Goal: Task Accomplishment & Management: Use online tool/utility

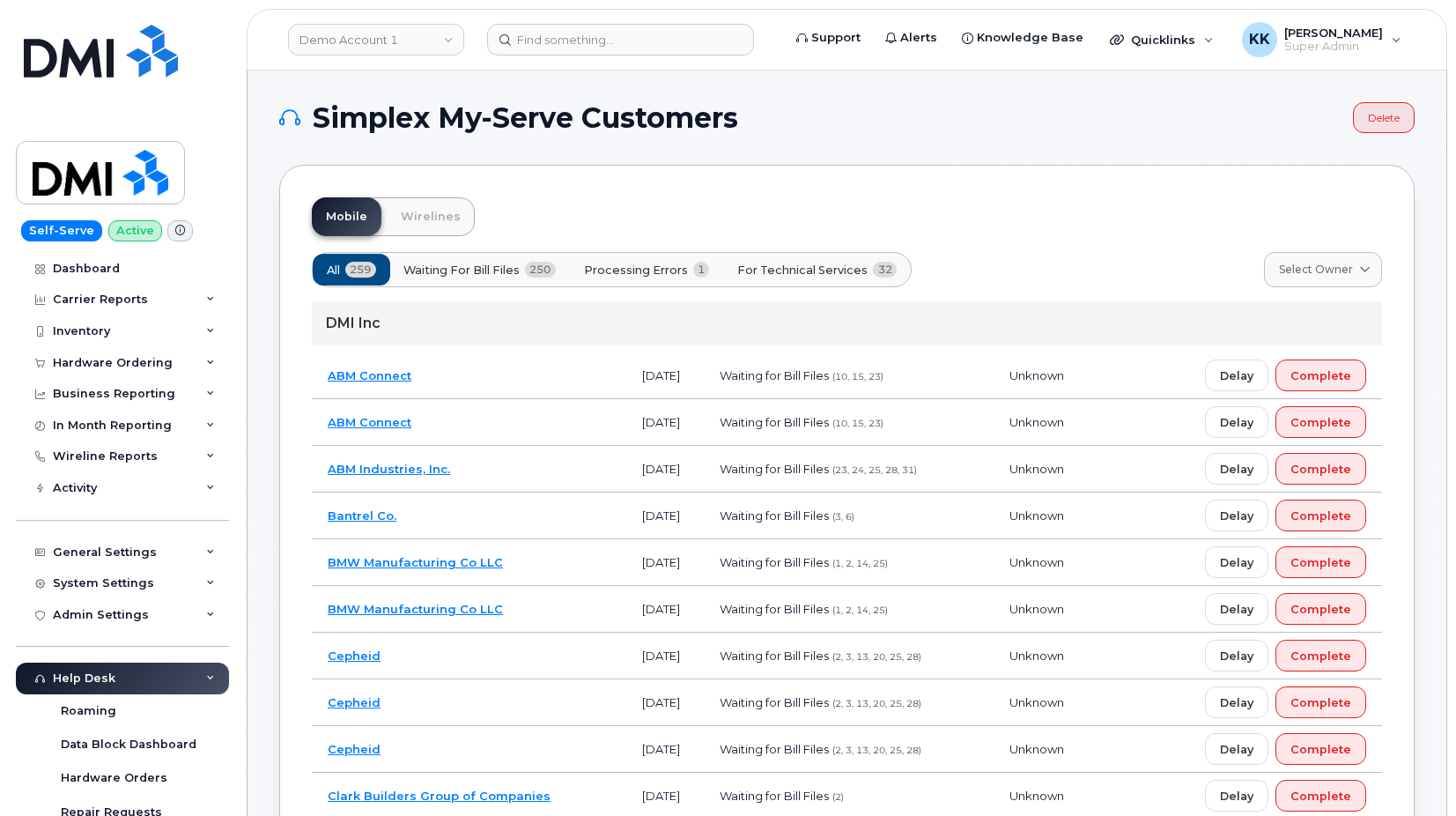
click at [683, 268] on span "Processing Errors" at bounding box center [635, 270] width 104 height 17
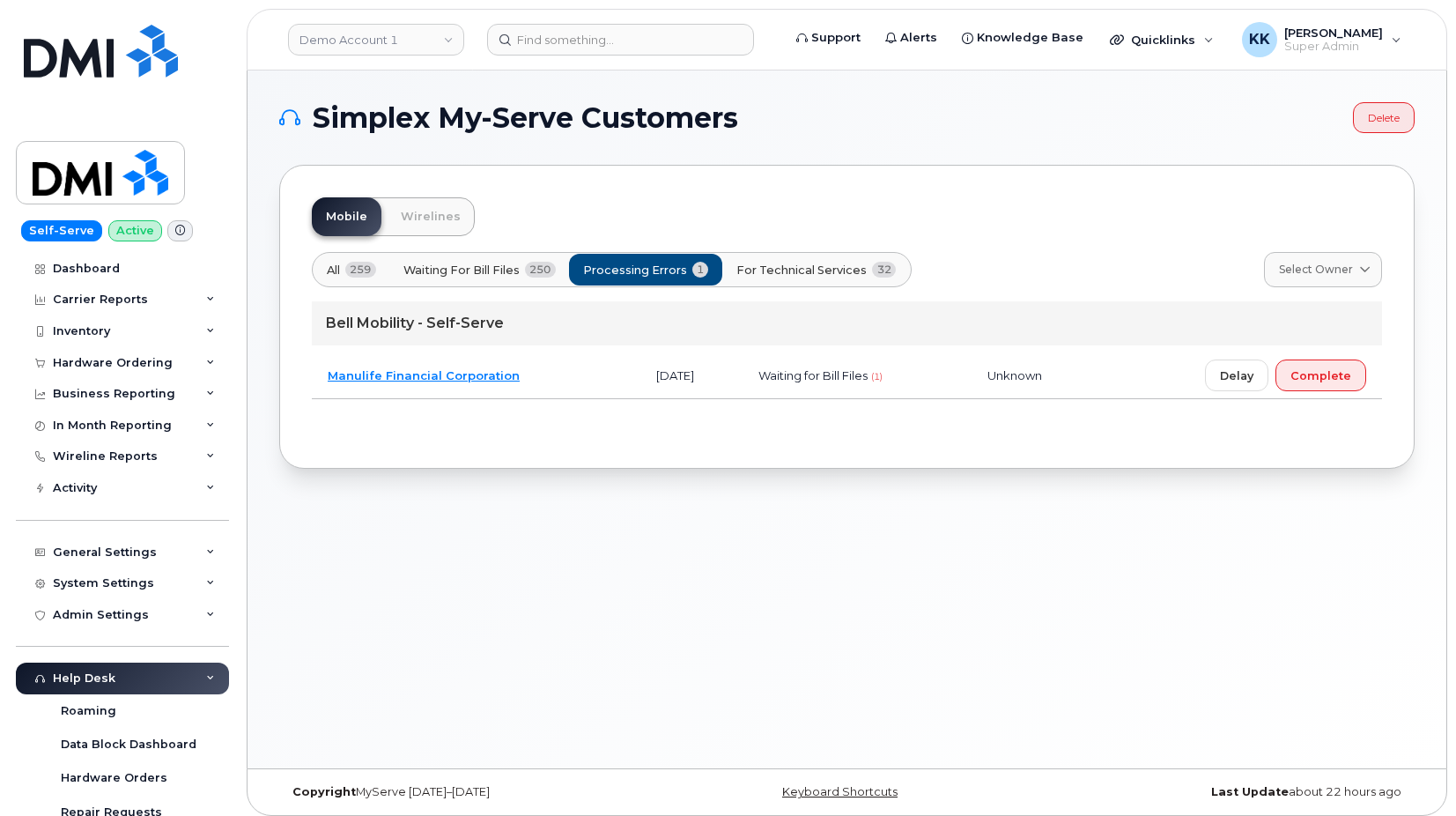
click at [809, 268] on span "For Technical Services" at bounding box center [801, 270] width 130 height 17
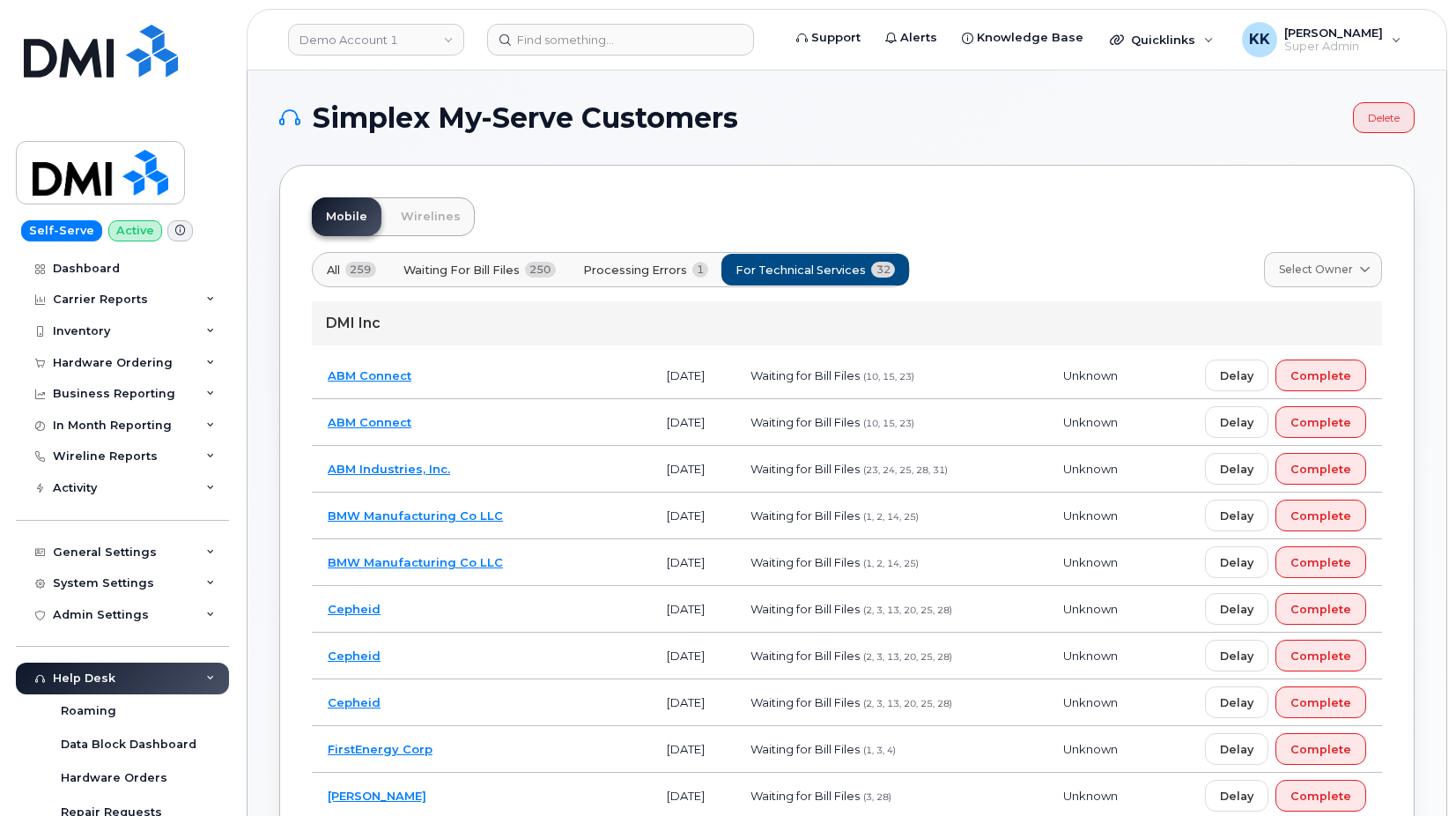
click at [517, 428] on td "ABM Connect" at bounding box center [481, 422] width 339 height 47
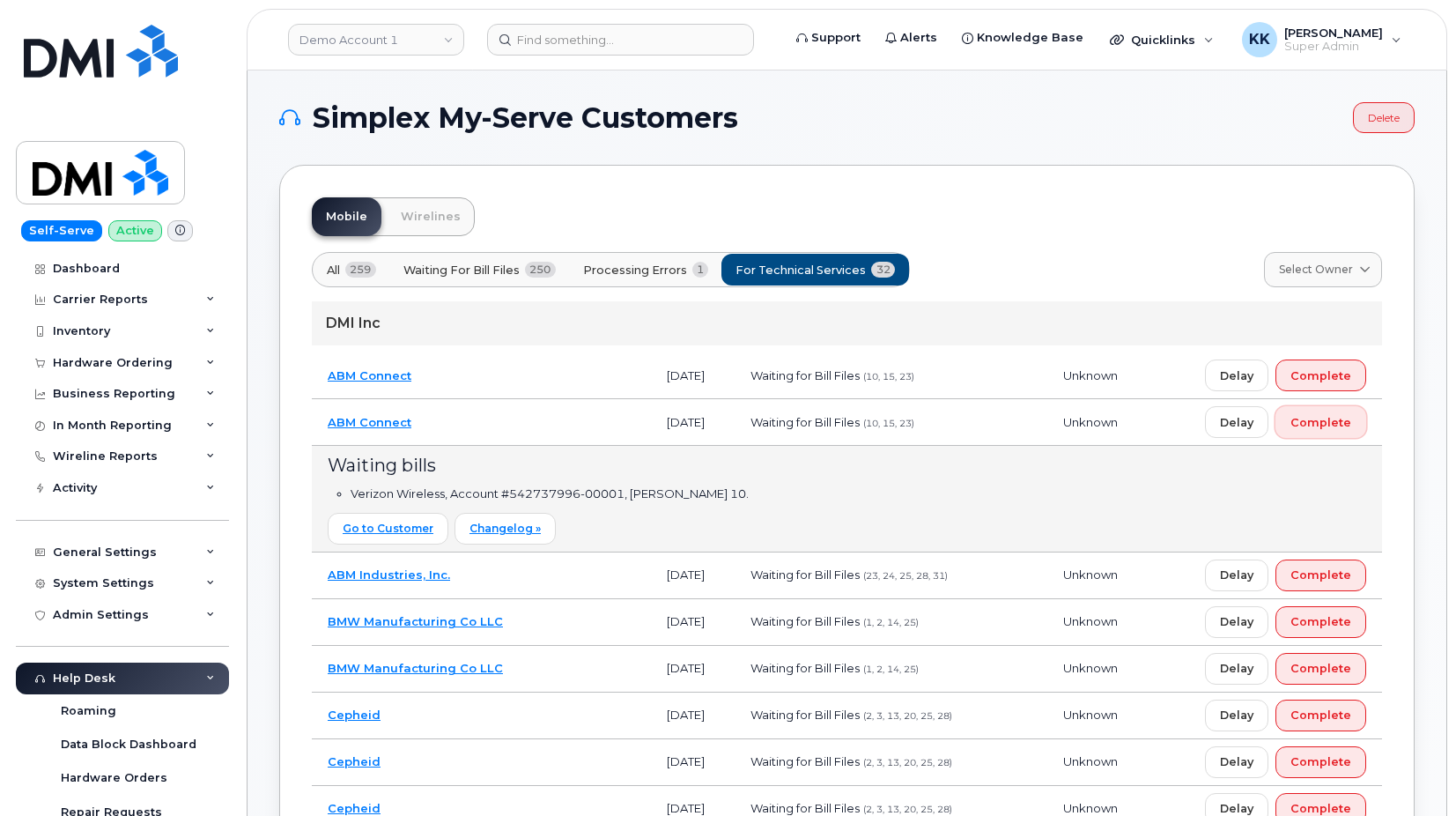
click at [1336, 423] on span "Complete" at bounding box center [1320, 422] width 61 height 17
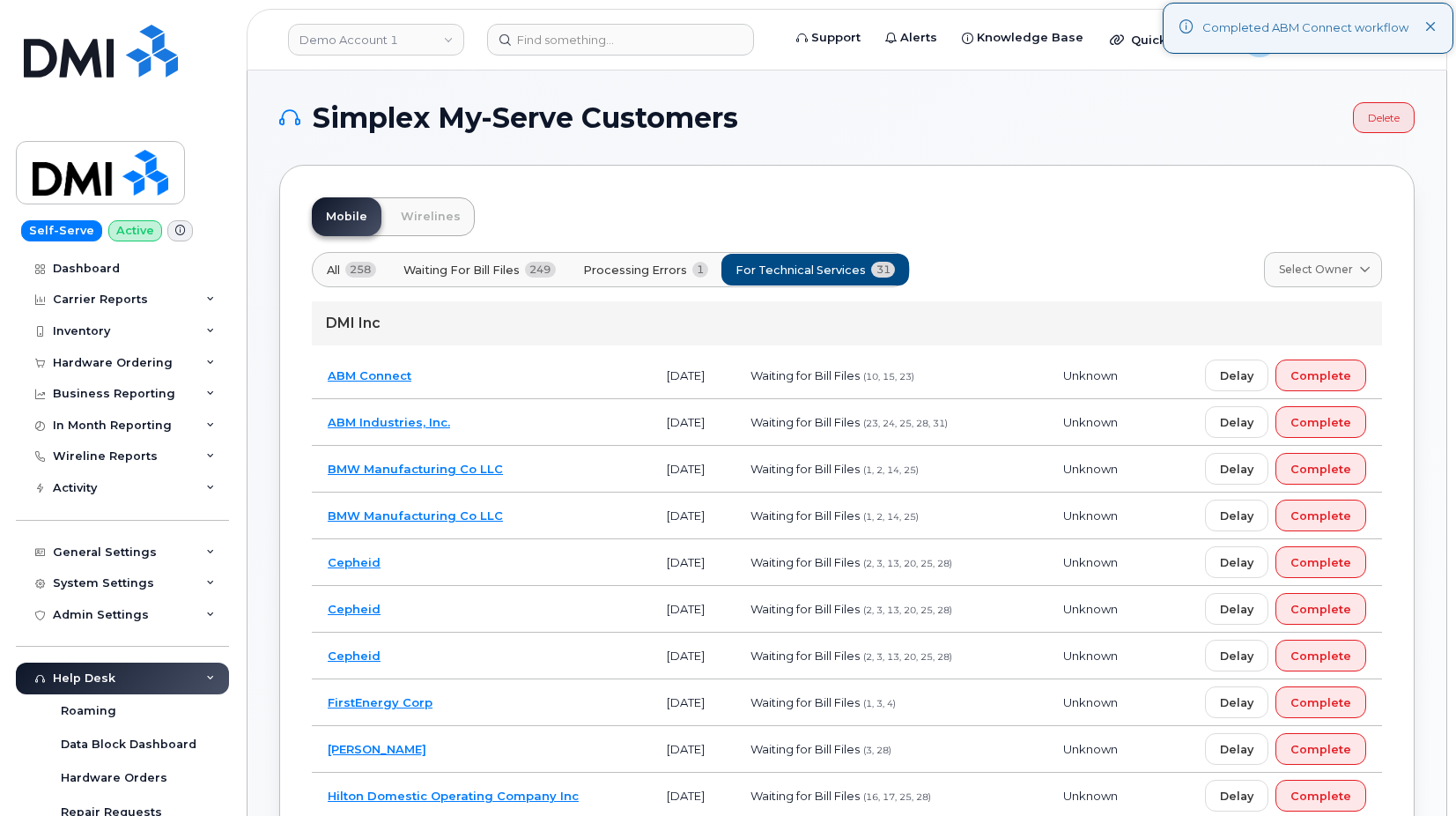
click at [542, 511] on td "BMW Manufacturing Co LLC" at bounding box center [481, 516] width 339 height 47
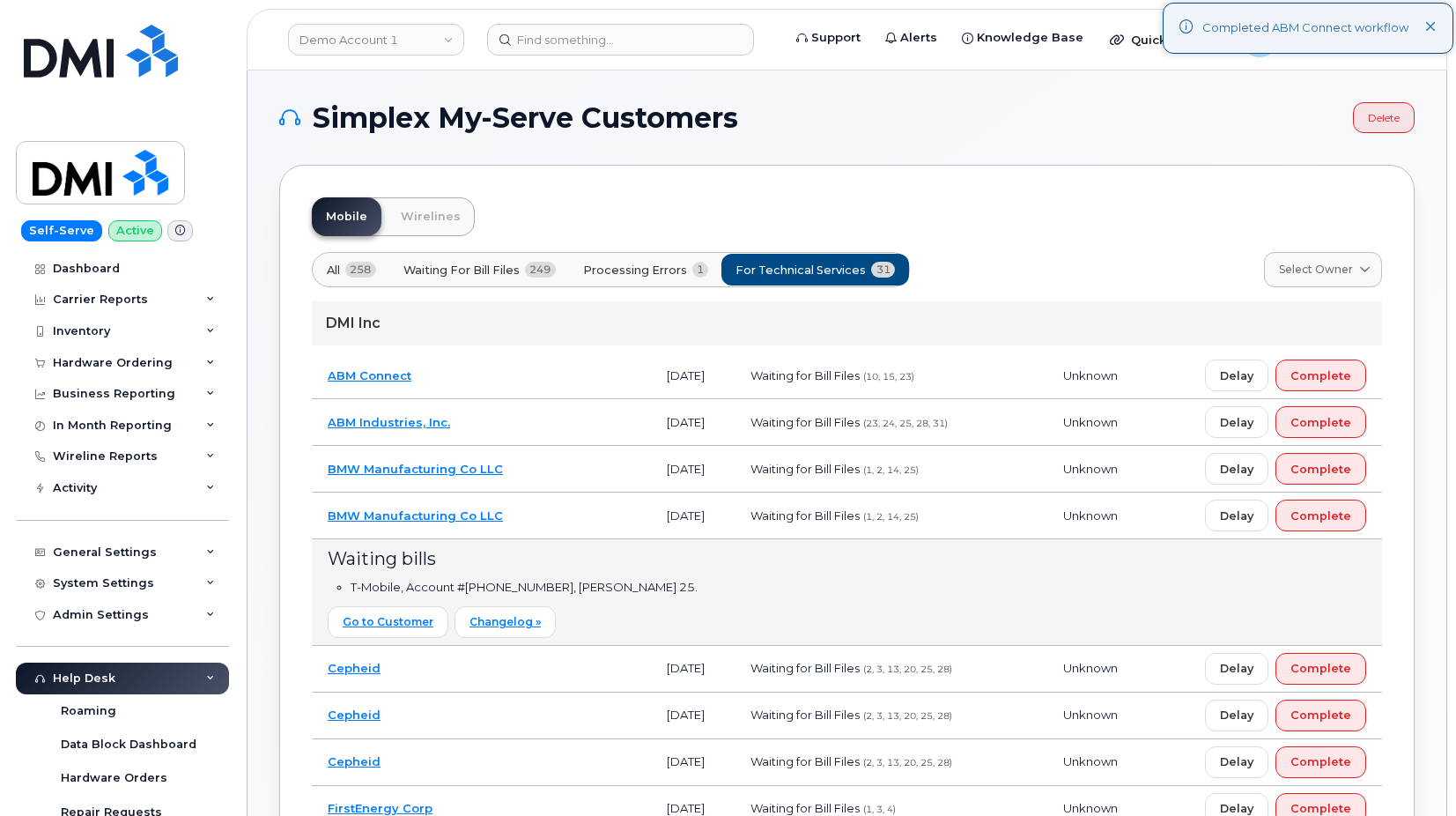
click at [542, 511] on td "BMW Manufacturing Co LLC" at bounding box center [481, 516] width 339 height 47
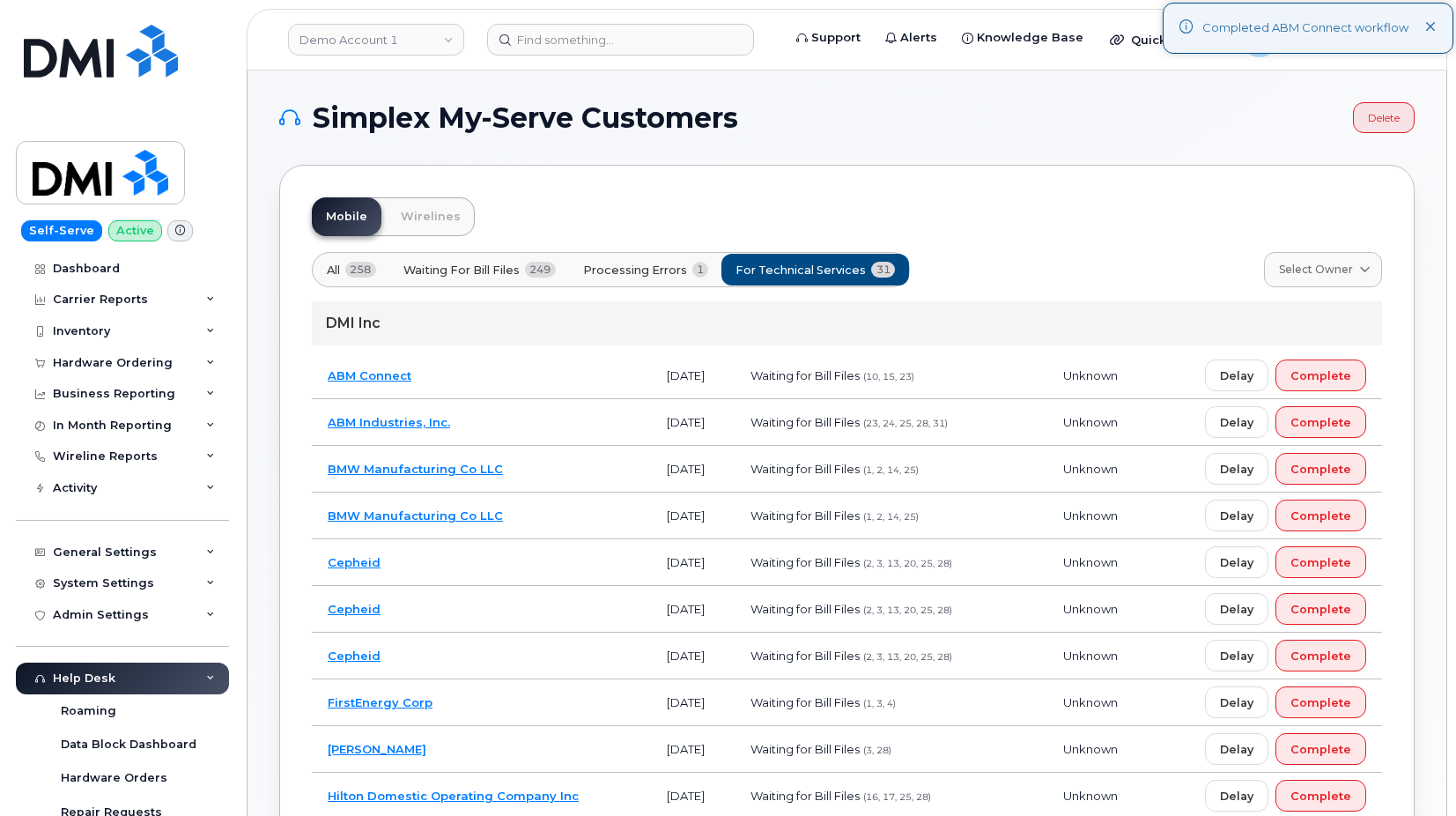
scroll to position [90, 0]
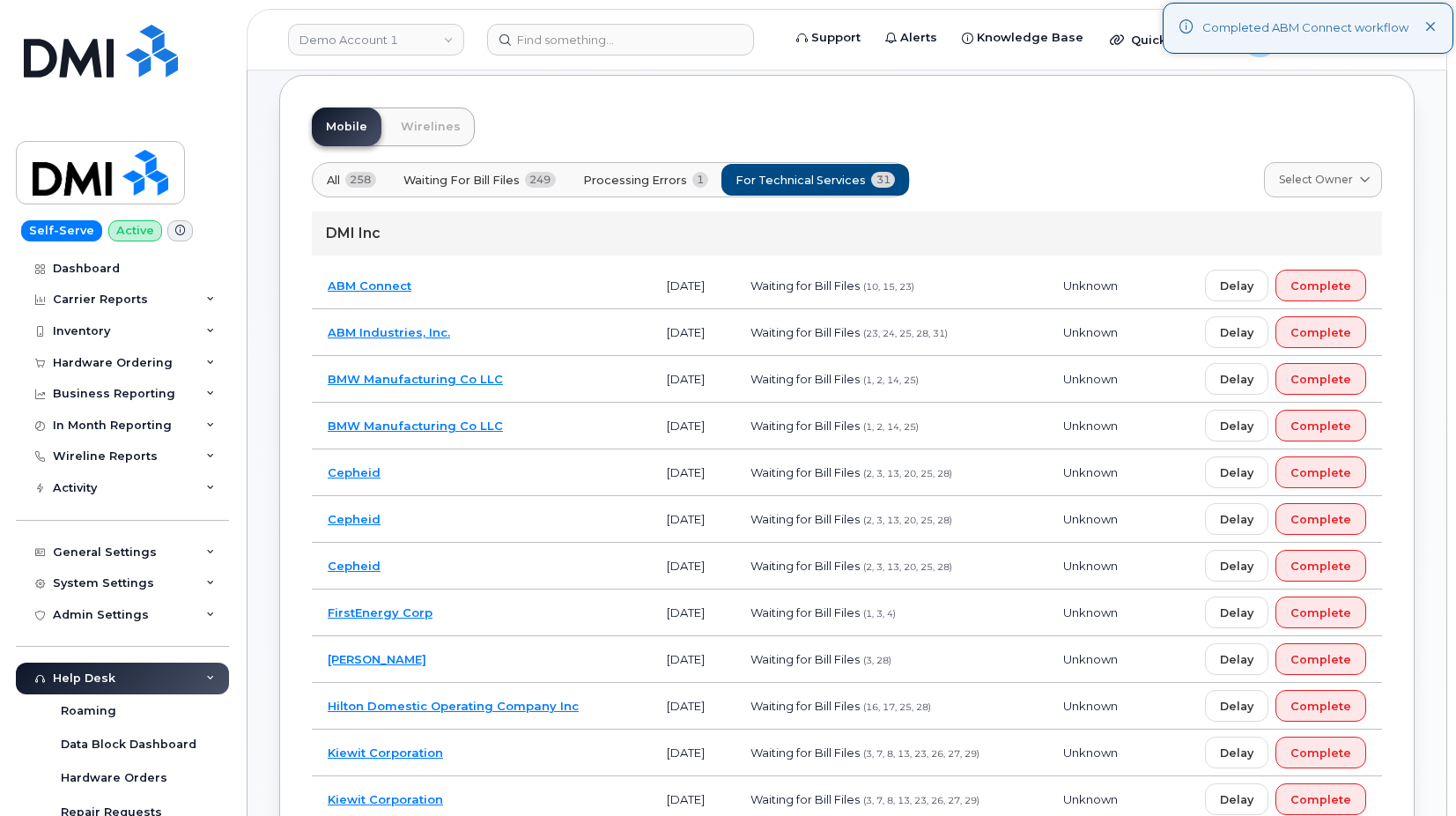
click at [539, 564] on td "Cepheid" at bounding box center [481, 566] width 339 height 47
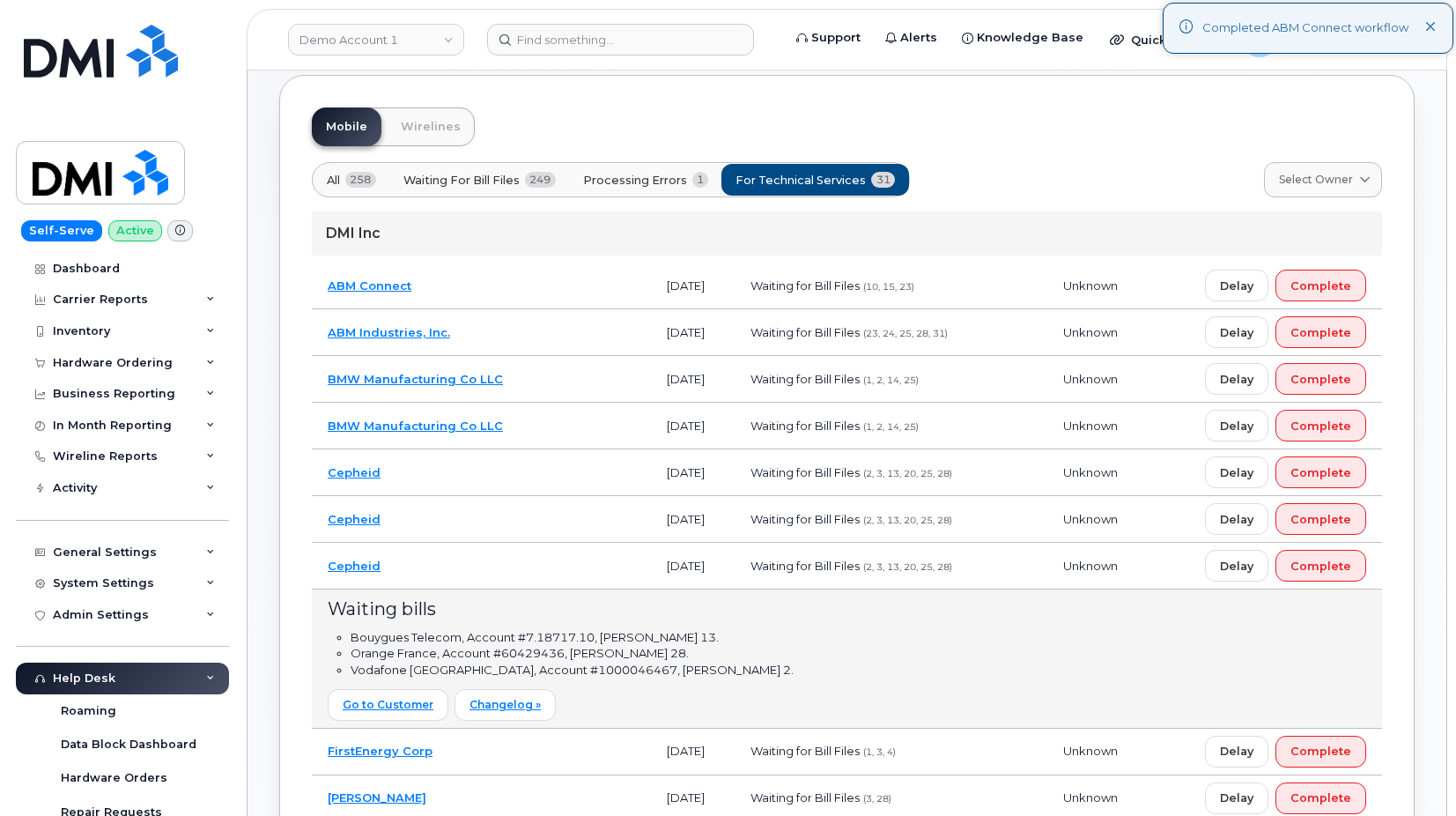
click at [543, 560] on td "Cepheid" at bounding box center [481, 566] width 339 height 47
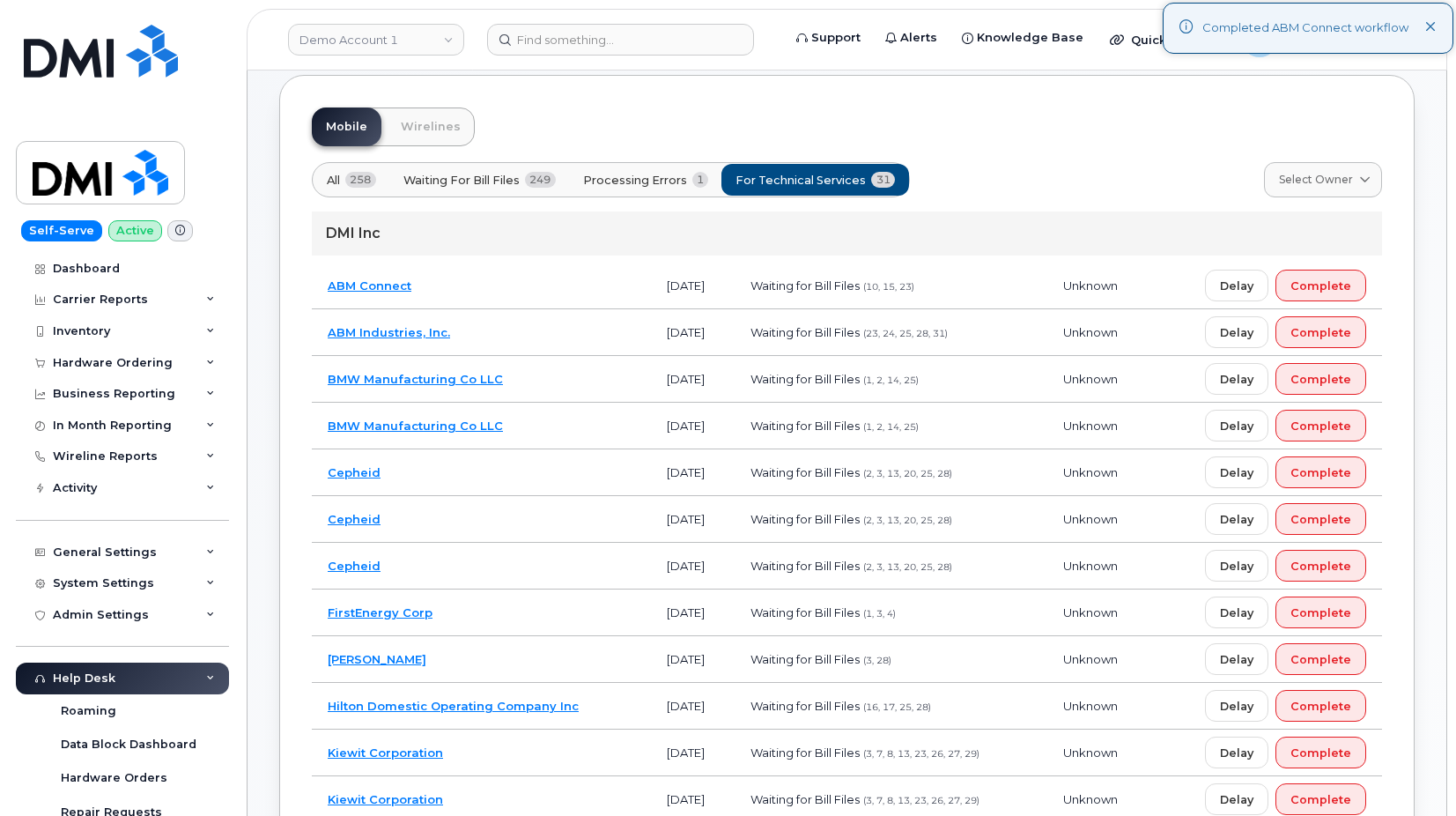
click at [543, 474] on td "Cepheid" at bounding box center [481, 473] width 339 height 47
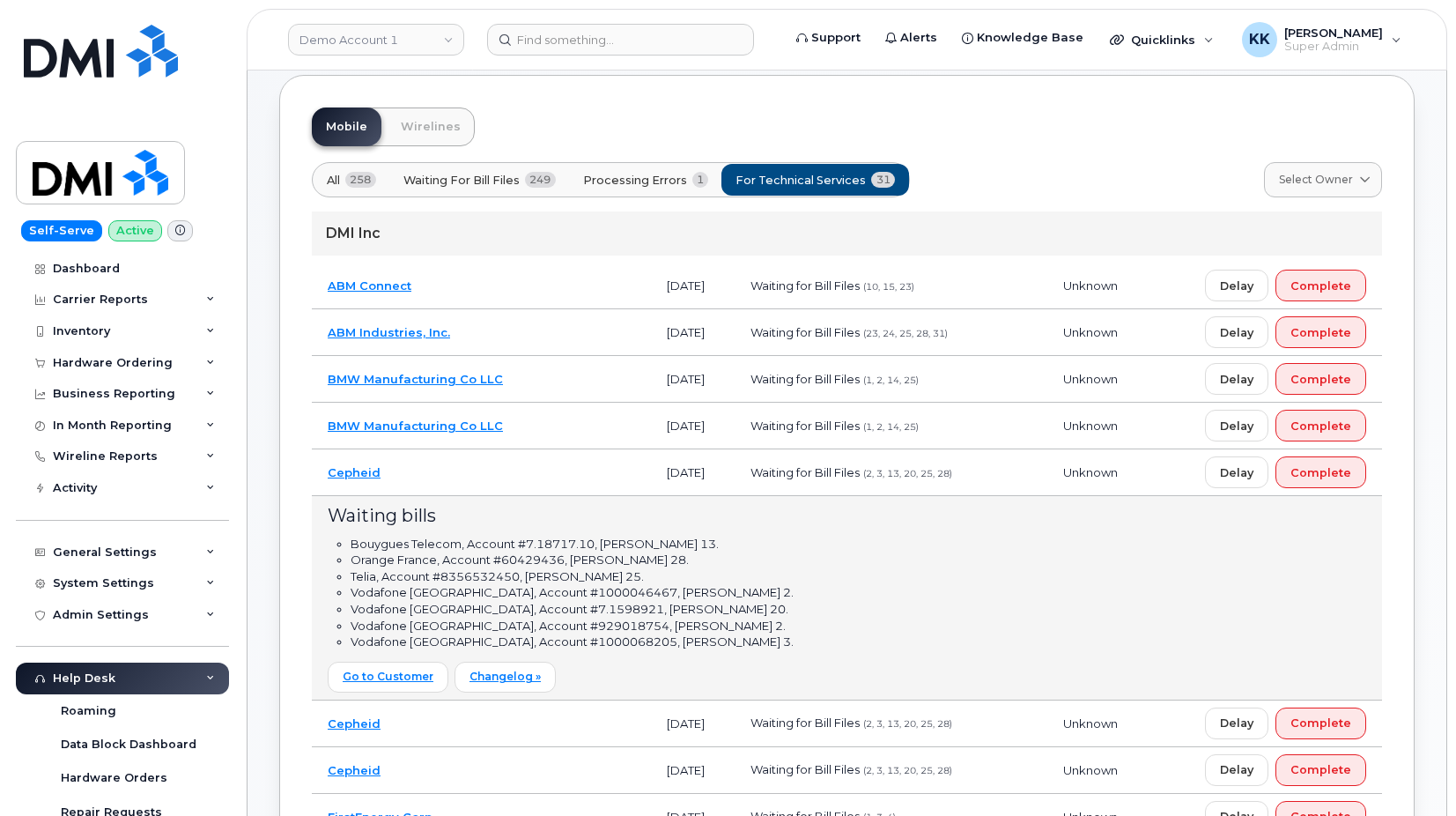
click at [543, 473] on td "Cepheid" at bounding box center [481, 473] width 339 height 47
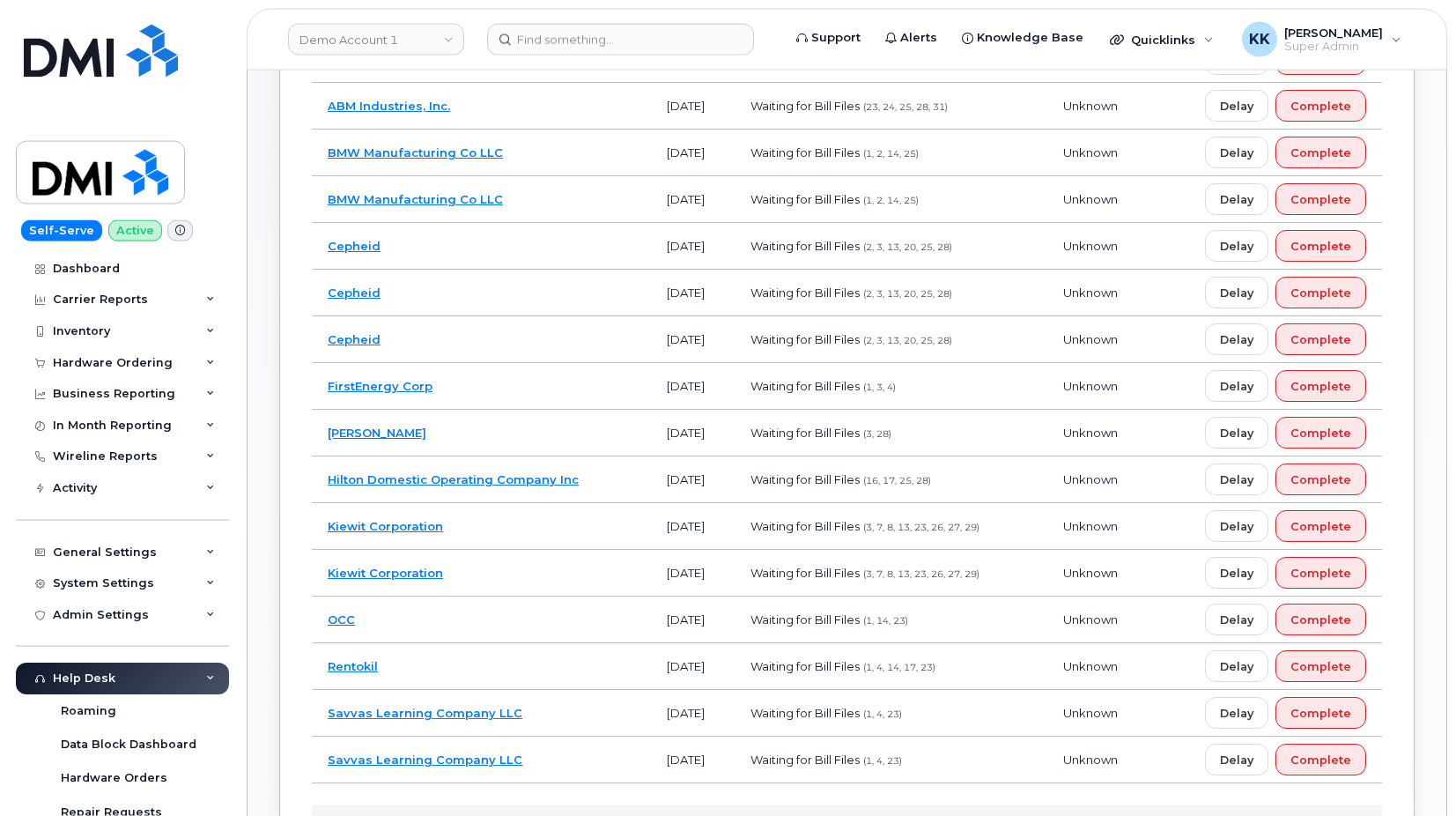
scroll to position [360, 0]
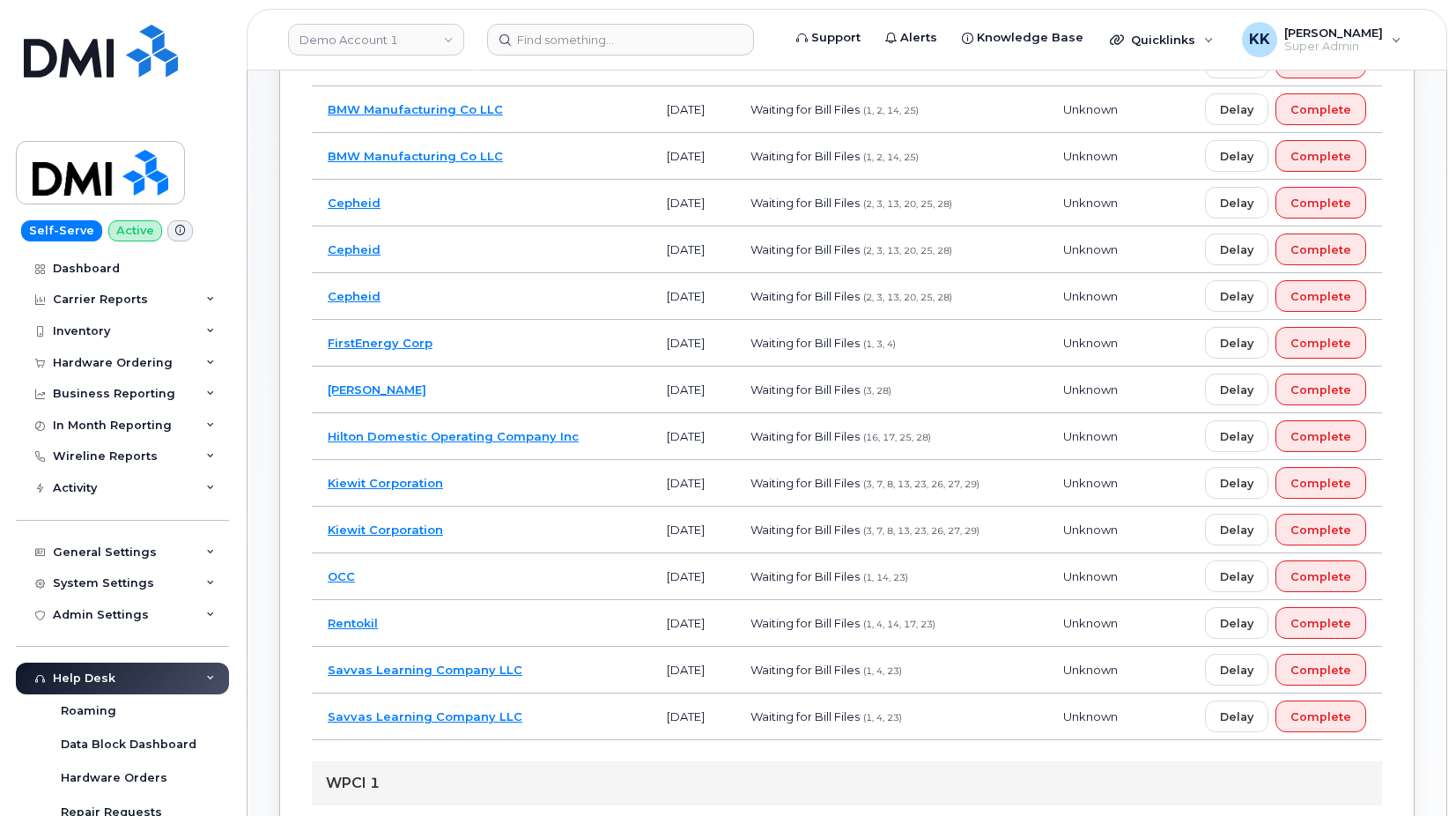
click at [508, 528] on td "Kiewit Corporation" at bounding box center [481, 530] width 339 height 47
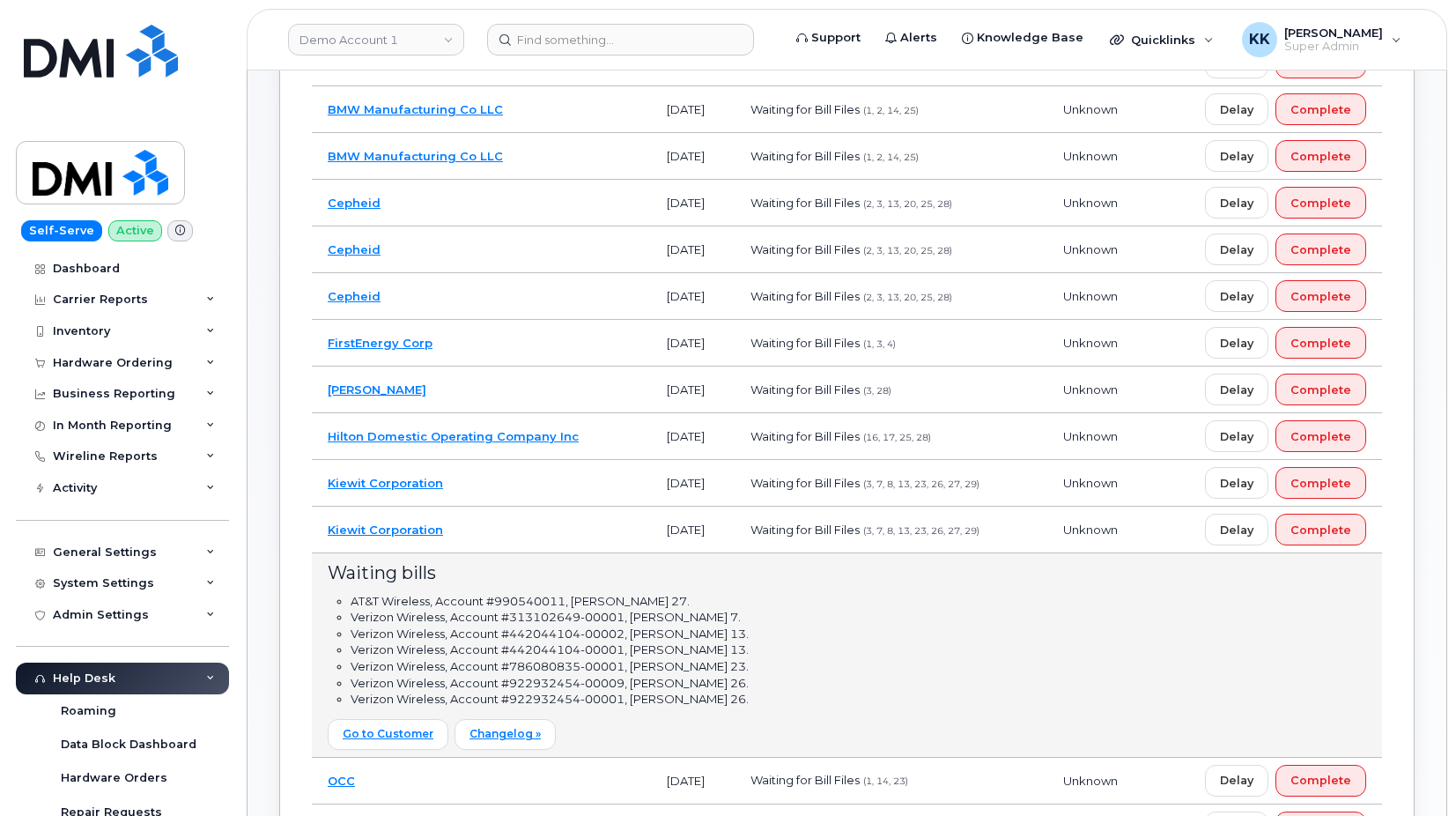
click at [508, 528] on td "Kiewit Corporation" at bounding box center [481, 530] width 339 height 47
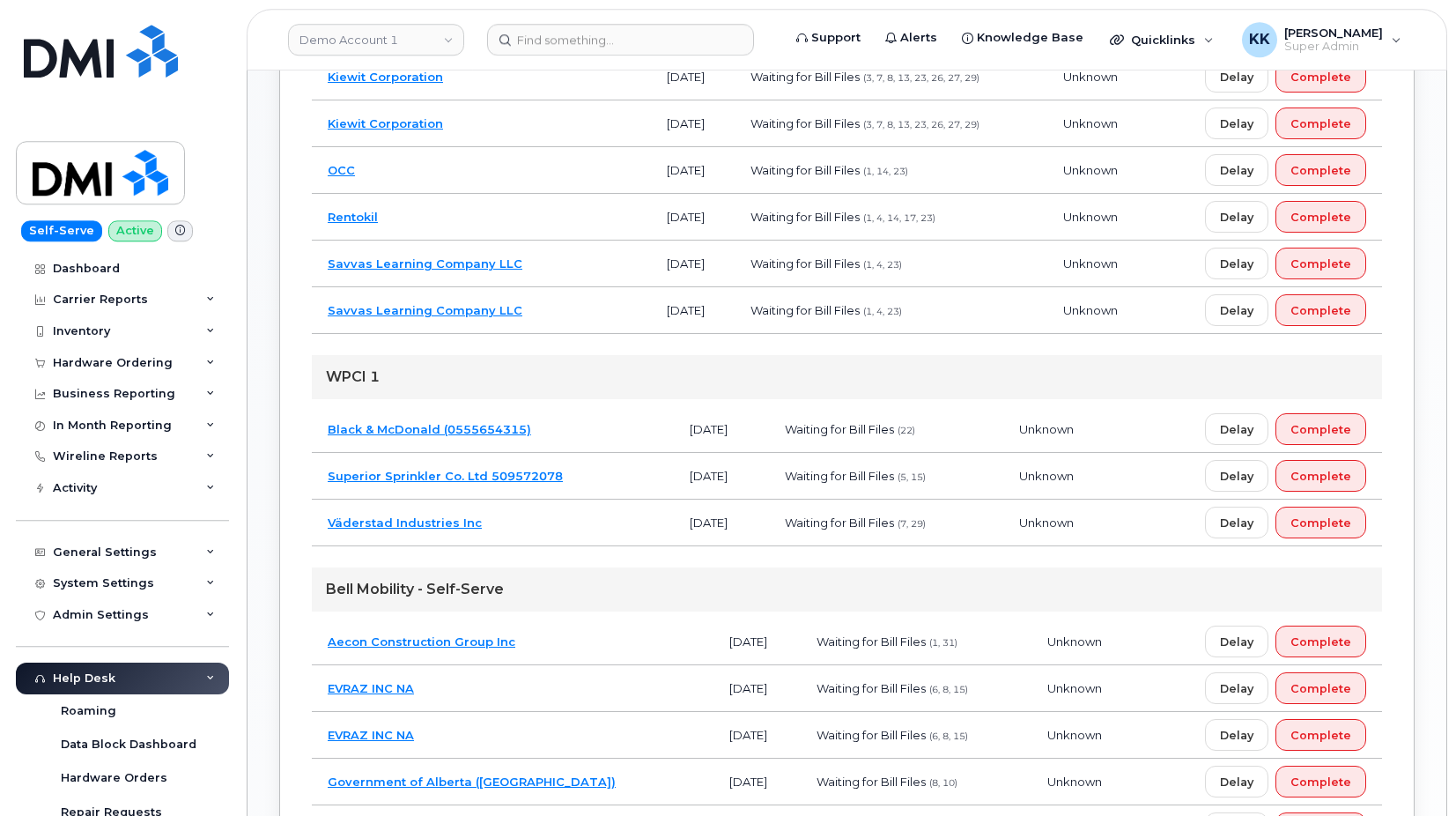
scroll to position [809, 0]
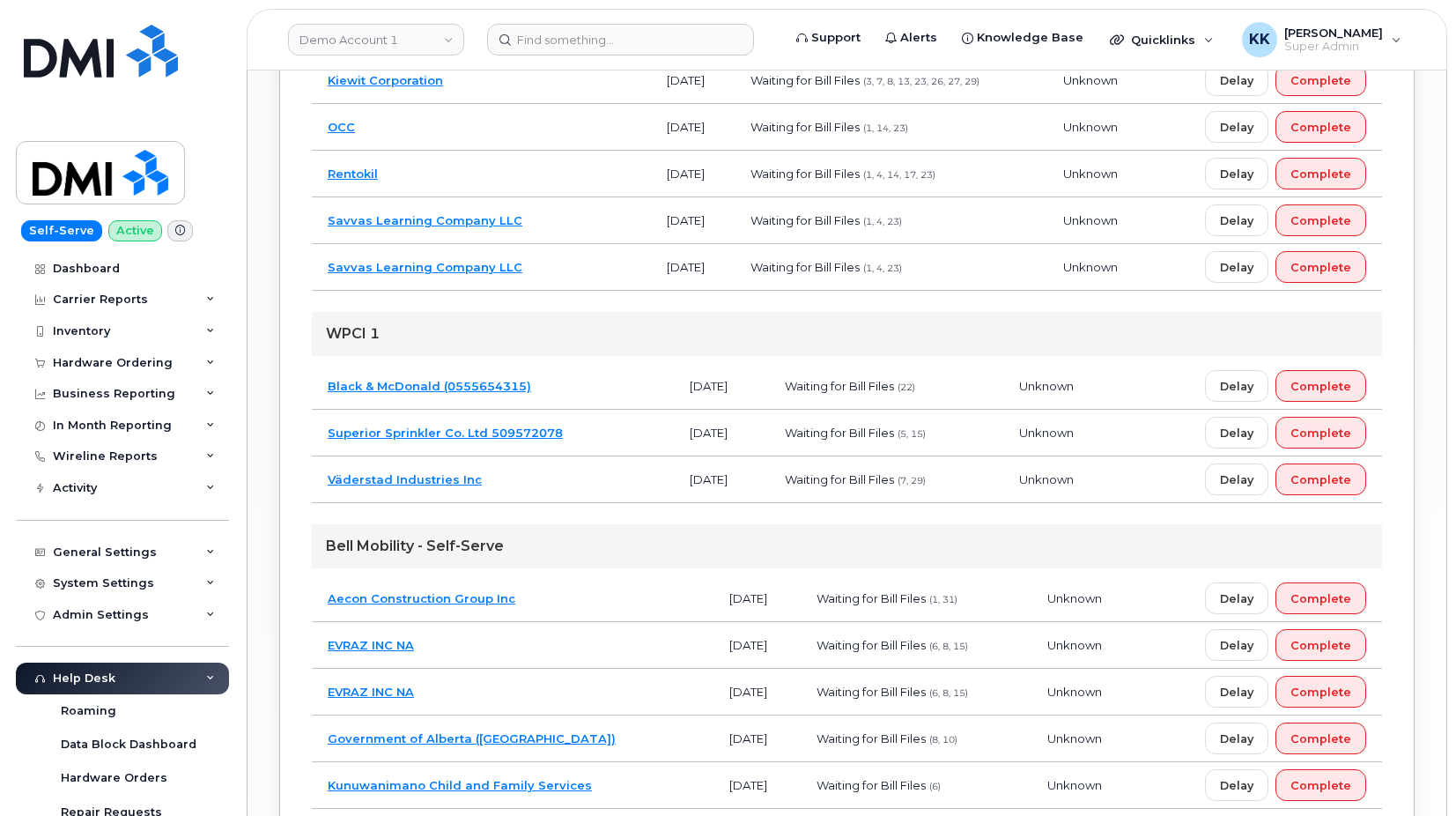
click at [597, 433] on td "Superior Sprinkler Co. Ltd 509572078" at bounding box center [492, 433] width 362 height 47
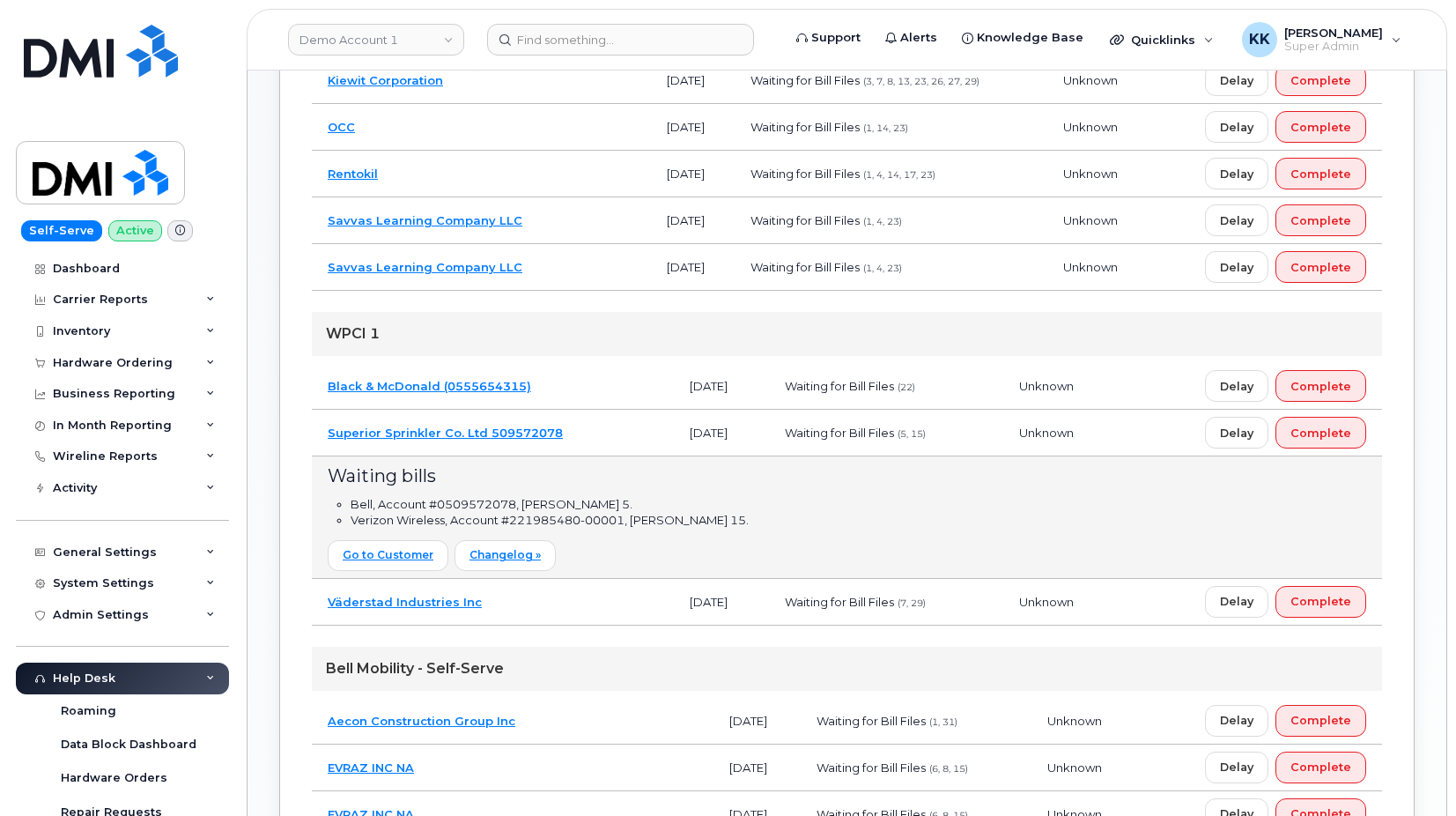
click at [597, 433] on td "Superior Sprinkler Co. Ltd 509572078" at bounding box center [492, 433] width 362 height 47
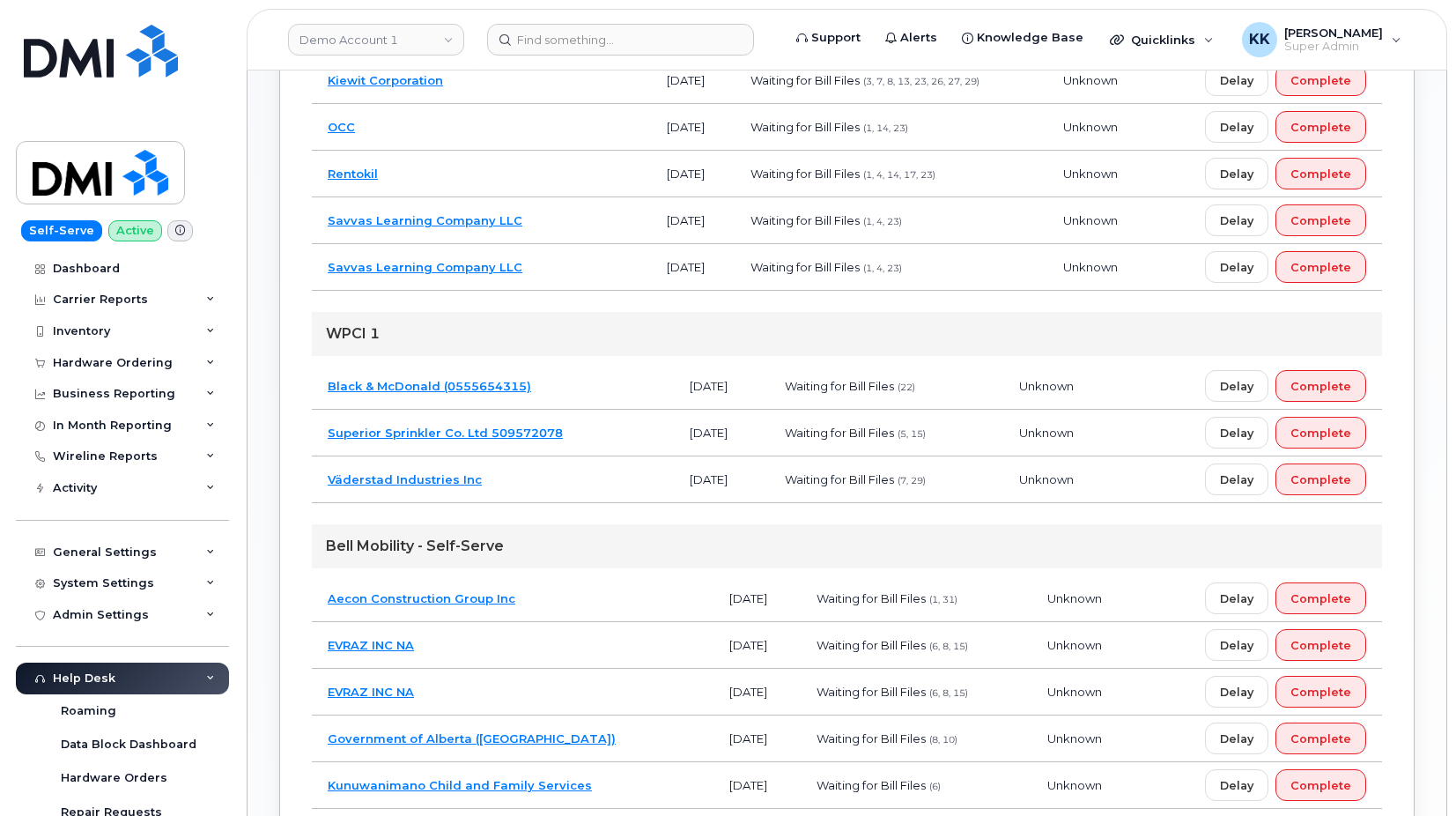
click at [562, 377] on td "Black & McDonald (0555654315)" at bounding box center [492, 386] width 362 height 47
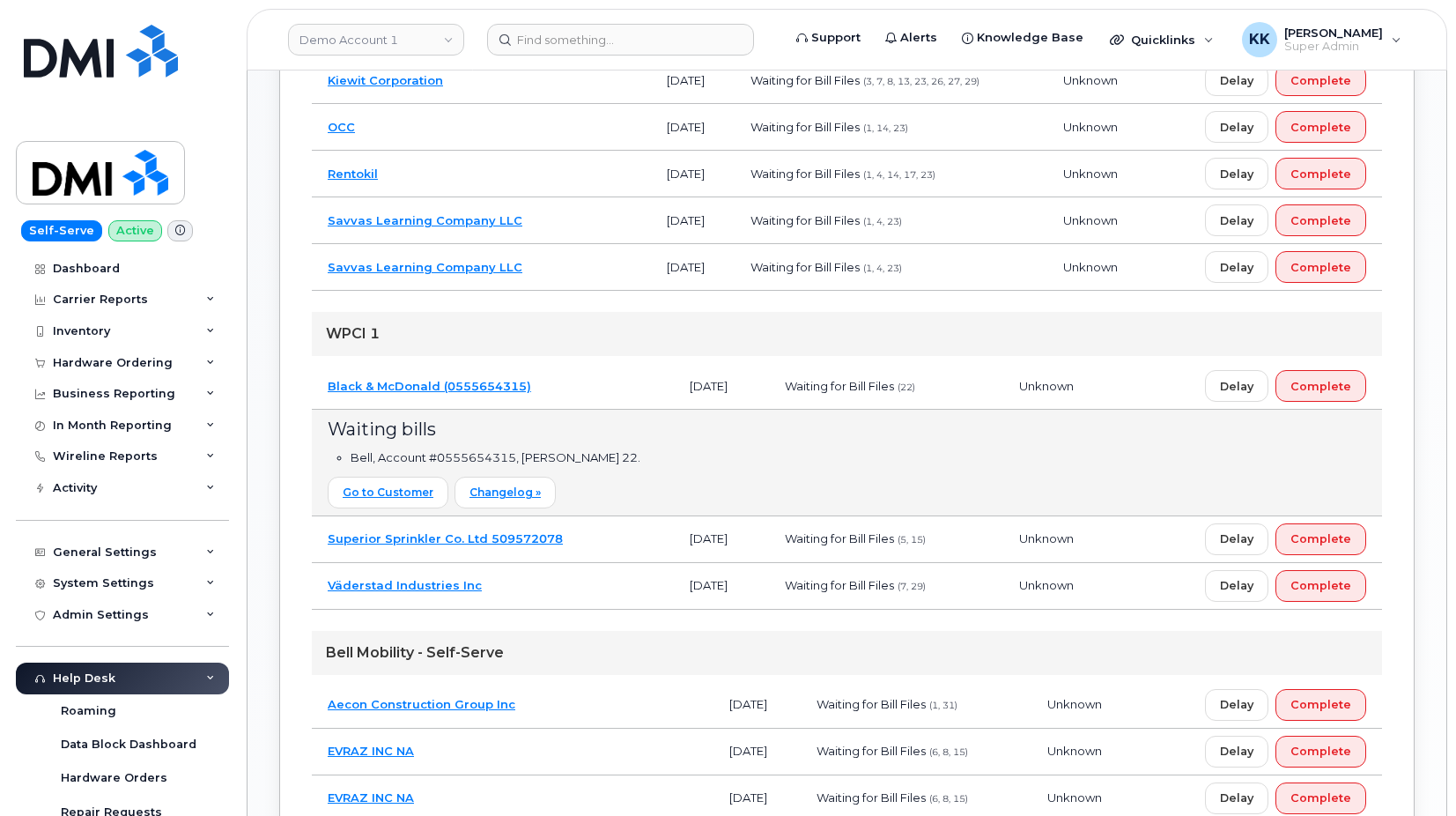
click at [596, 542] on td "Superior Sprinkler Co. Ltd 509572078" at bounding box center [492, 539] width 362 height 47
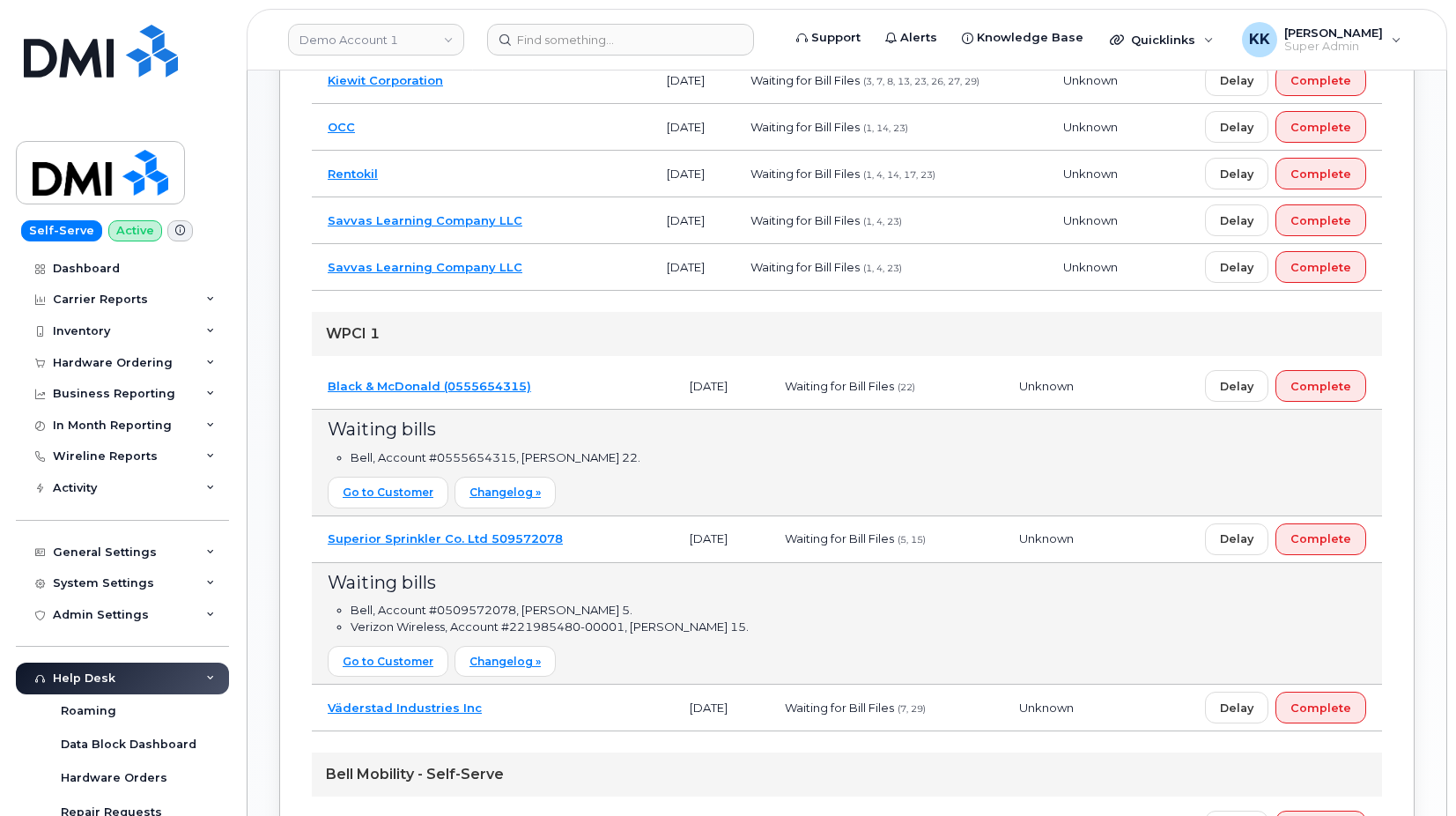
click at [596, 542] on td "Superior Sprinkler Co. Ltd 509572078" at bounding box center [492, 539] width 362 height 47
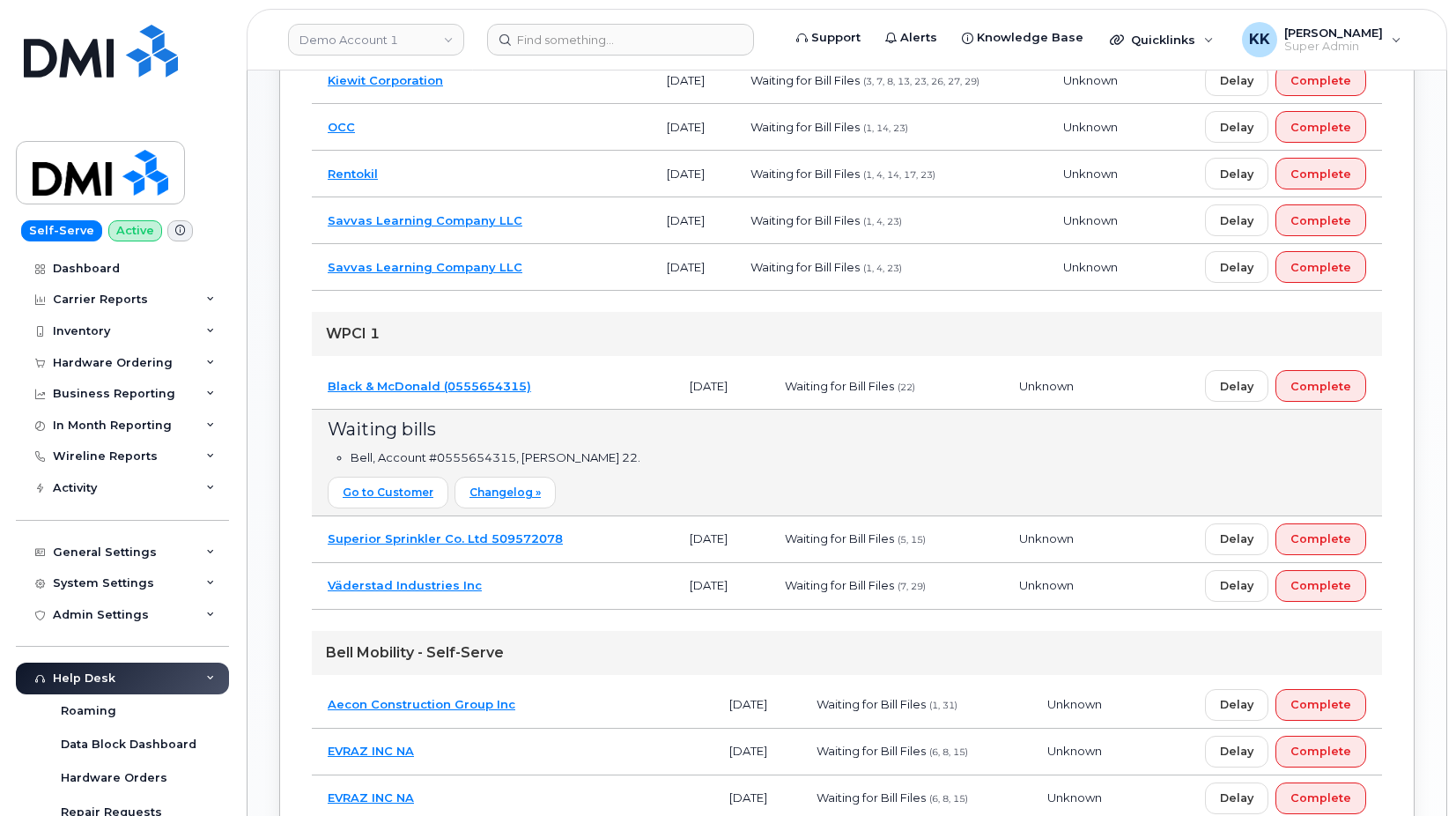
click at [569, 593] on td "Väderstad Industries Inc" at bounding box center [492, 586] width 362 height 47
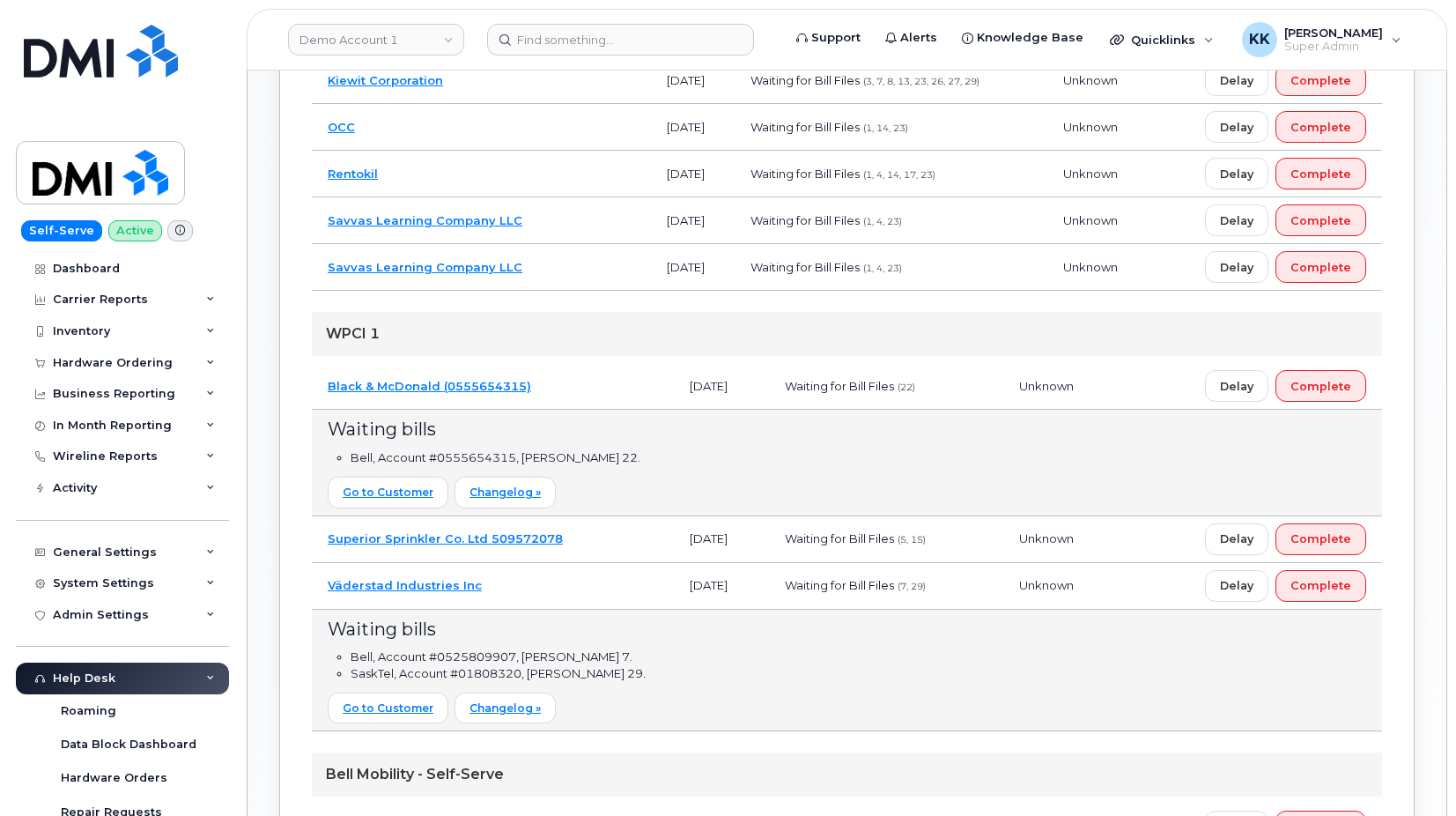
click at [568, 593] on td "Väderstad Industries Inc" at bounding box center [492, 586] width 362 height 47
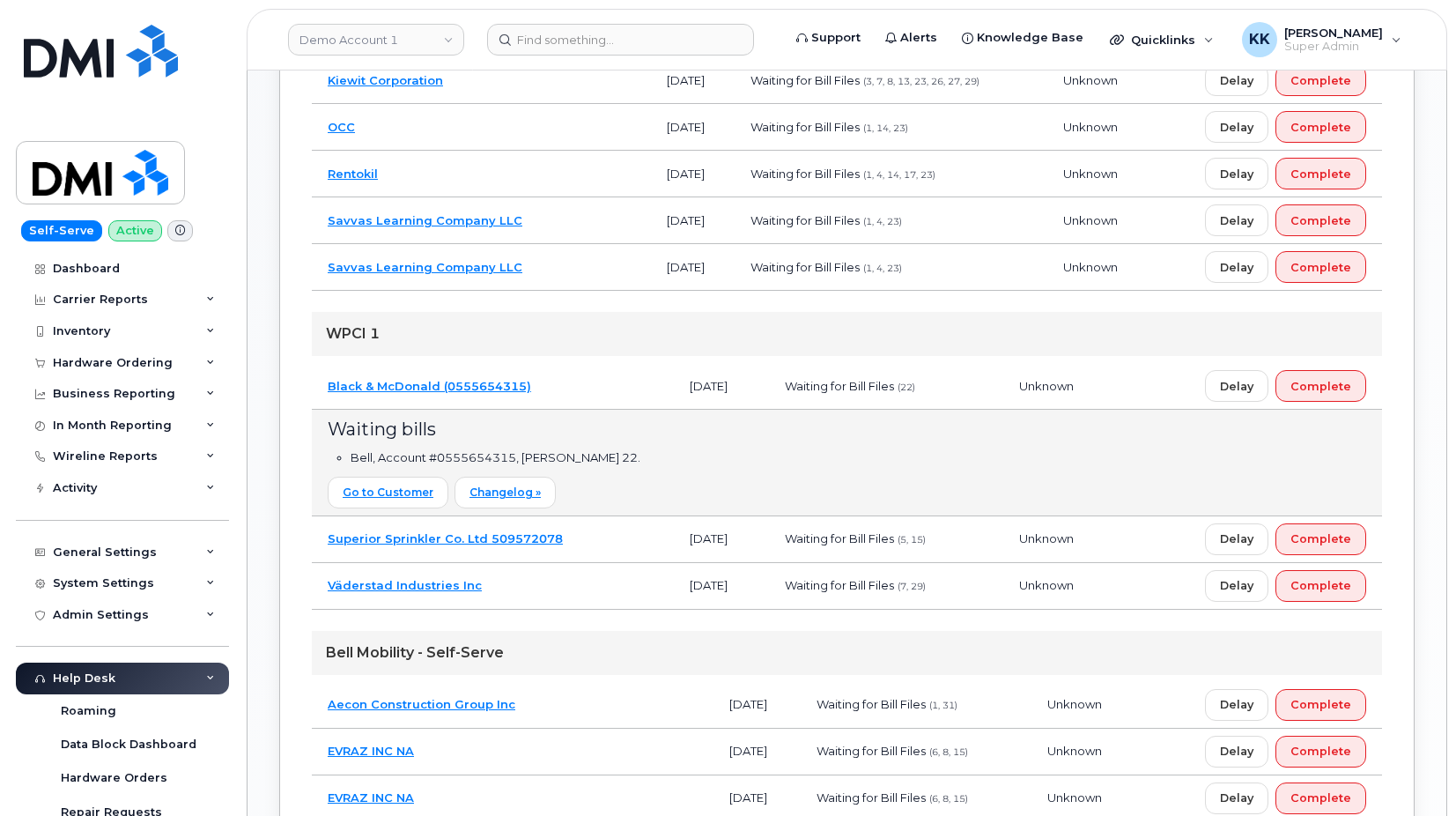
click at [573, 392] on td "Black & McDonald (0555654315)" at bounding box center [492, 386] width 362 height 47
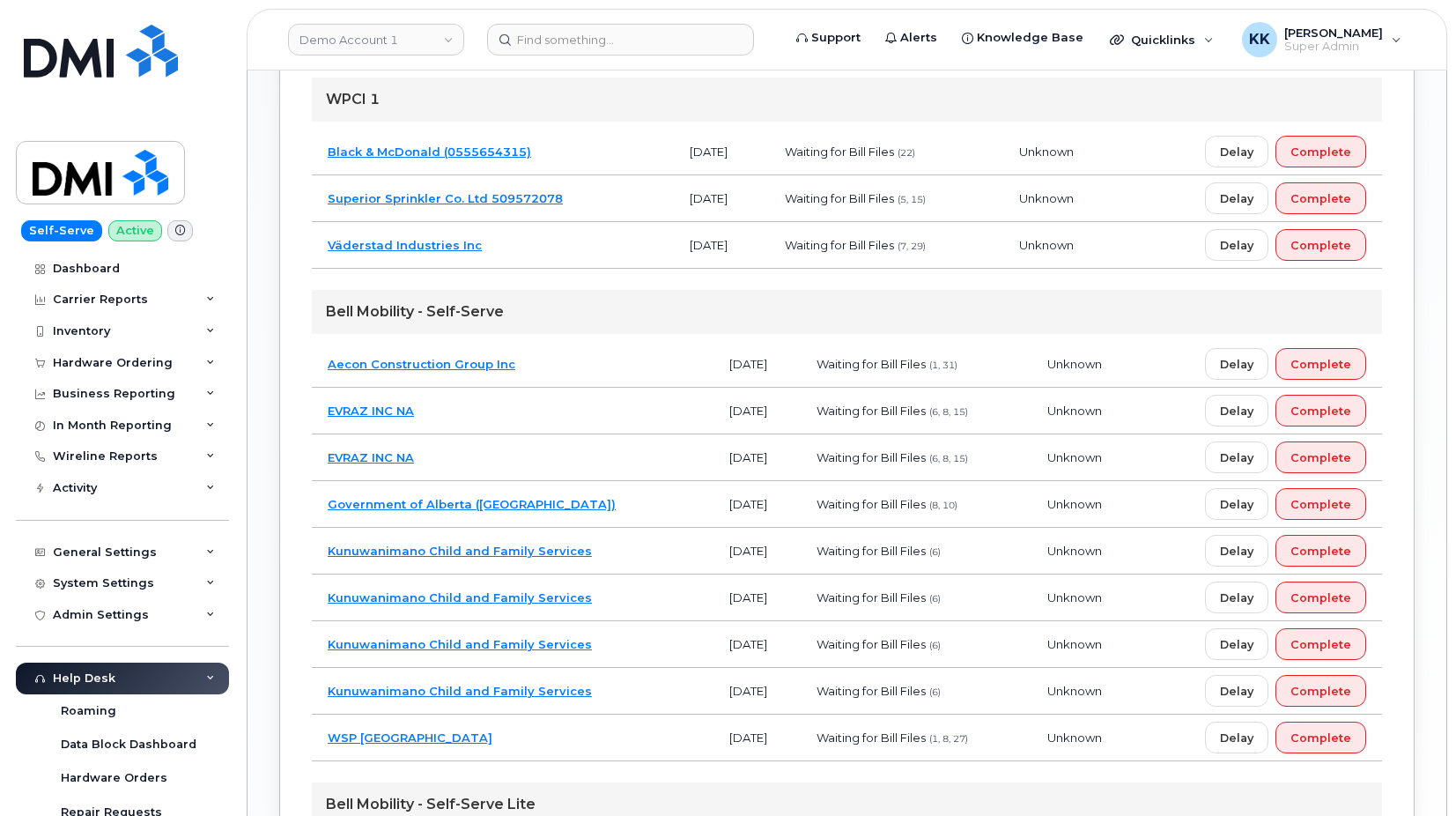
scroll to position [1079, 0]
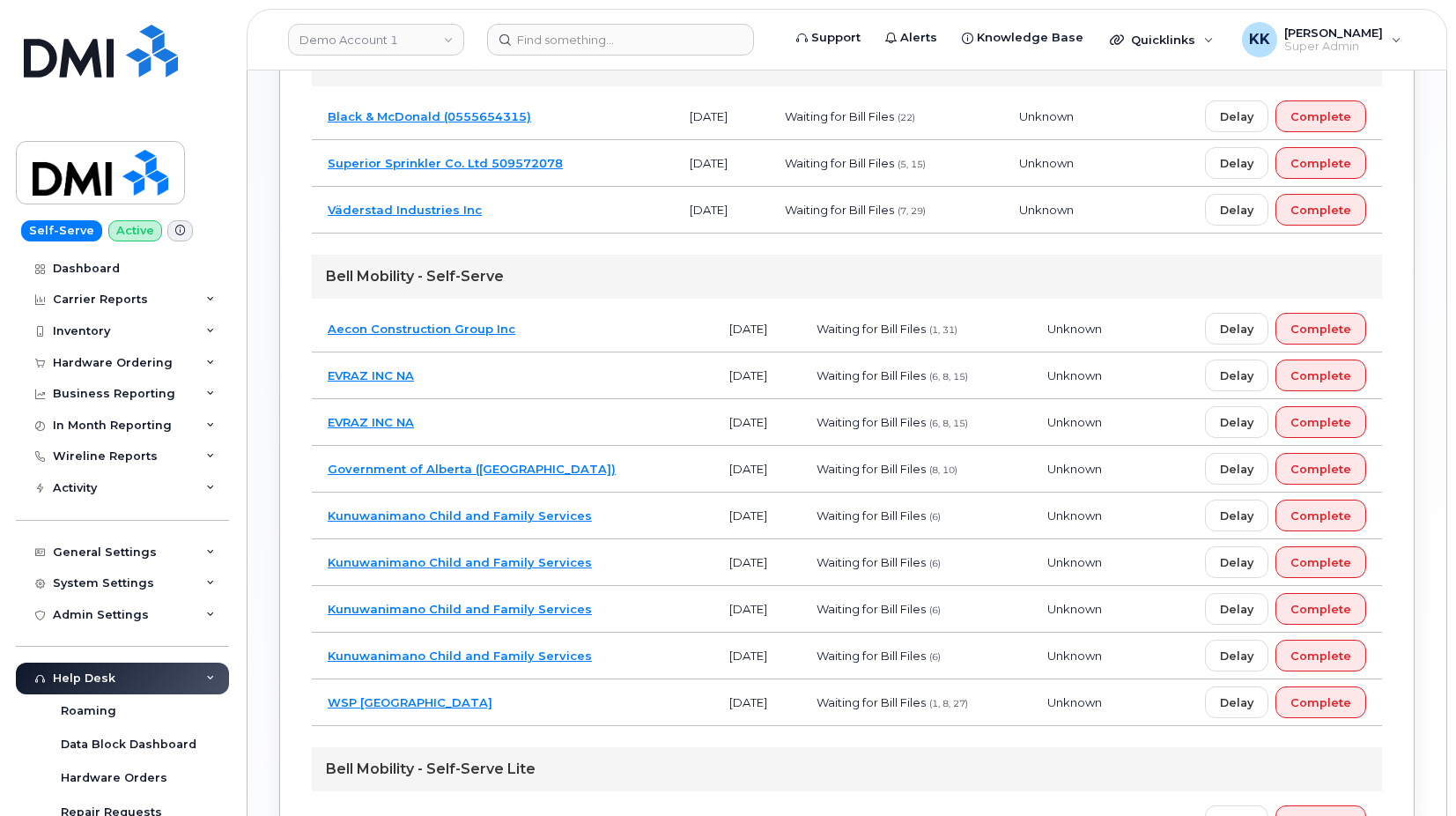
click at [562, 381] on td "EVRAZ INC NA" at bounding box center [513, 376] width 402 height 47
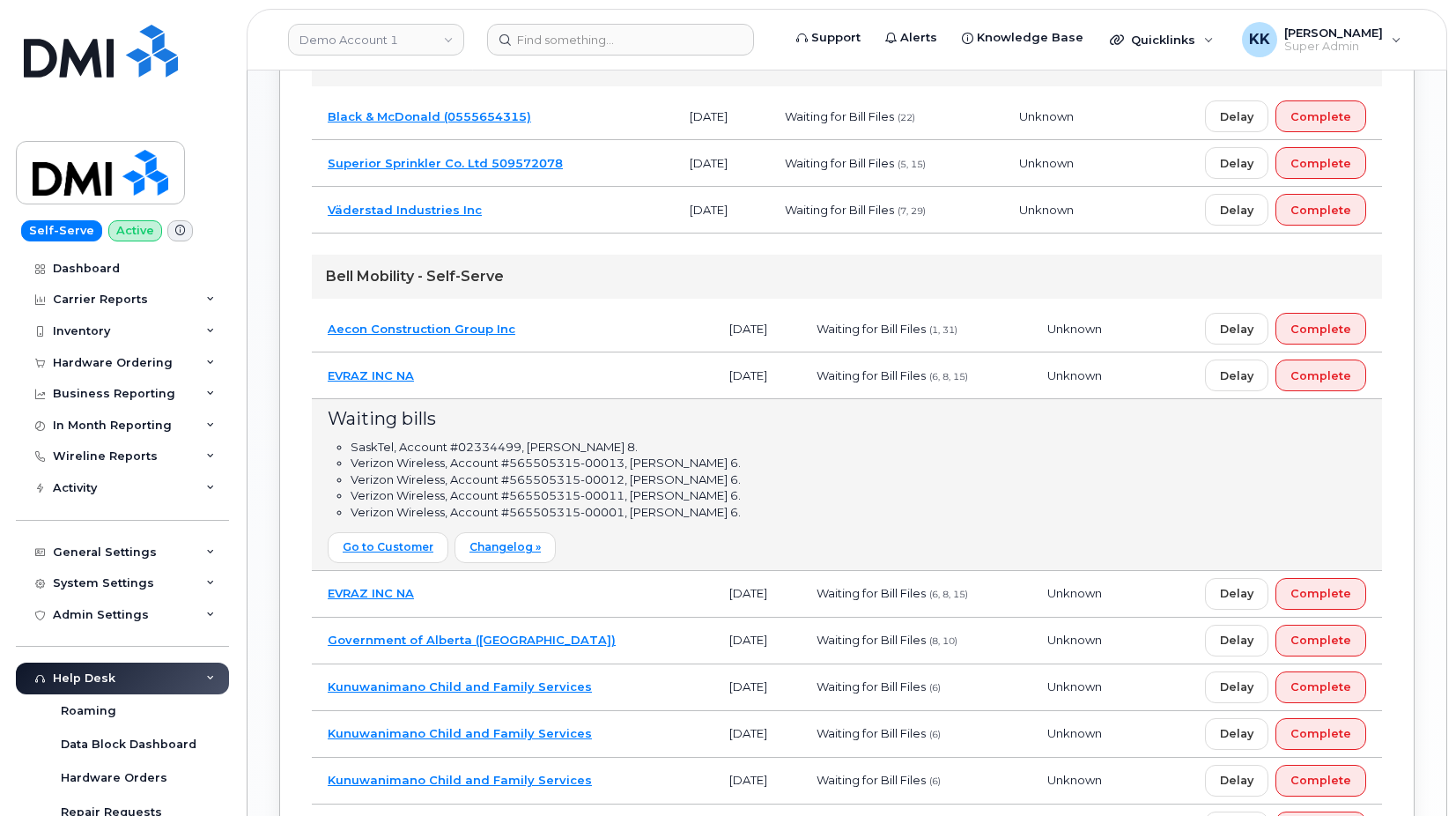
click at [562, 381] on td "EVRAZ INC NA" at bounding box center [513, 376] width 402 height 47
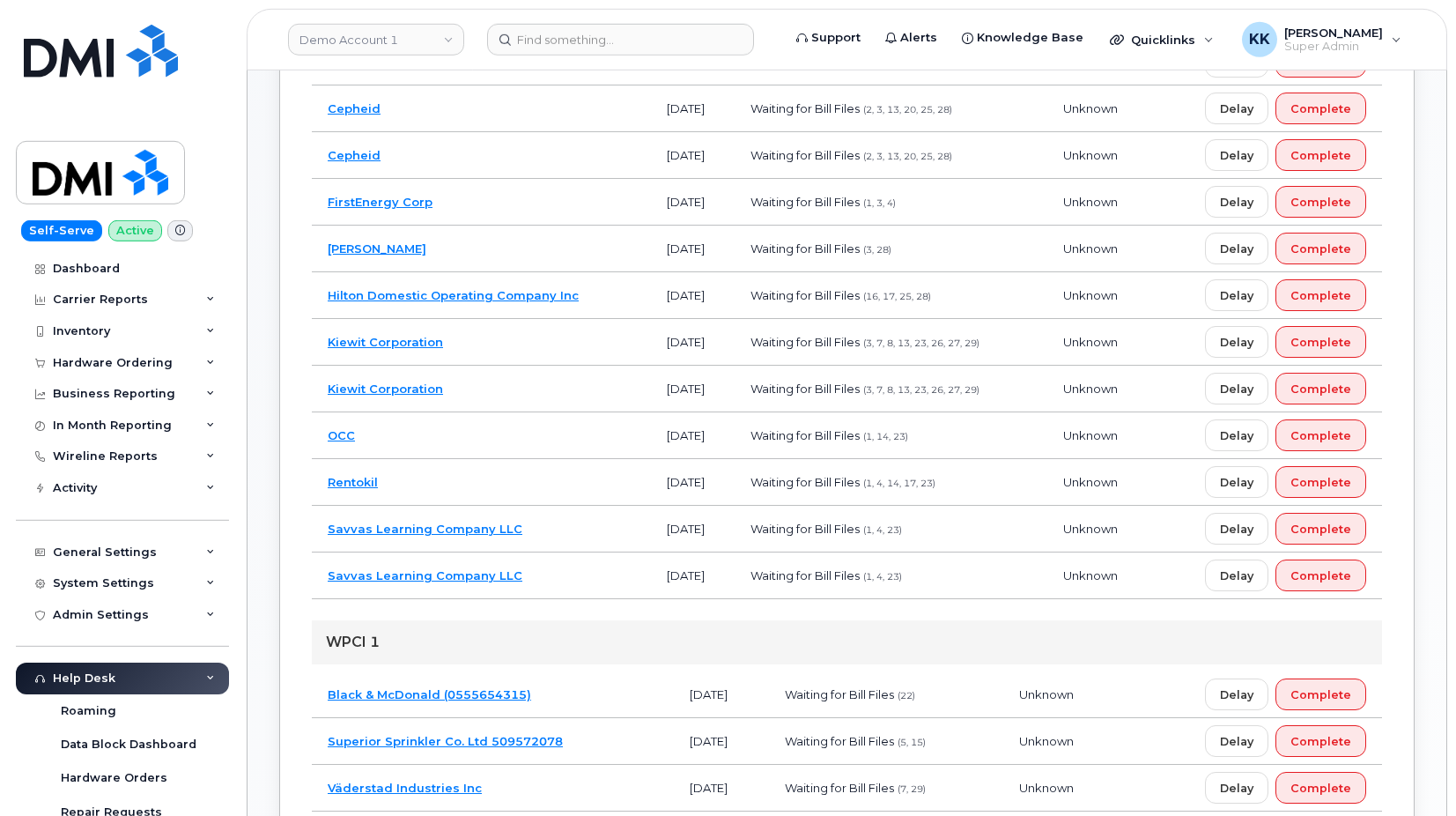
scroll to position [83, 0]
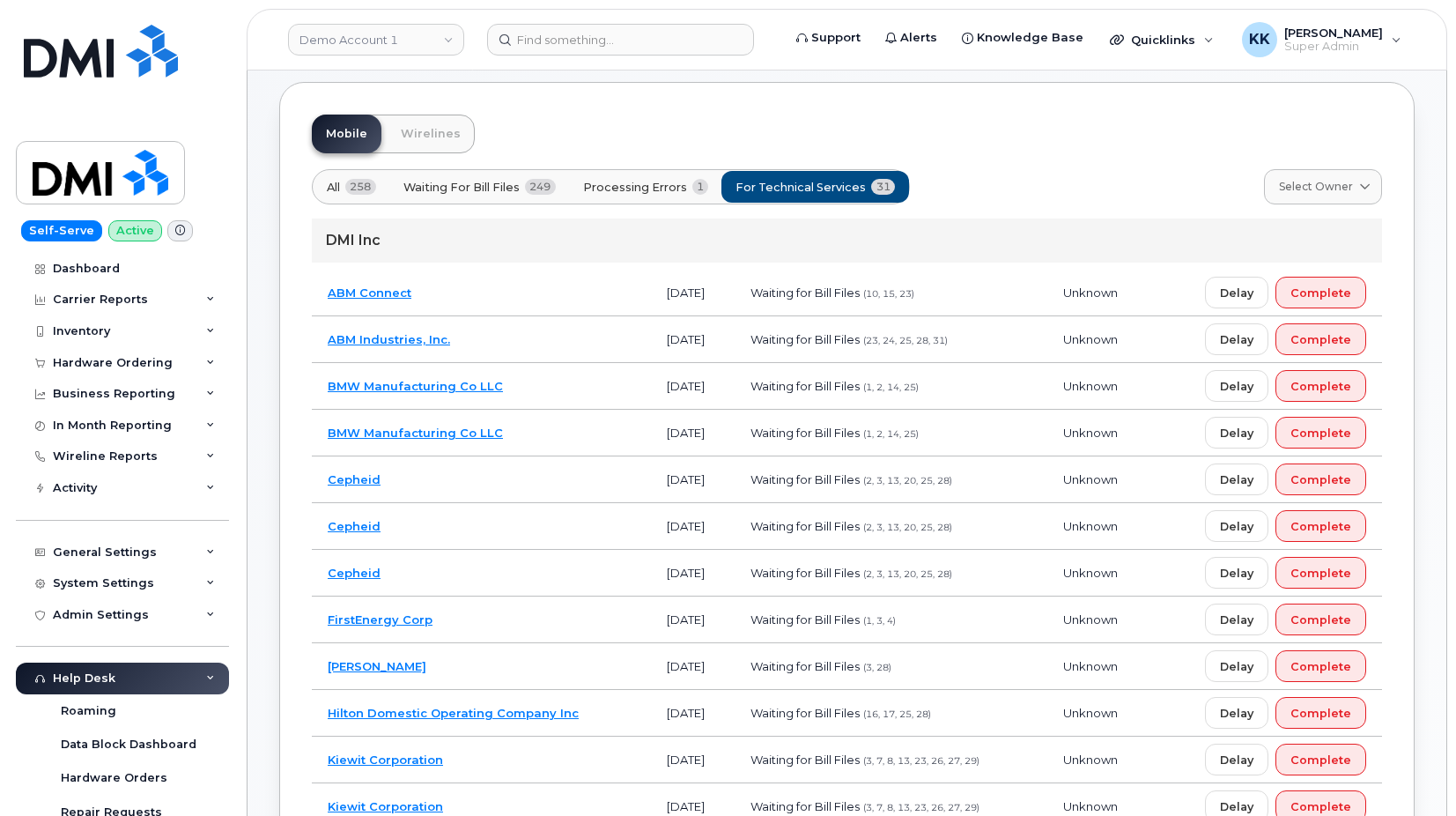
click at [465, 296] on td "ABM Connect" at bounding box center [481, 293] width 339 height 47
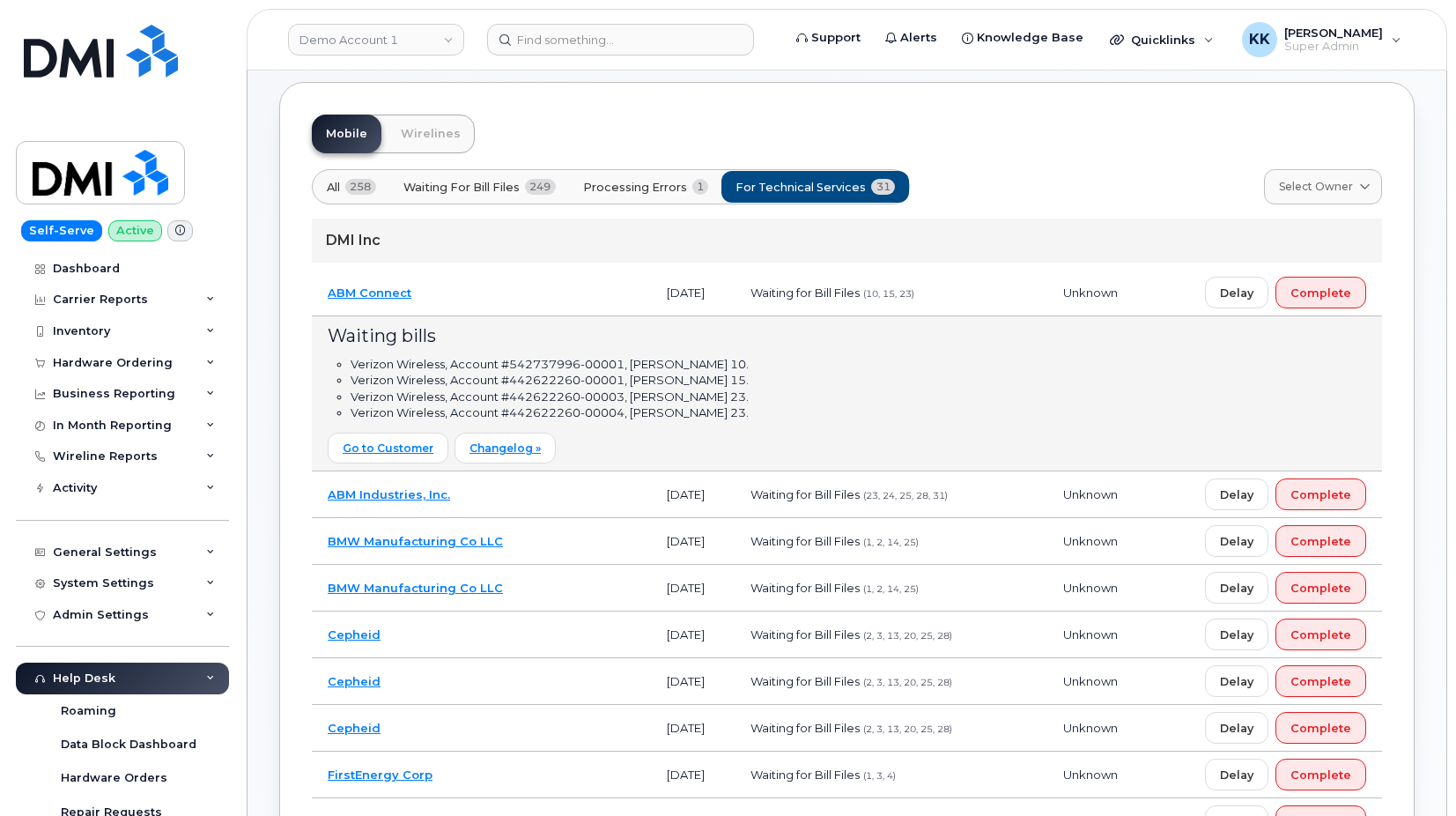
click at [465, 296] on td "ABM Connect" at bounding box center [481, 293] width 339 height 47
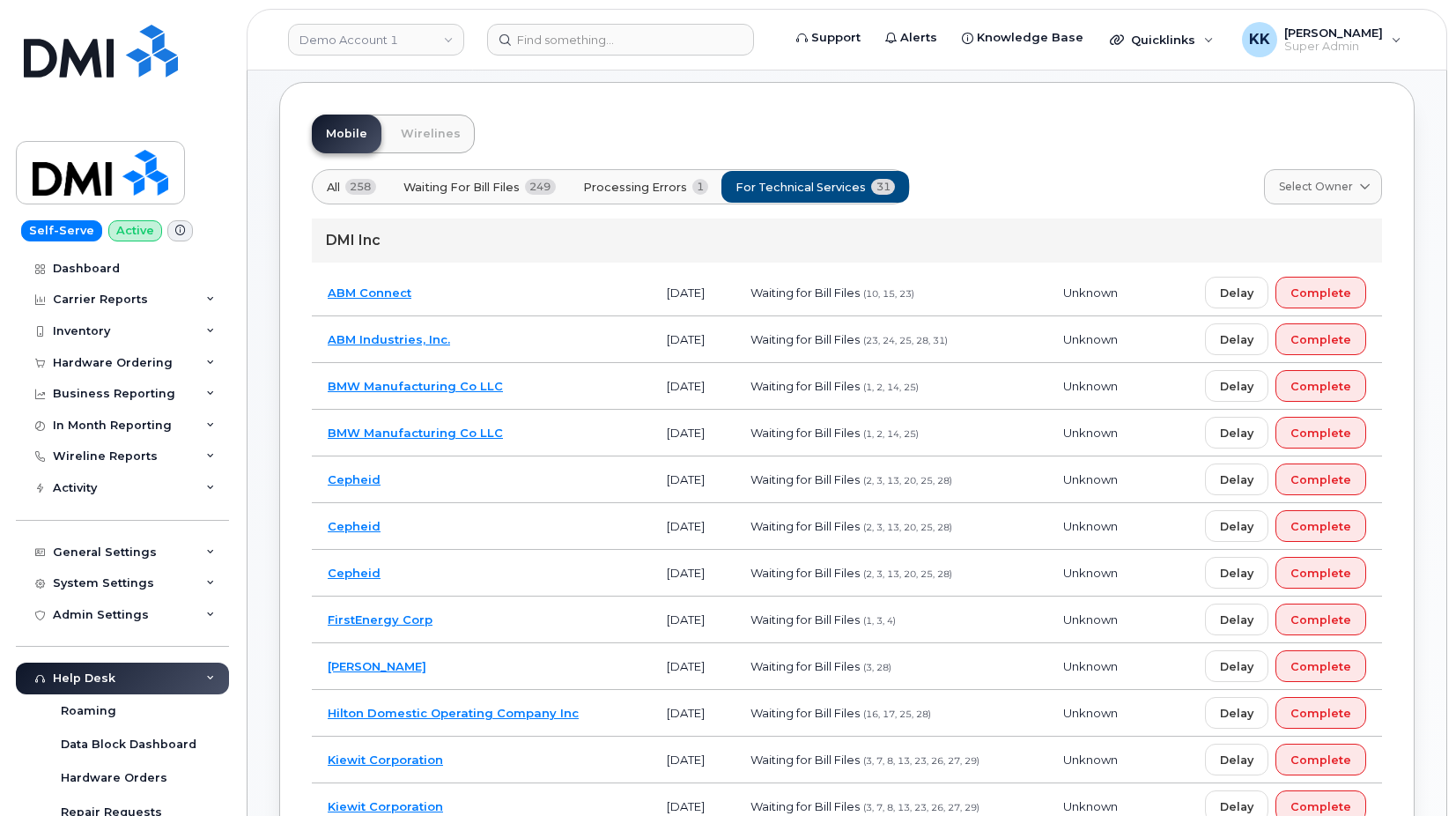
click at [533, 347] on td "ABM Industries, Inc." at bounding box center [481, 339] width 339 height 47
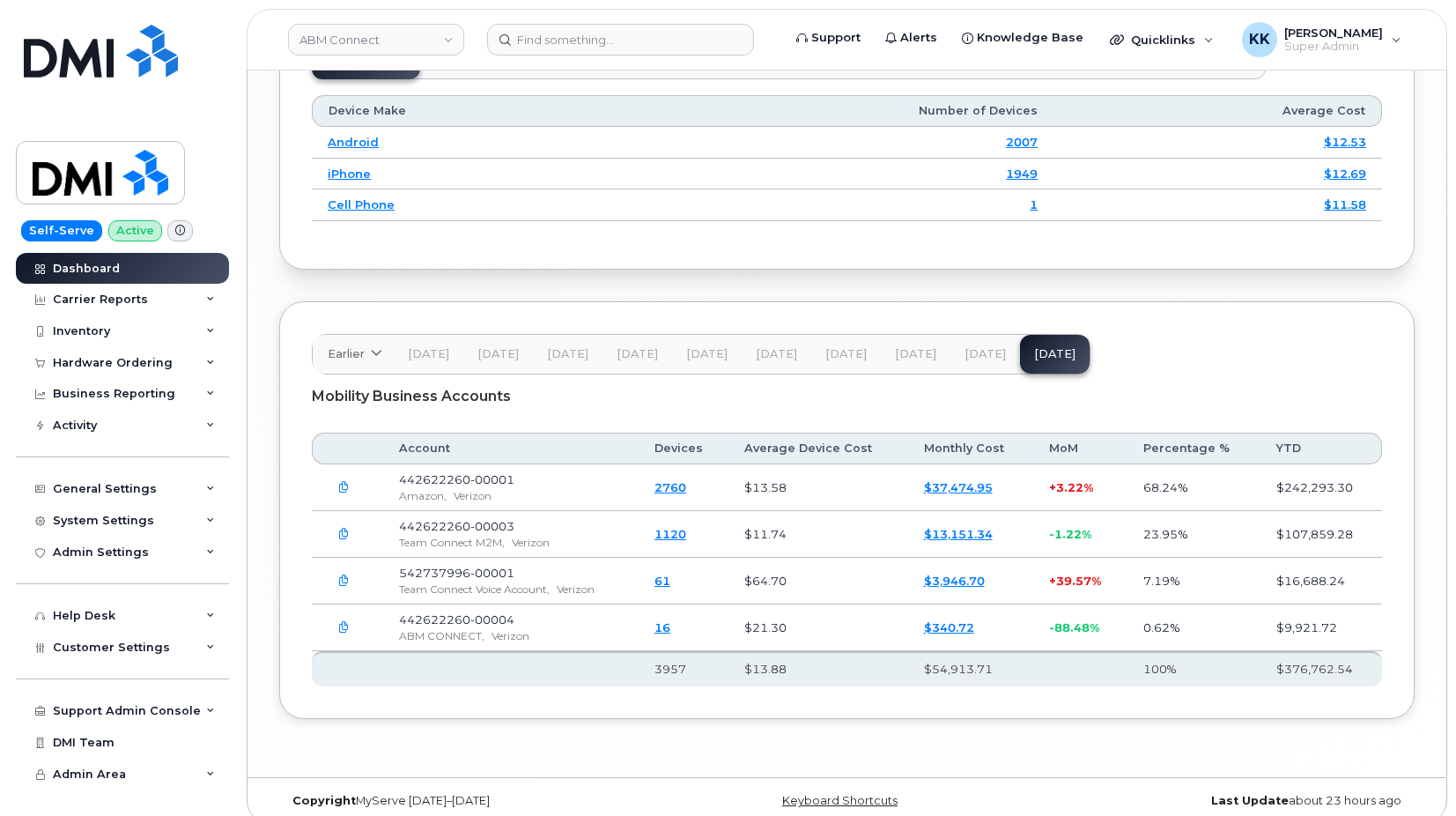
scroll to position [2321, 0]
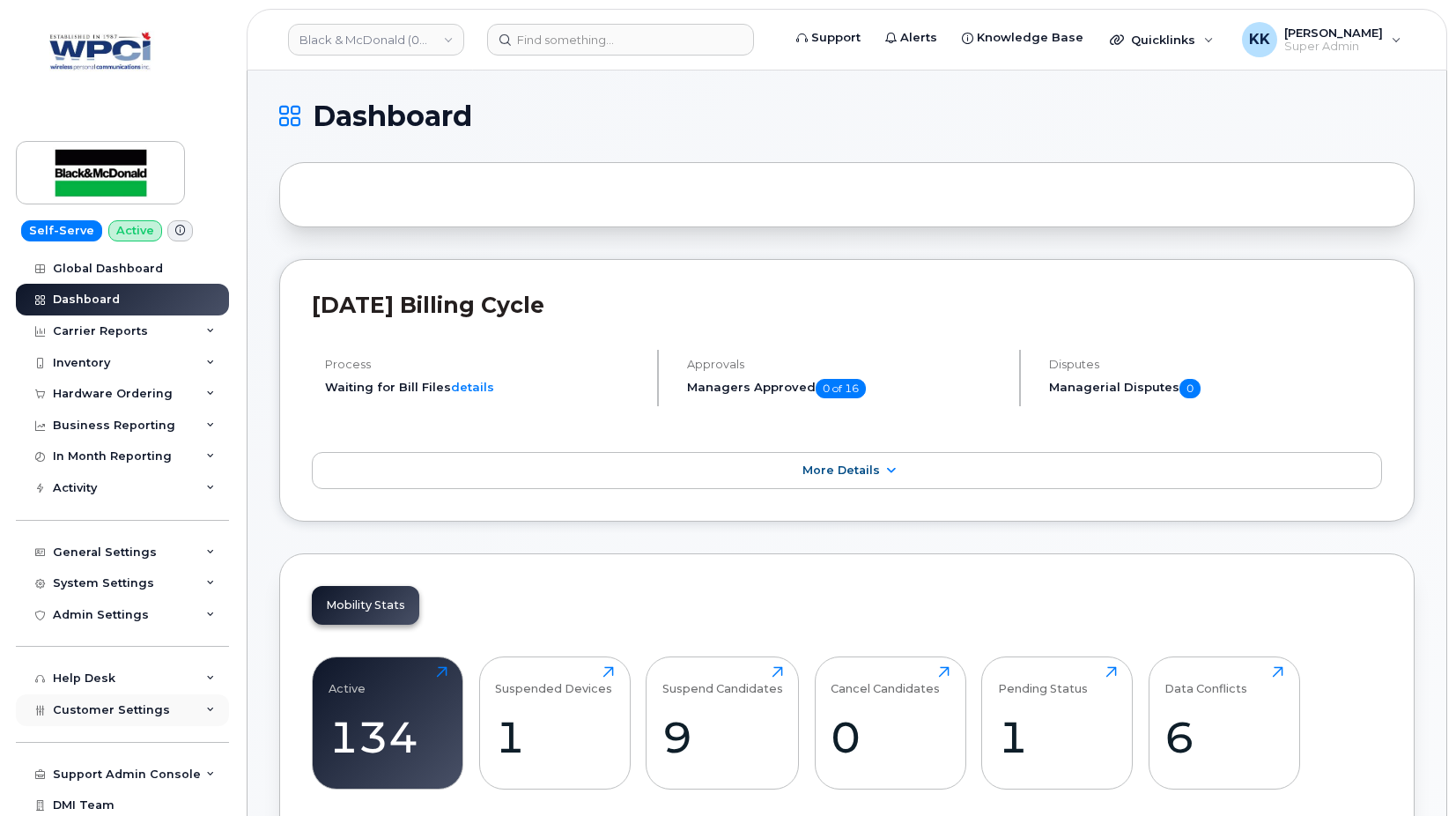
click at [118, 709] on span "Customer Settings" at bounding box center [111, 709] width 117 height 13
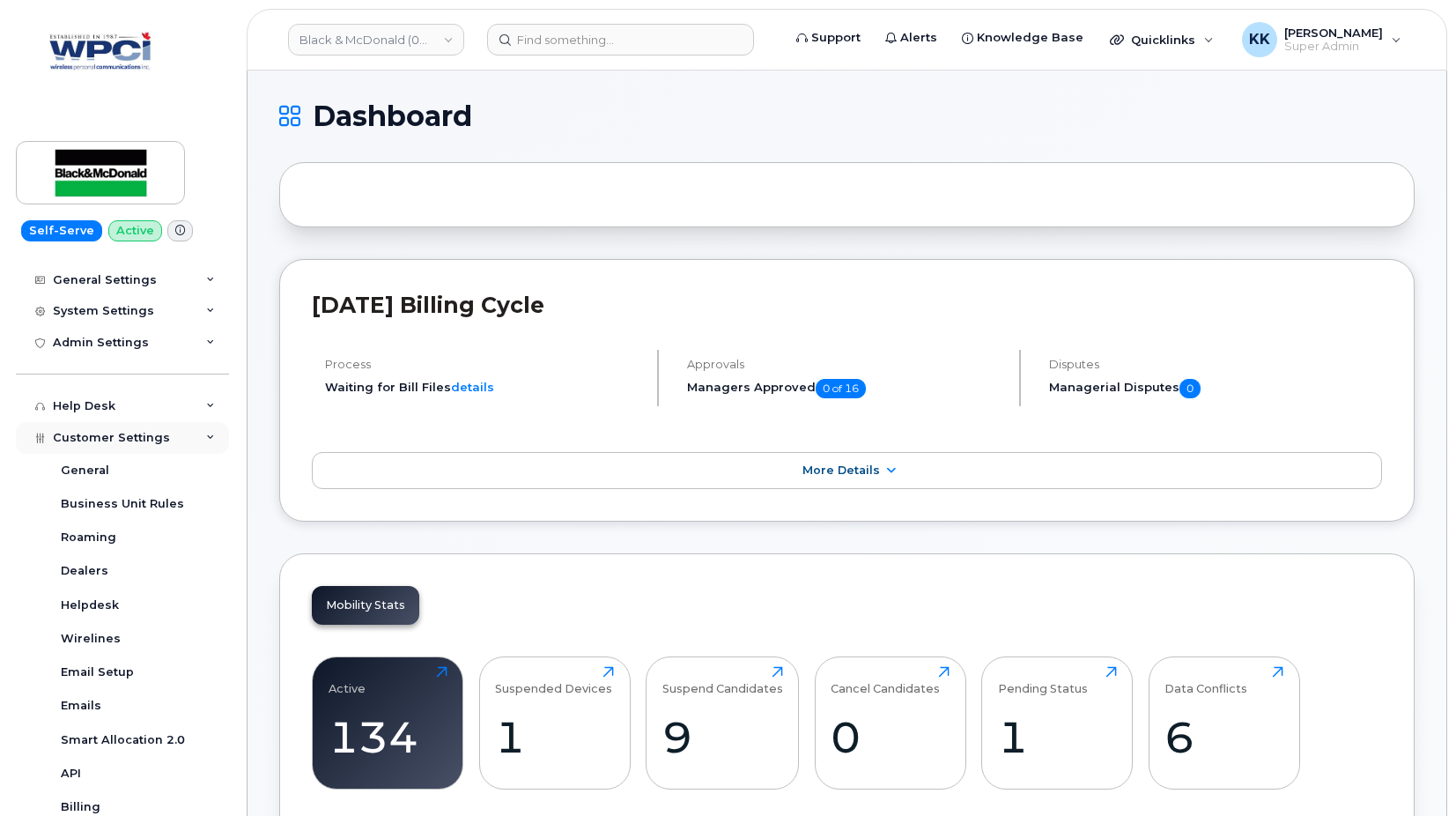
scroll to position [338, 0]
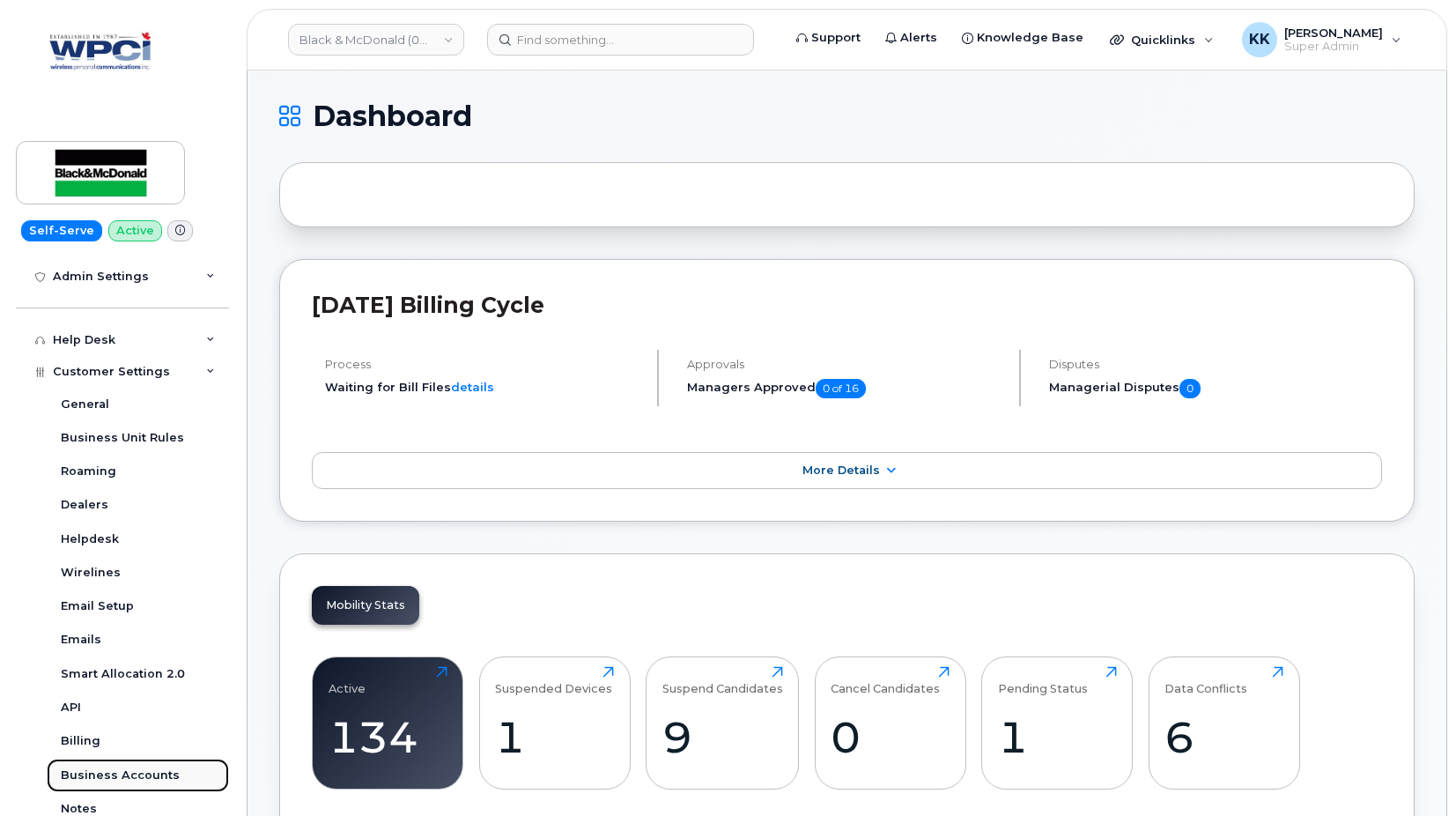
click at [130, 771] on div "Business Accounts" at bounding box center [120, 775] width 119 height 16
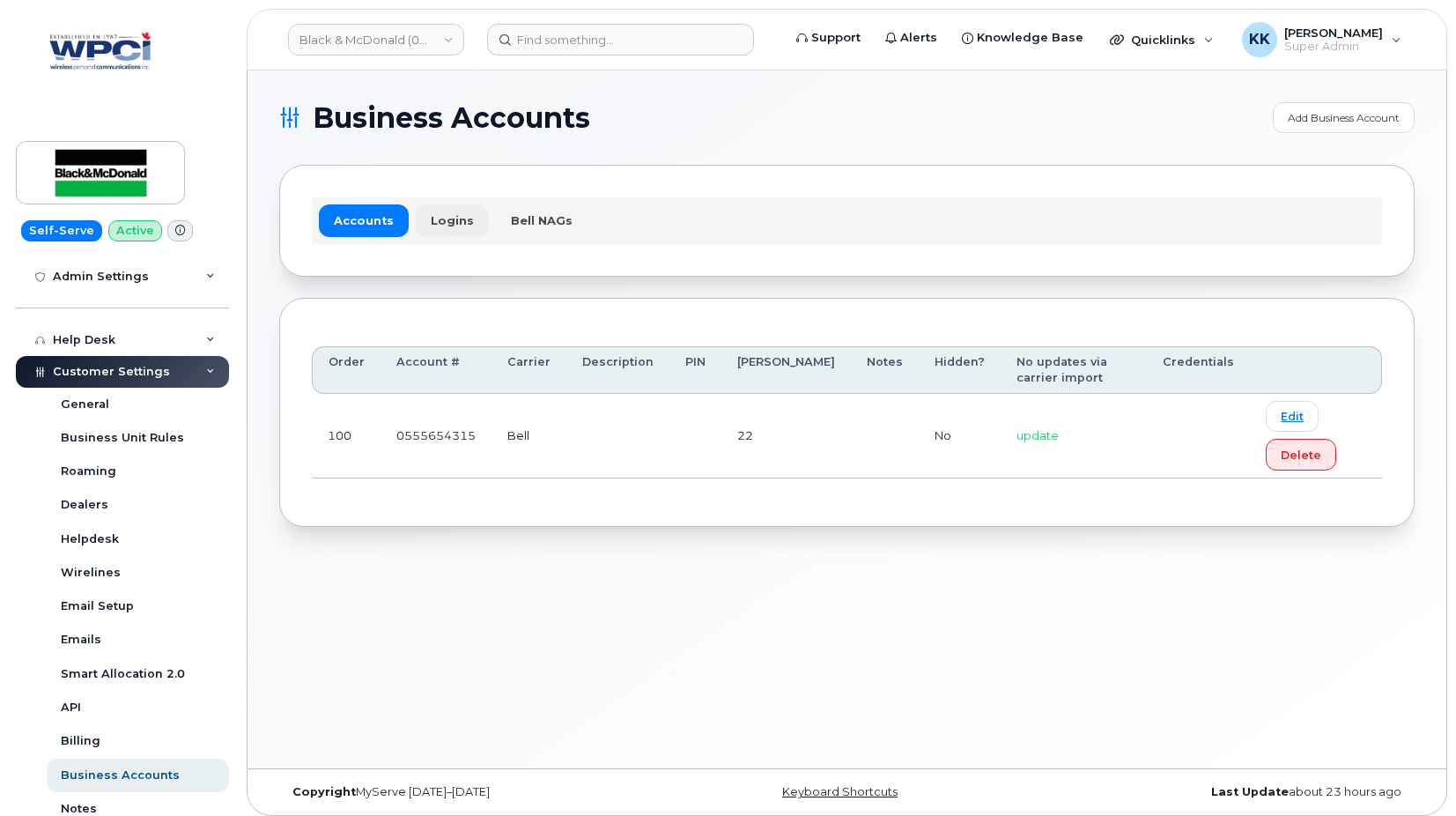
click at [440, 209] on link "Logins" at bounding box center [452, 221] width 73 height 32
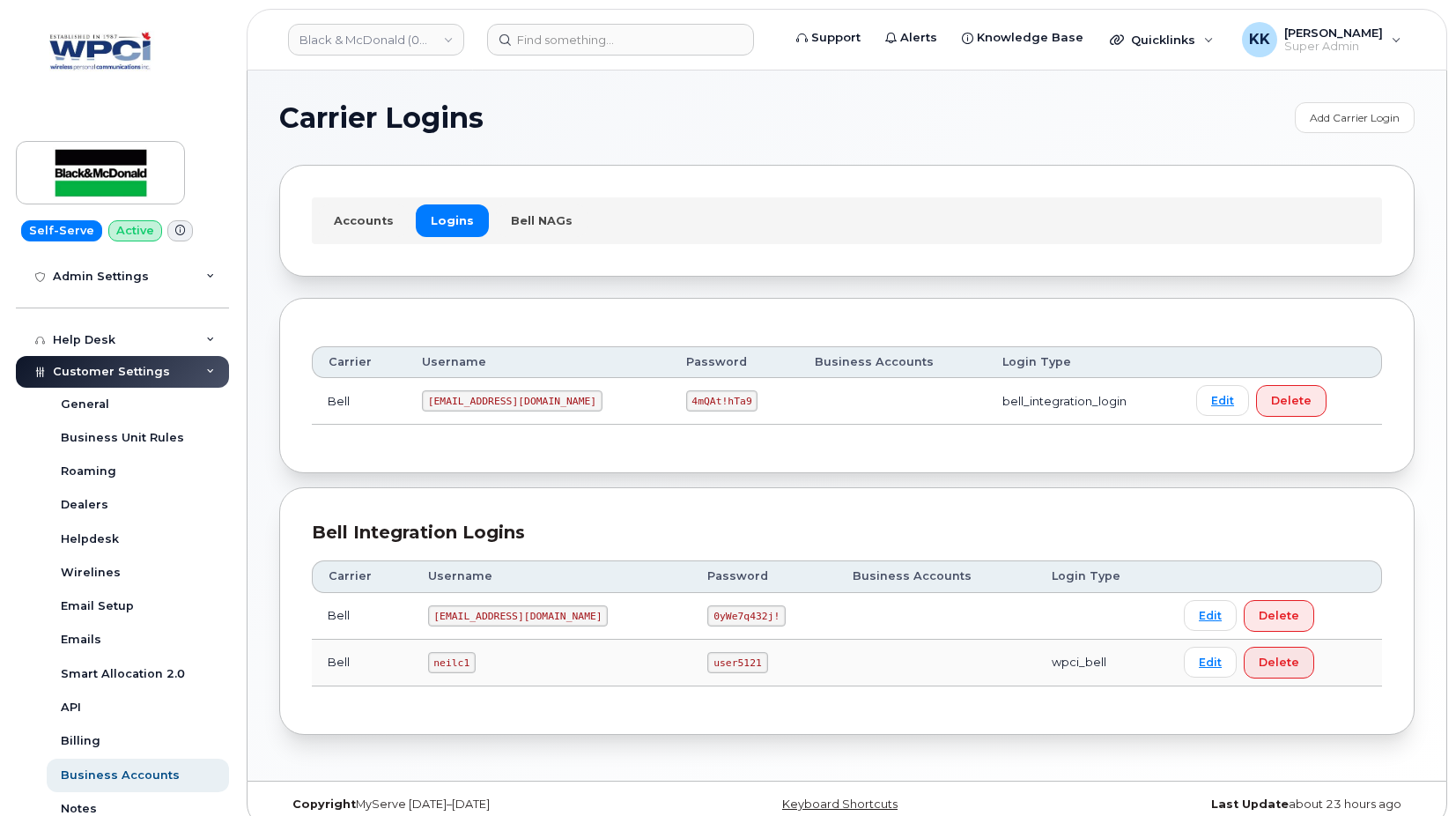
click at [507, 402] on code "1BlackMcDonald@myserve.ca" at bounding box center [511, 400] width 180 height 21
click at [717, 396] on code "4mQAt!hTa9" at bounding box center [721, 400] width 72 height 21
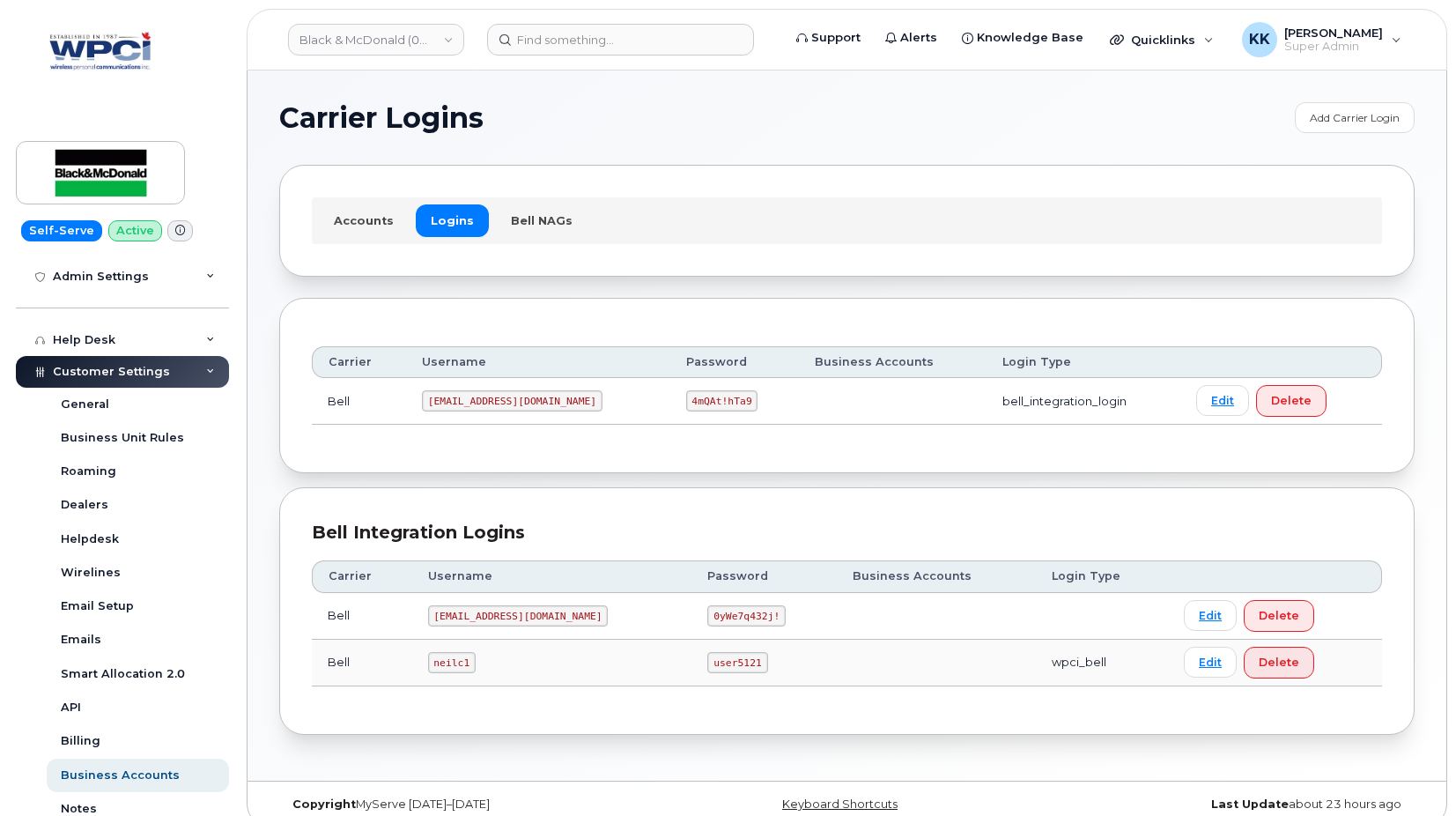
click at [717, 396] on code "4mQAt!hTa9" at bounding box center [721, 400] width 72 height 21
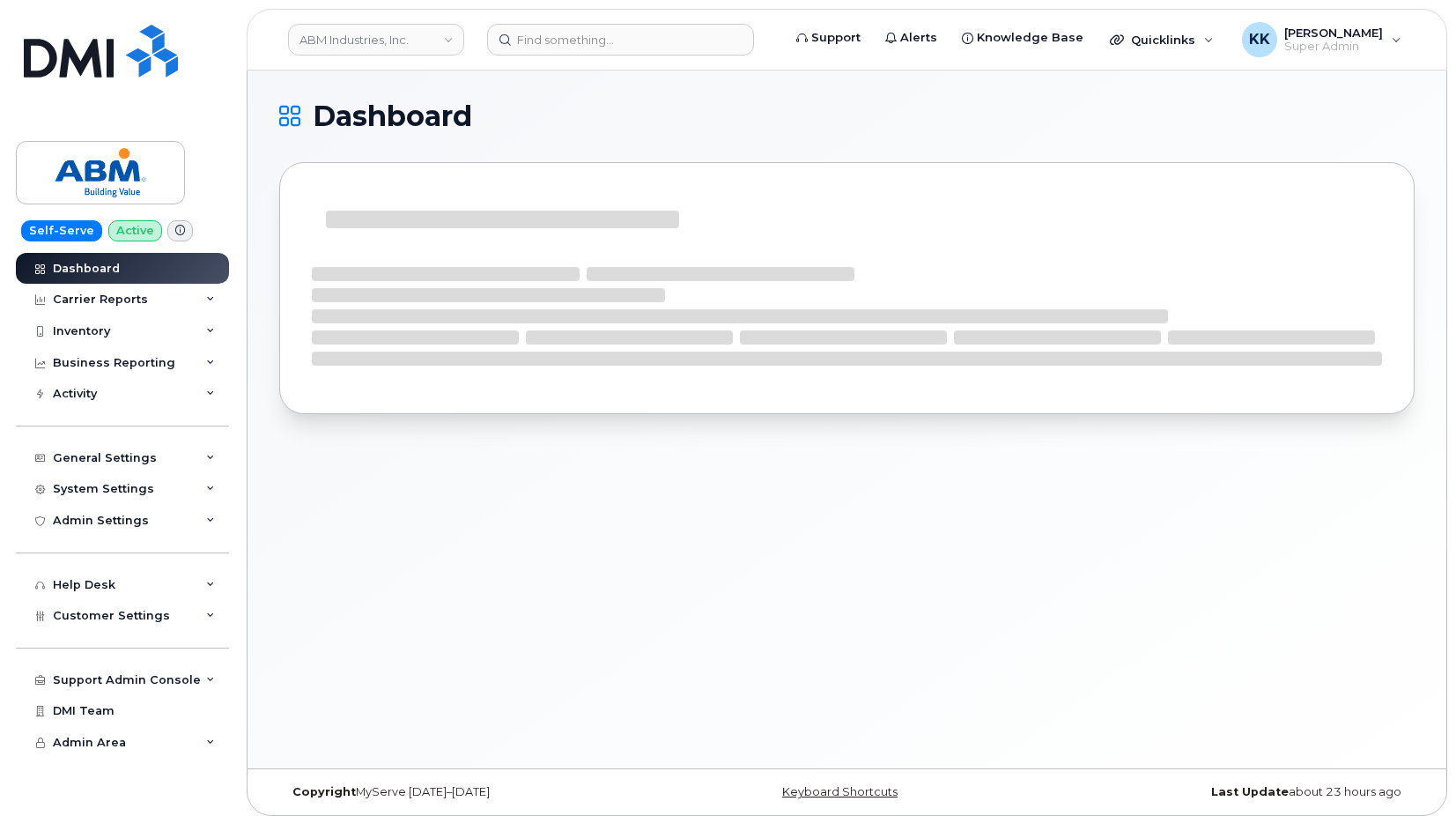
click at [289, 435] on div at bounding box center [847, 301] width 1135 height 279
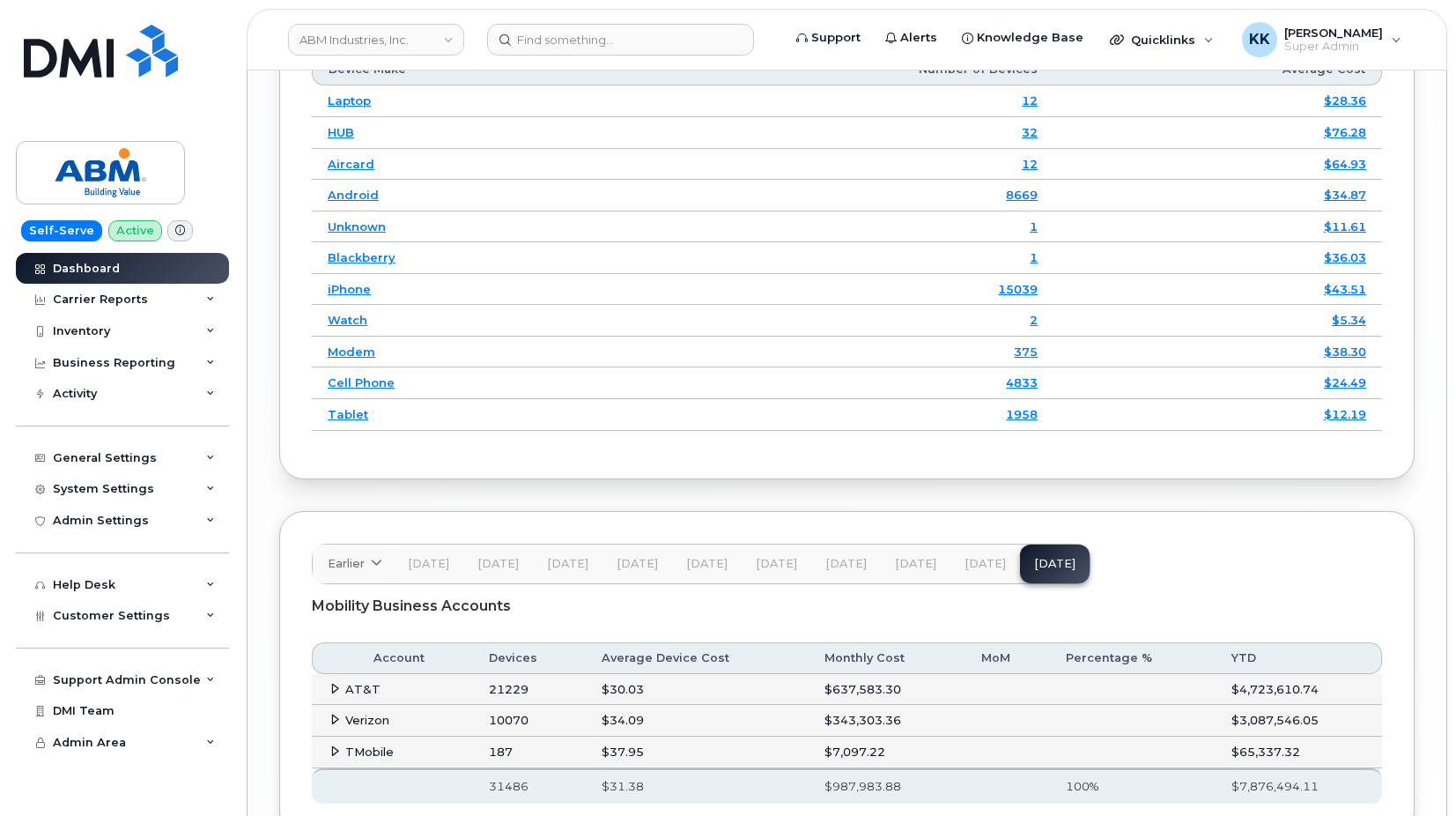
scroll to position [2651, 0]
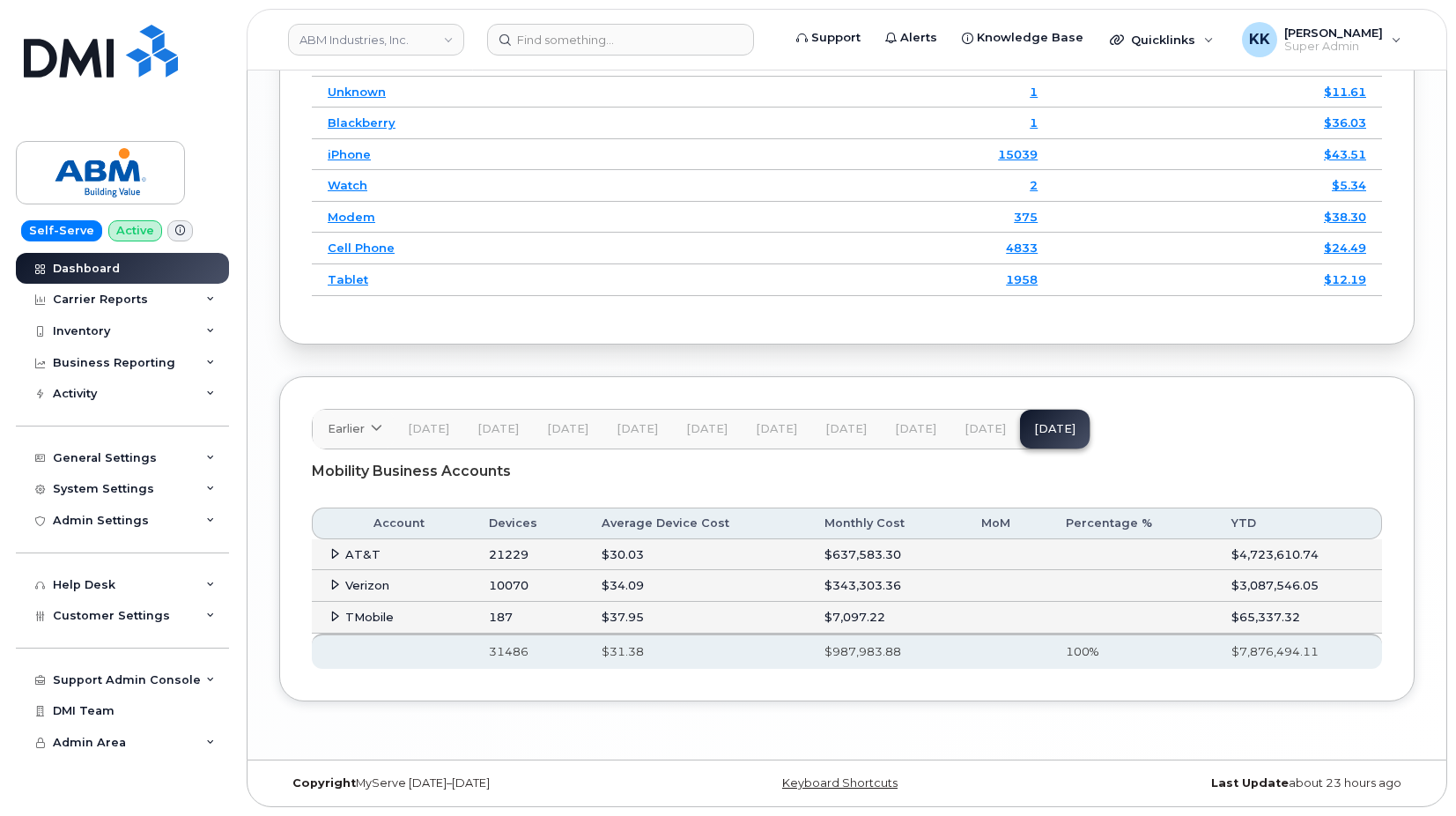
click at [331, 549] on icon at bounding box center [335, 553] width 11 height 11
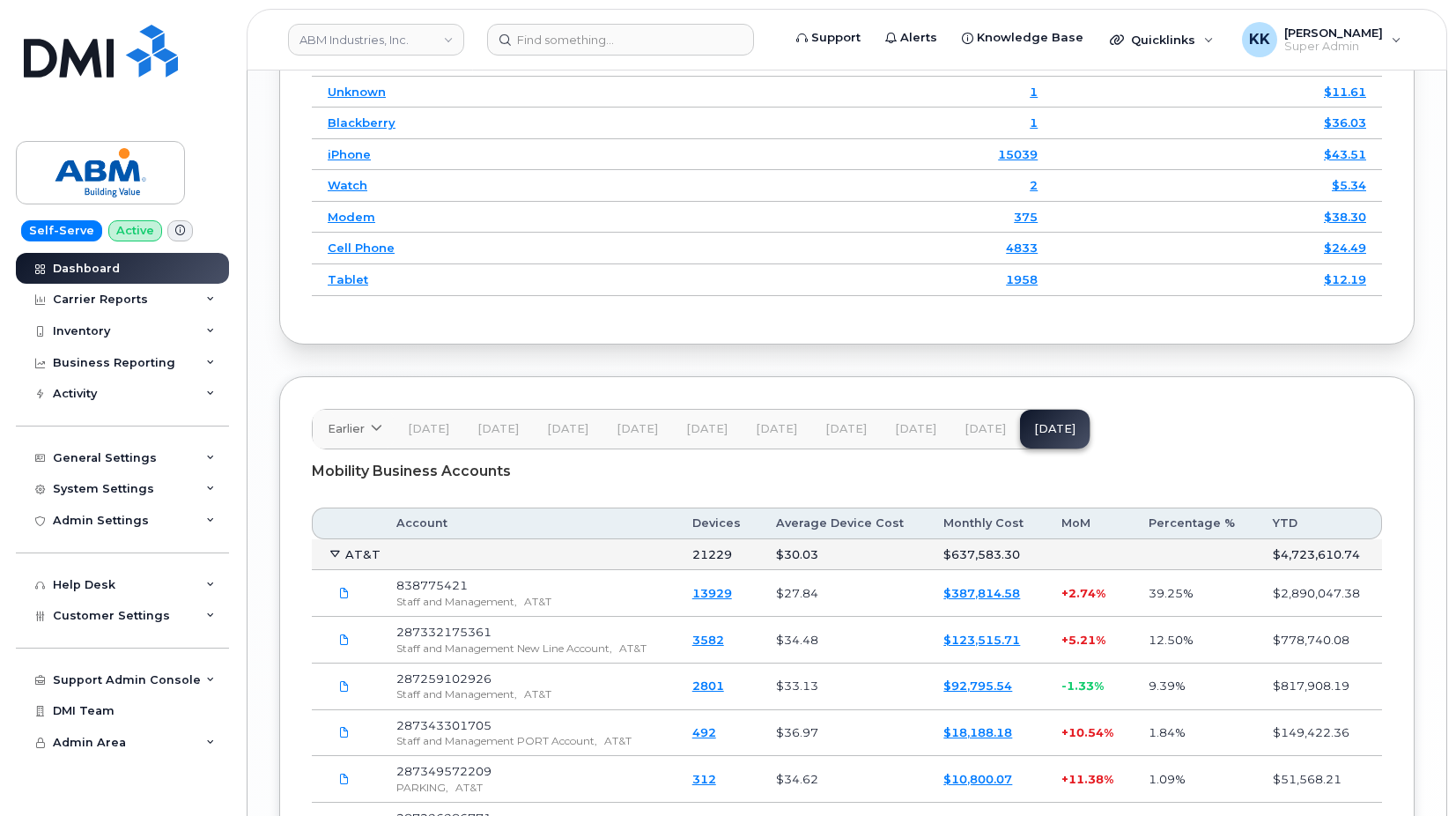
click at [972, 592] on link "$387,814.58" at bounding box center [981, 593] width 77 height 14
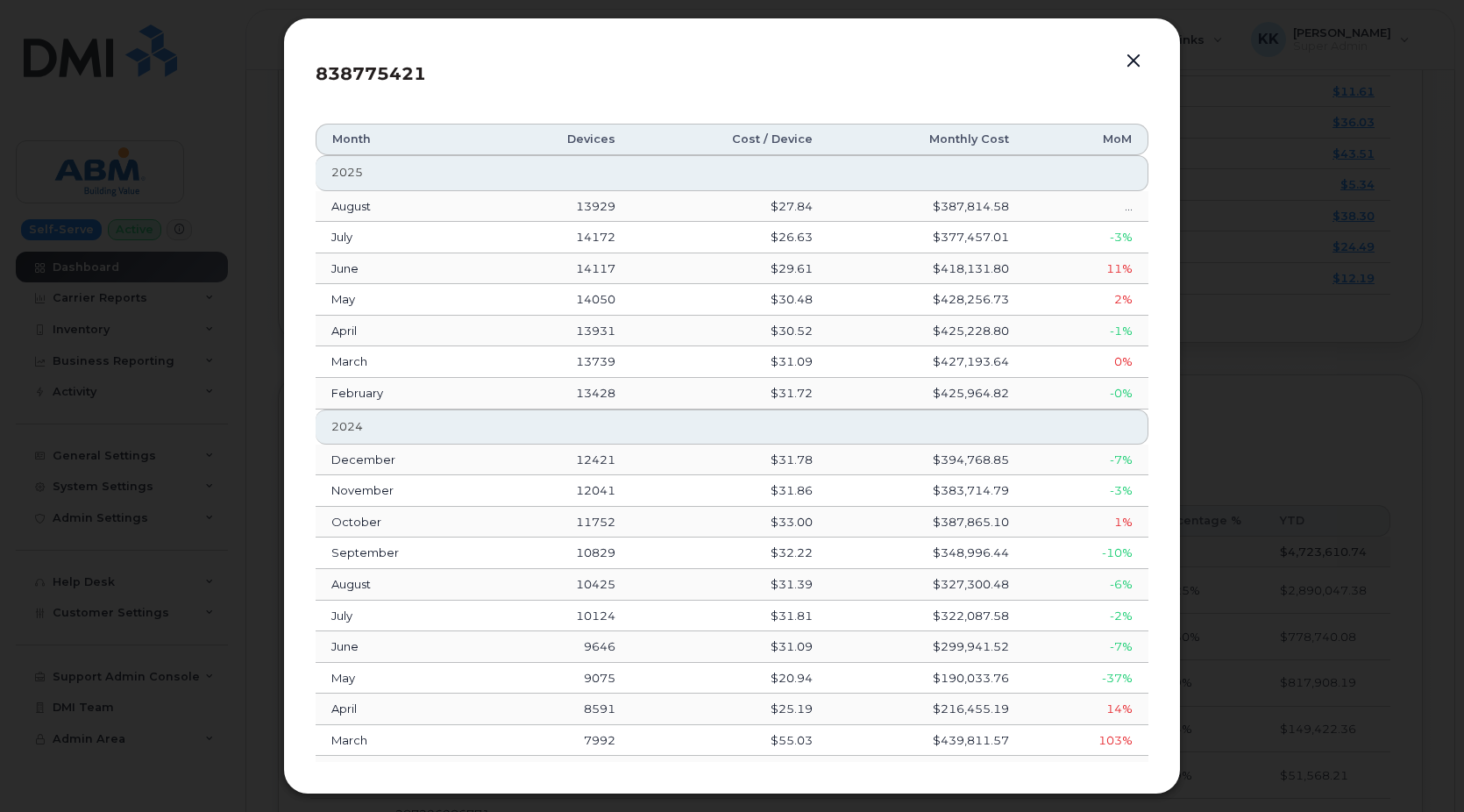
click at [1129, 60] on button "button" at bounding box center [1133, 61] width 26 height 24
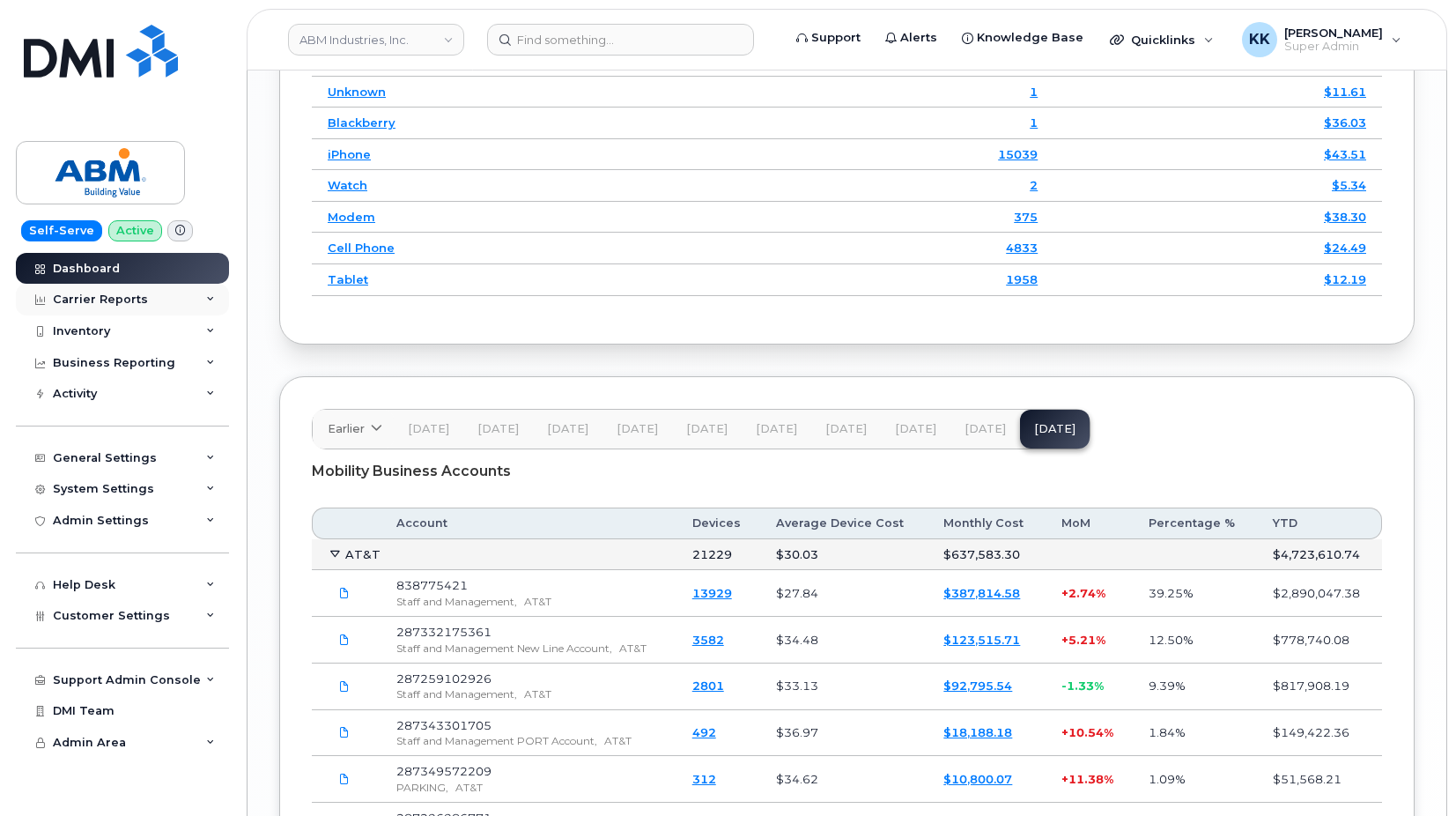
click at [135, 305] on div "Carrier Reports" at bounding box center [101, 299] width 95 height 14
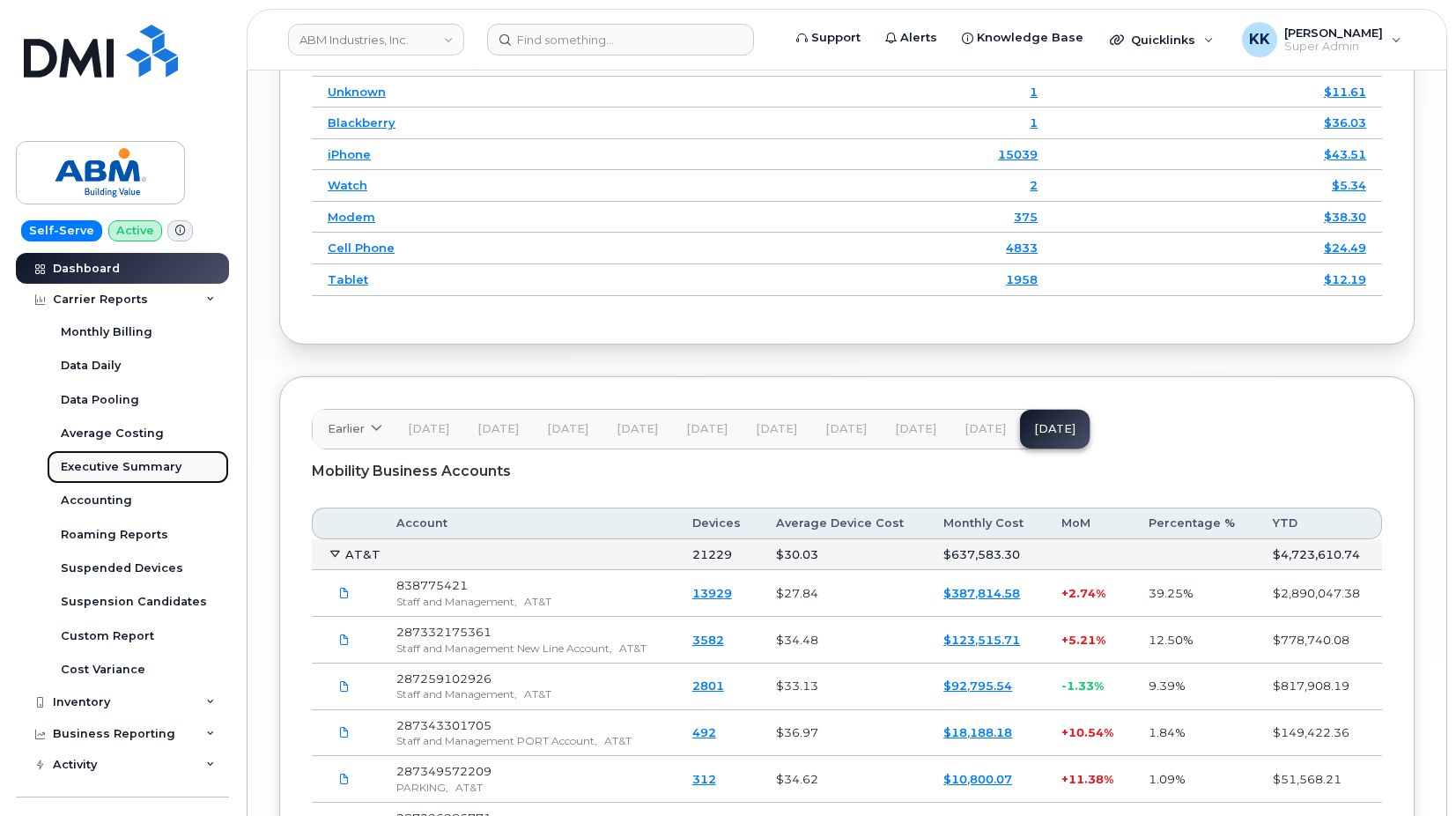
click at [112, 466] on div "Executive Summary" at bounding box center [121, 466] width 121 height 16
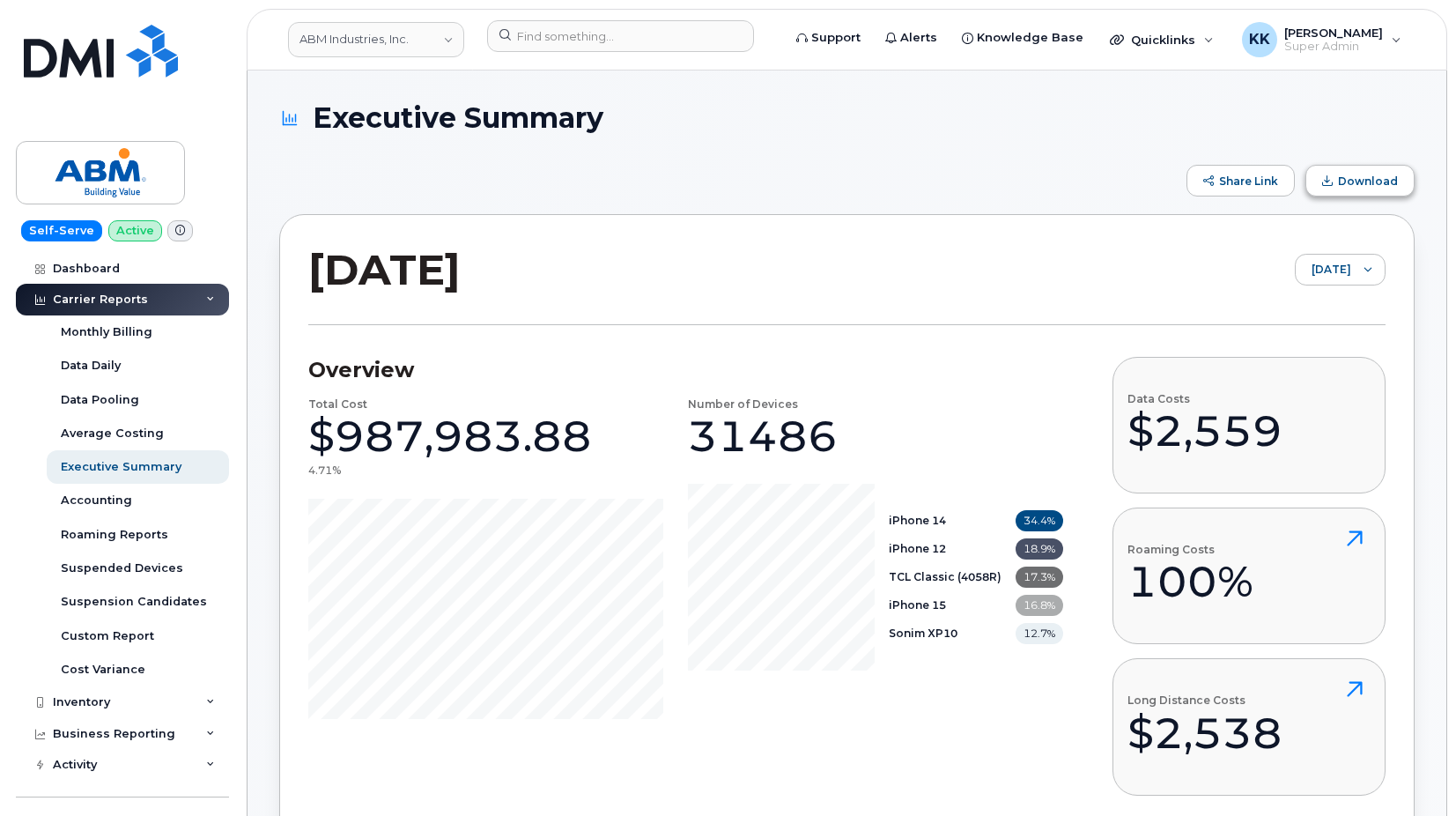
click at [1354, 192] on button "Download" at bounding box center [1360, 180] width 109 height 32
click at [99, 298] on div "Carrier Reports" at bounding box center [101, 299] width 95 height 14
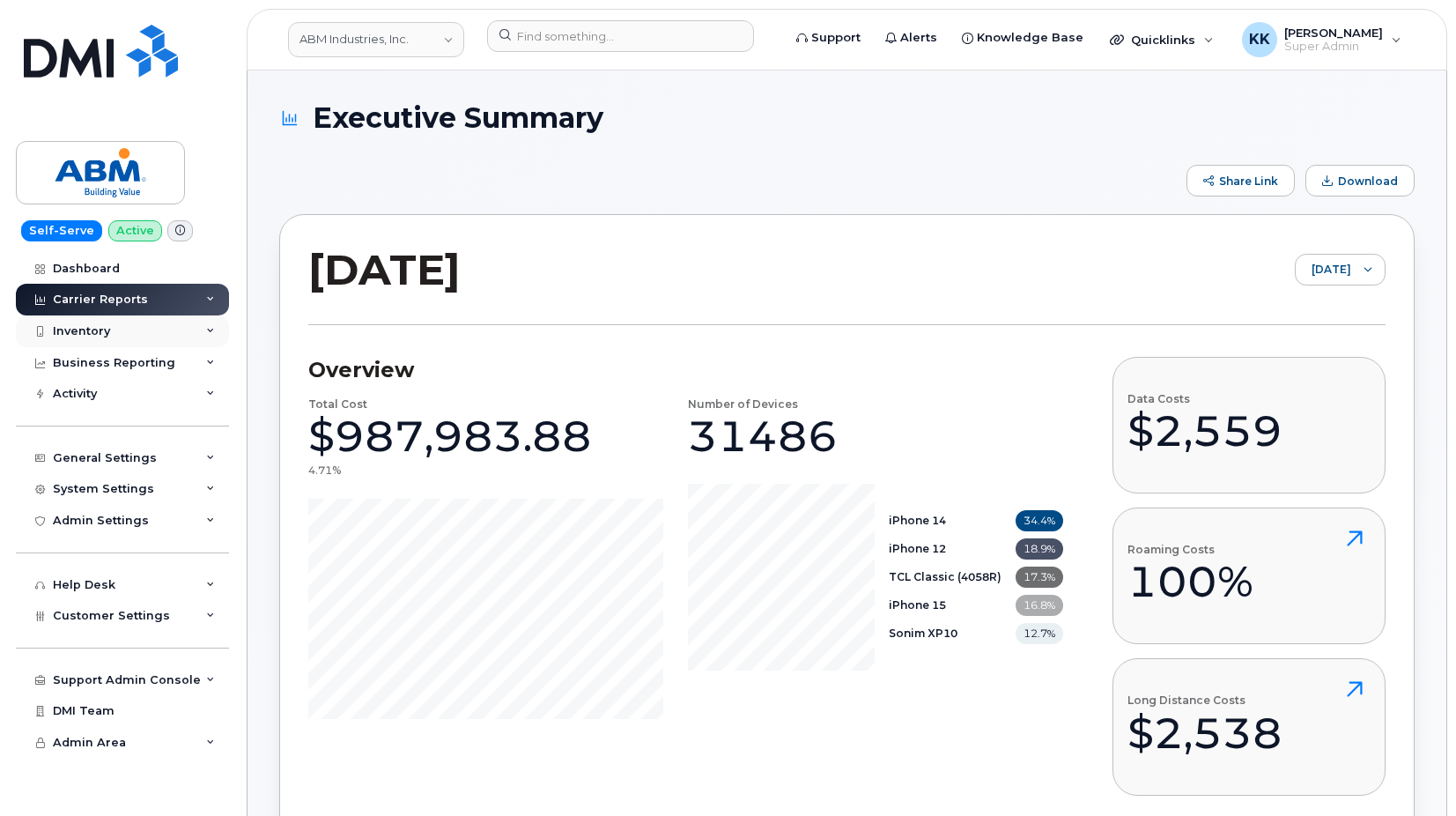
click at [88, 328] on div "Inventory" at bounding box center [81, 331] width 57 height 14
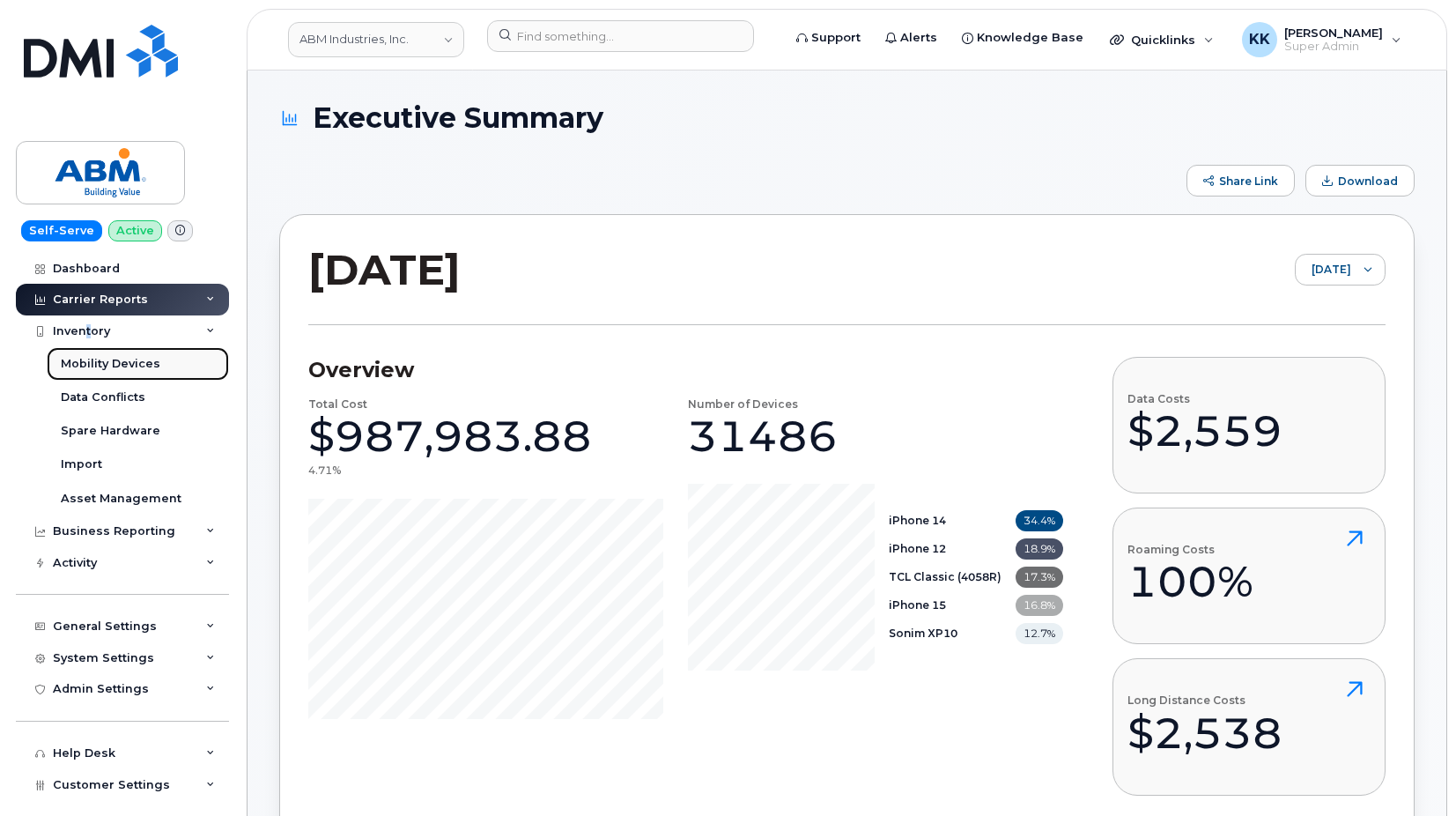
click at [79, 364] on div "Mobility Devices" at bounding box center [110, 364] width 99 height 16
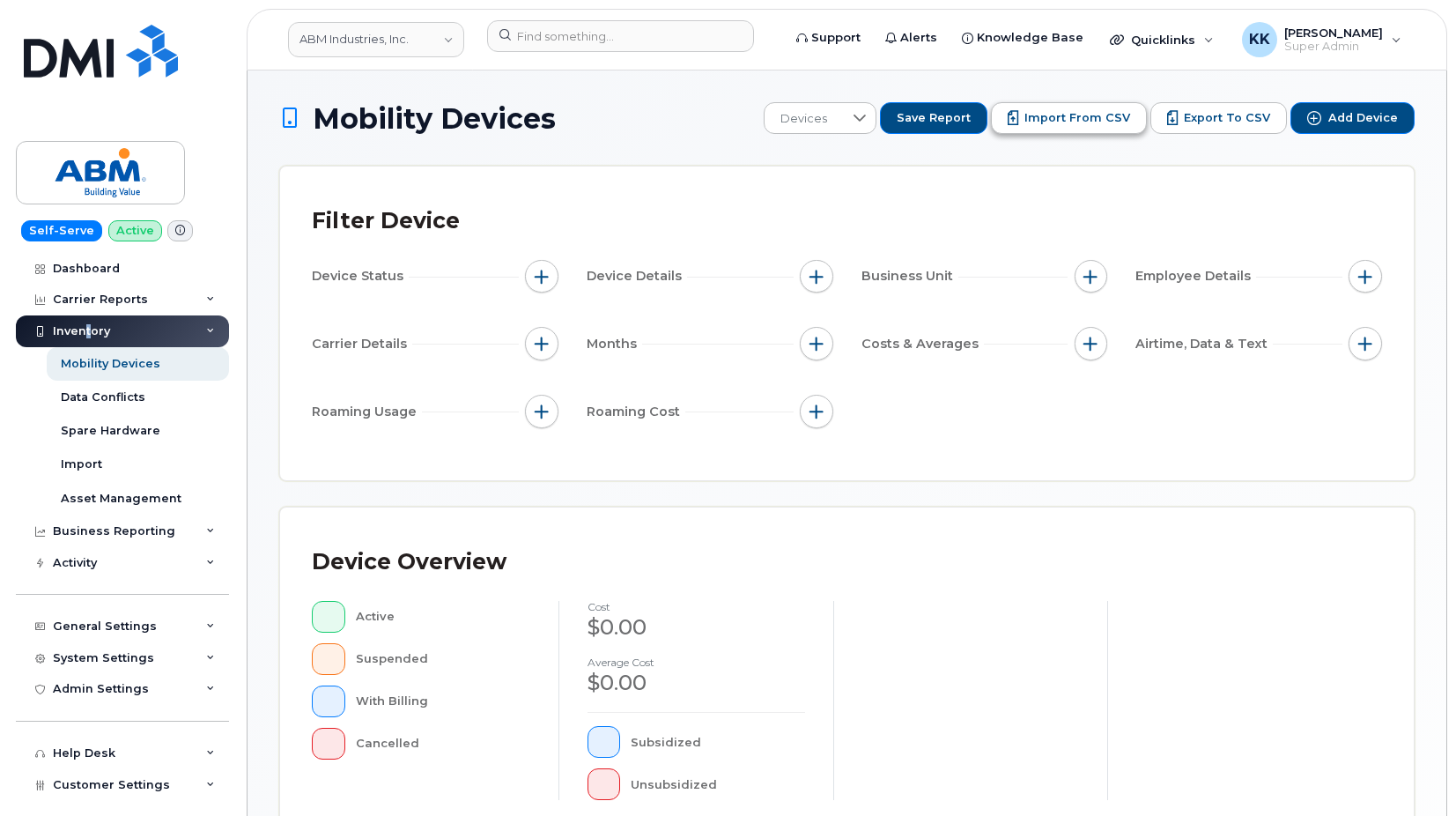
click at [1078, 120] on span "Import from CSV" at bounding box center [1077, 118] width 106 height 16
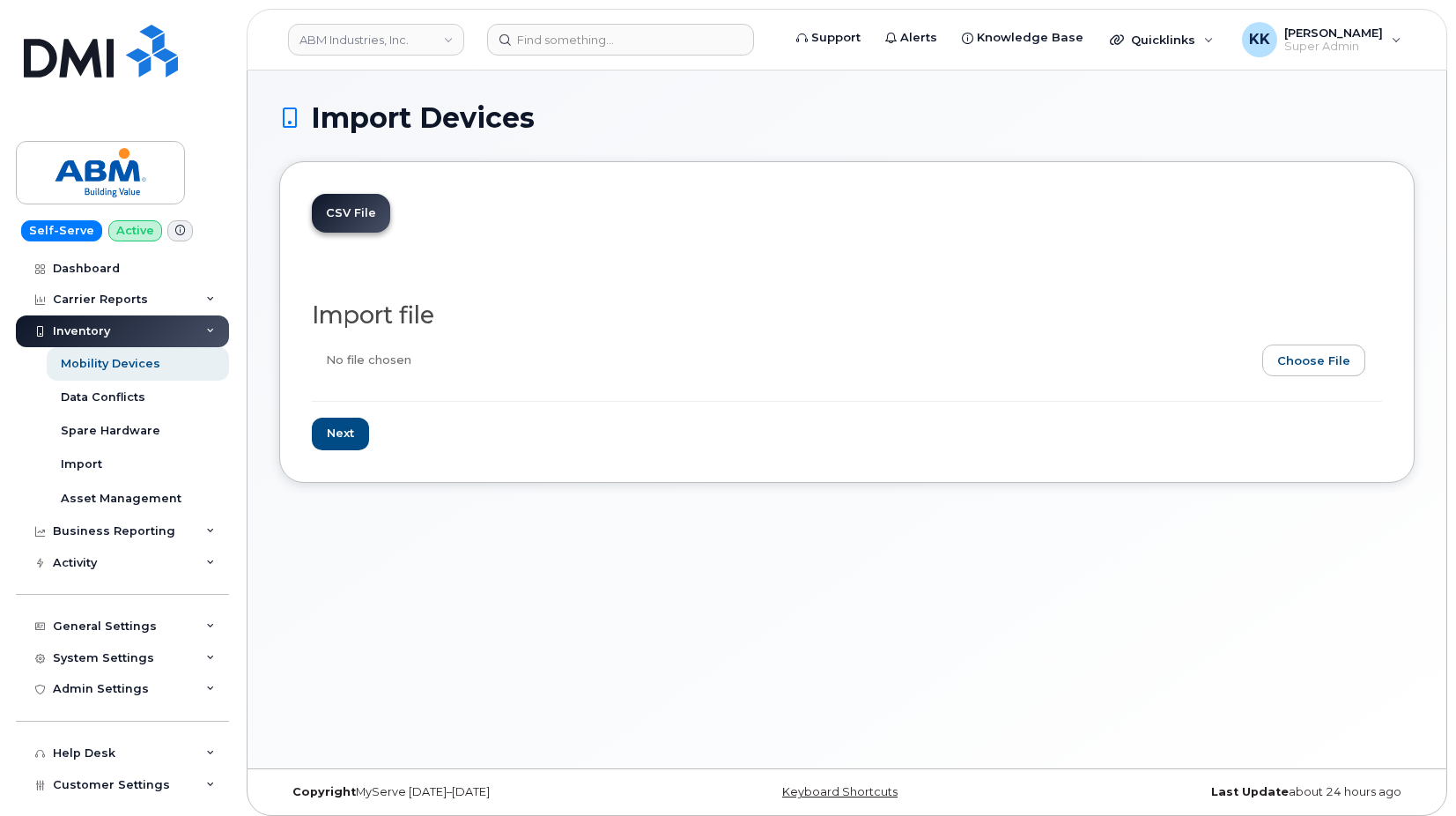
type input "C:\fakepath\ABM AT&T Inventory [DATE].csv"
click at [343, 431] on input "Next" at bounding box center [340, 434] width 57 height 33
type input "Loading..."
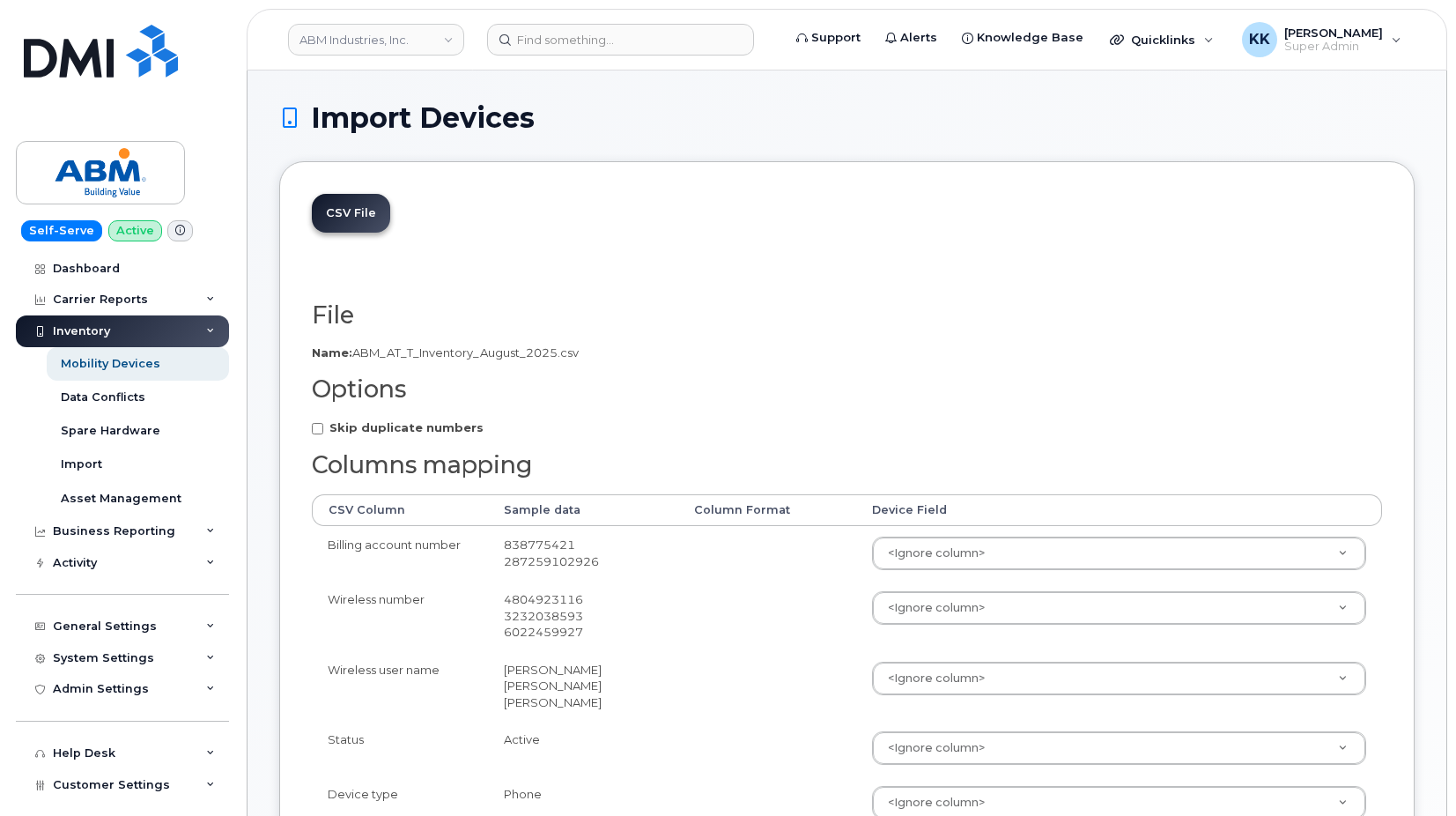
click at [385, 428] on strong "Skip duplicate numbers" at bounding box center [406, 427] width 154 height 14
click at [323, 428] on input "Skip duplicate numbers" at bounding box center [318, 428] width 11 height 11
checkbox input "true"
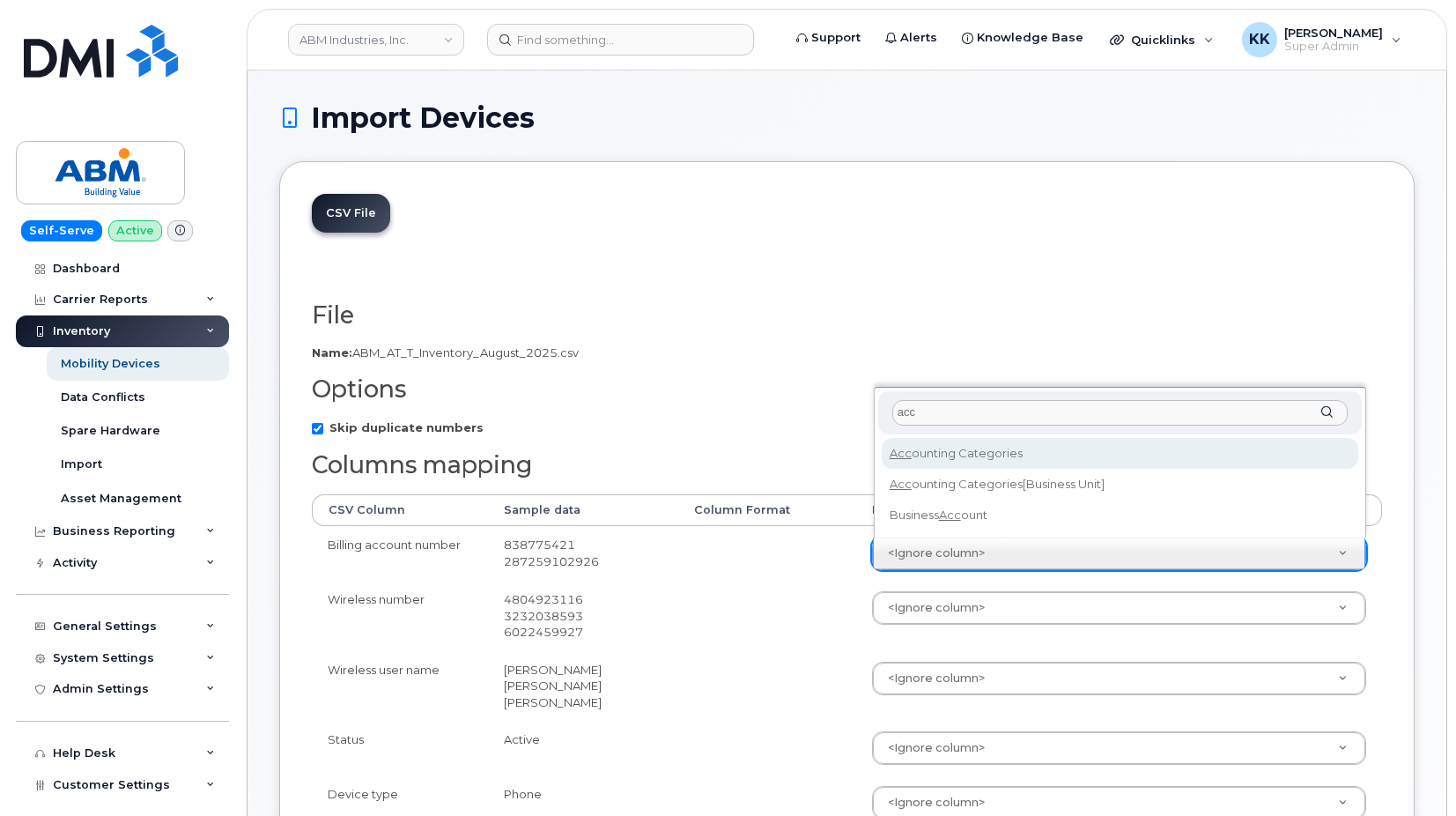
type input "acc"
select select "business_account_id"
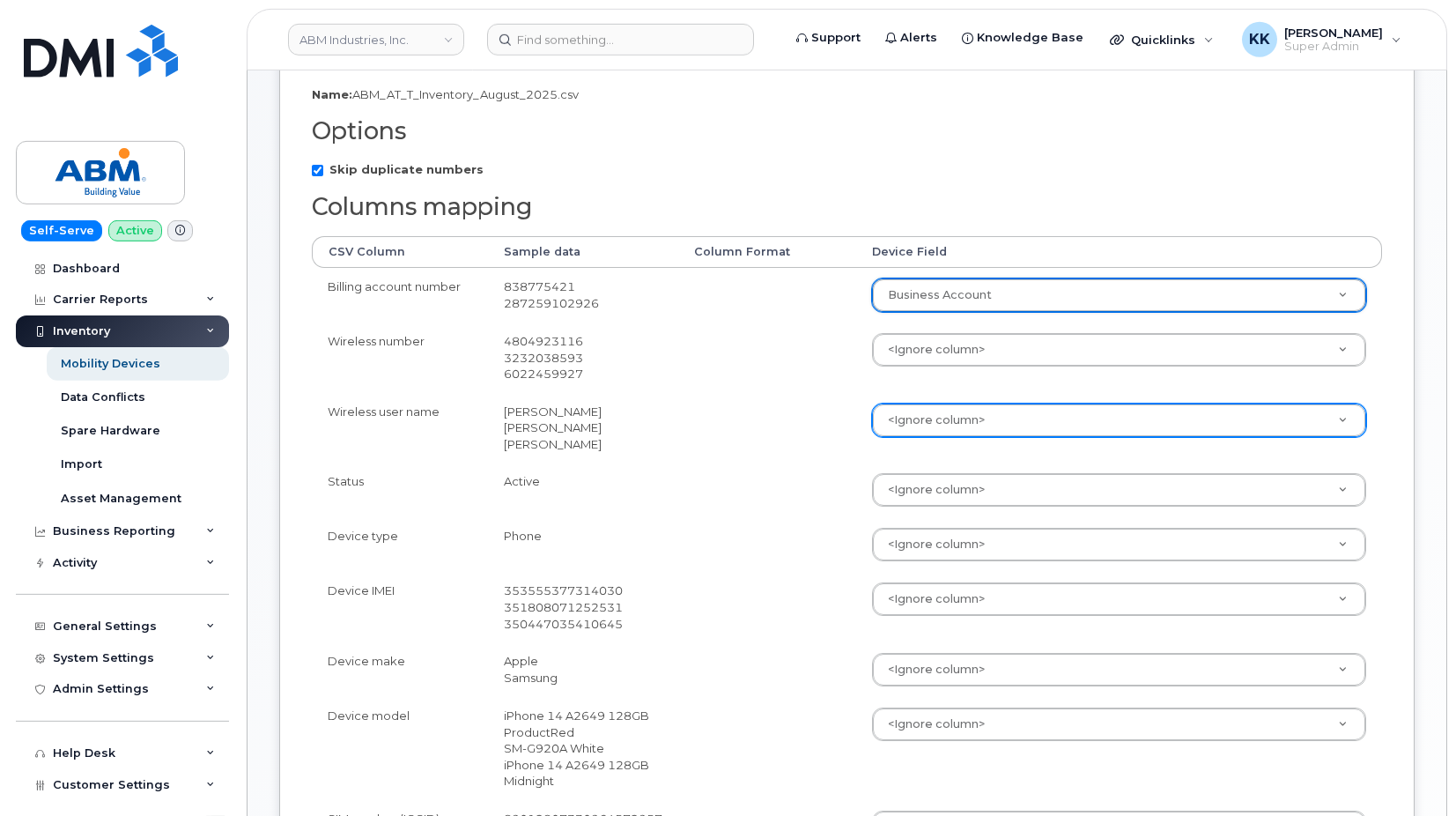
scroll to position [269, 0]
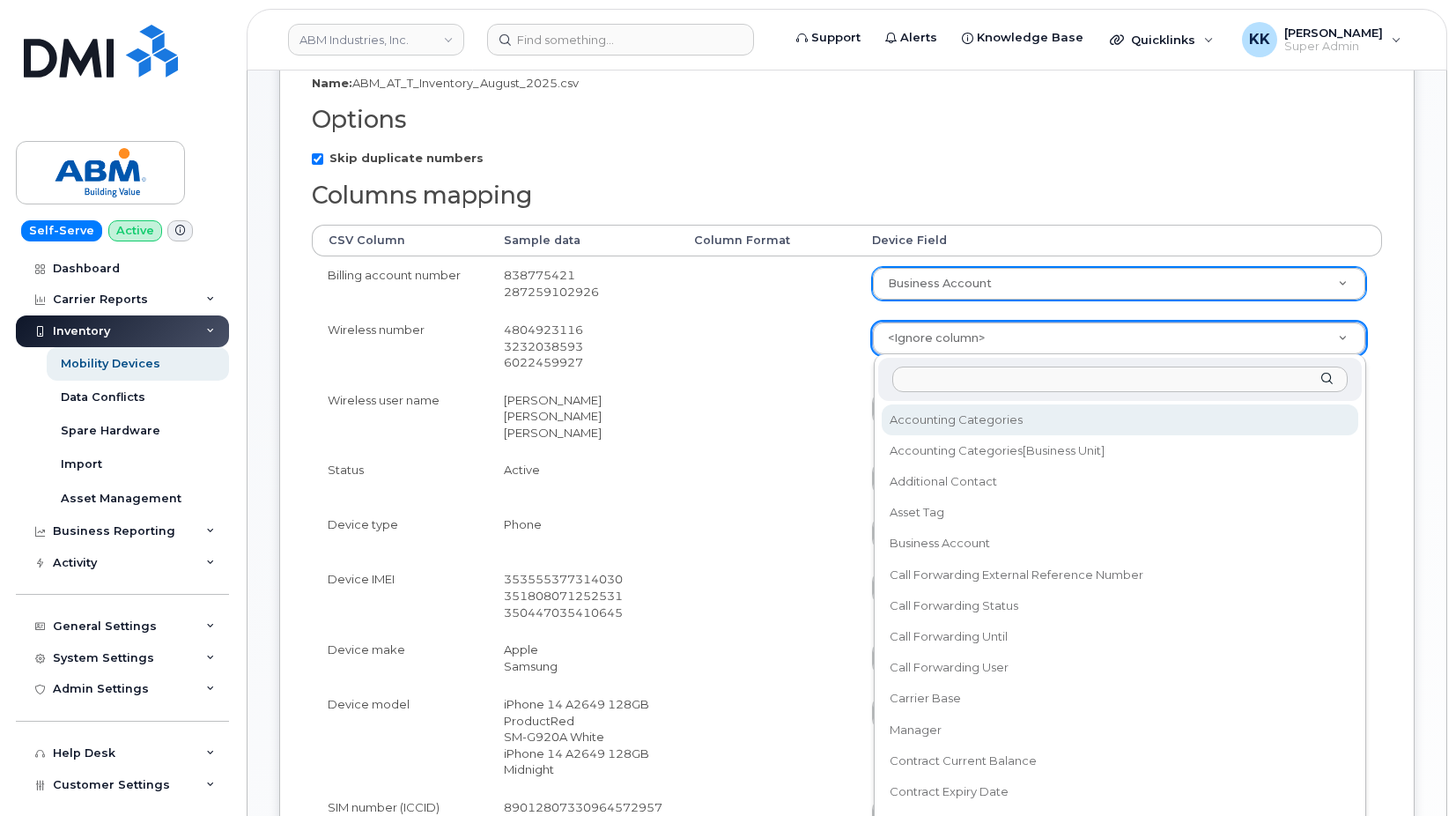
click at [929, 348] on body "ABM Industries, Inc. Support Alerts Knowledge Base Quicklinks Suspend / Cancel …" at bounding box center [728, 568] width 1456 height 1675
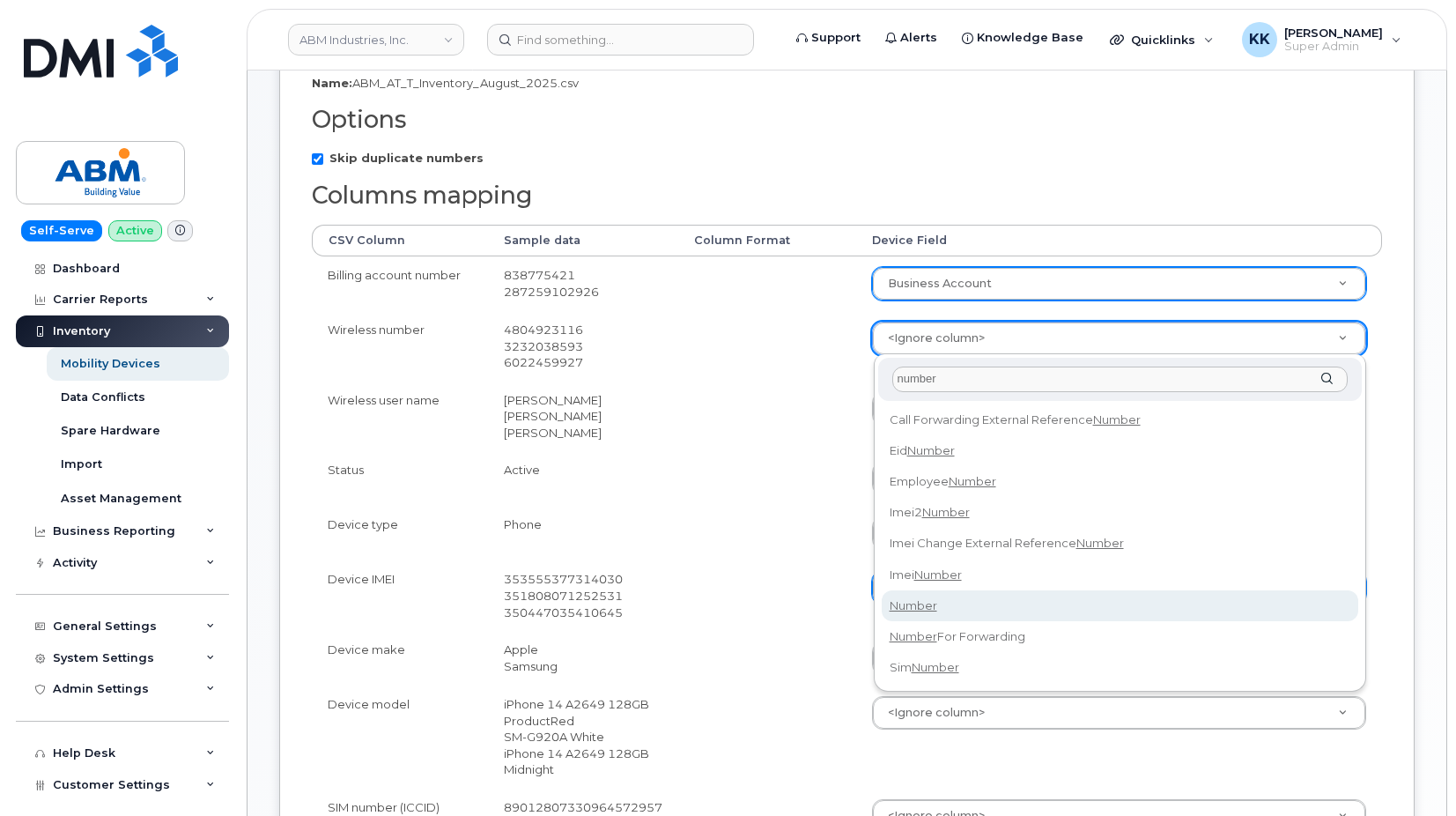
type input "number"
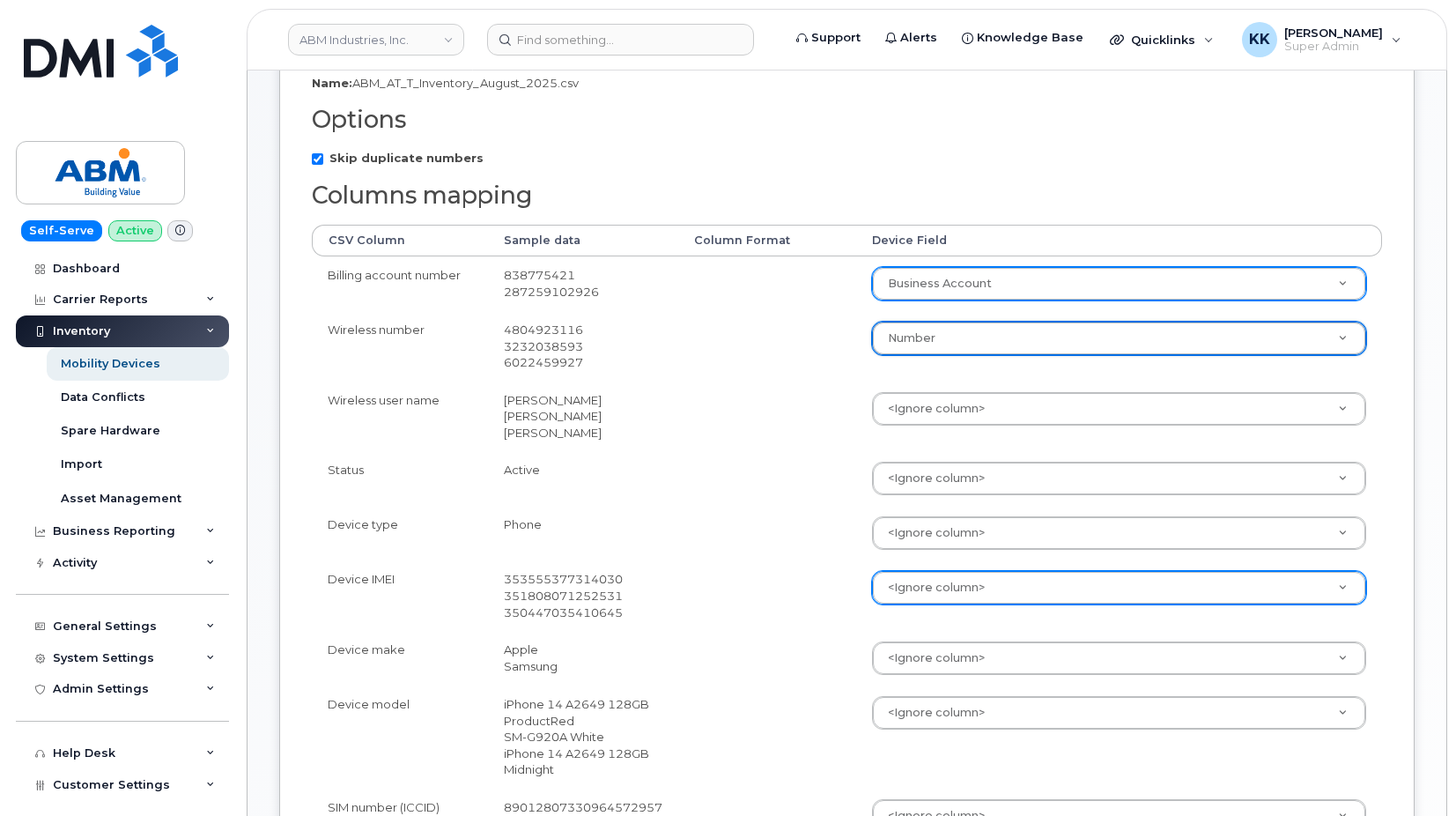
select select "number"
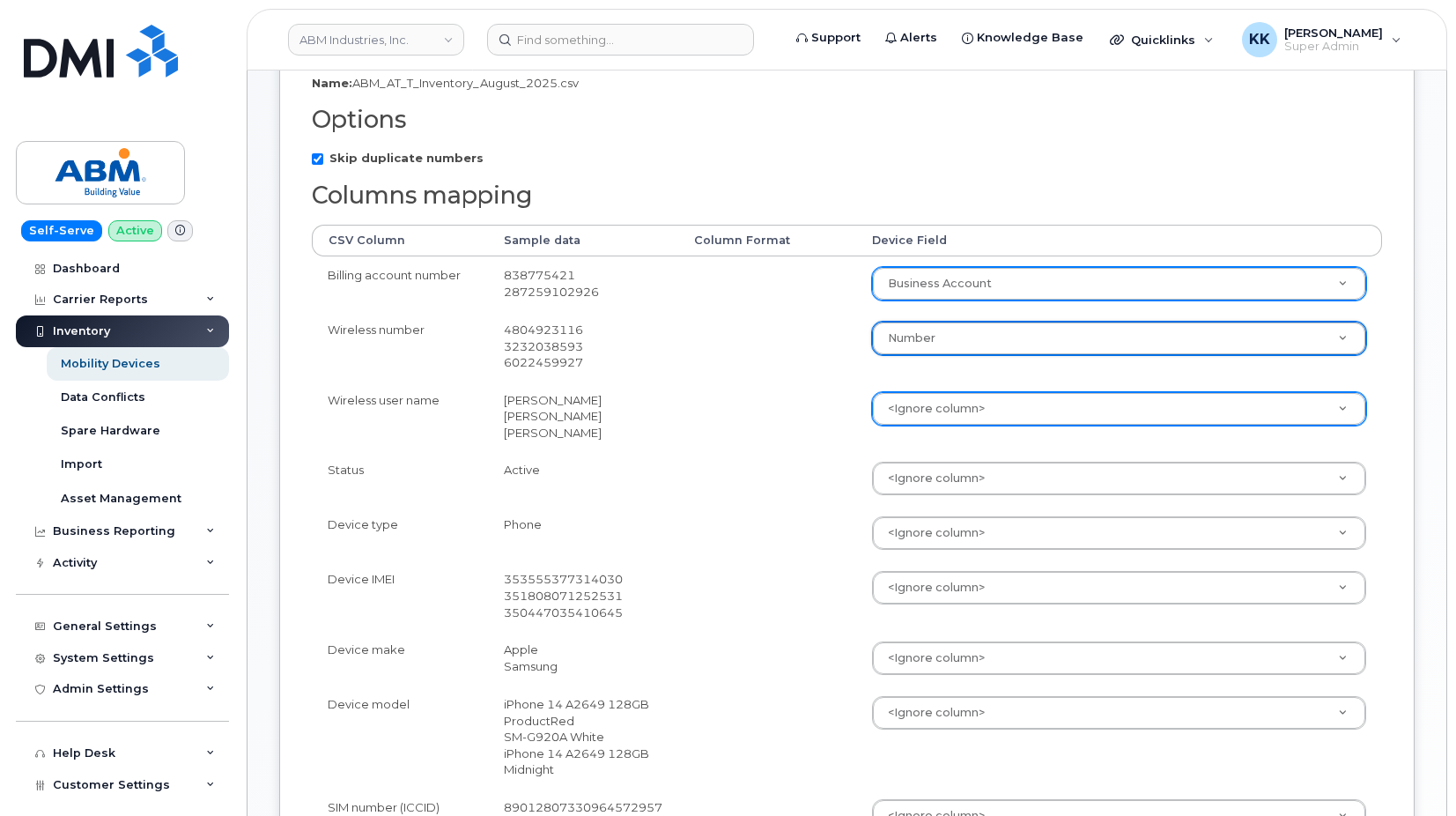
click at [910, 398] on body "ABM Industries, Inc. Support Alerts Knowledge Base Quicklinks Suspend / Cancel …" at bounding box center [728, 568] width 1456 height 1675
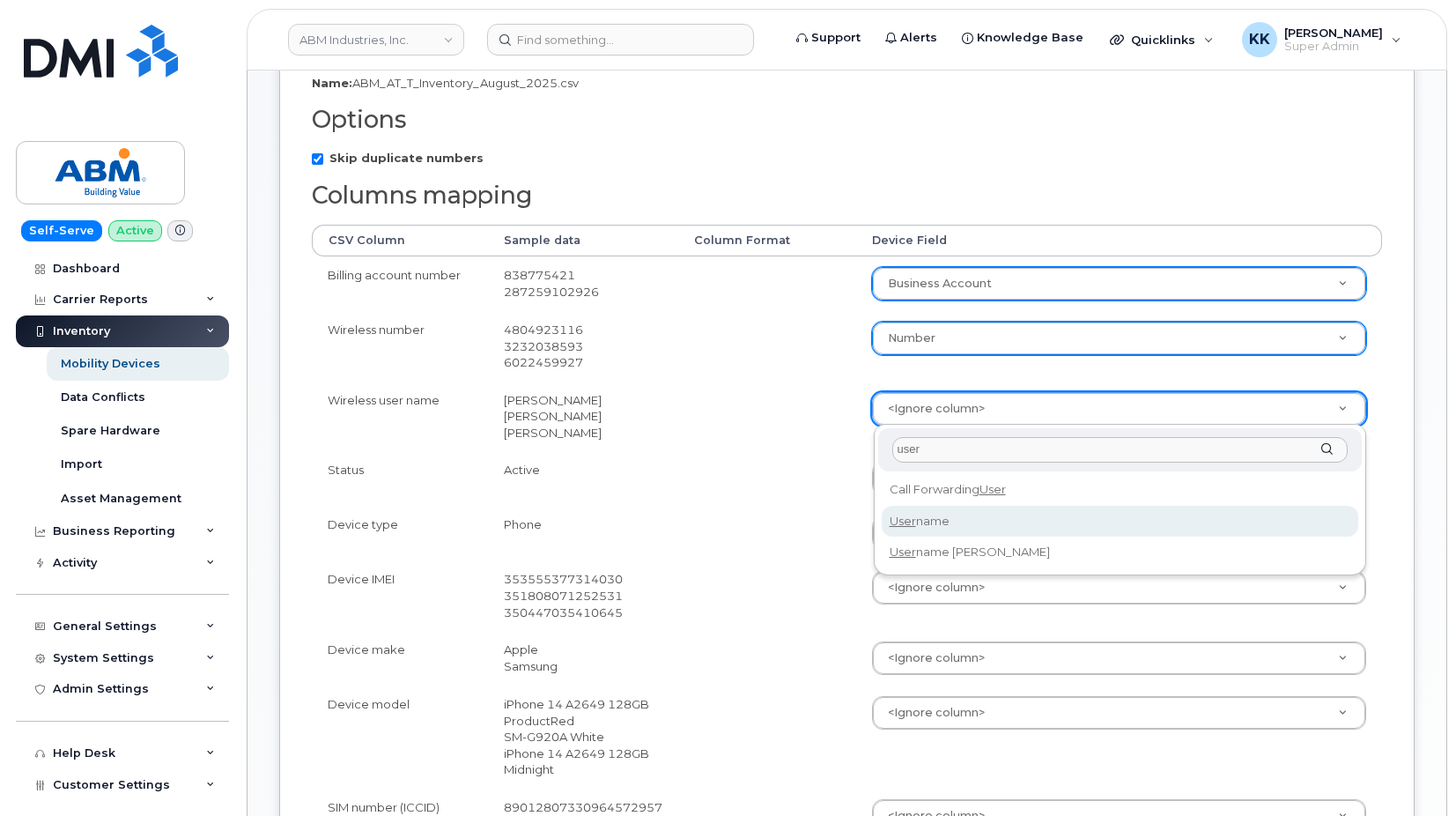
type input "user"
select select "username"
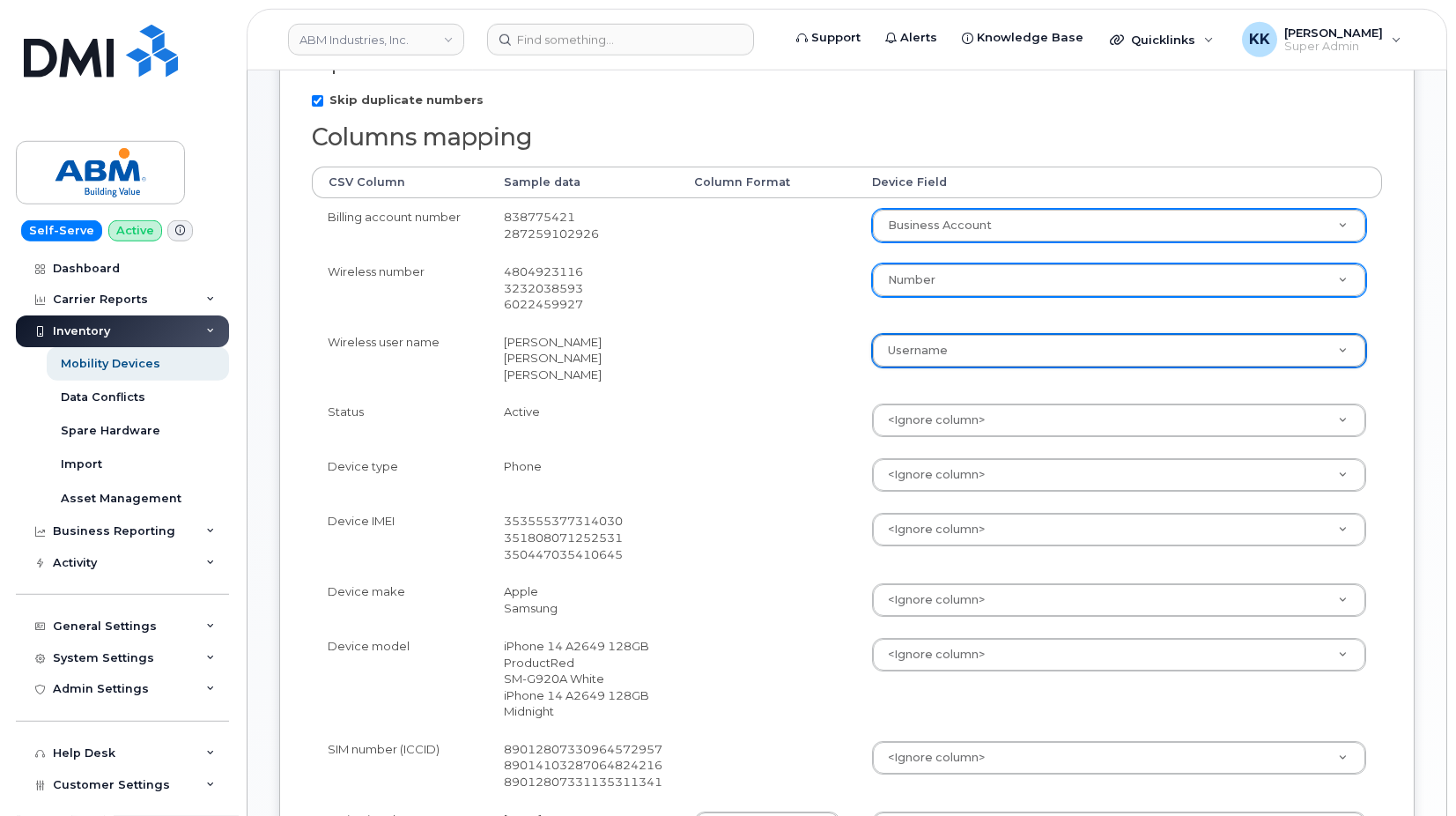
scroll to position [360, 0]
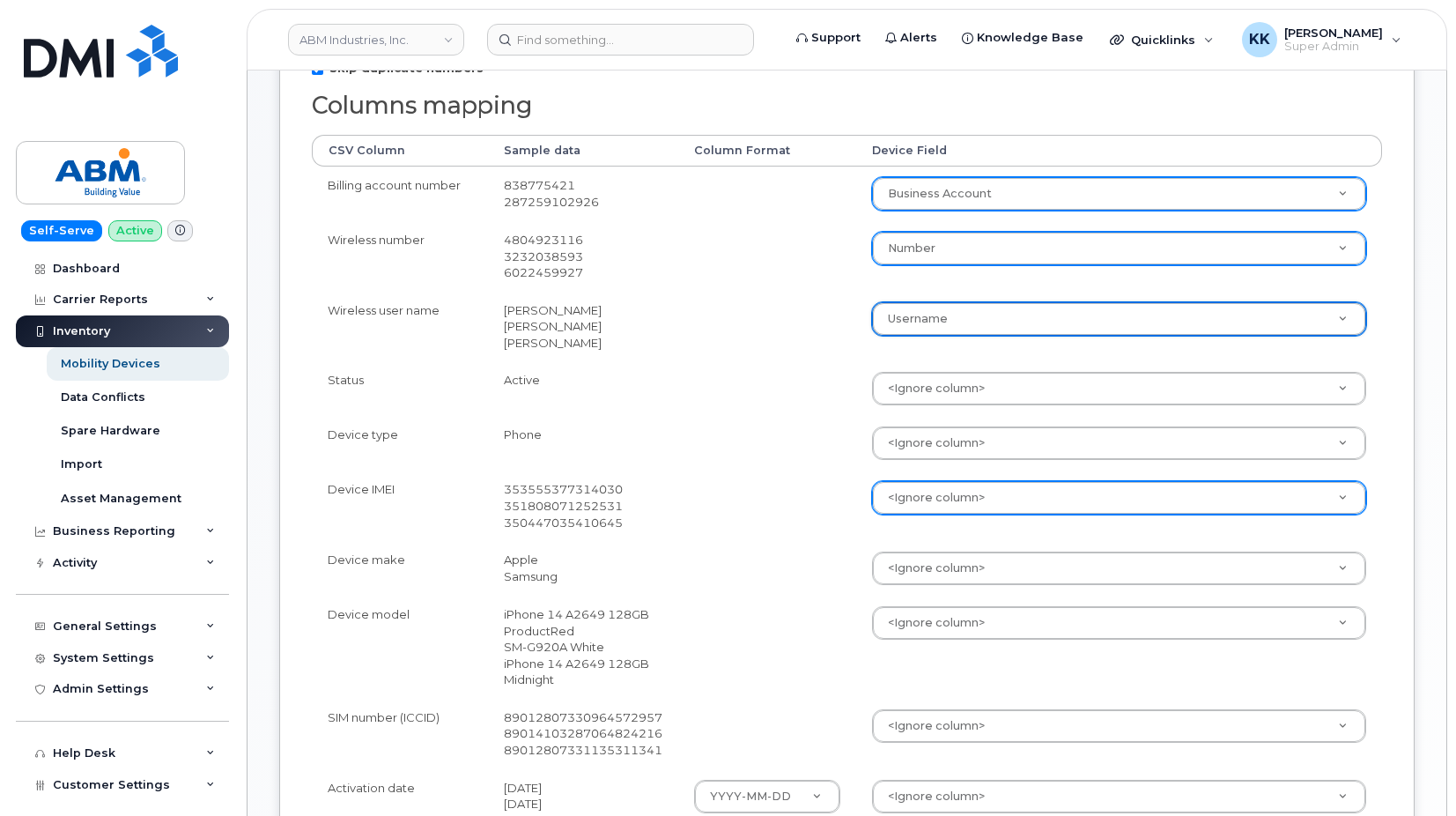
click at [879, 498] on body "ABM Industries, Inc. Support Alerts Knowledge Base Quicklinks Suspend / Cancel …" at bounding box center [728, 478] width 1456 height 1675
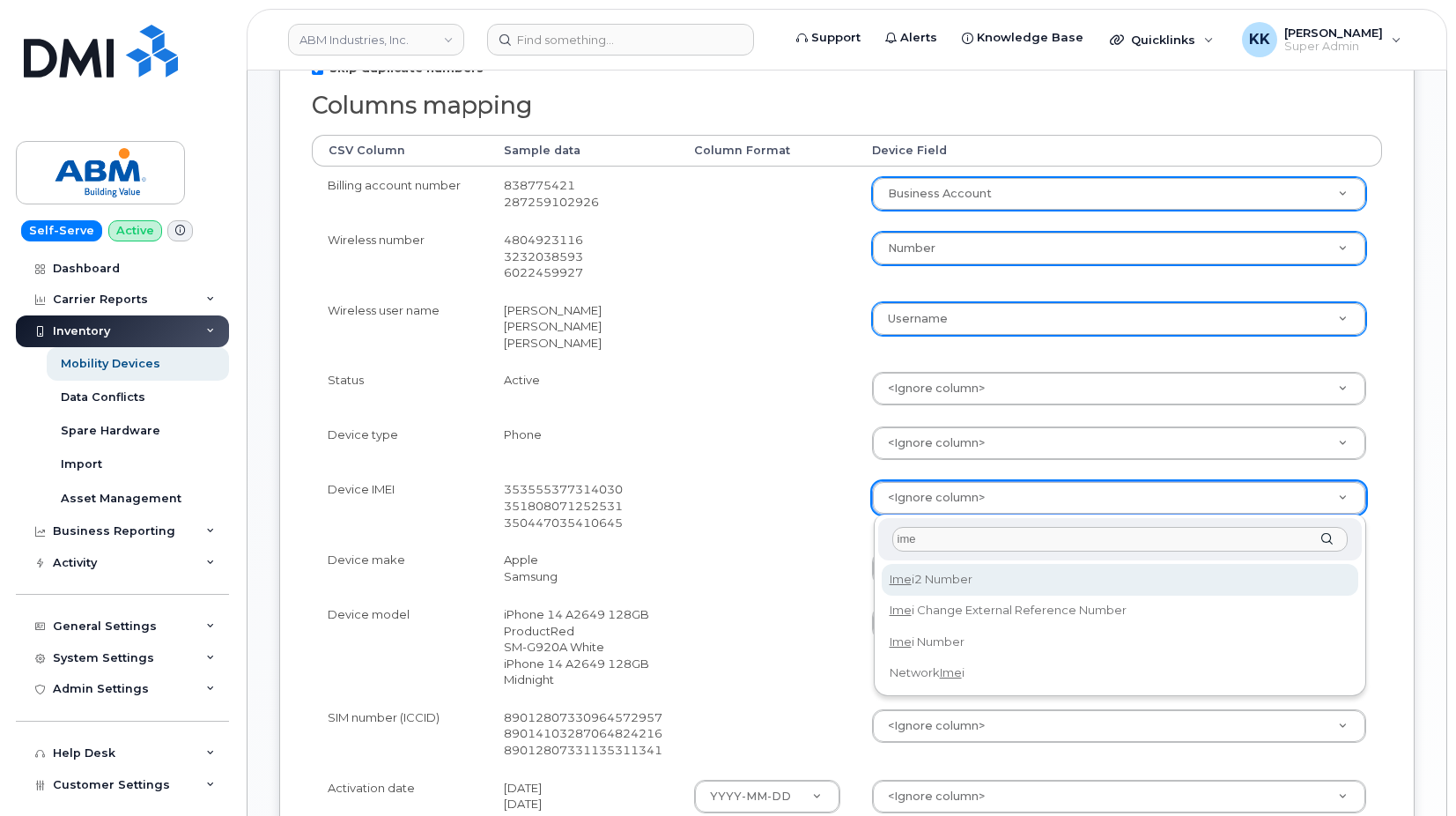
type input "imei"
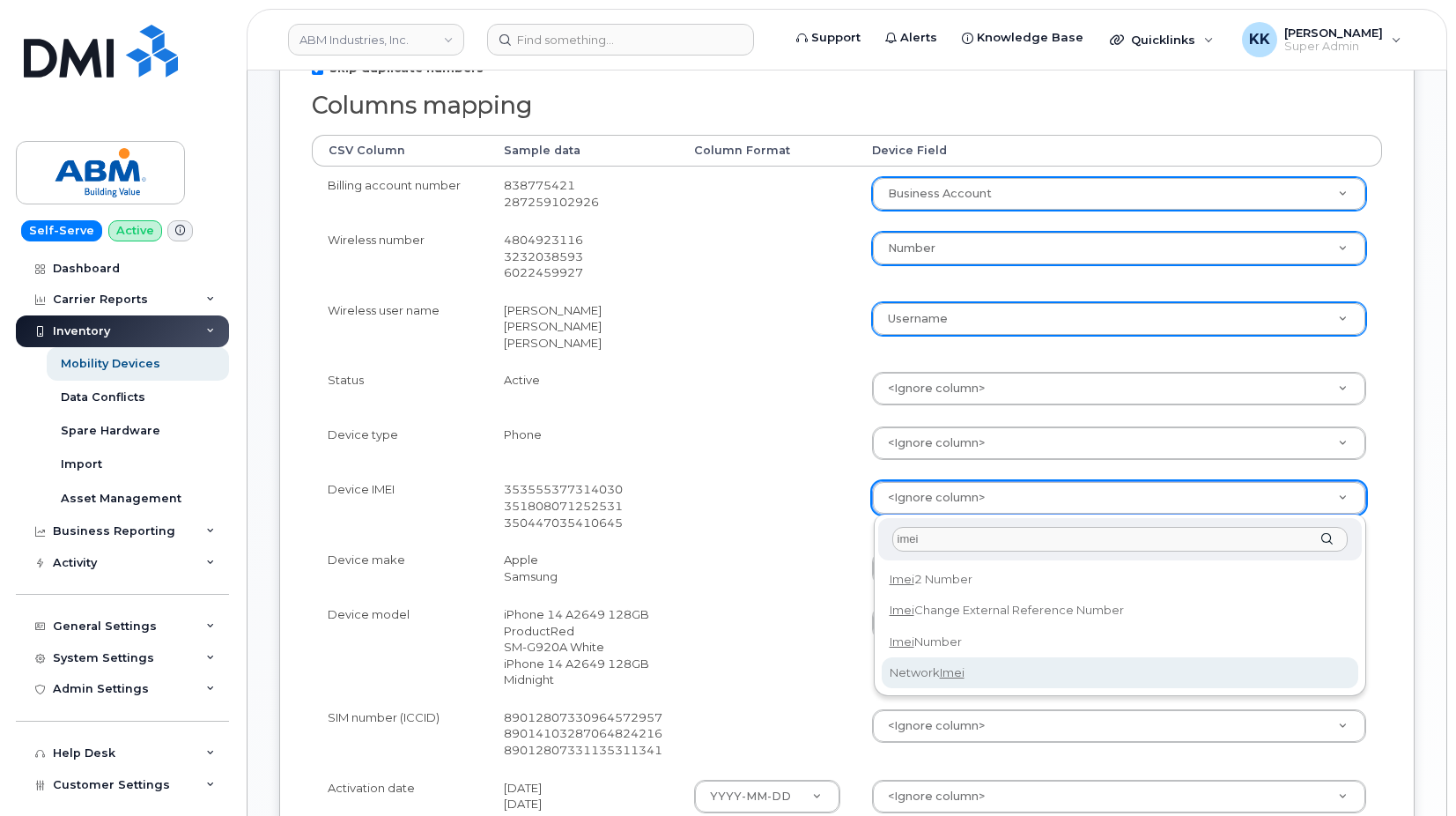
select select "network_imei"
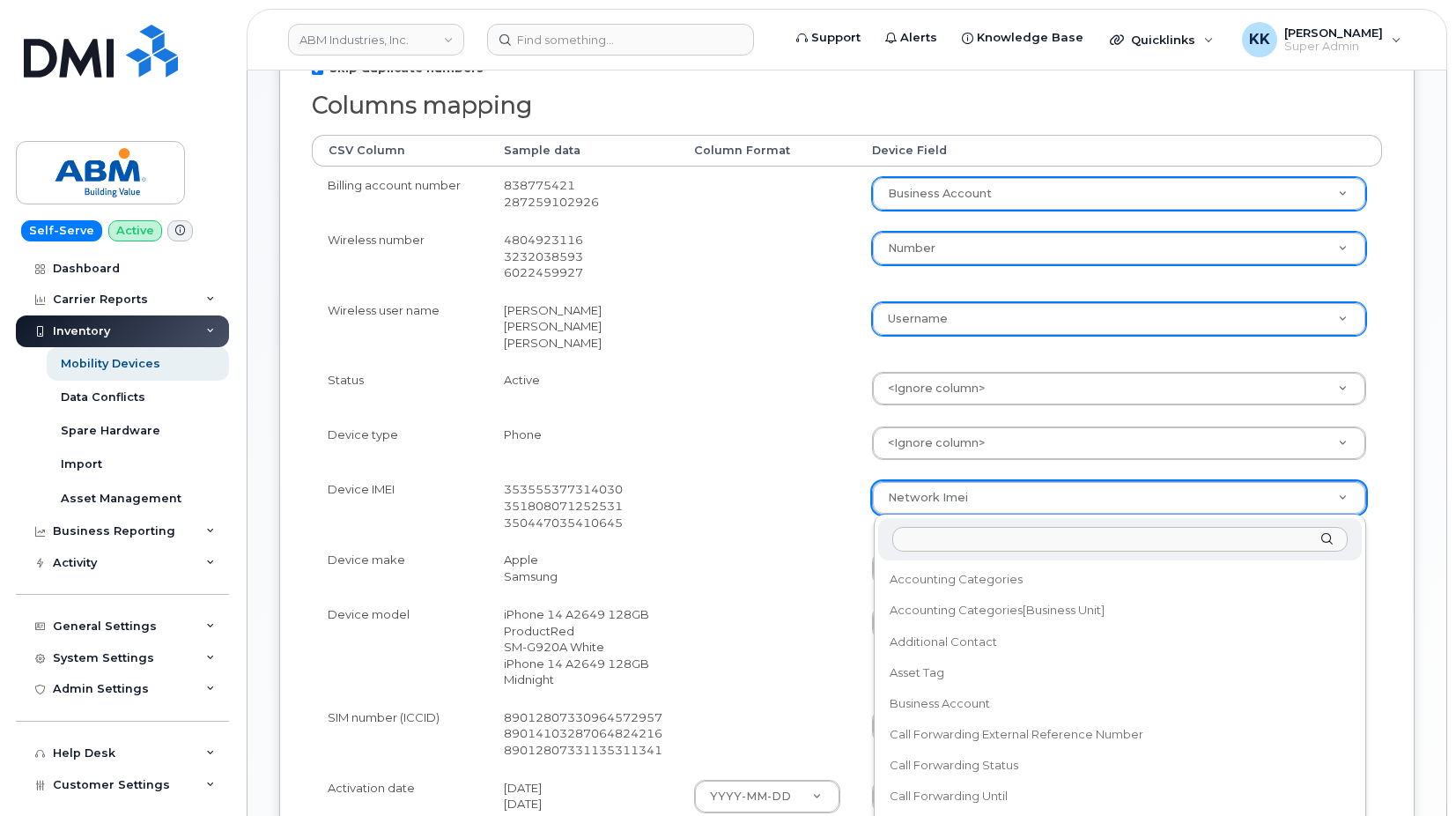
click at [949, 495] on body "ABM Industries, Inc. Support Alerts Knowledge Base Quicklinks Suspend / Cancel …" at bounding box center [728, 478] width 1456 height 1675
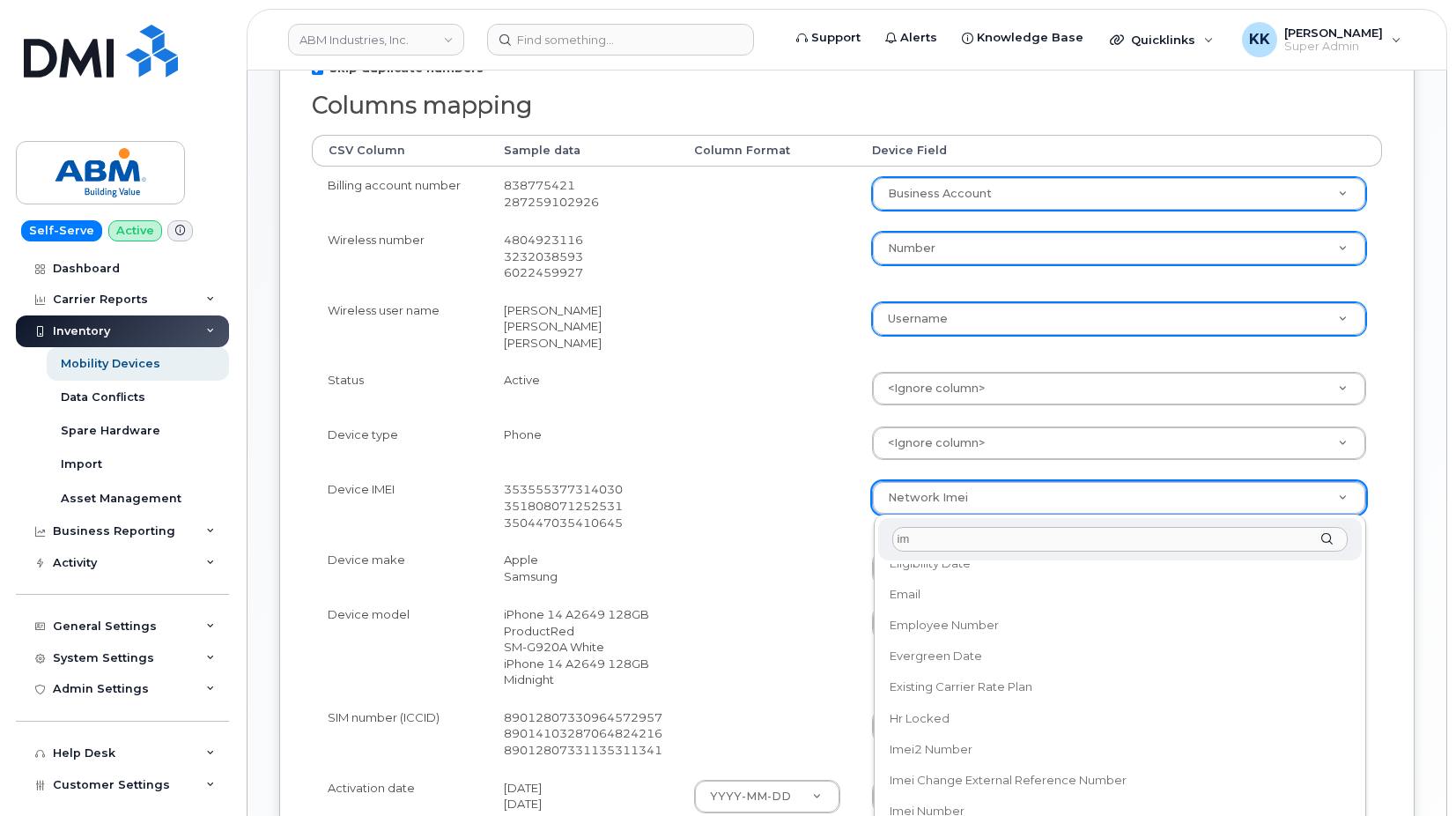
scroll to position [0, 0]
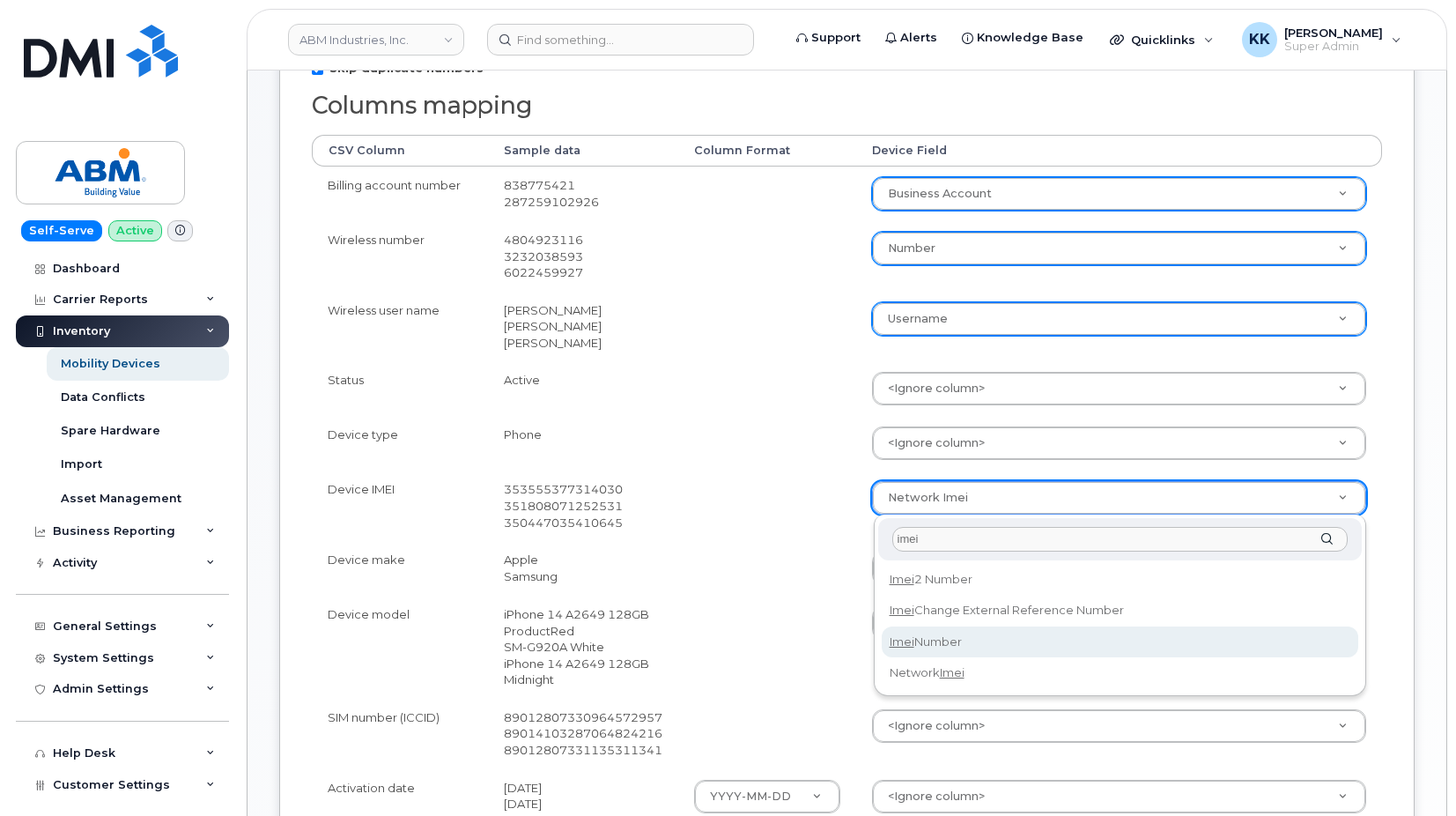
type input "imei"
select select "imei_number"
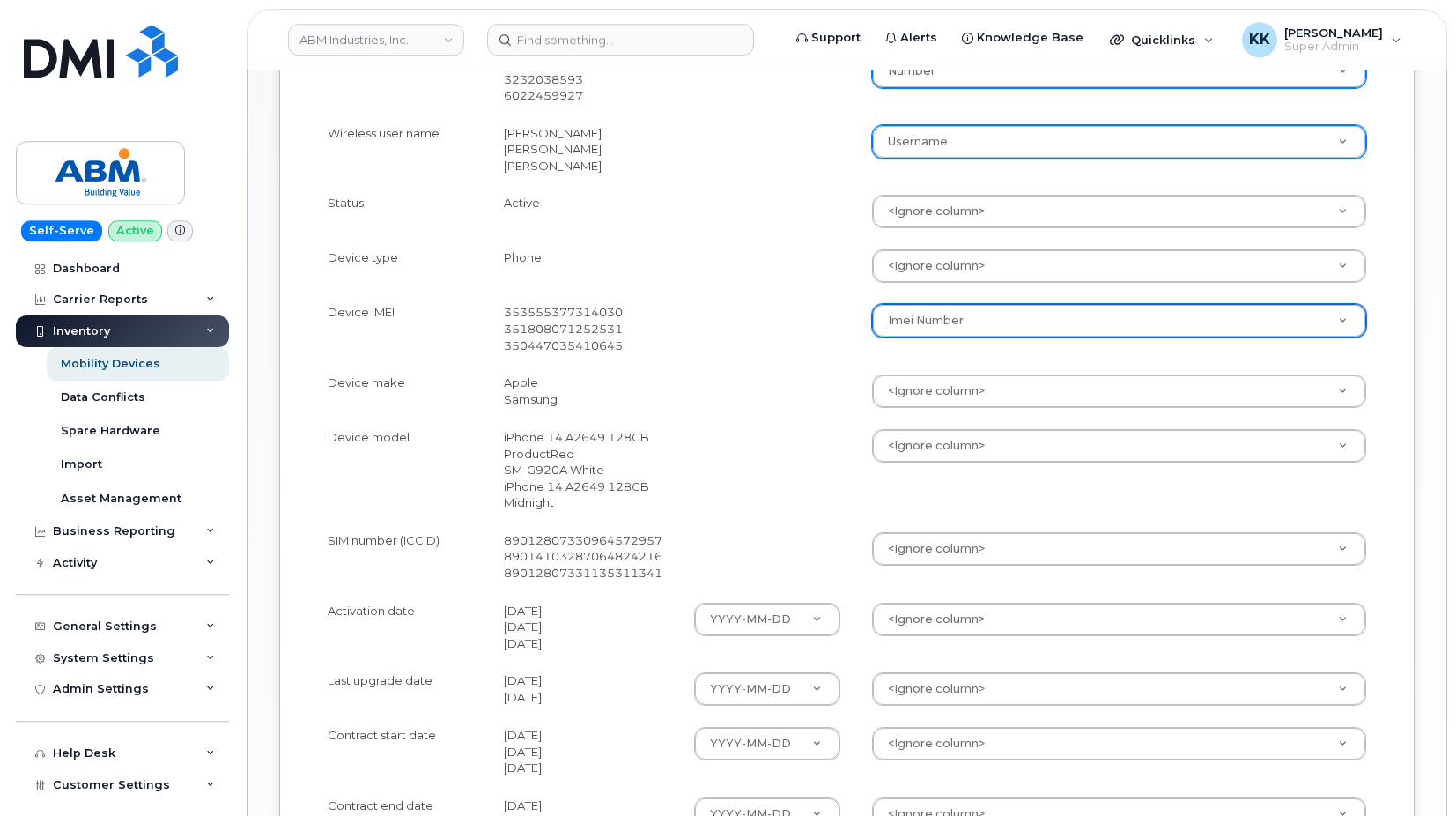
scroll to position [539, 0]
click at [914, 390] on body "ABM Industries, Inc. Support Alerts Knowledge Base Quicklinks Suspend / Cancel …" at bounding box center [728, 298] width 1456 height 1675
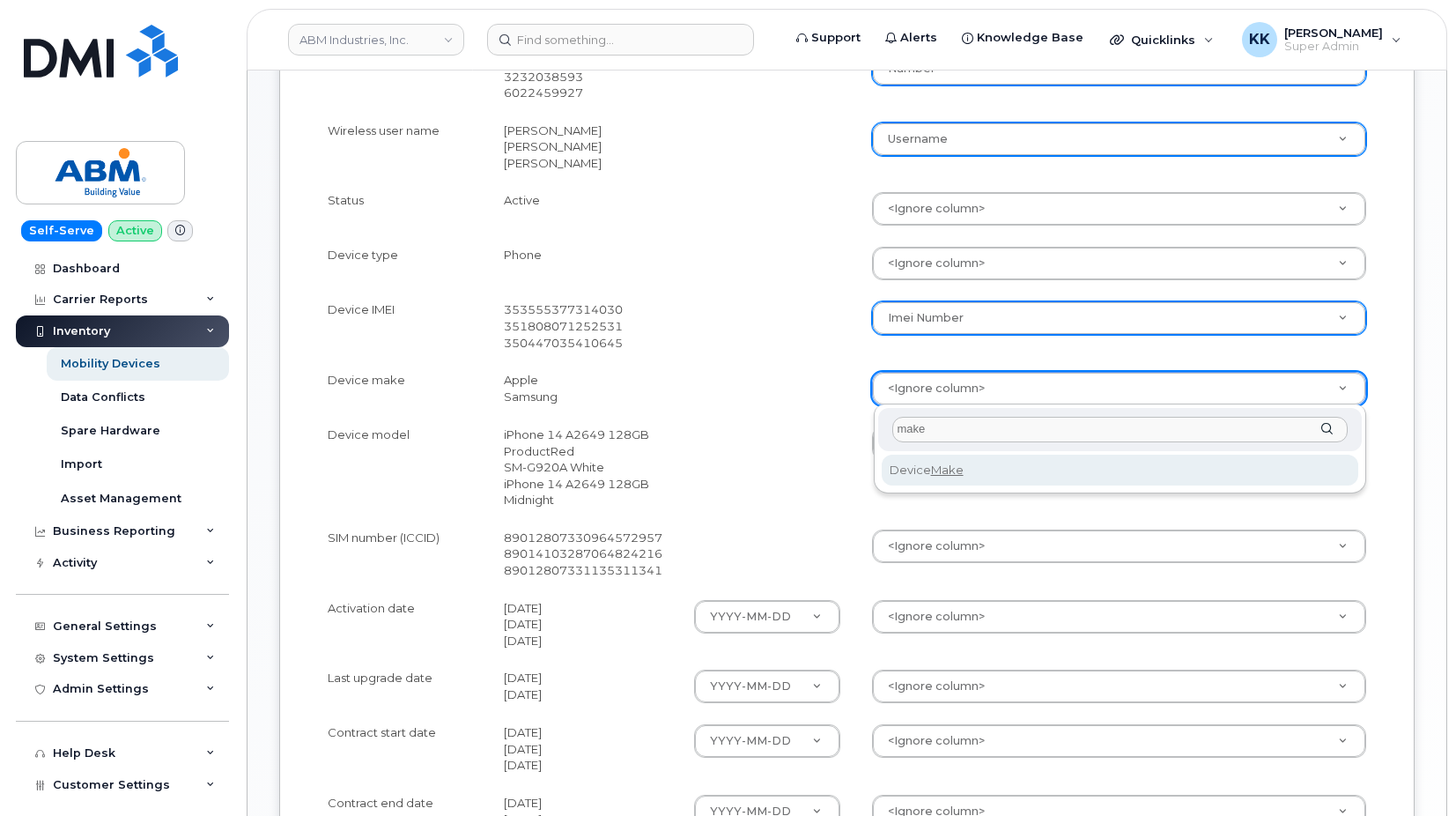
type input "make"
drag, startPoint x: 963, startPoint y: 477, endPoint x: 938, endPoint y: 460, distance: 30.2
select select "device_make_id"
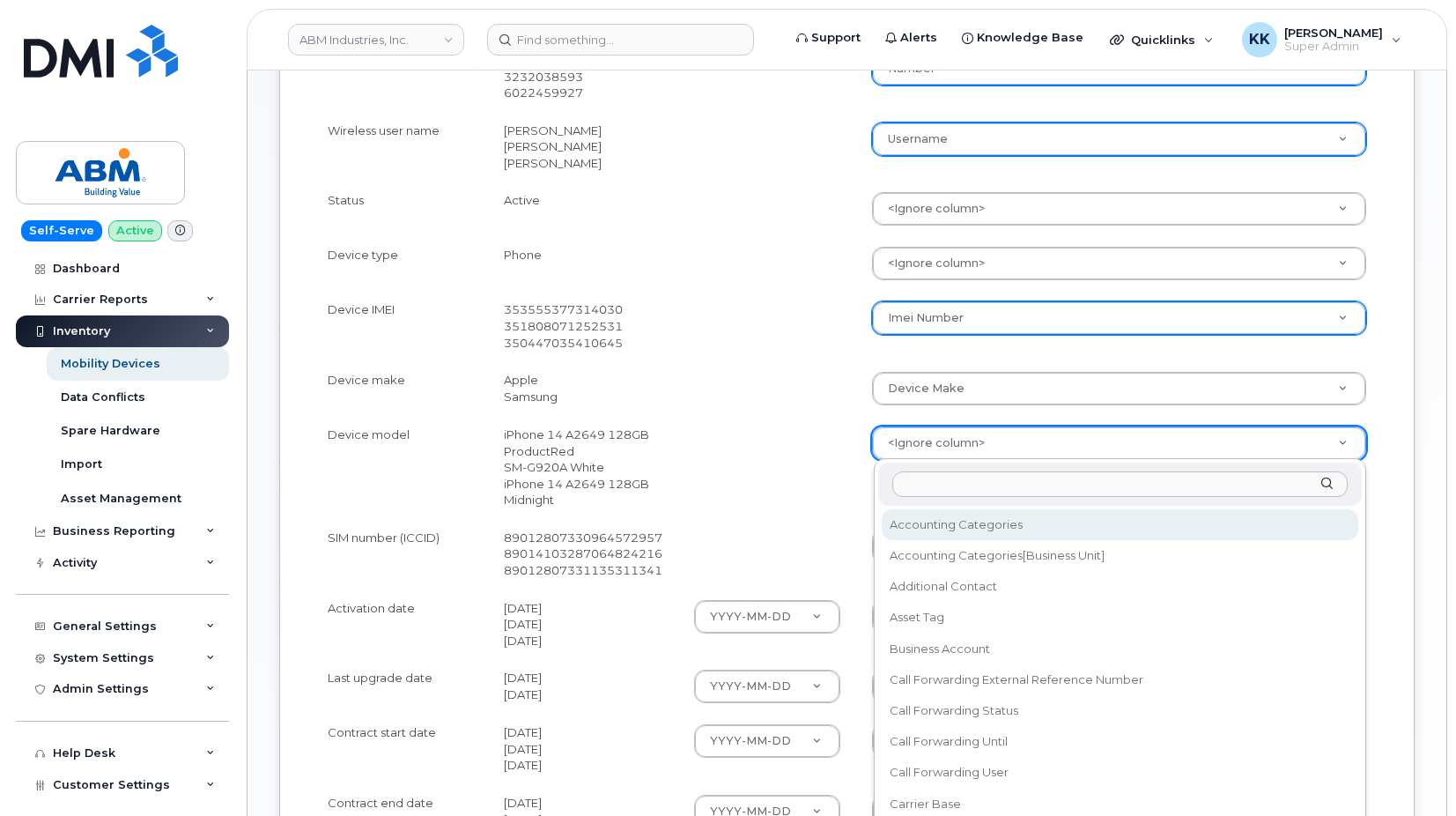
click at [935, 451] on body "ABM Industries, Inc. Support Alerts Knowledge Base Quicklinks Suspend / Cancel …" at bounding box center [728, 298] width 1456 height 1675
type input "model"
select select "device_model_alias"
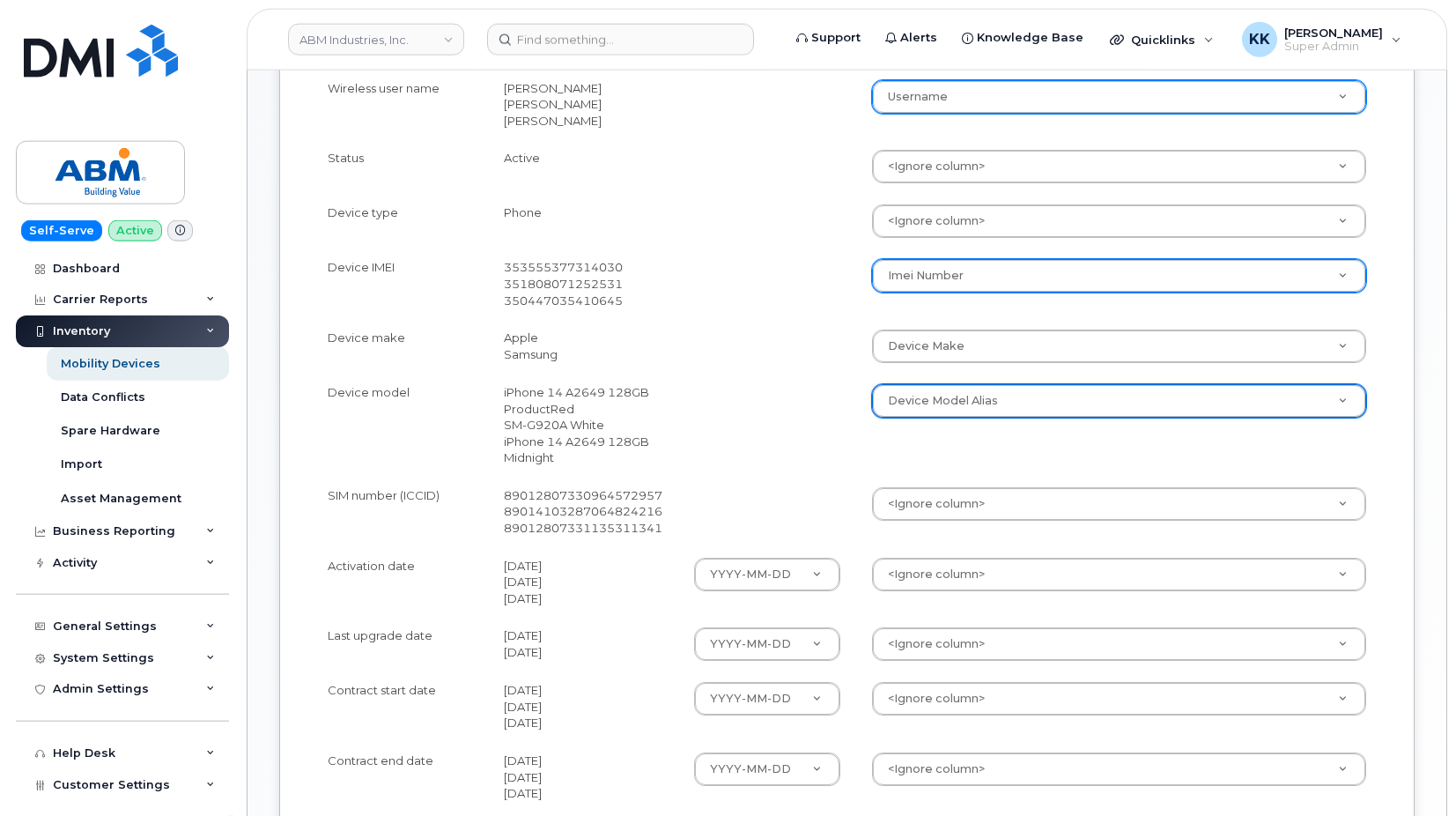
scroll to position [629, 0]
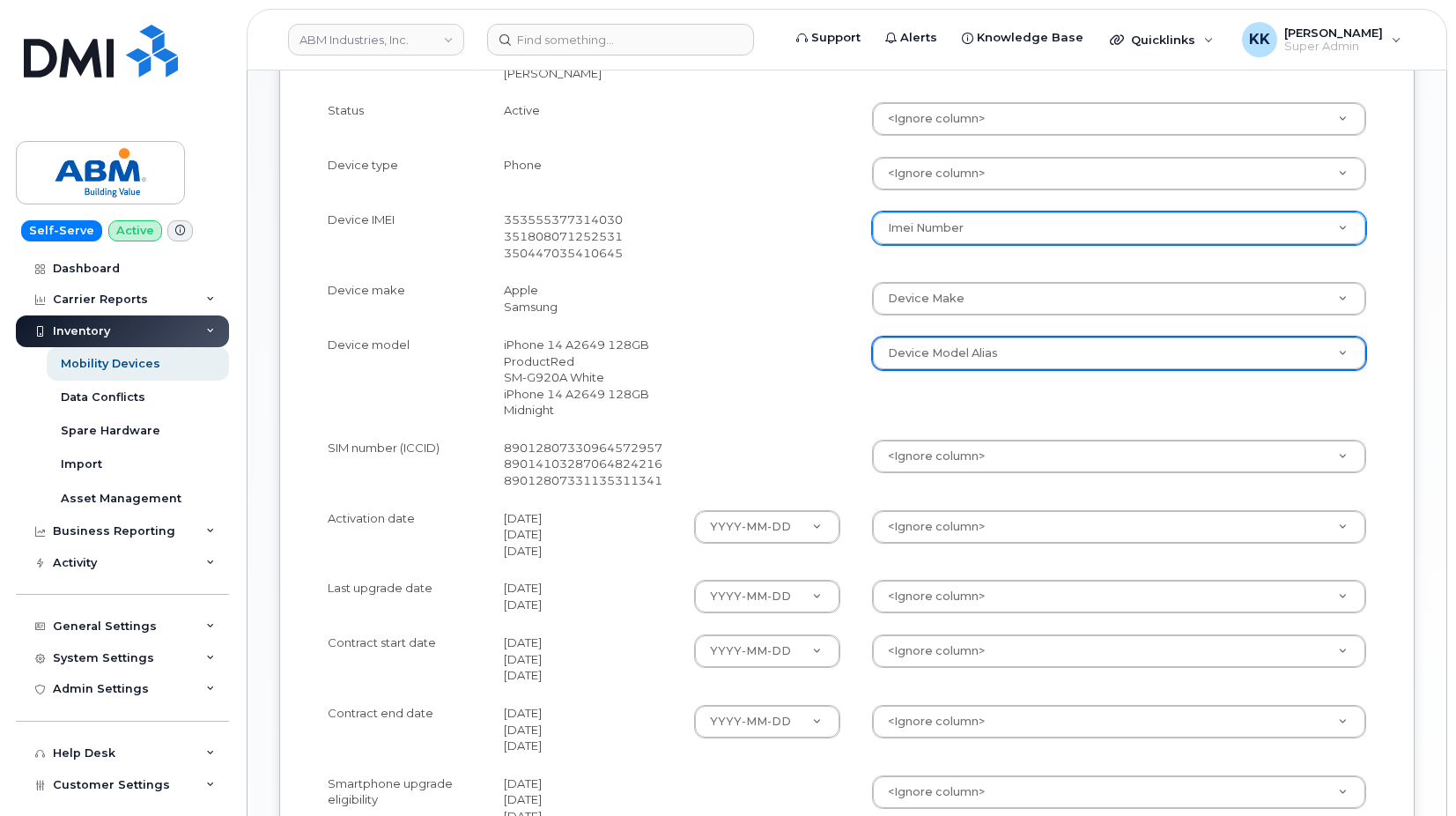
click at [954, 459] on body "ABM Industries, Inc. Support Alerts Knowledge Base Quicklinks Suspend / Cancel …" at bounding box center [728, 208] width 1456 height 1675
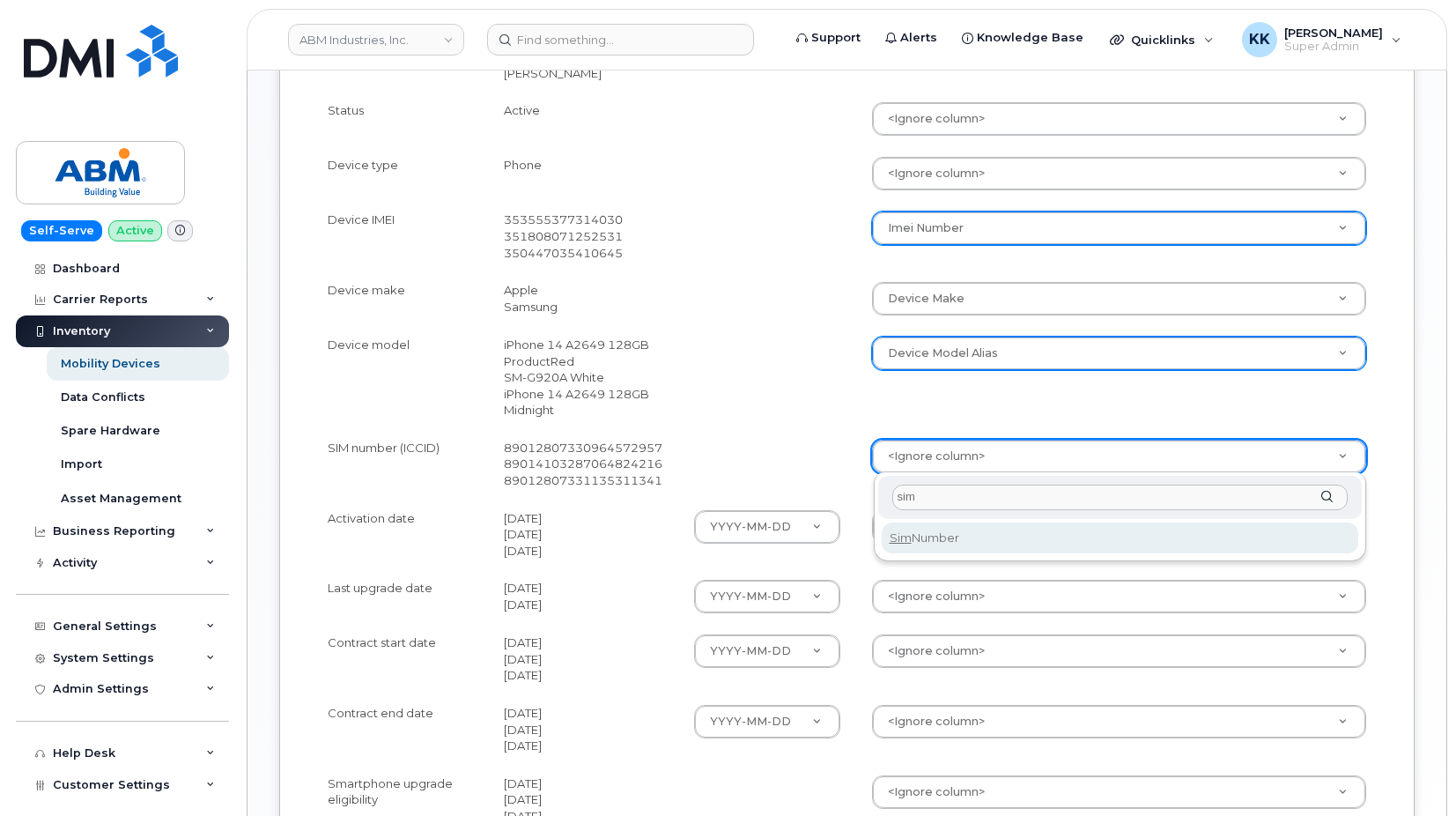
type input "sim"
select select "sim_number"
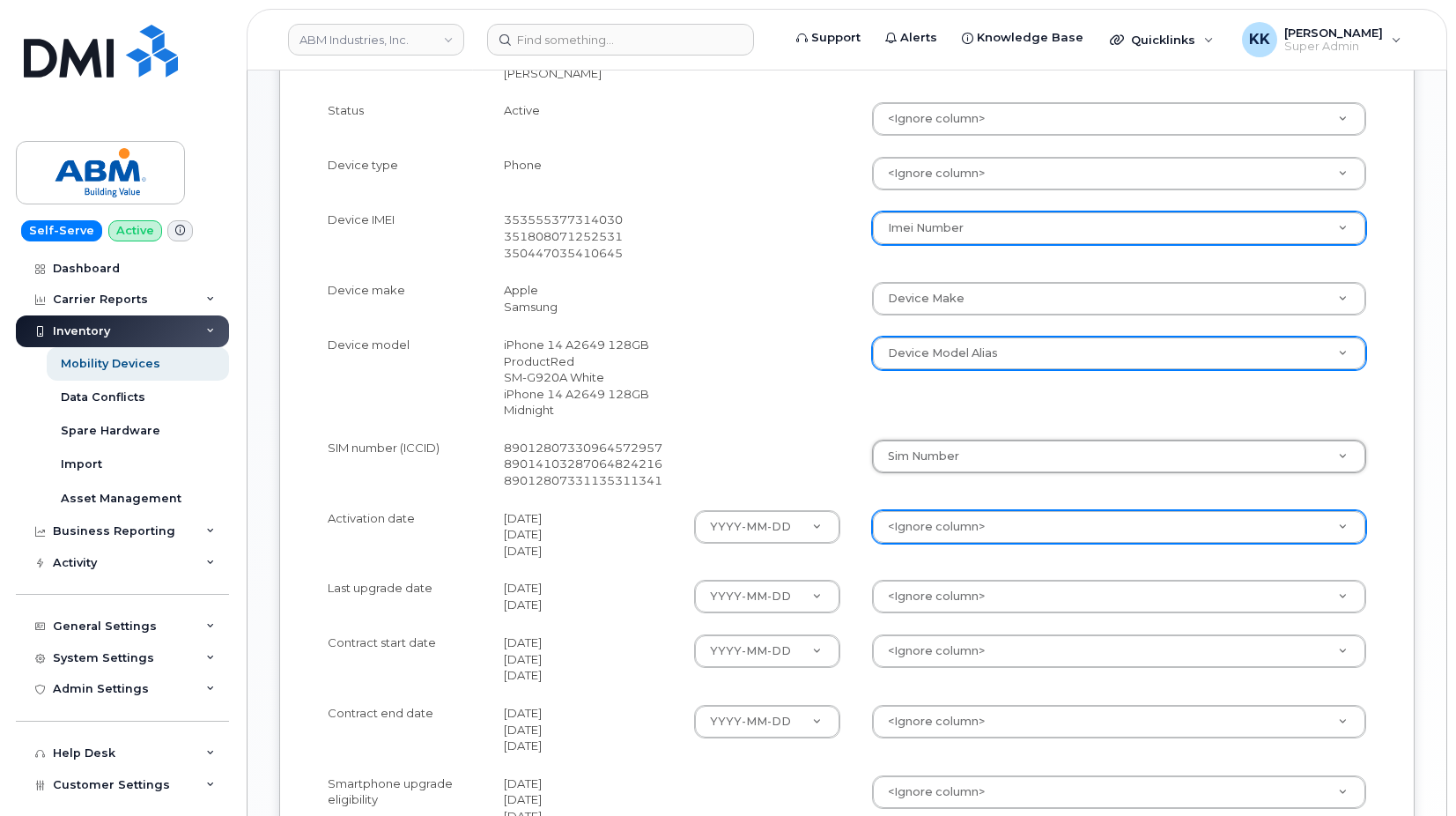
click at [913, 524] on body "ABM Industries, Inc. Support Alerts Knowledge Base Quicklinks Suspend / Cancel …" at bounding box center [728, 208] width 1456 height 1675
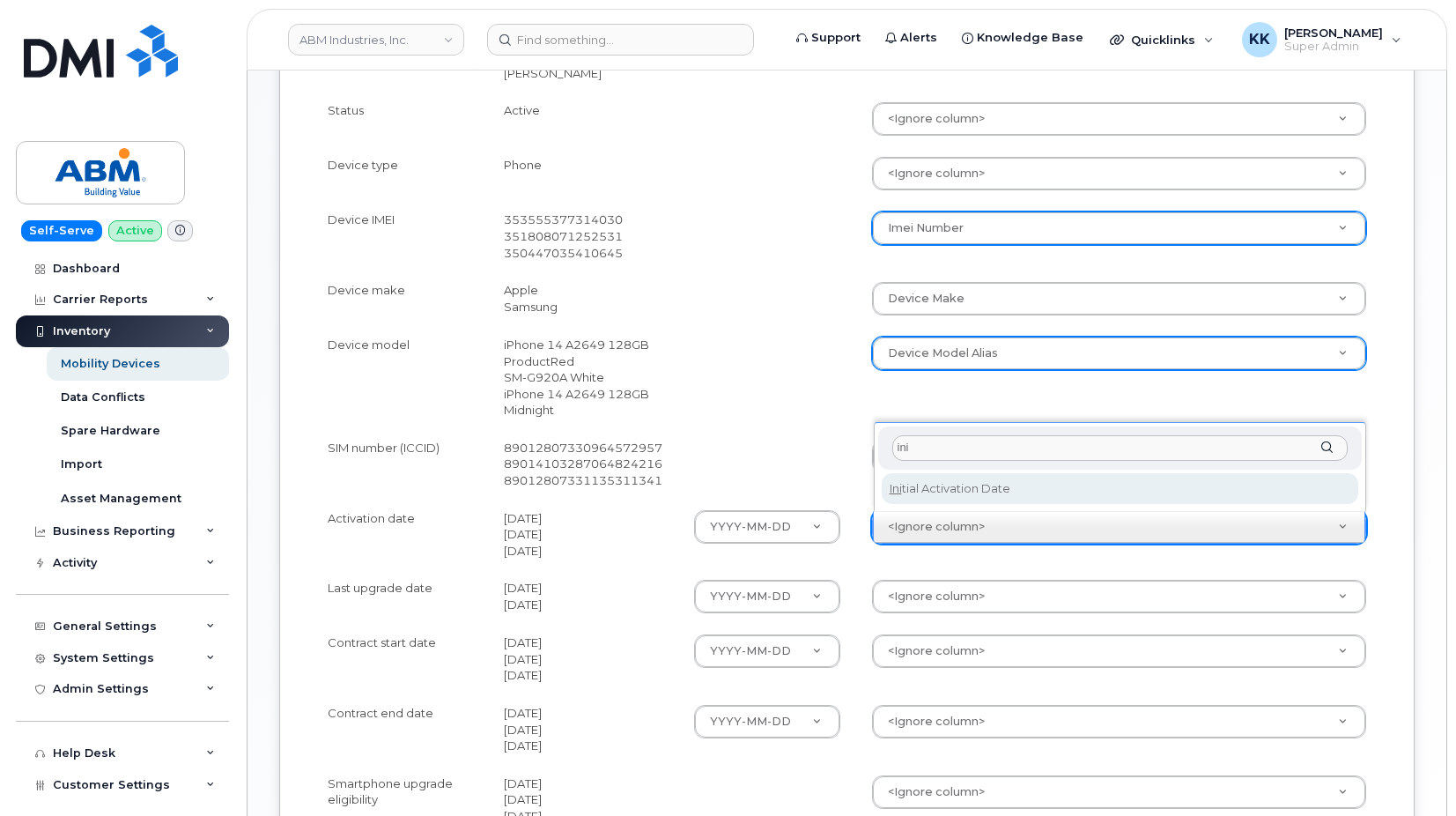
type input "ini"
select select "initial_activation_date"
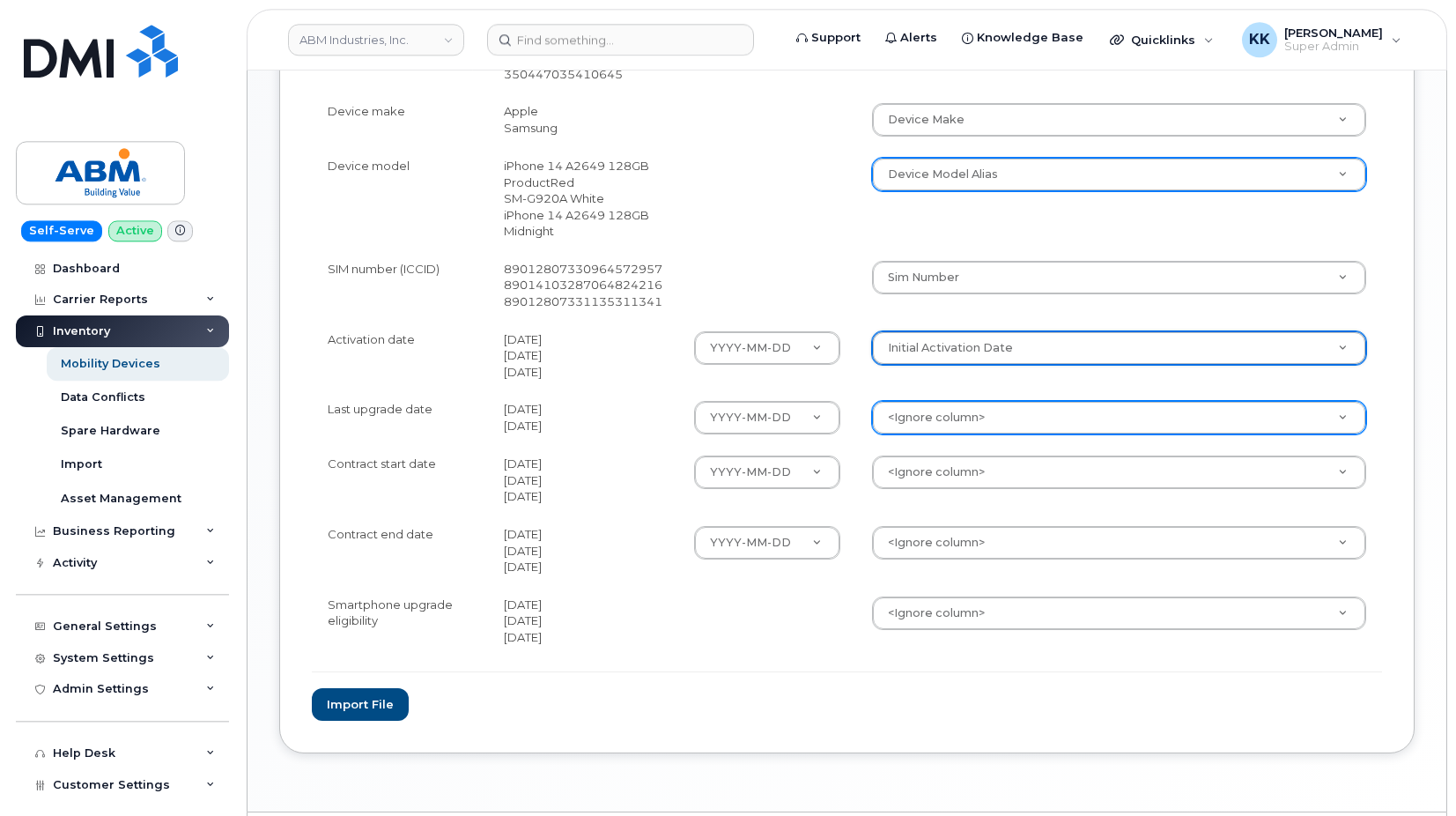
scroll to position [809, 0]
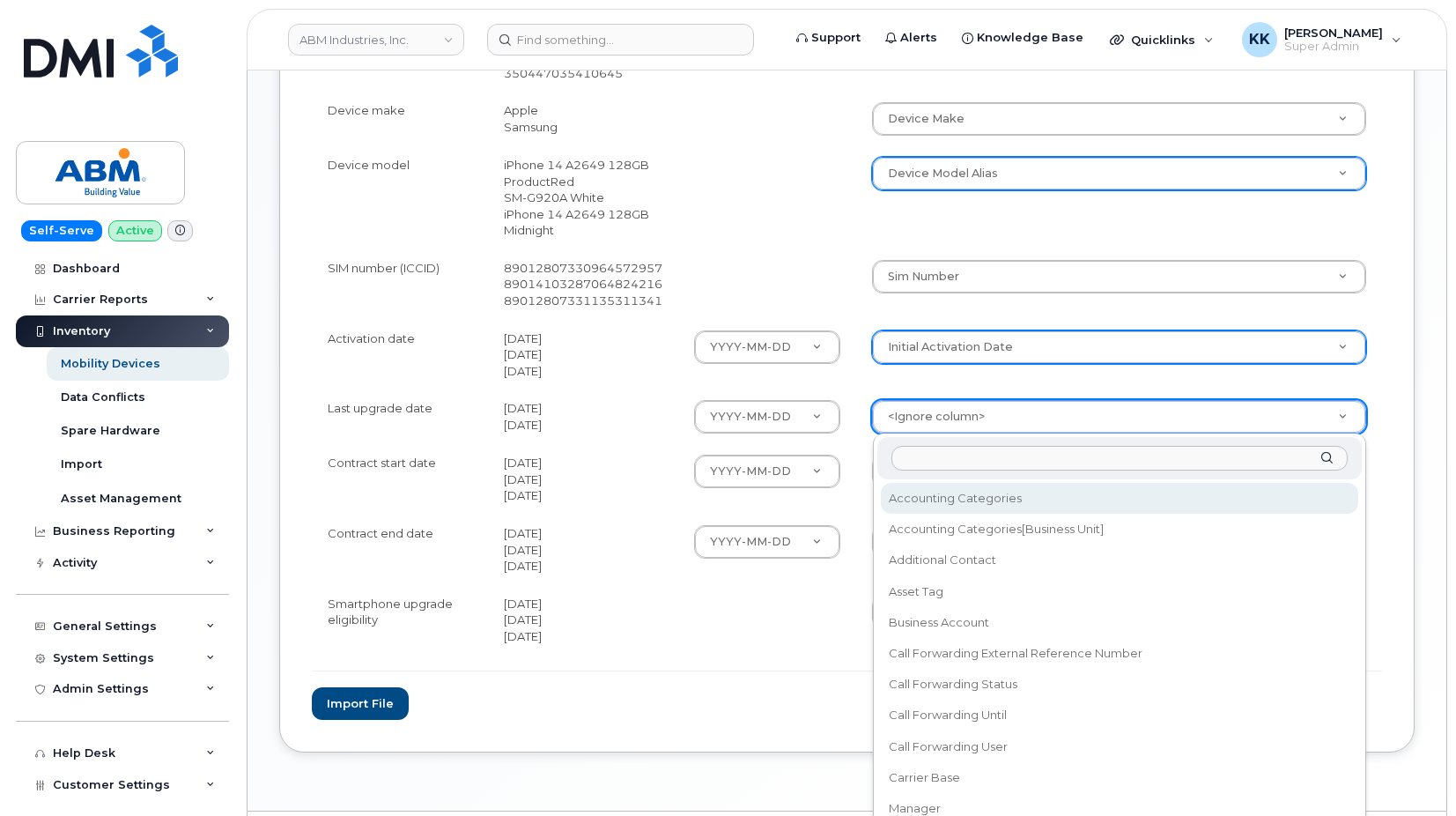
click at [921, 414] on body "ABM Industries, Inc. Support Alerts Knowledge Base Quicklinks Suspend / Cancel …" at bounding box center [728, 29] width 1456 height 1675
type input "last upg"
select select "last_upgraded_date"
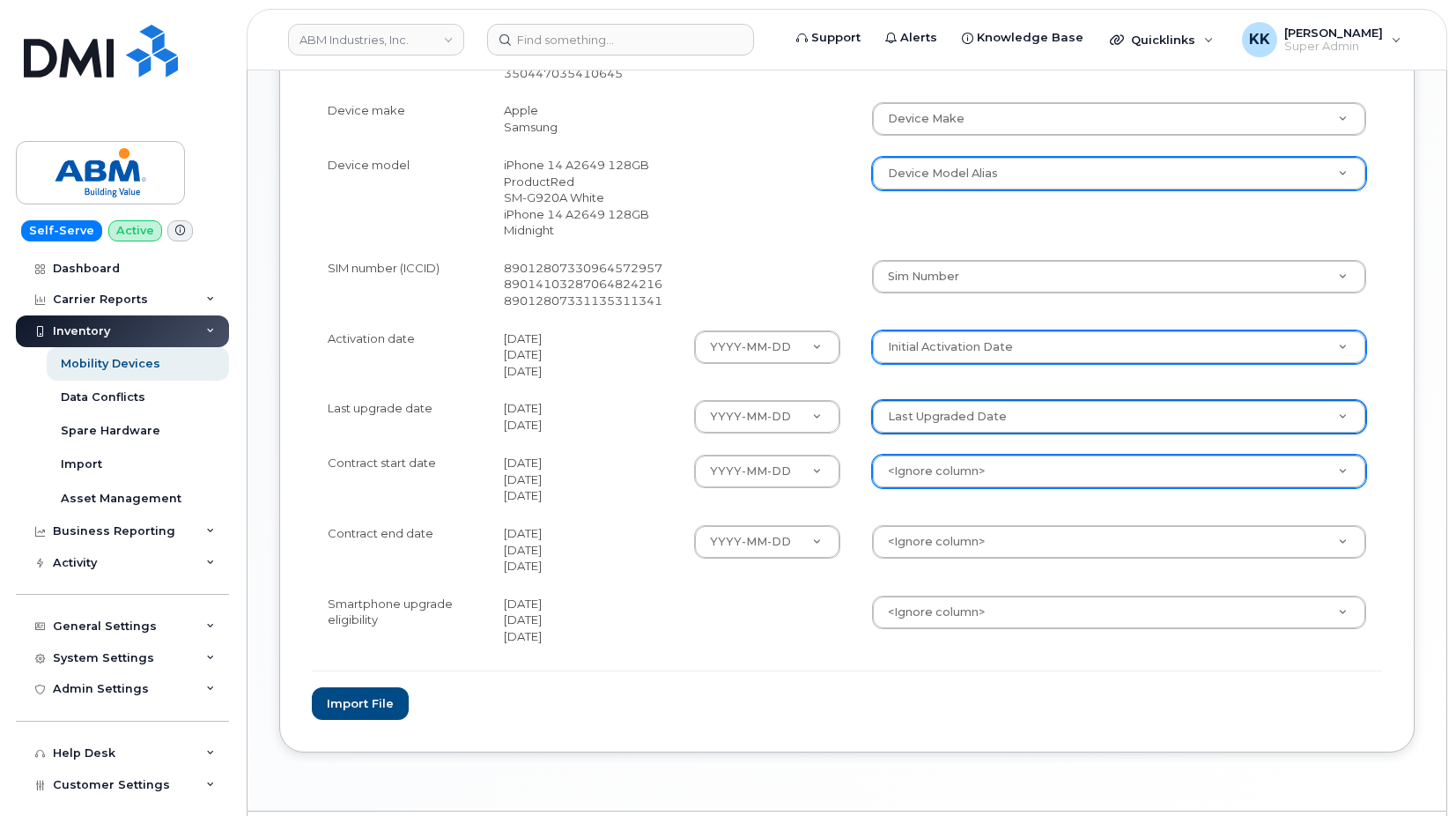
click at [928, 477] on body "ABM Industries, Inc. Support Alerts Knowledge Base Quicklinks Suspend / Cancel …" at bounding box center [728, 29] width 1456 height 1675
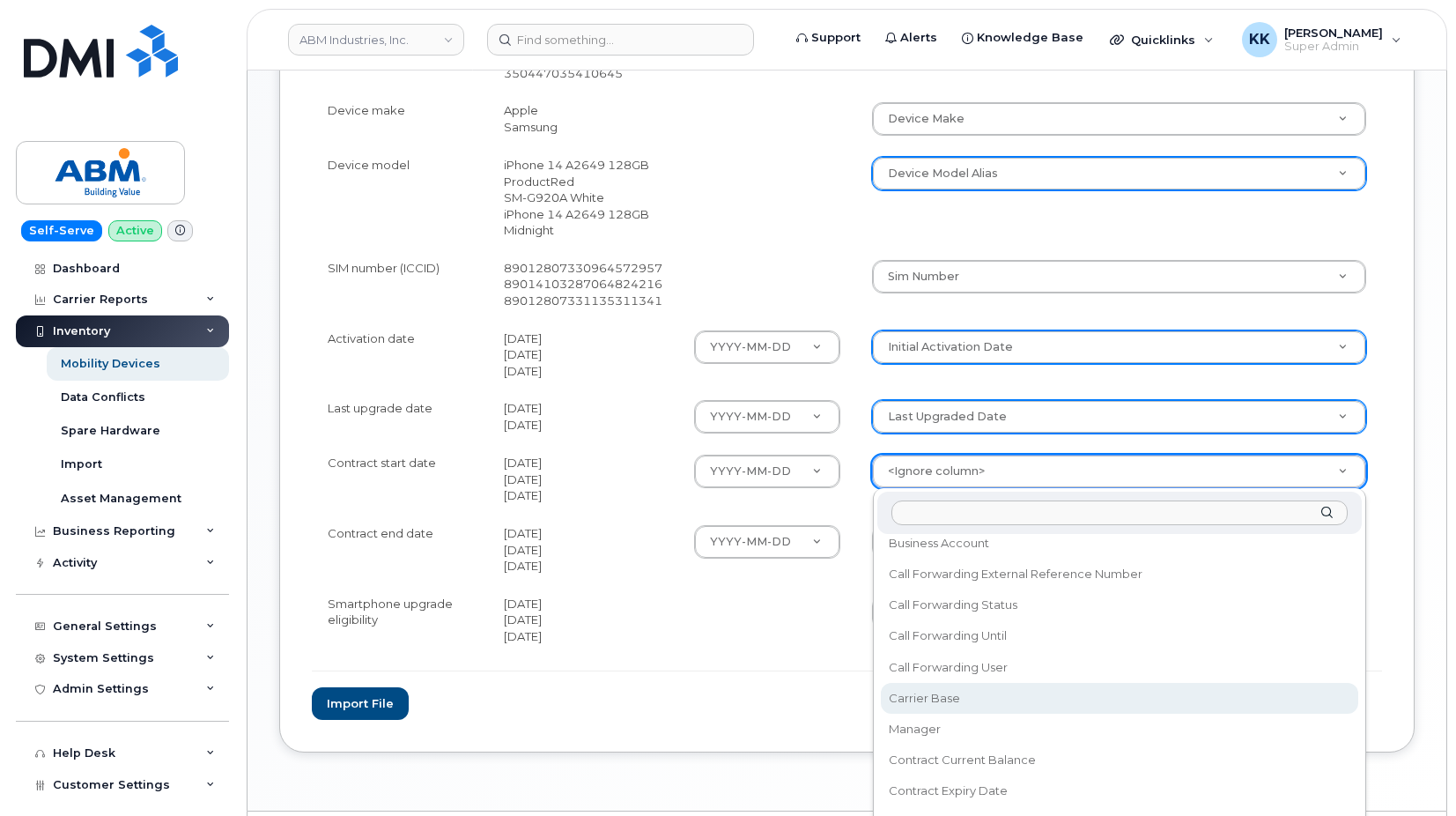
scroll to position [169, 0]
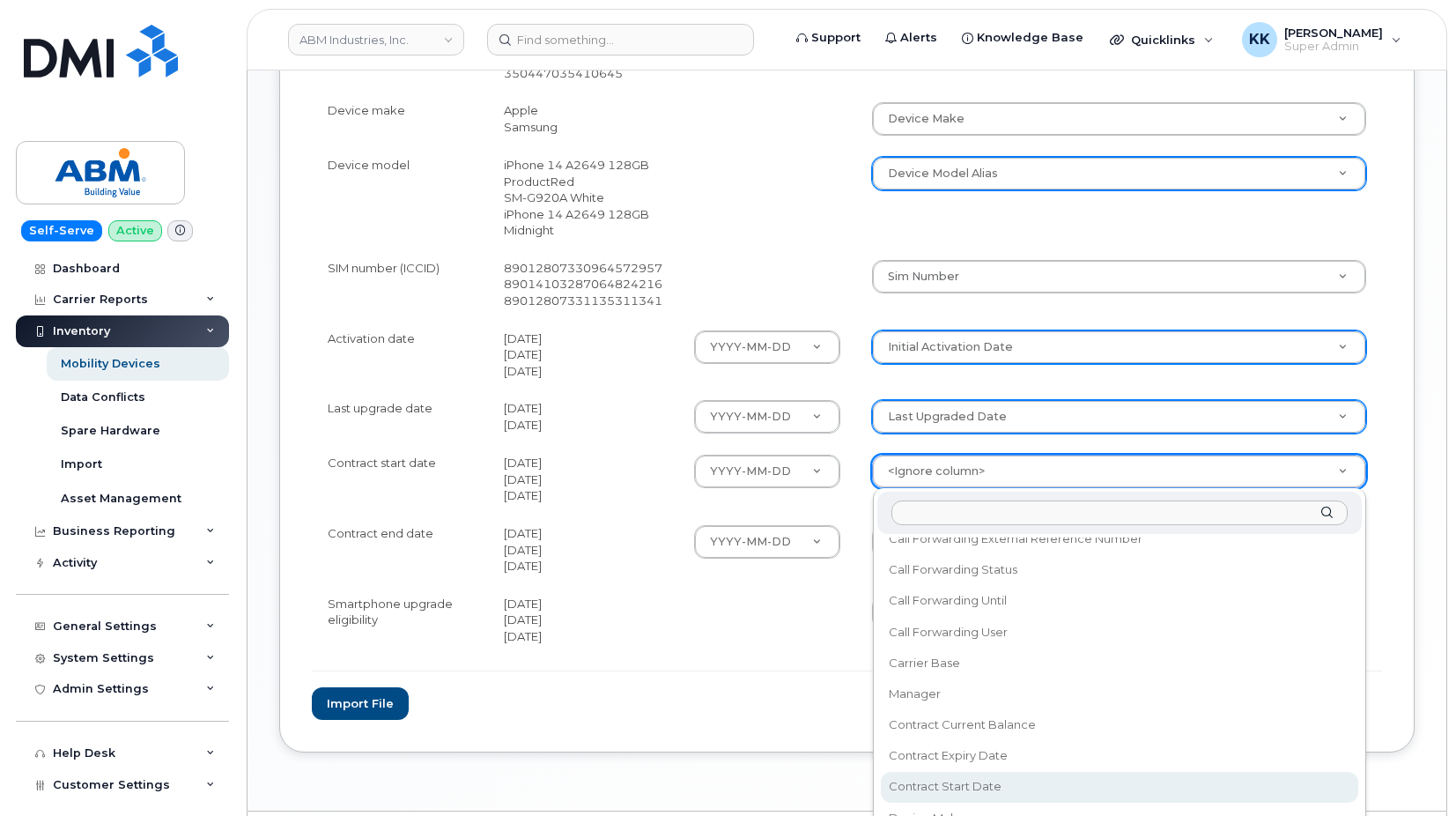
select select "contract_start_date"
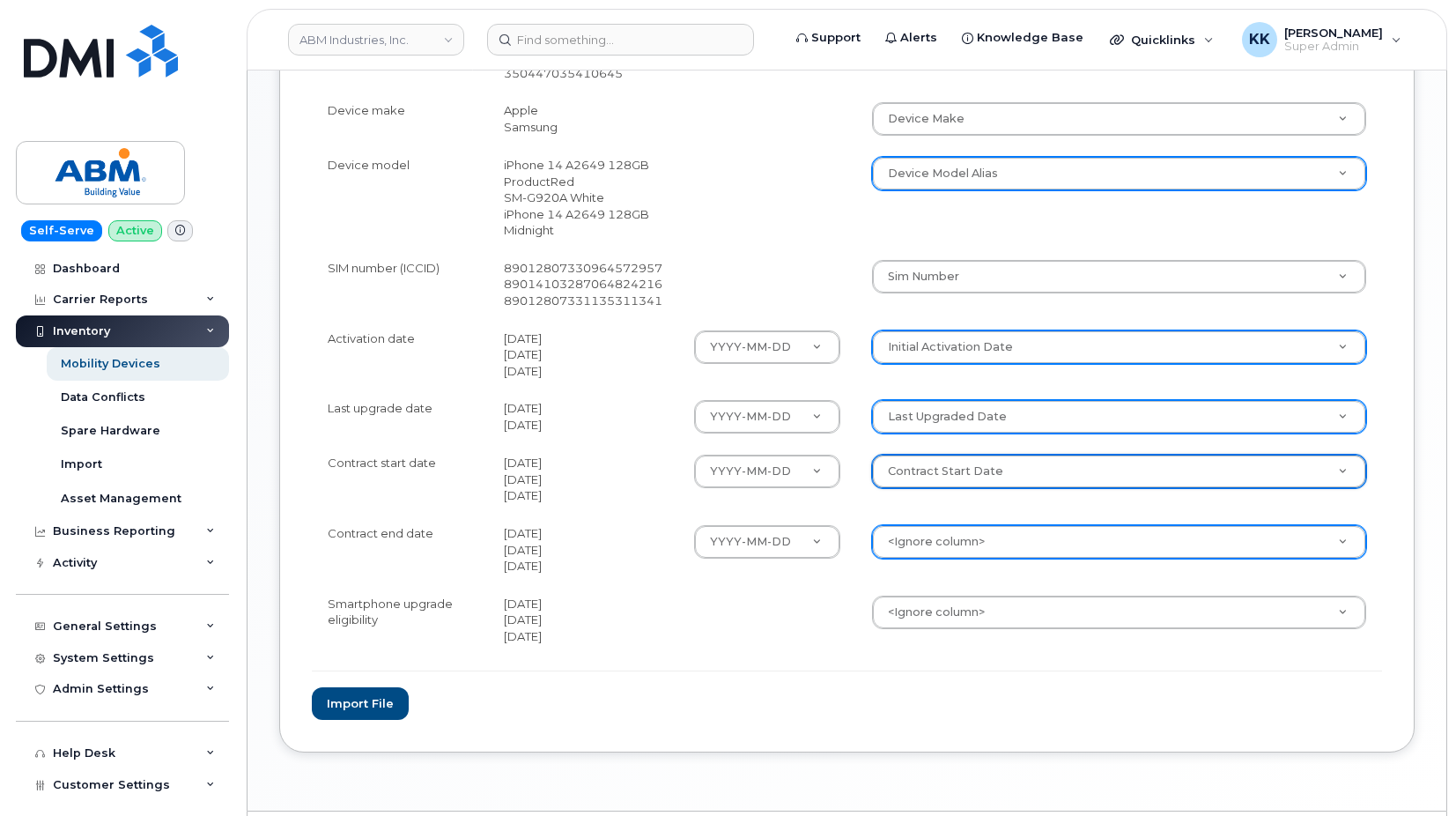
click at [950, 534] on body "ABM Industries, Inc. Support Alerts Knowledge Base Quicklinks Suspend / Cancel …" at bounding box center [728, 29] width 1456 height 1675
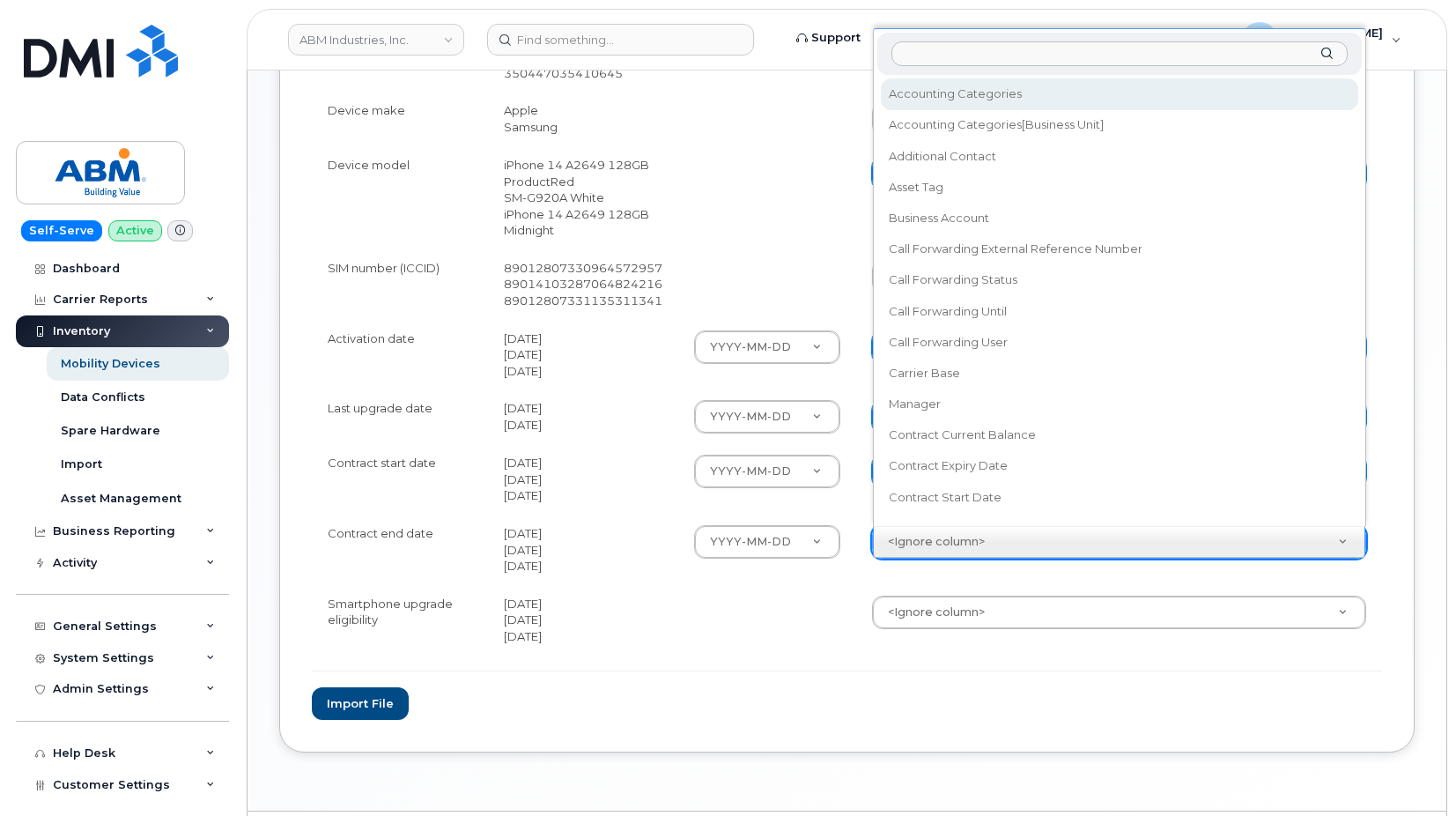
scroll to position [16, 0]
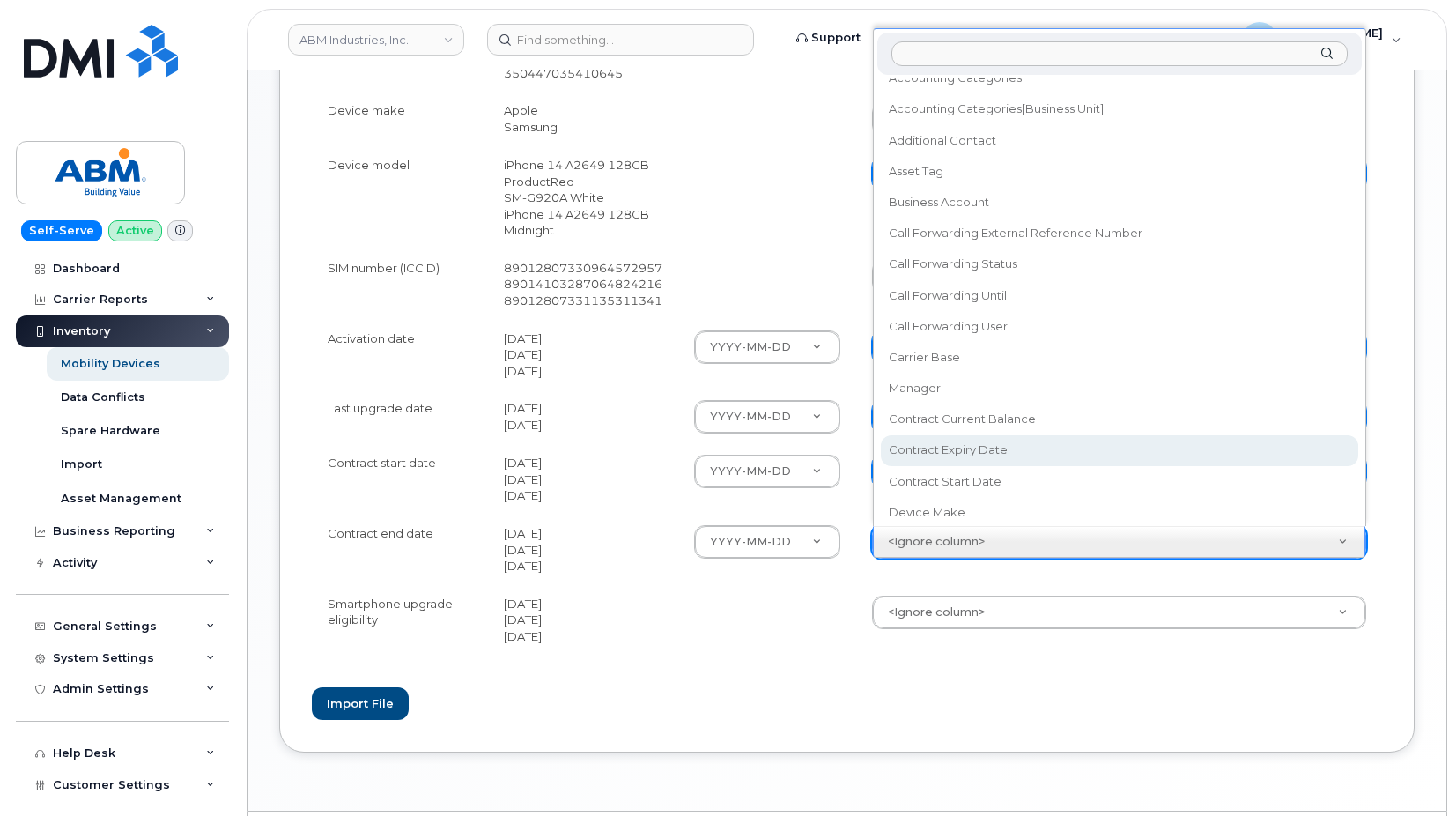
select select "contract_expiry_date"
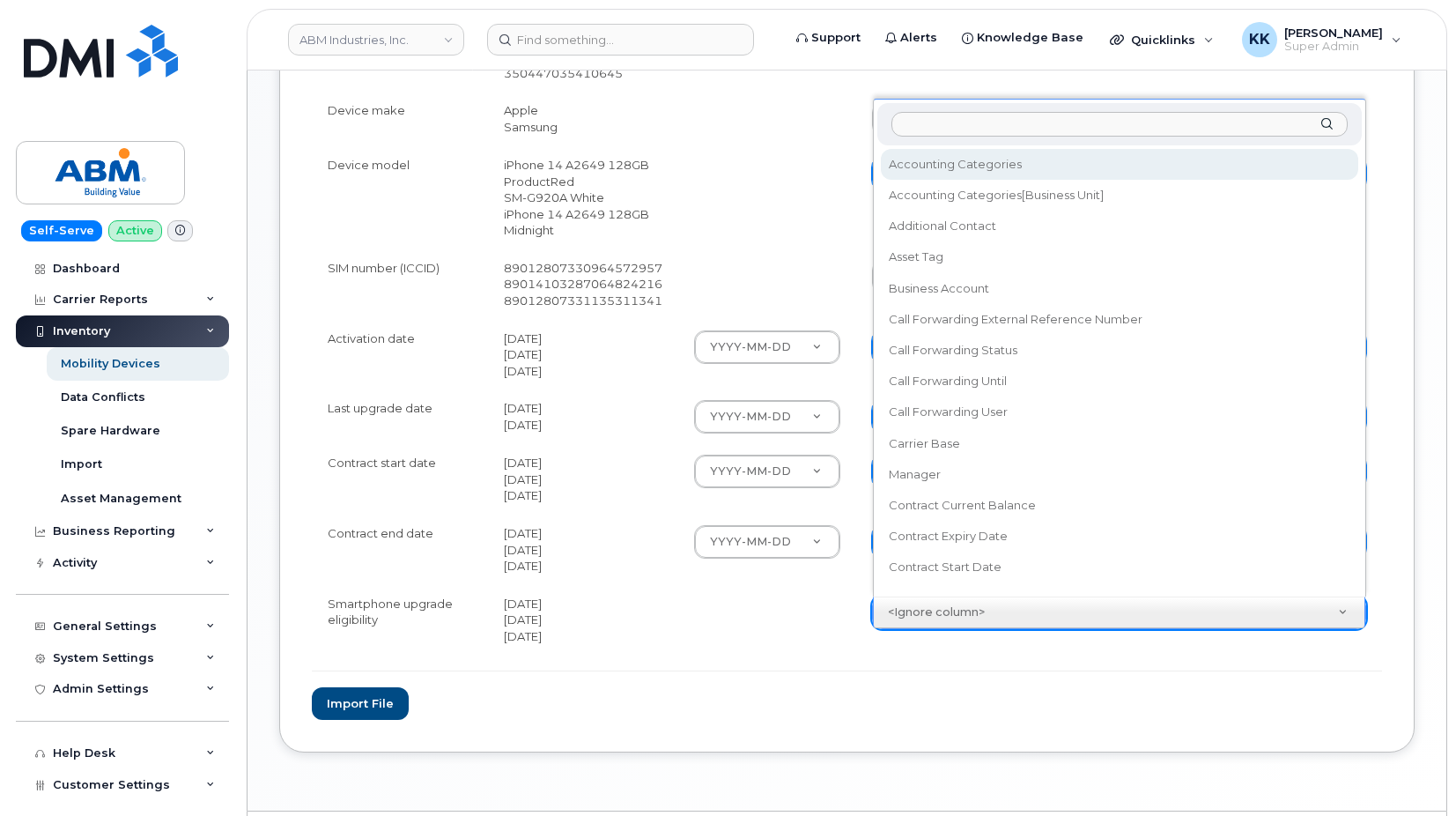
click at [930, 613] on body "ABM Industries, Inc. Support Alerts Knowledge Base Quicklinks Suspend / Cancel …" at bounding box center [728, 29] width 1456 height 1675
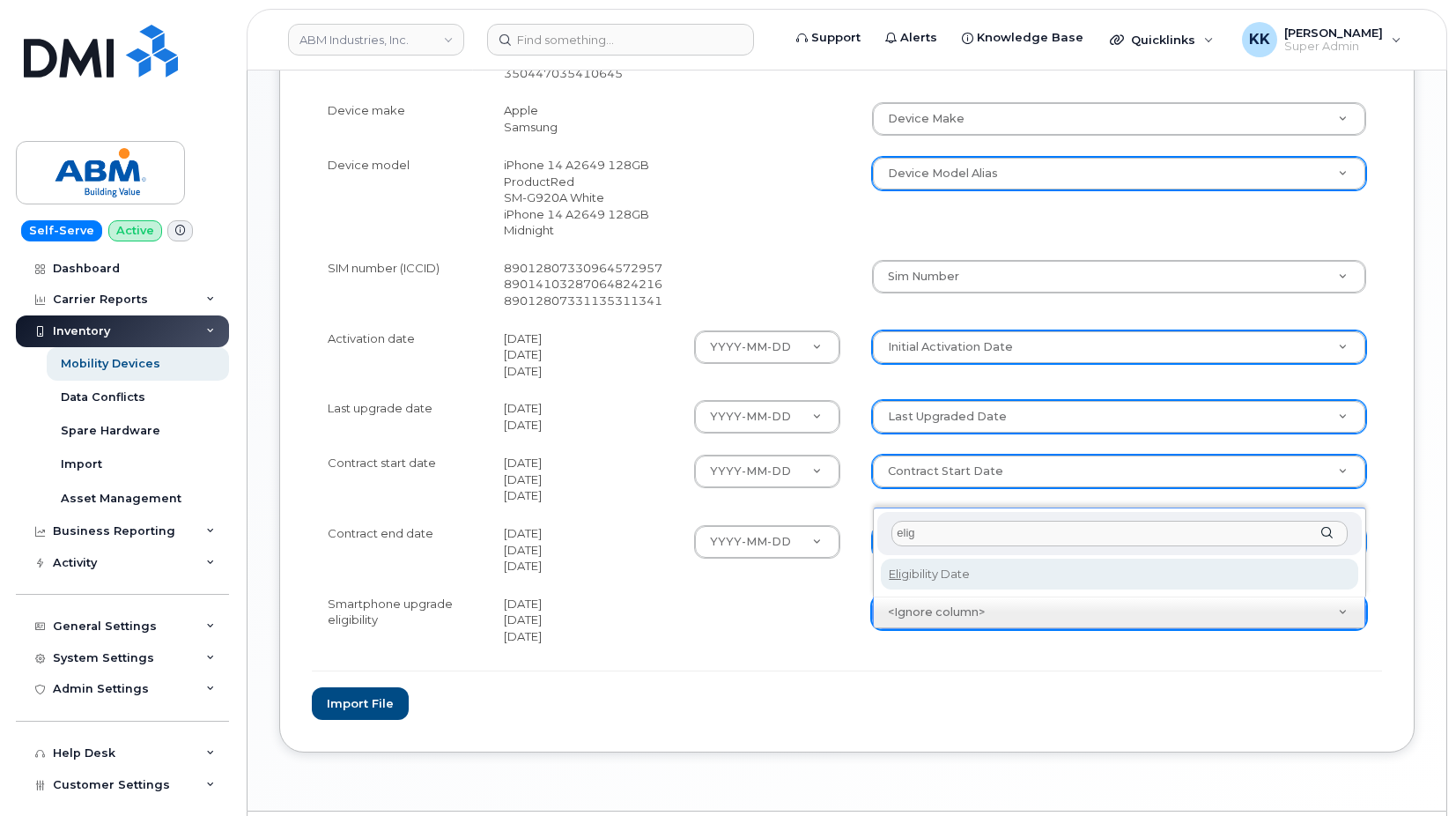
type input "elig"
select select "eligibility_date"
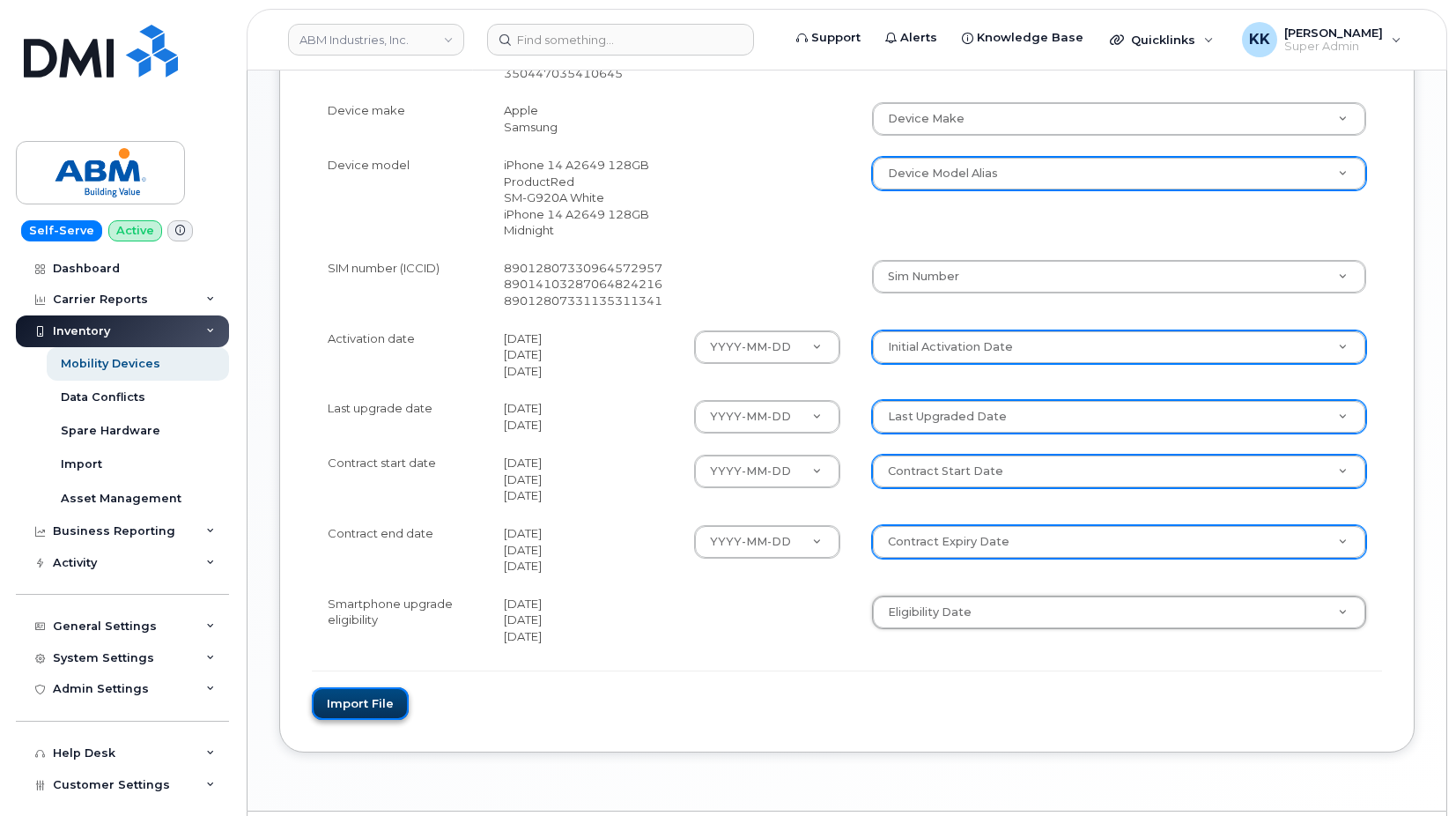
click at [320, 705] on button "Import file" at bounding box center [361, 703] width 97 height 33
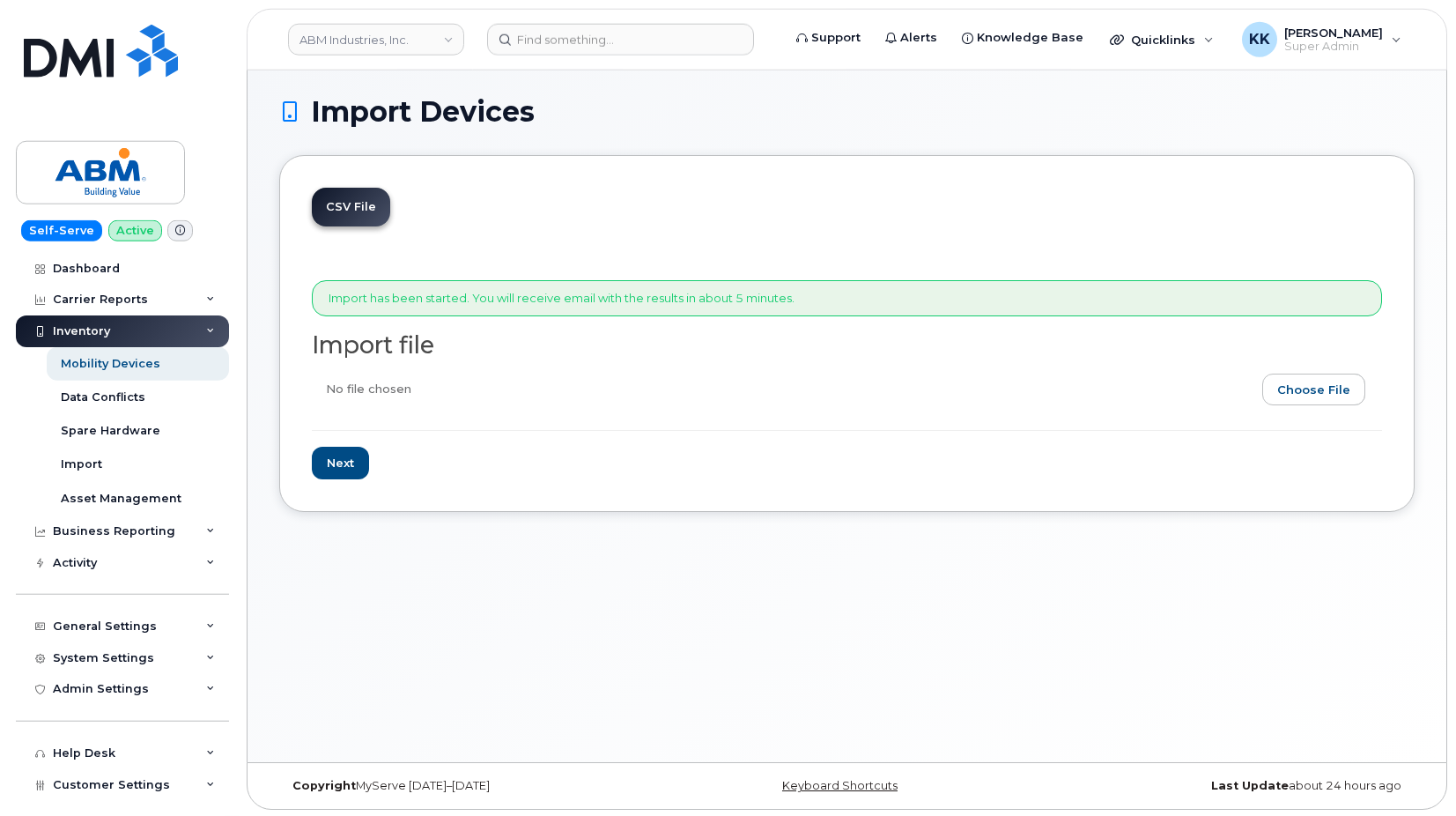
scroll to position [8, 0]
click at [1307, 381] on input "file" at bounding box center [840, 391] width 1056 height 40
type input "C:\fakepath\ABM AT&T Inventory August 2025.csv"
click at [347, 465] on input "Next" at bounding box center [340, 460] width 57 height 33
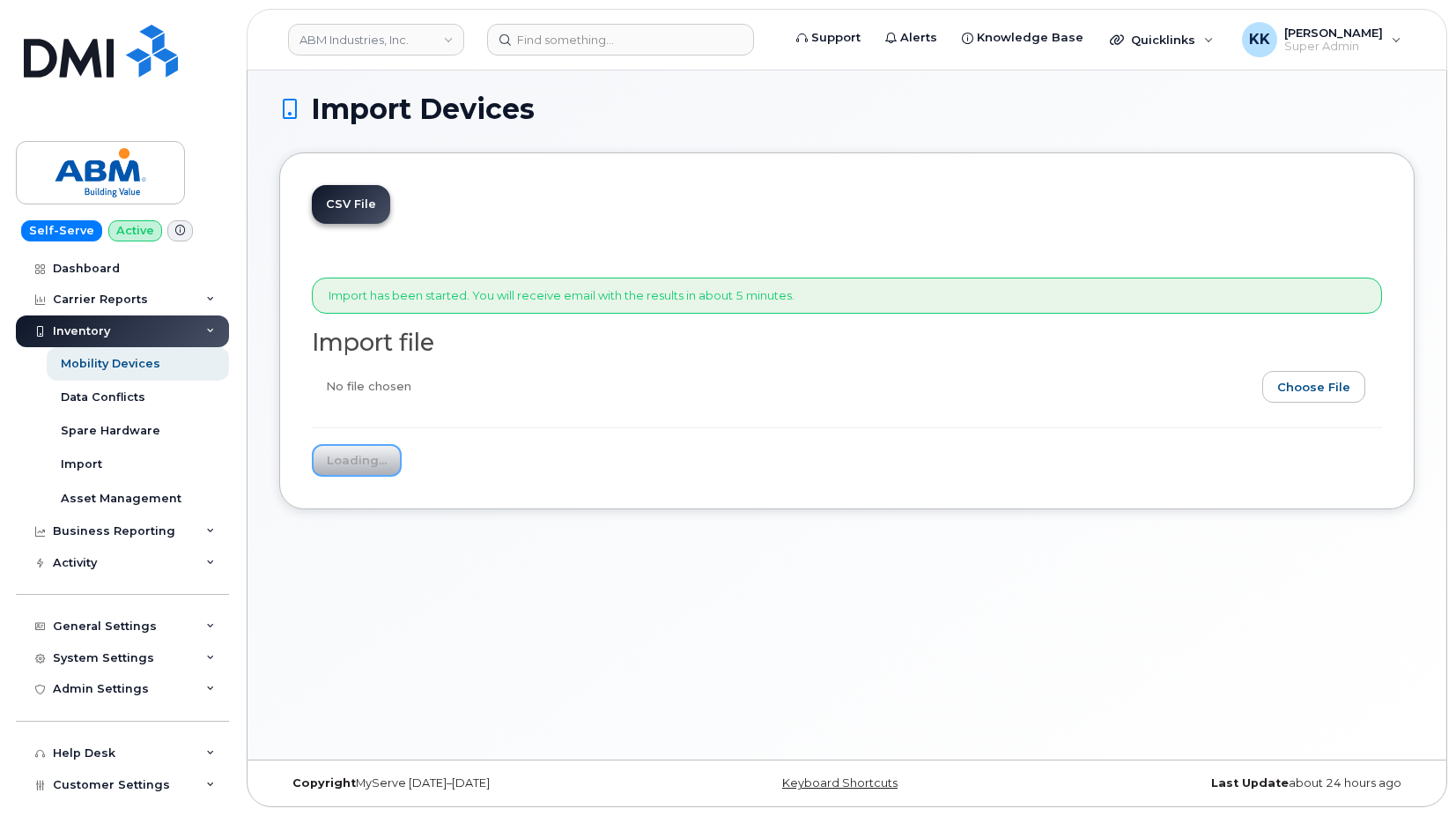
type input "Loading..."
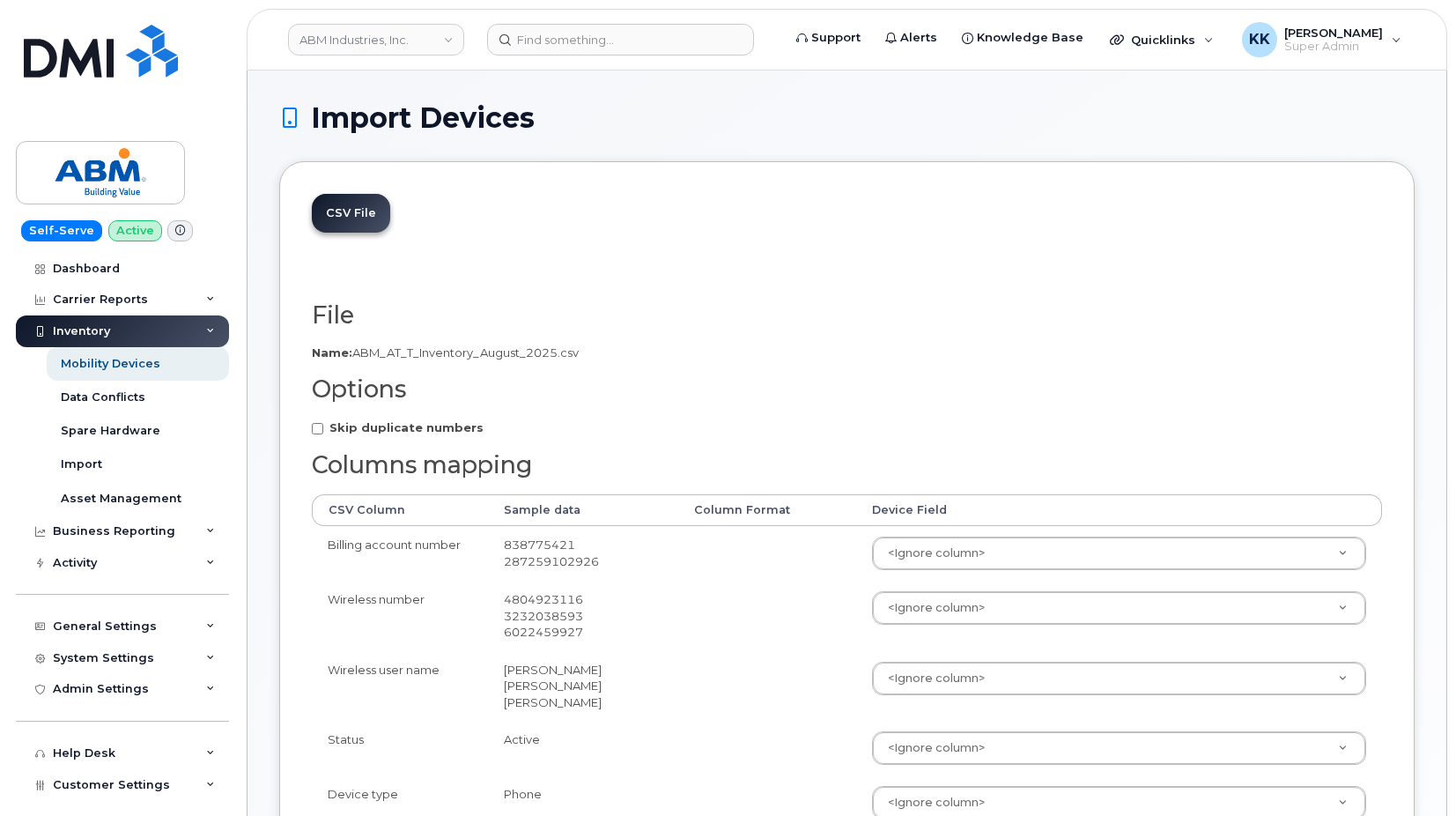
click at [403, 434] on strong "Skip duplicate numbers" at bounding box center [406, 427] width 154 height 14
click at [323, 434] on input "Skip duplicate numbers" at bounding box center [318, 428] width 11 height 11
checkbox input "true"
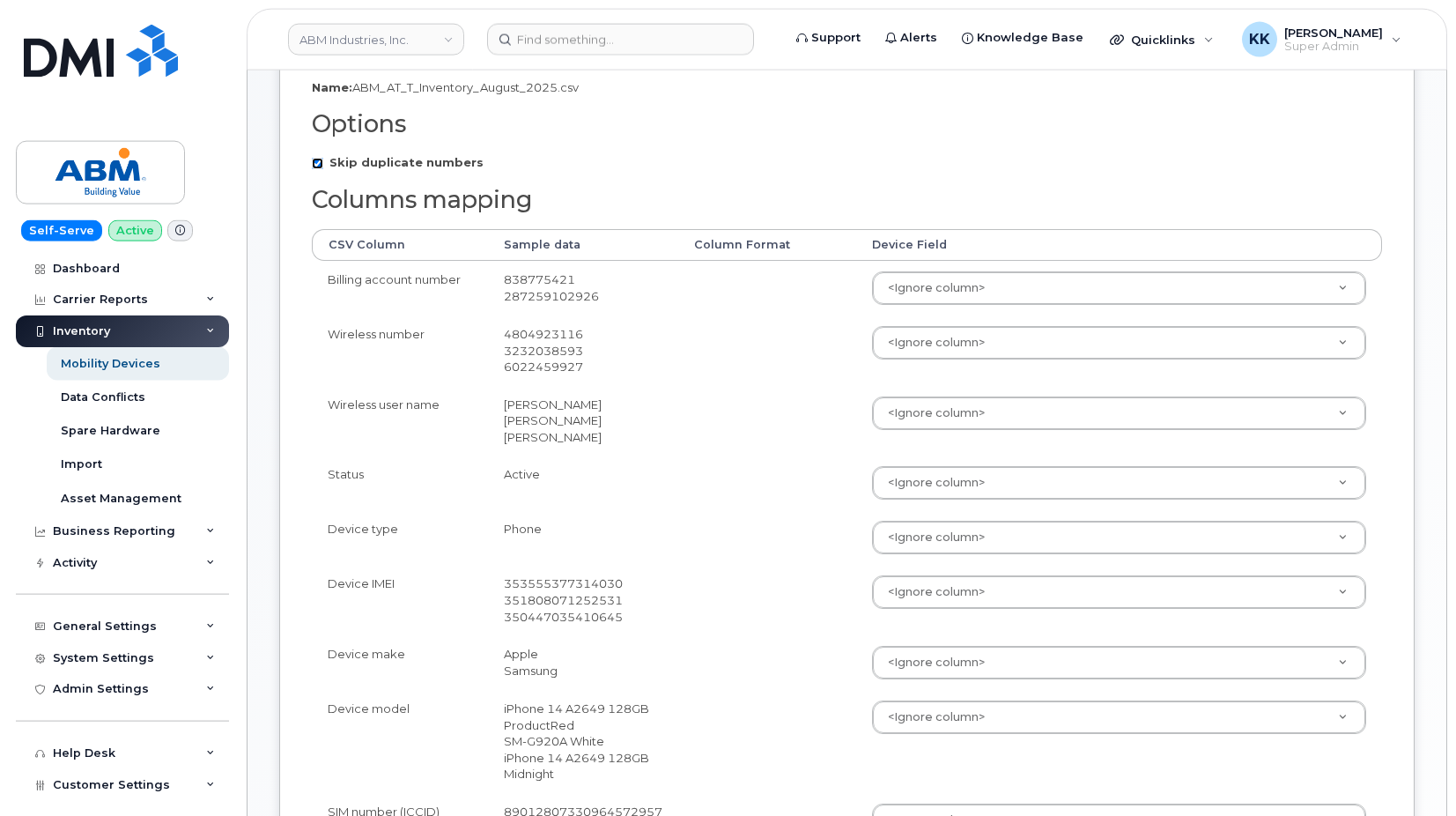
scroll to position [269, 0]
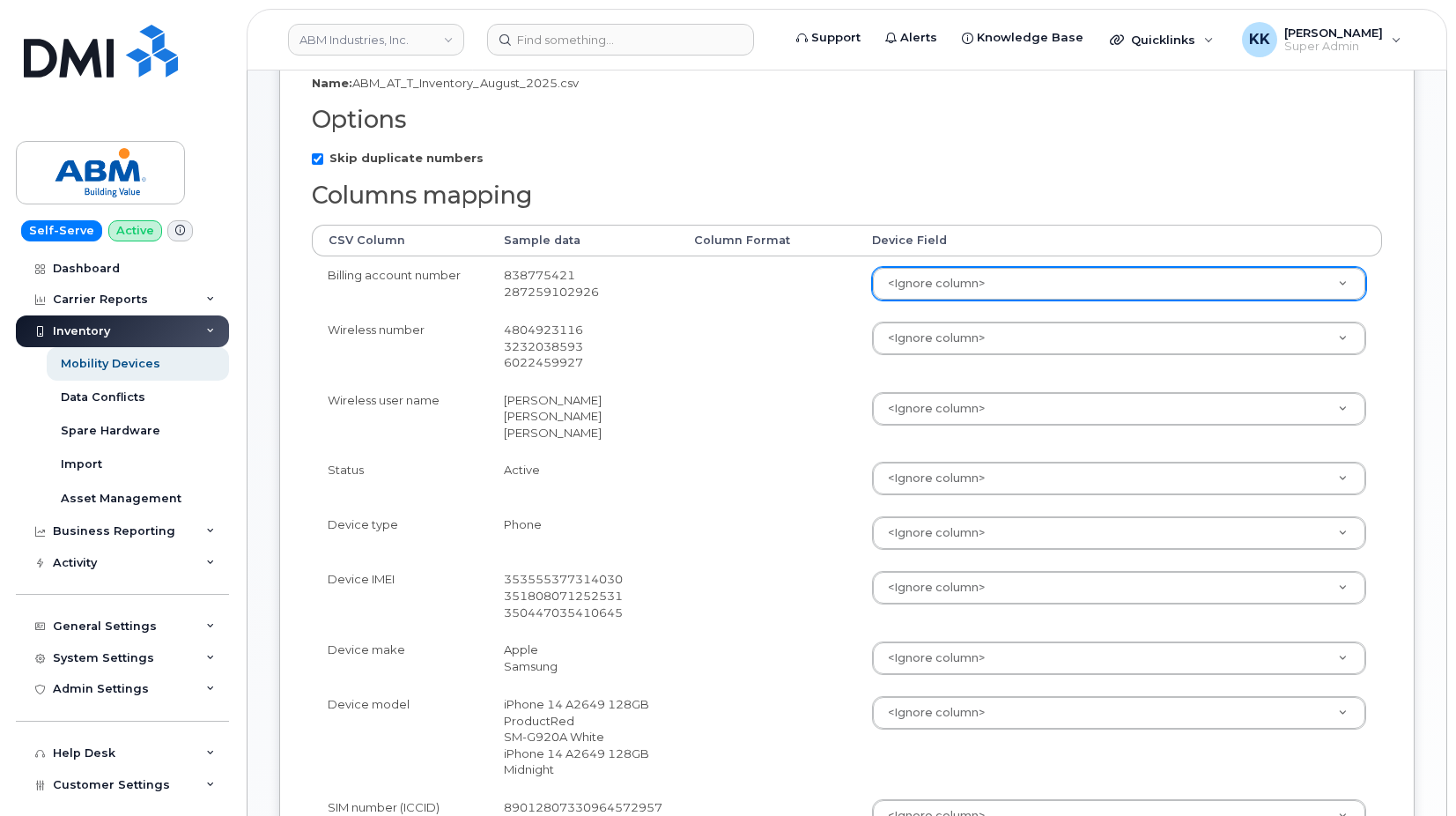
click at [910, 277] on body "ABM Industries, Inc. Support Alerts Knowledge Base Quicklinks Suspend / Cancel …" at bounding box center [728, 568] width 1456 height 1675
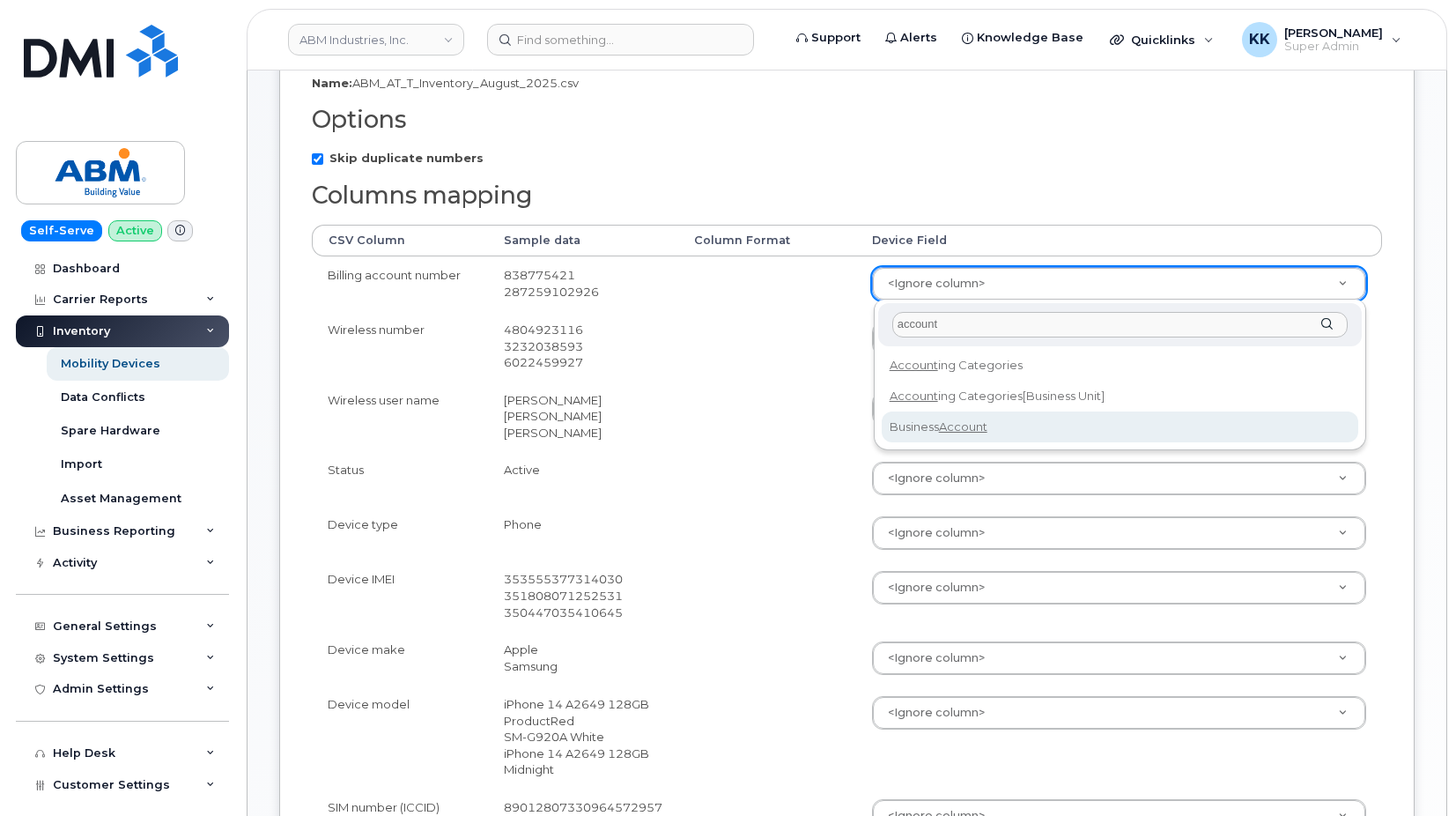
type input "account"
select select "business_account_id"
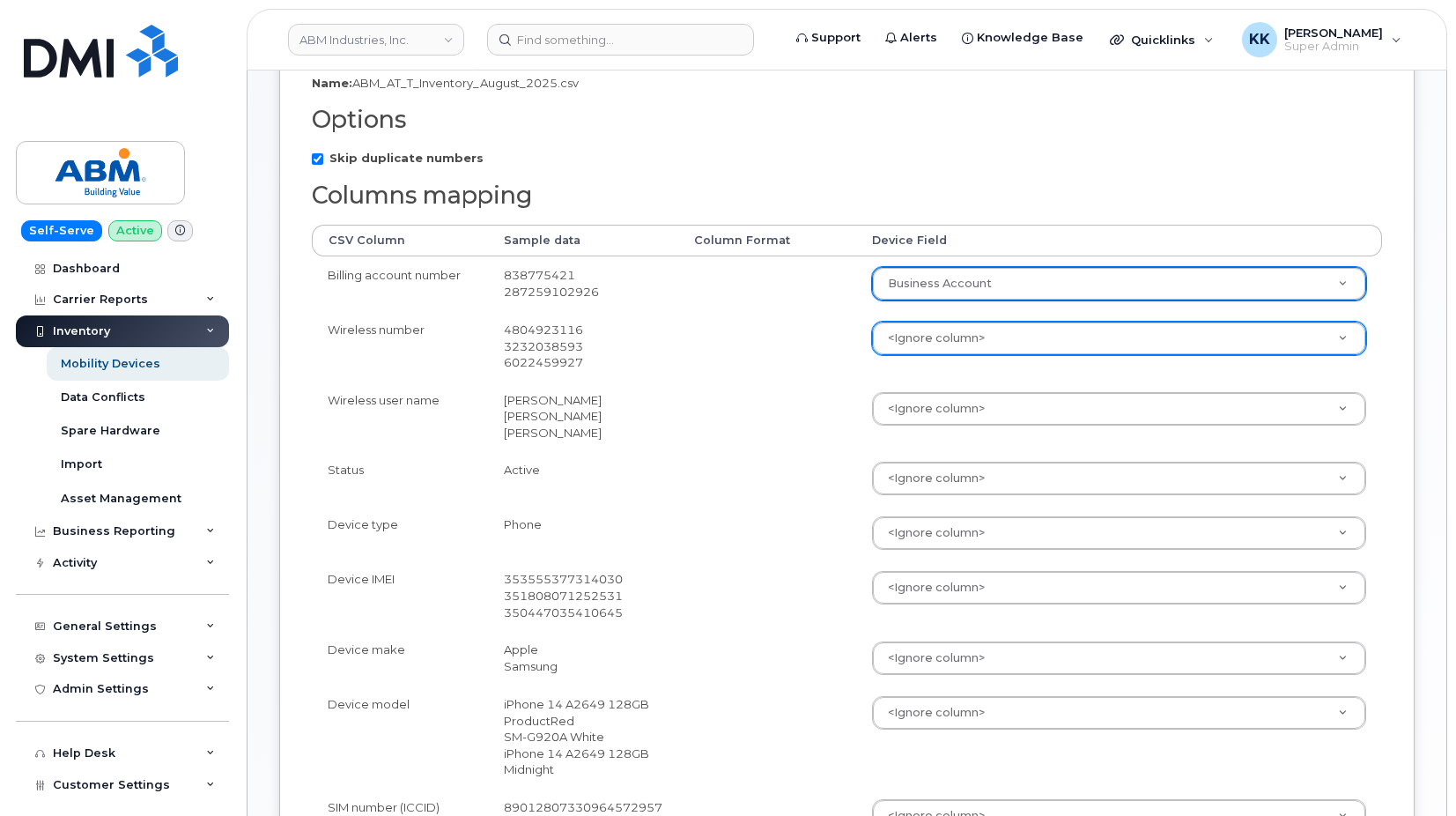
click at [959, 341] on body "ABM Industries, Inc. Support Alerts Knowledge Base Quicklinks Suspend / Cancel …" at bounding box center [728, 568] width 1456 height 1675
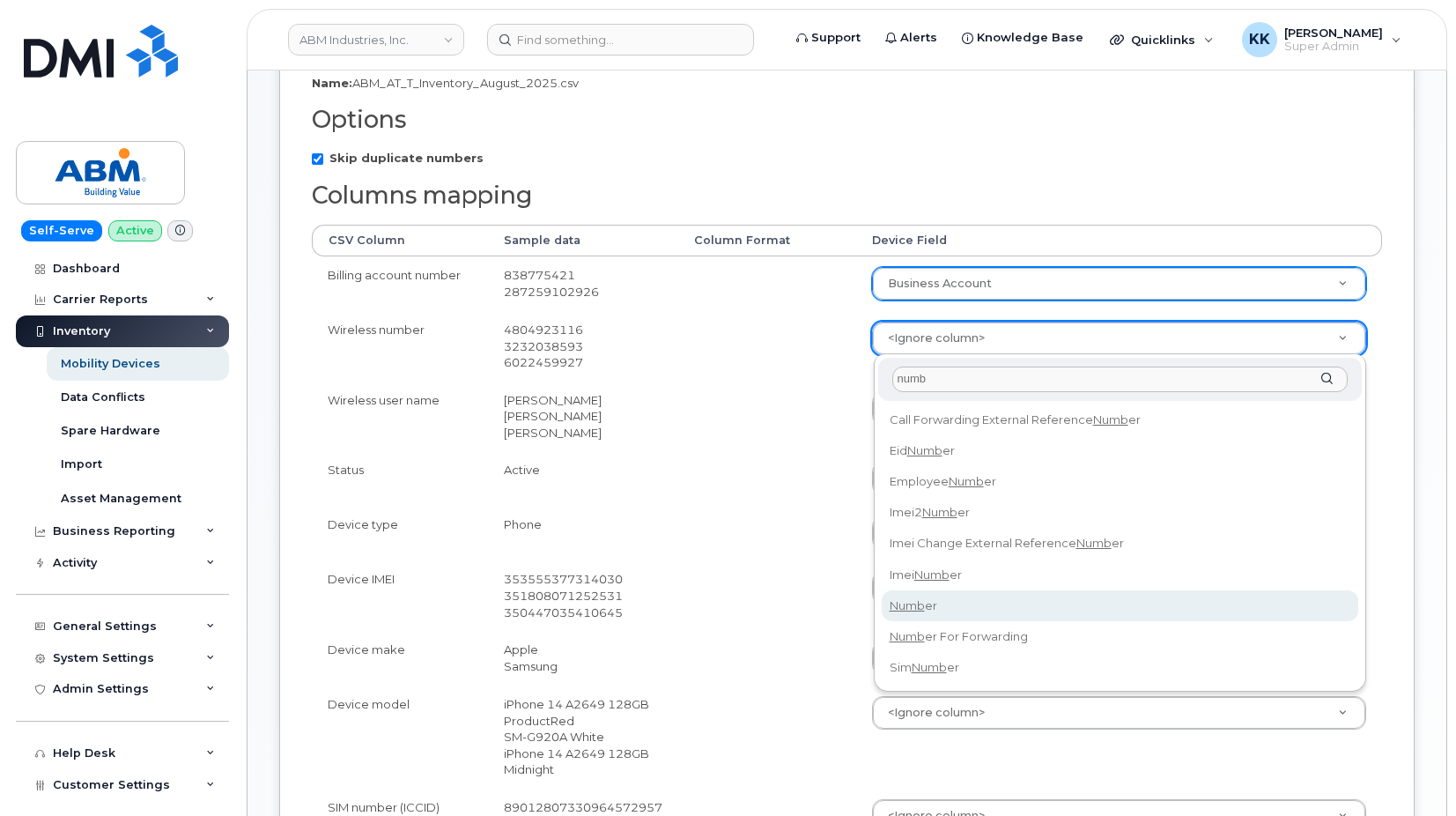
type input "numb"
select select "number"
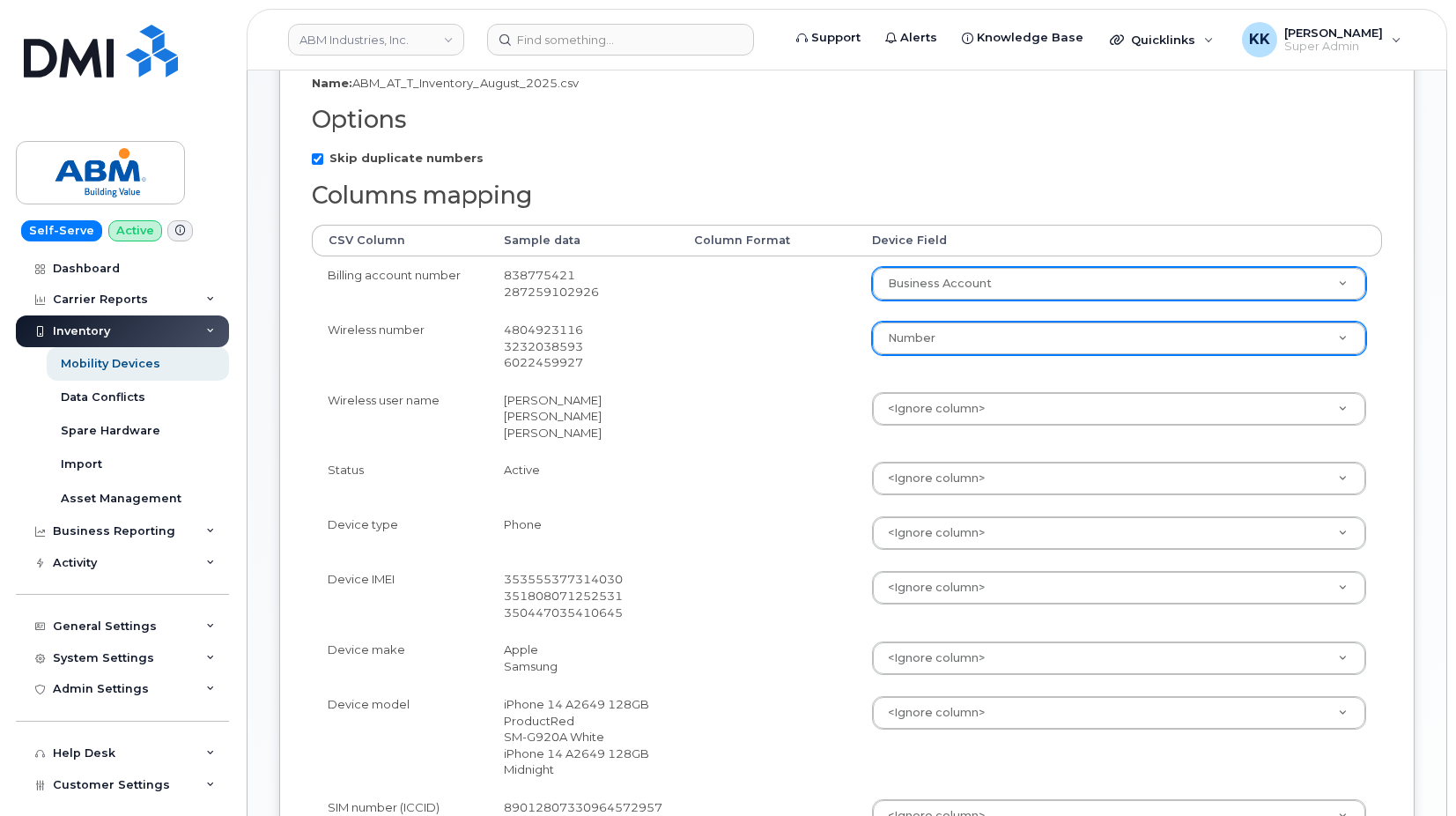
click at [920, 427] on td "<Ignore column> Accounting Categories Accounting Categories[Business Unit] Addi…" at bounding box center [1119, 416] width 526 height 70
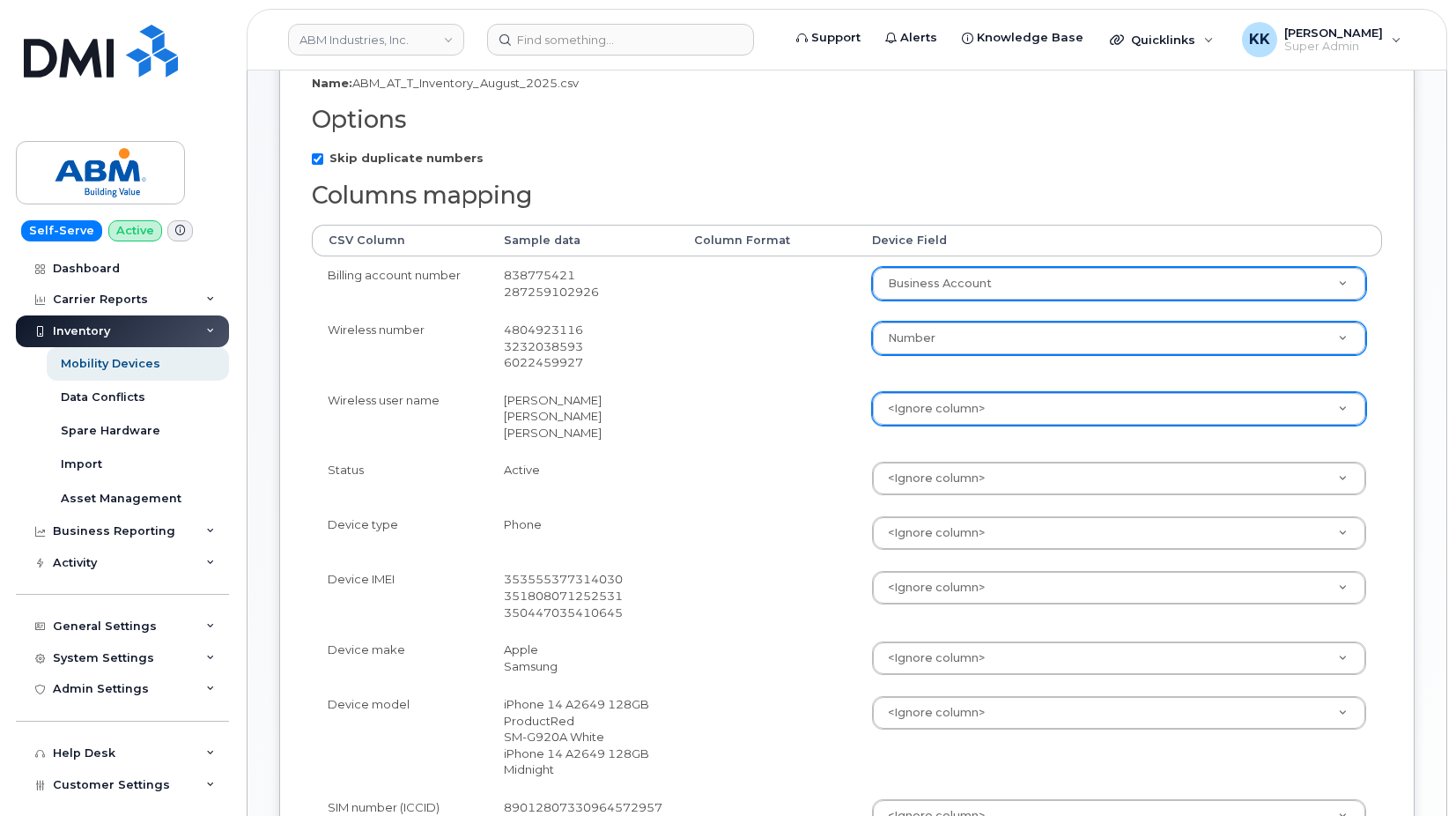
click at [920, 420] on body "ABM Industries, Inc. Support Alerts Knowledge Base Quicklinks Suspend / Cancel …" at bounding box center [728, 568] width 1456 height 1675
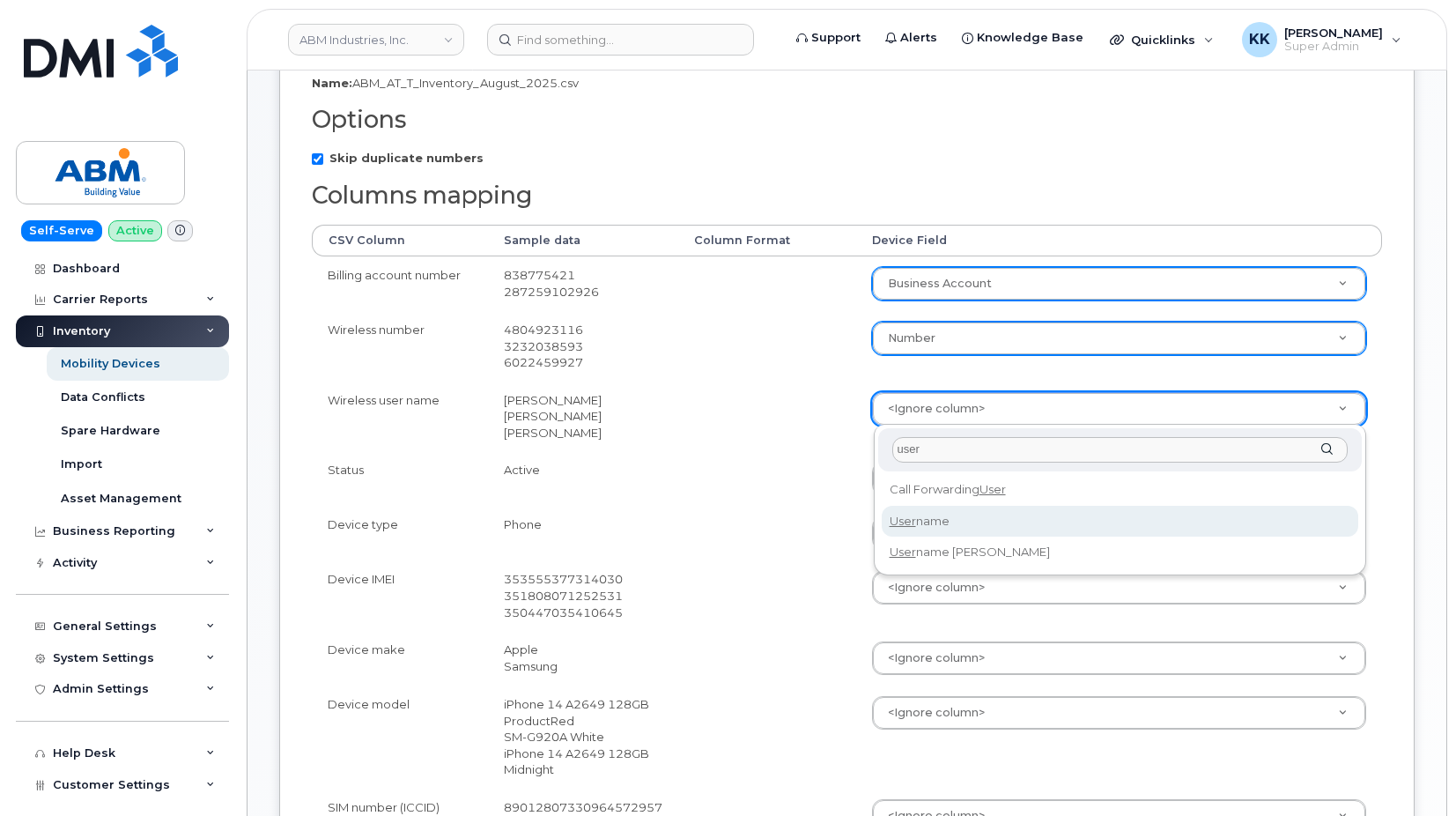
type input "user"
select select "username"
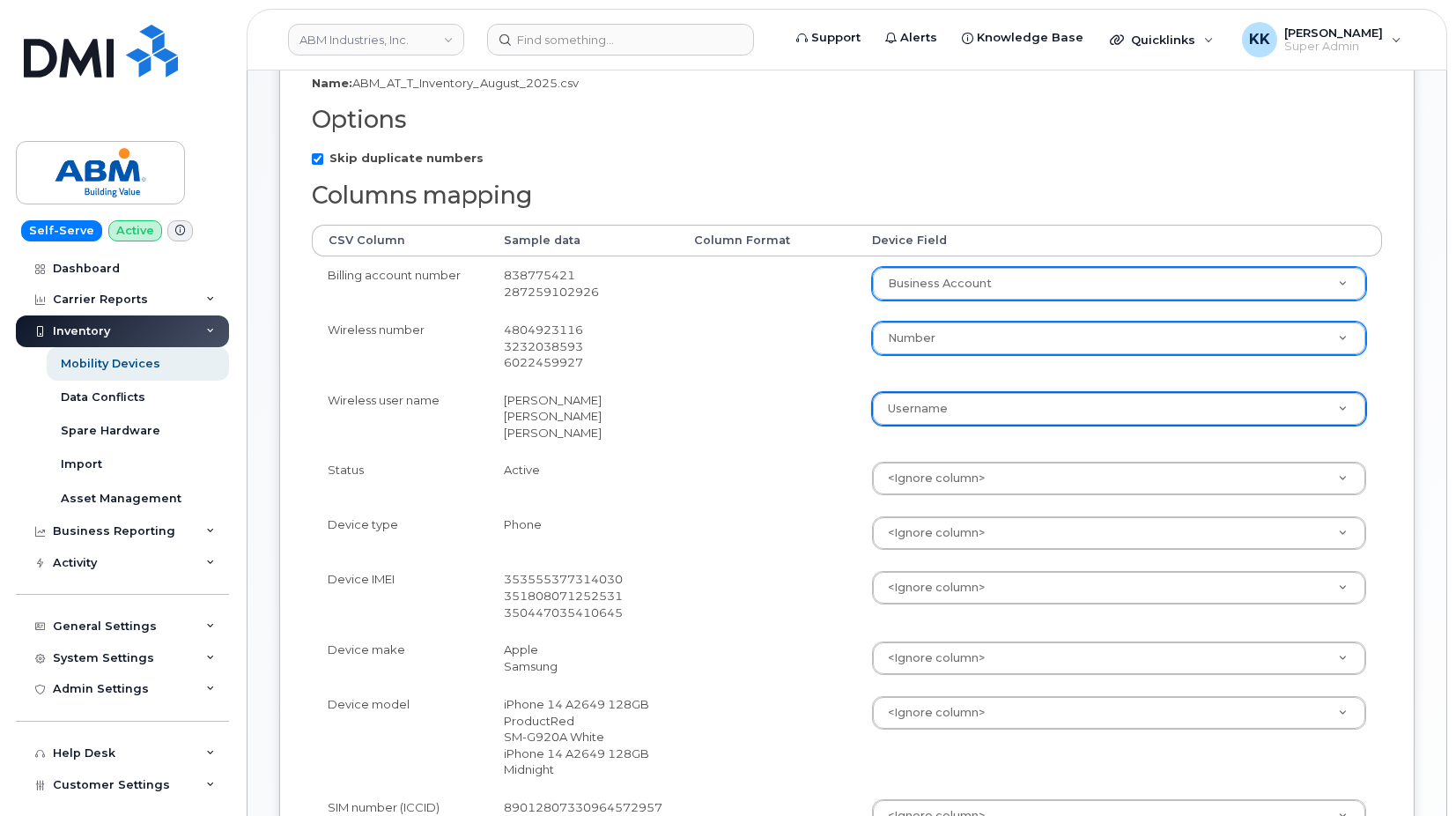
click at [910, 570] on td "<Ignore column> Accounting Categories Accounting Categories[Business Unit] Addi…" at bounding box center [1119, 594] width 526 height 70
click at [898, 618] on td "<Ignore column> Accounting Categories Accounting Categories[Business Unit] Addi…" at bounding box center [1119, 594] width 526 height 70
click at [907, 599] on body "ABM Industries, Inc. Support Alerts Knowledge Base Quicklinks Suspend / Cancel …" at bounding box center [728, 568] width 1456 height 1675
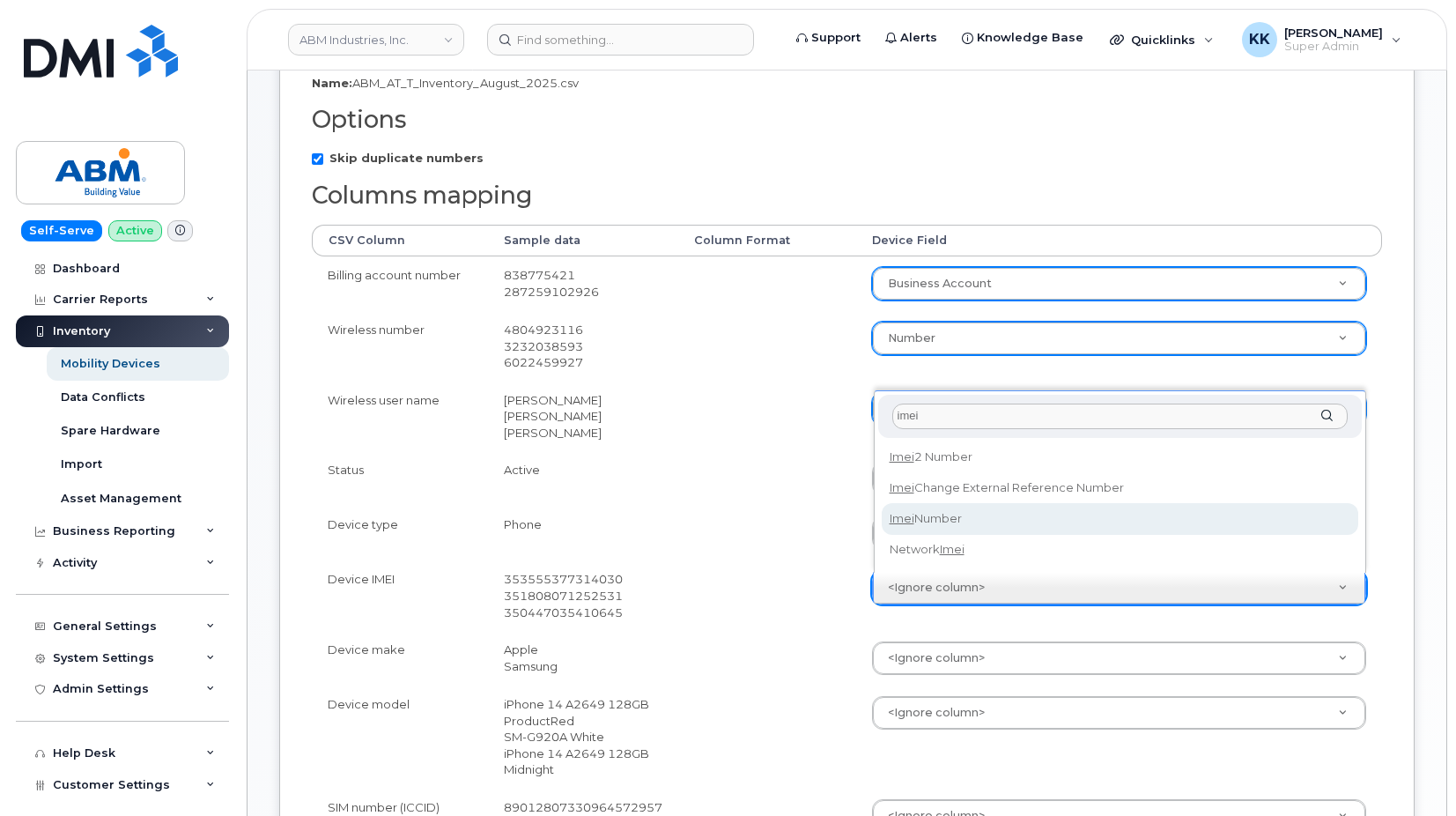
type input "imei"
select select "imei_number"
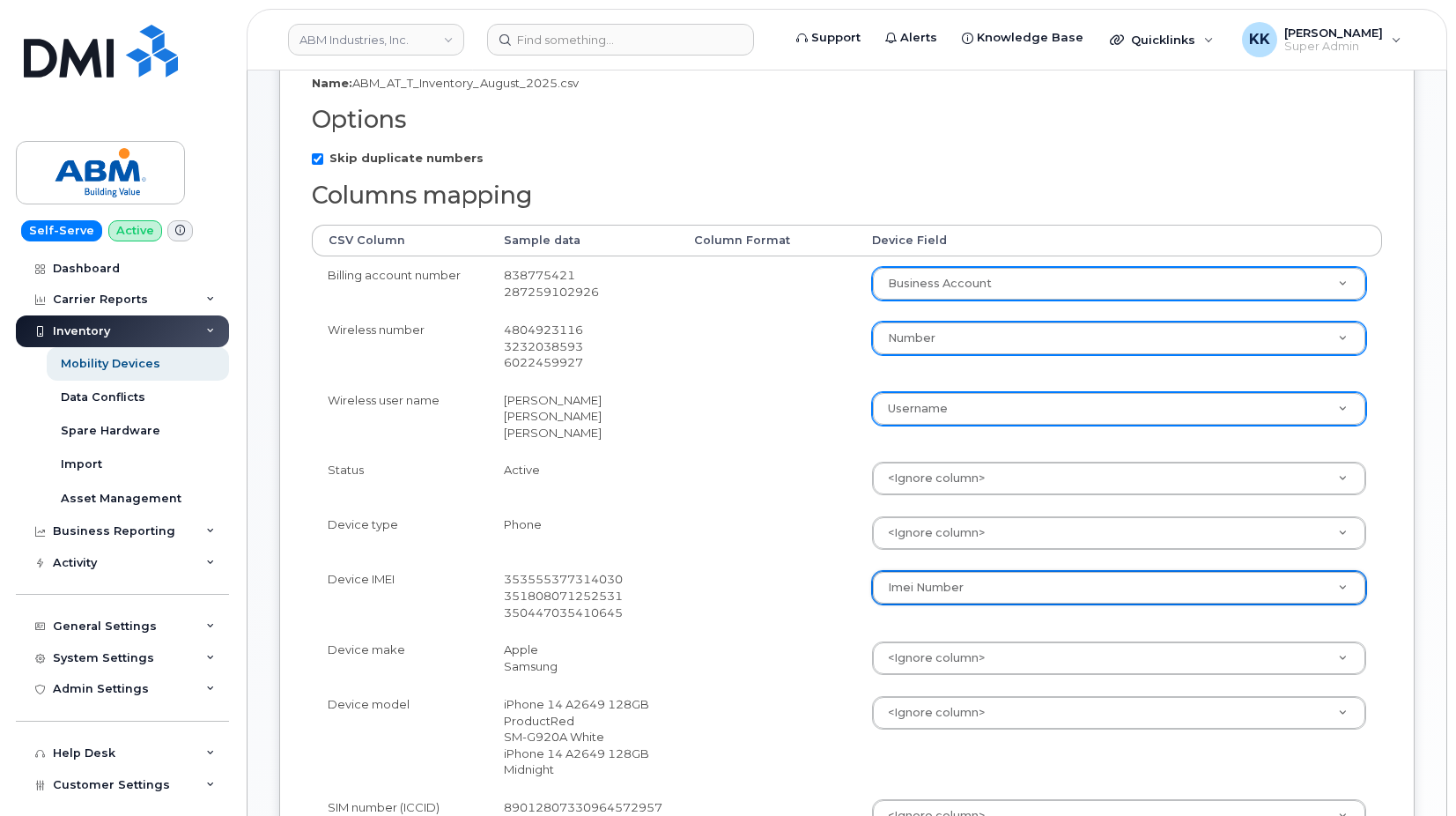
scroll to position [420, 0]
click at [963, 578] on body "ABM Industries, Inc. Support Alerts Knowledge Base Quicklinks Suspend / Cancel …" at bounding box center [728, 568] width 1456 height 1675
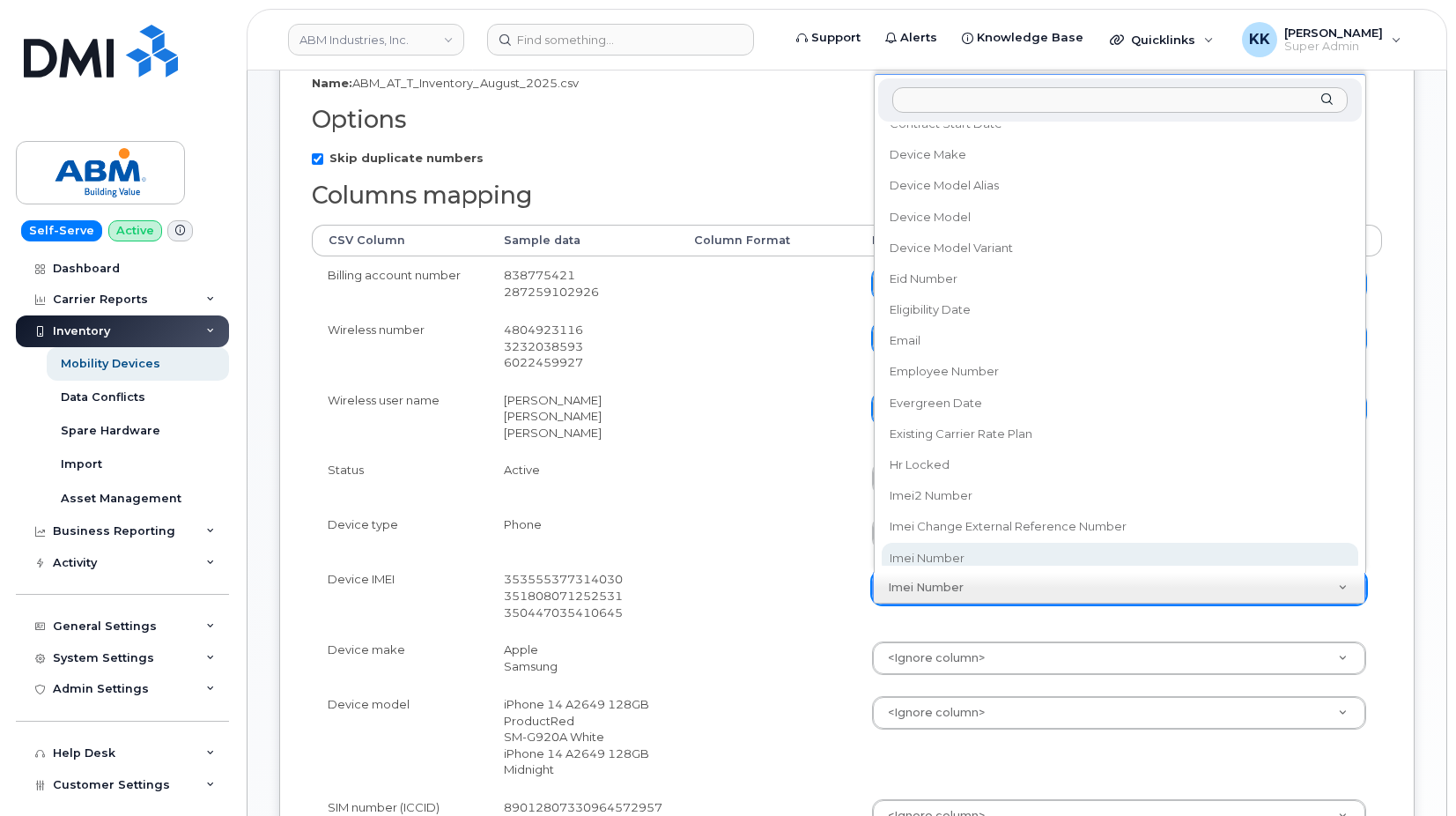
click at [767, 585] on body "ABM Industries, Inc. Support Alerts Knowledge Base Quicklinks Suspend / Cancel …" at bounding box center [728, 568] width 1456 height 1675
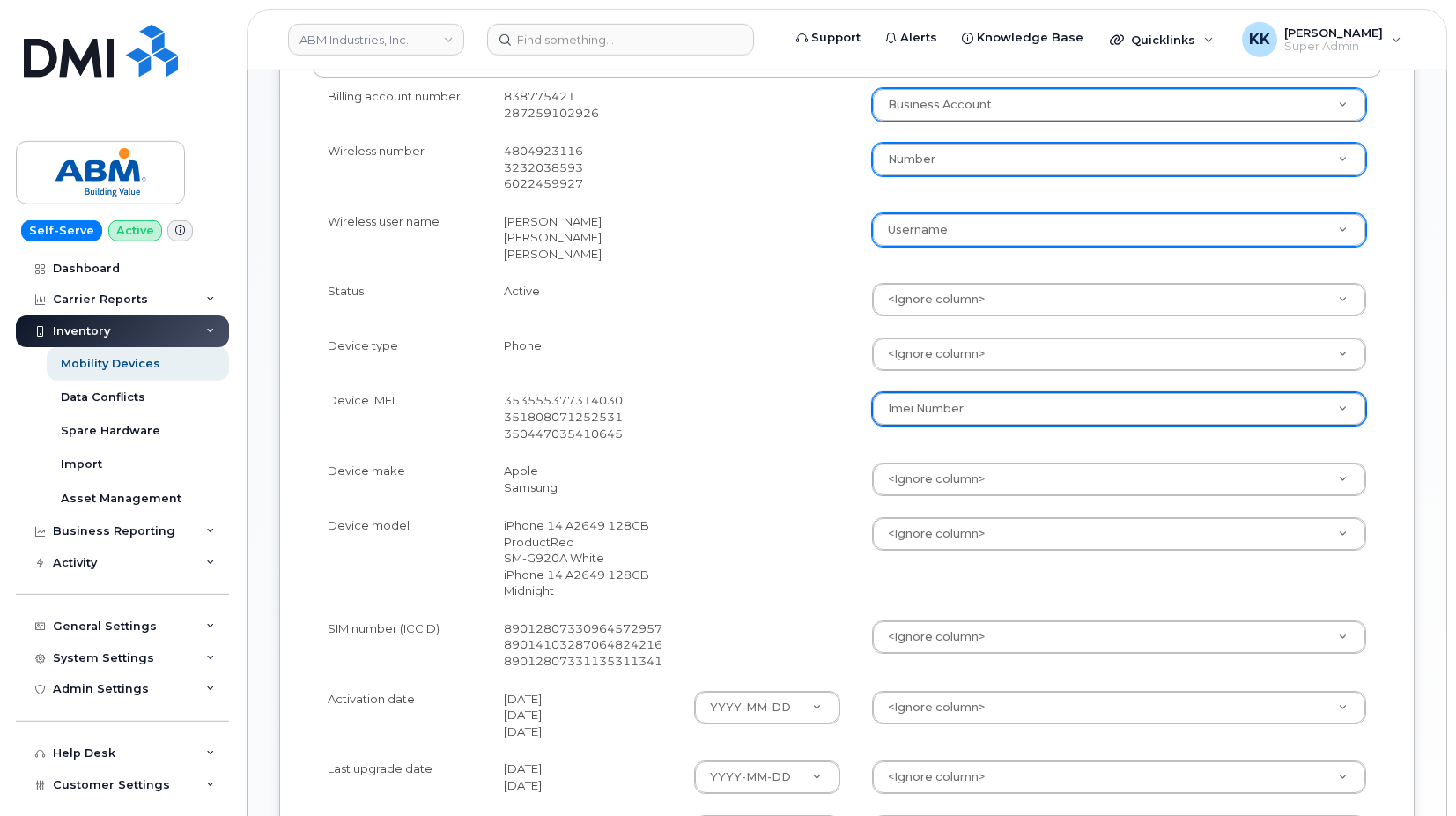
scroll to position [539, 0]
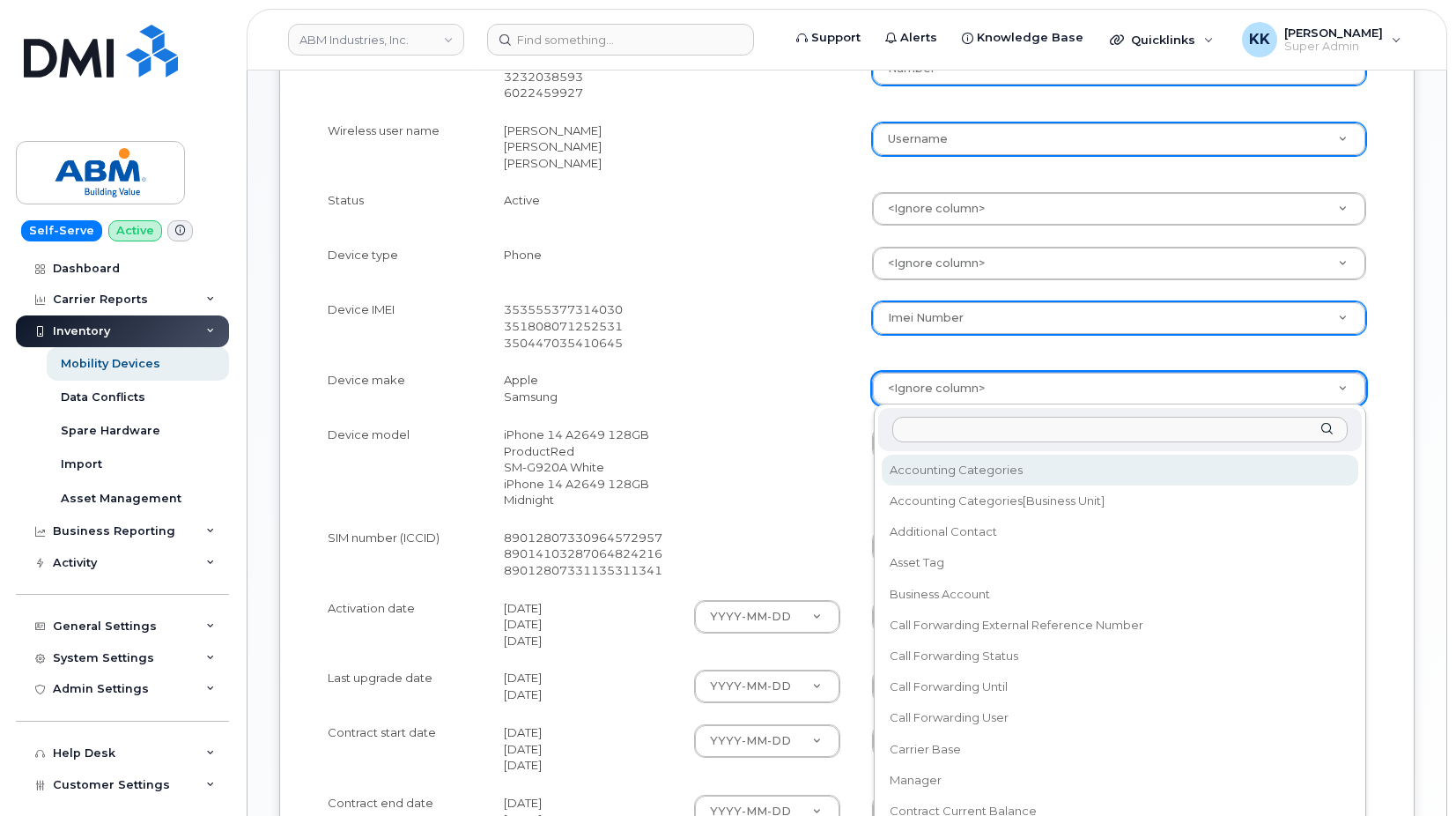
click at [926, 382] on body "ABM Industries, Inc. Support Alerts Knowledge Base Quicklinks Suspend / Cancel …" at bounding box center [728, 298] width 1456 height 1675
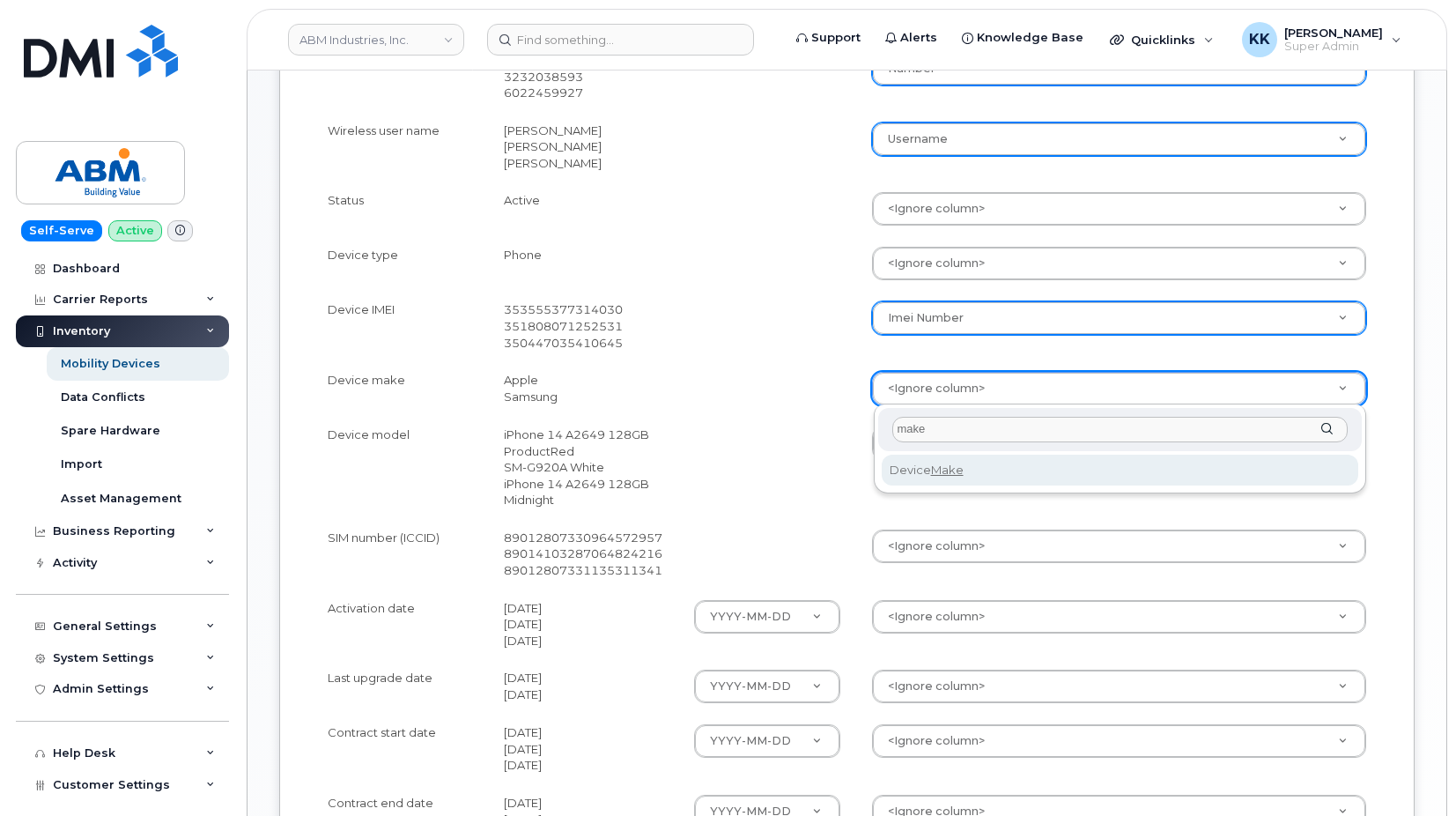
type input "make"
select select "device_make_id"
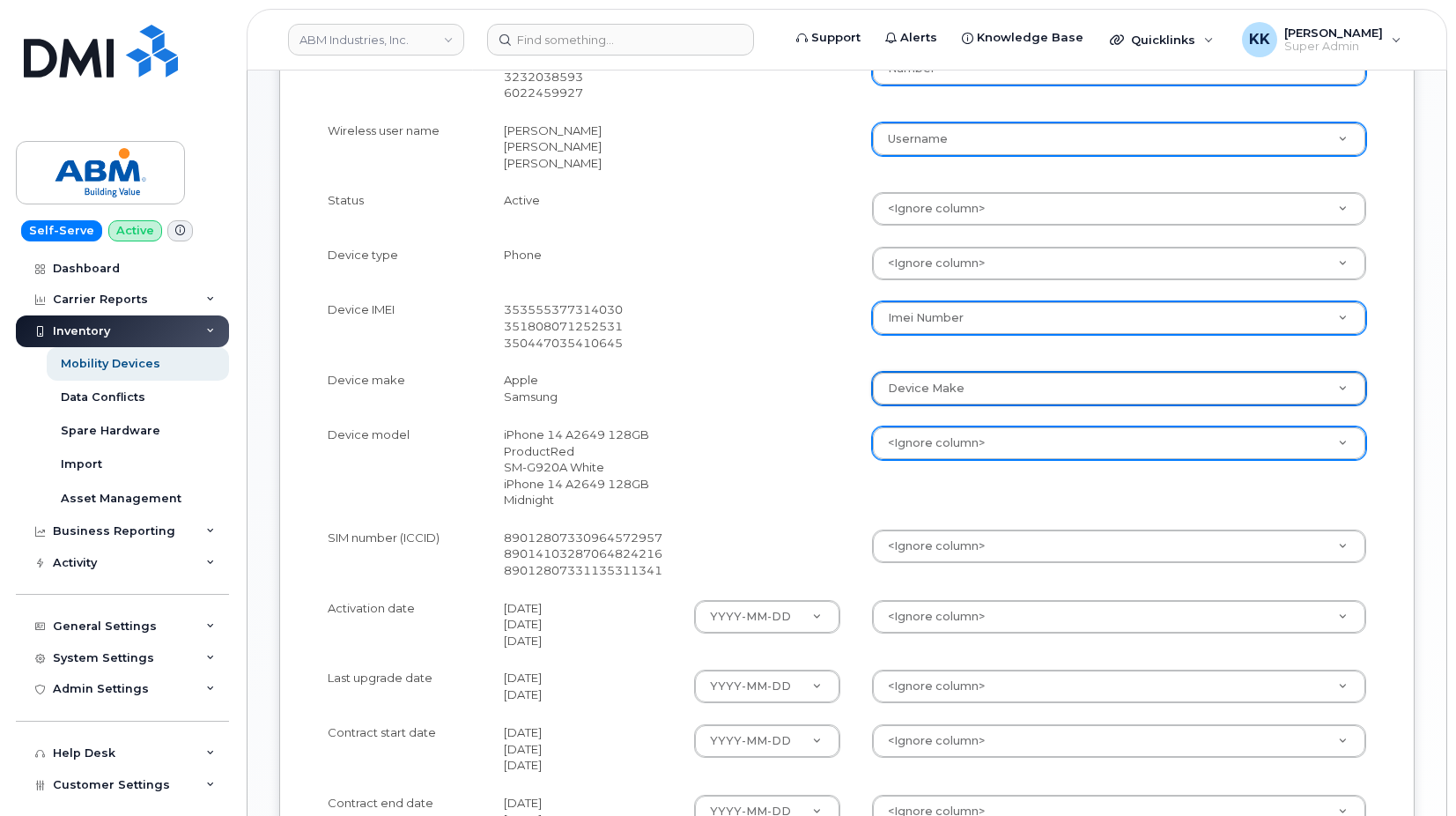
click at [931, 446] on body "ABM Industries, Inc. Support Alerts Knowledge Base Quicklinks Suspend / Cancel …" at bounding box center [728, 298] width 1456 height 1675
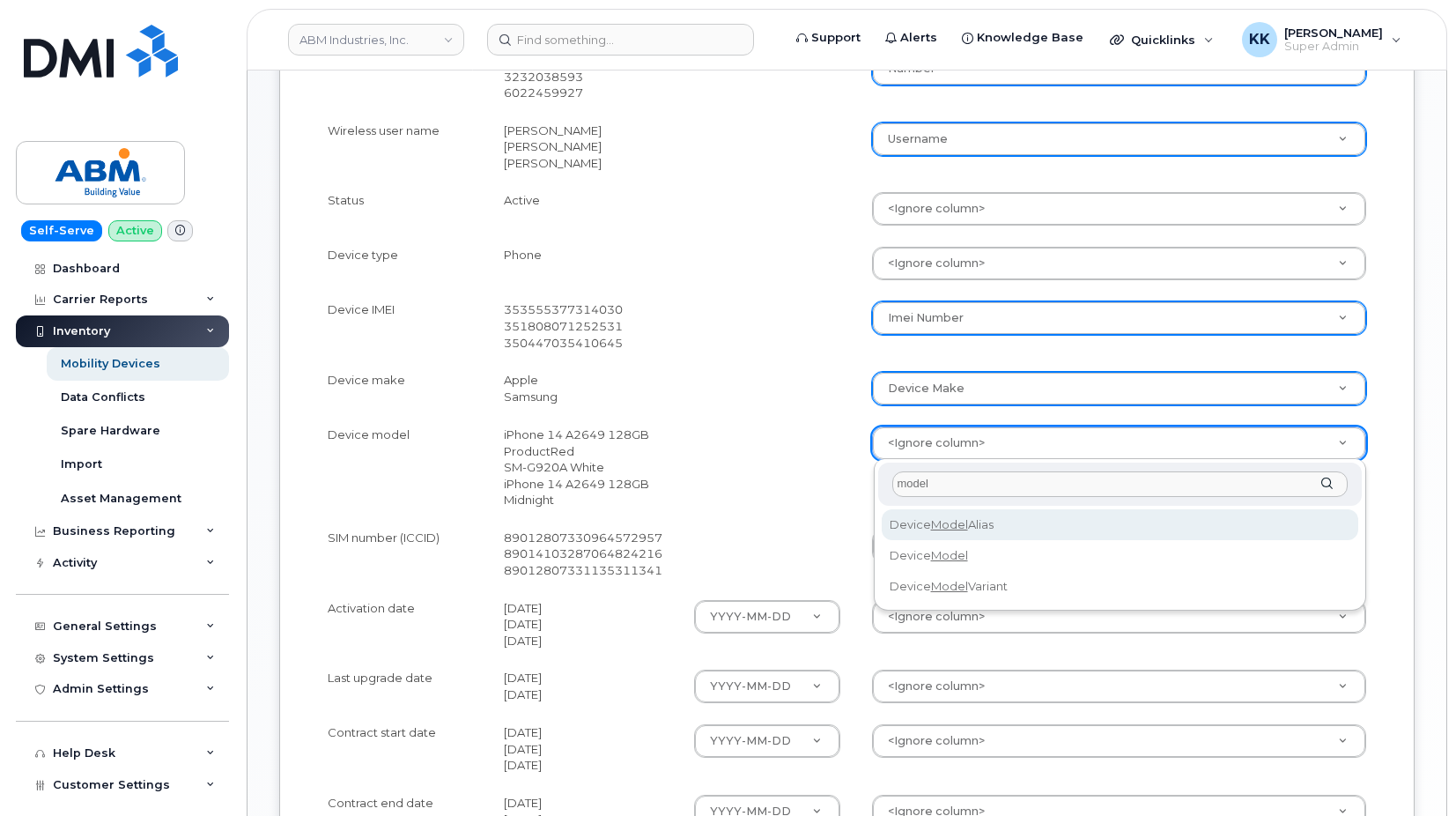
type input "model"
select select "device_model_alias"
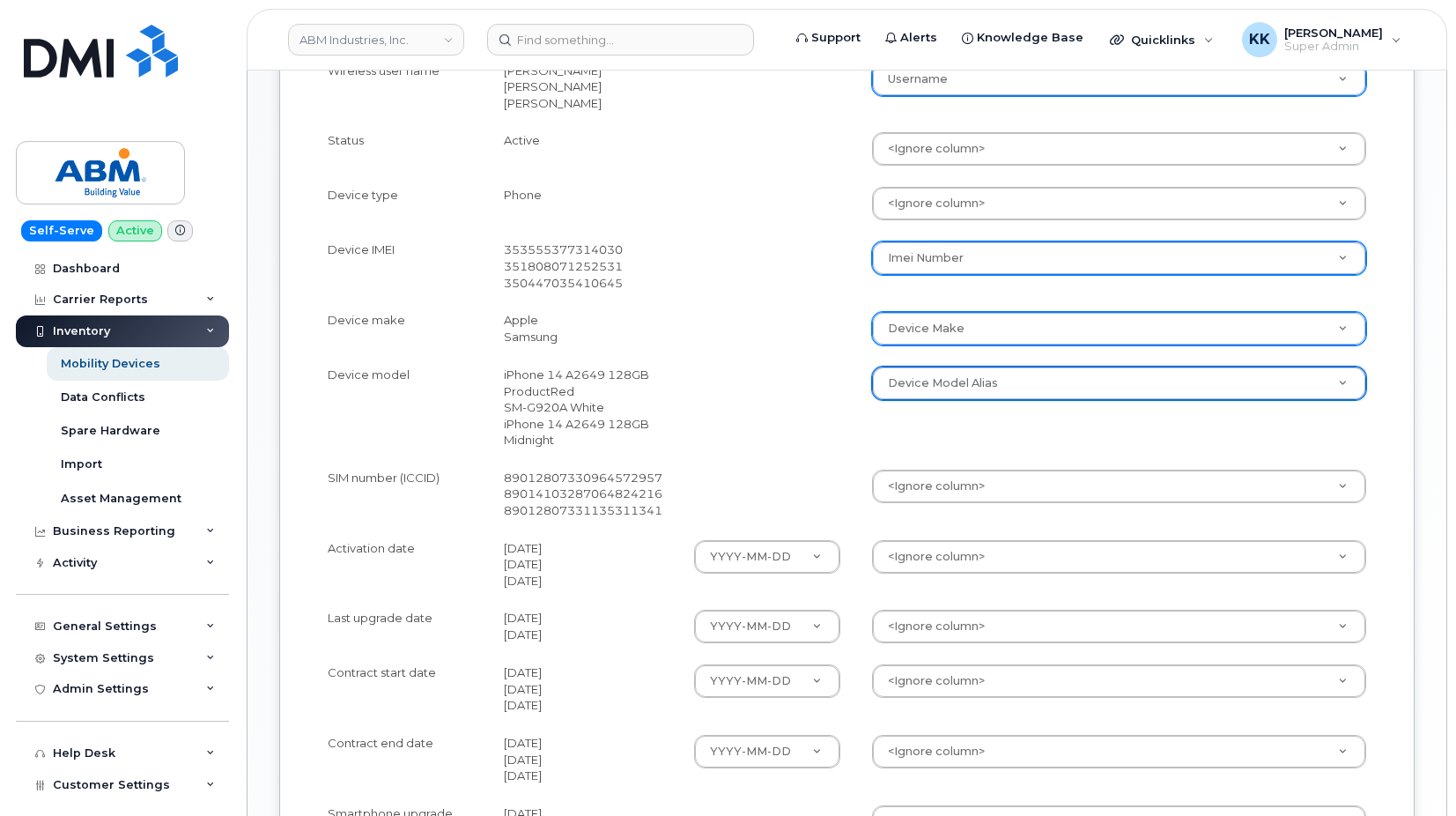
scroll to position [629, 0]
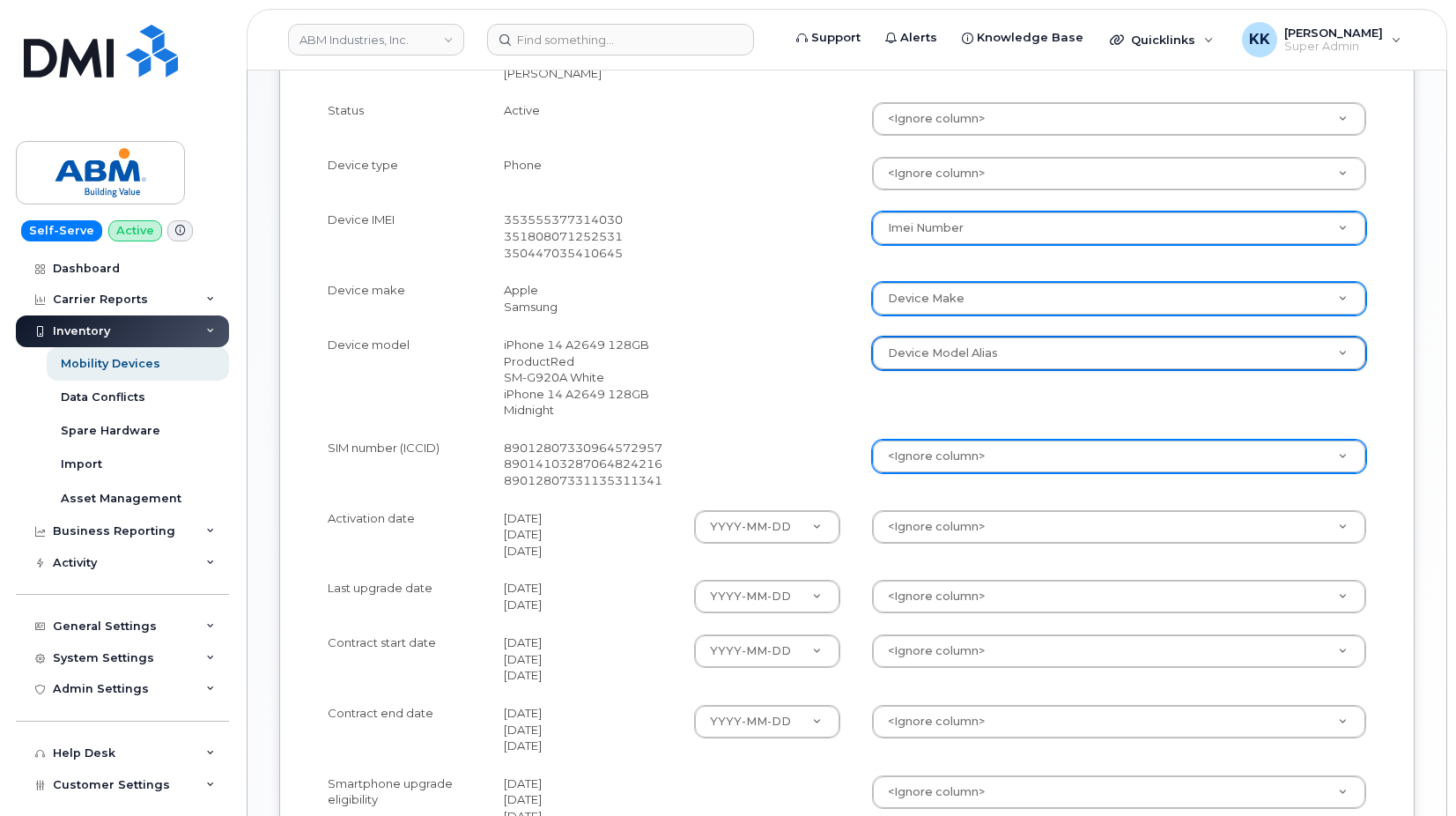
click at [931, 446] on body "ABM Industries, Inc. Support Alerts Knowledge Base Quicklinks Suspend / Cancel …" at bounding box center [728, 208] width 1456 height 1675
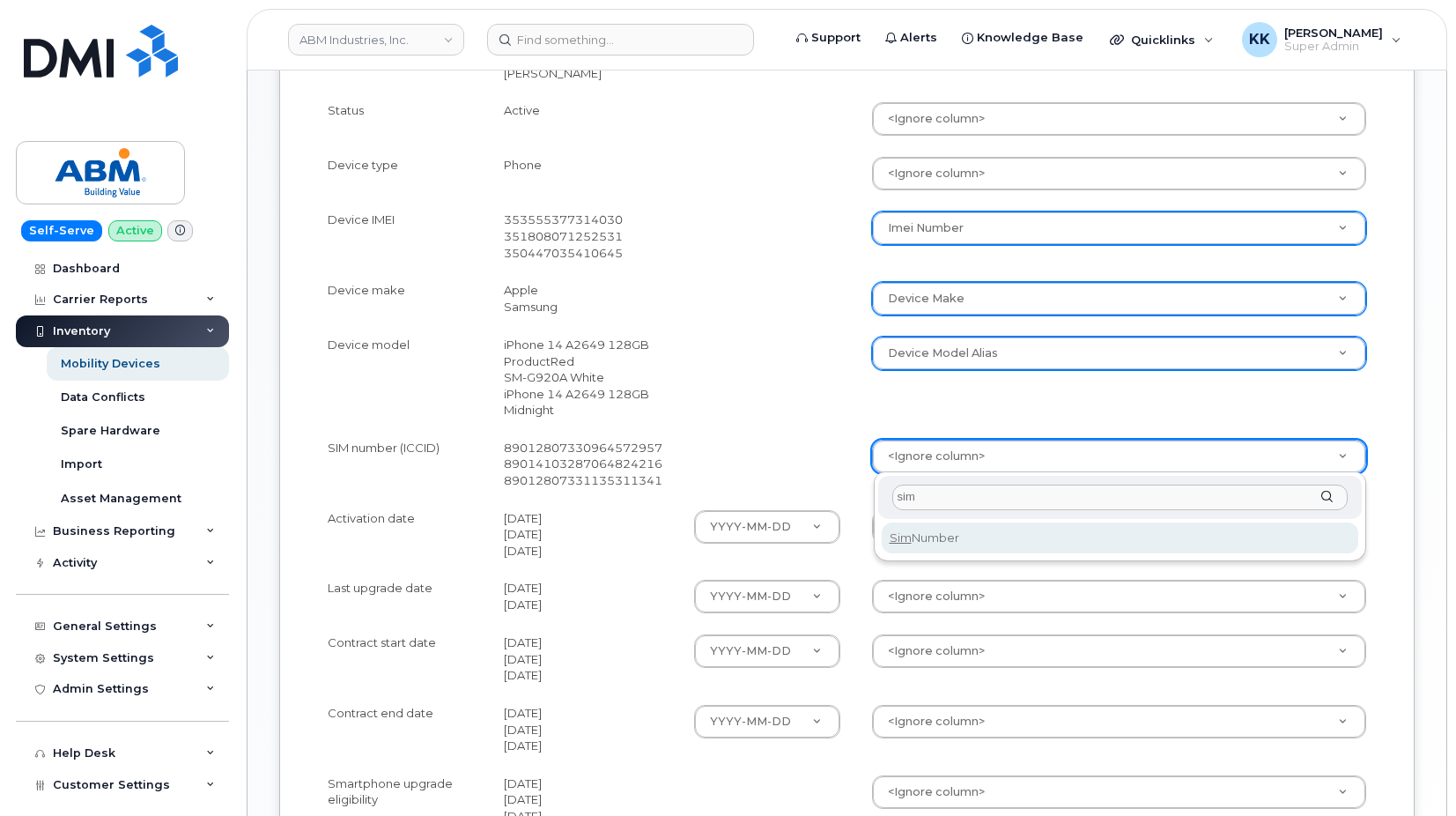
type input "sim"
select select "sim_number"
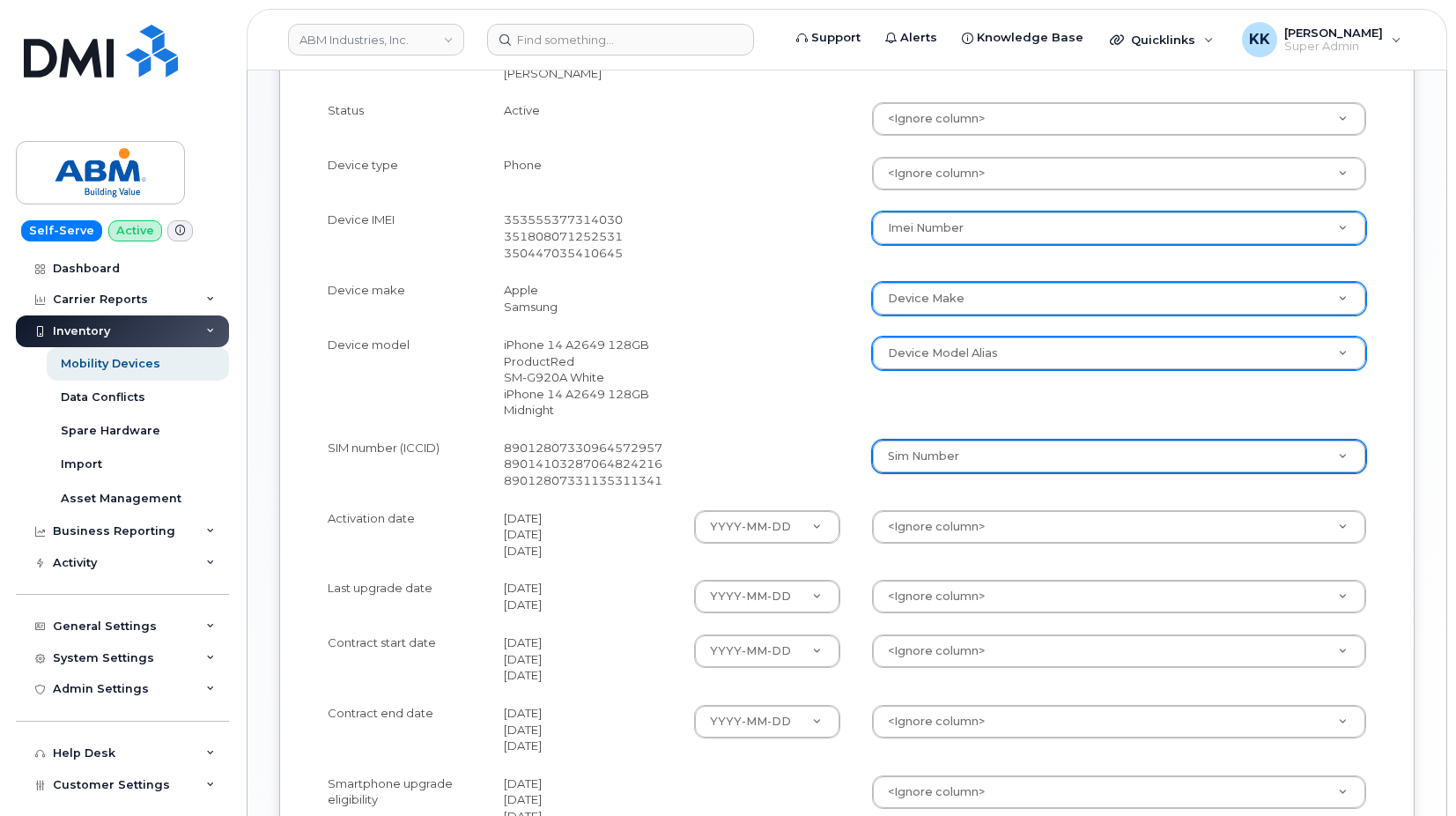
click at [941, 531] on body "ABM Industries, Inc. Support Alerts Knowledge Base Quicklinks Suspend / Cancel …" at bounding box center [728, 208] width 1456 height 1675
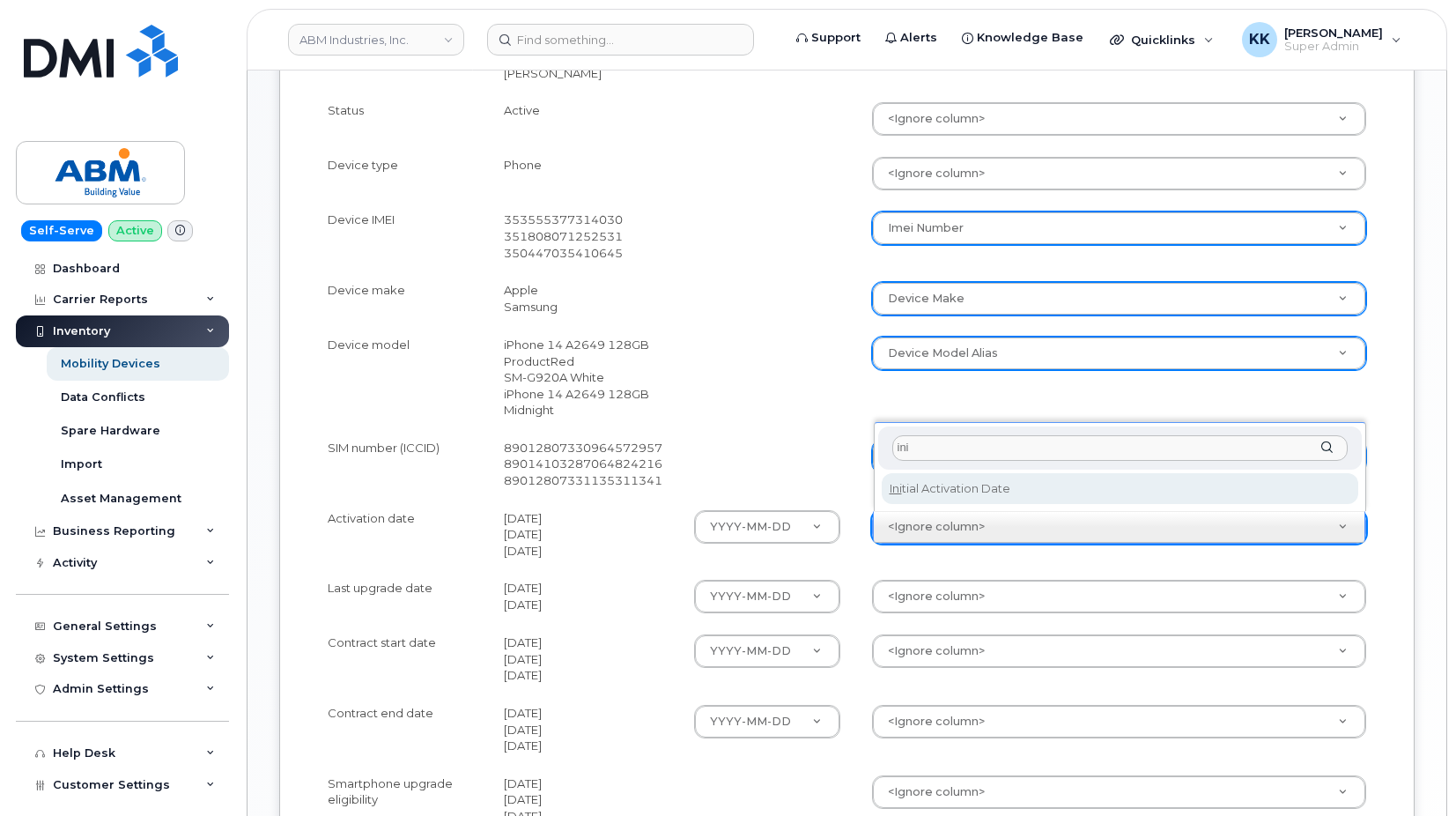
type input "ini"
select select "initial_activation_date"
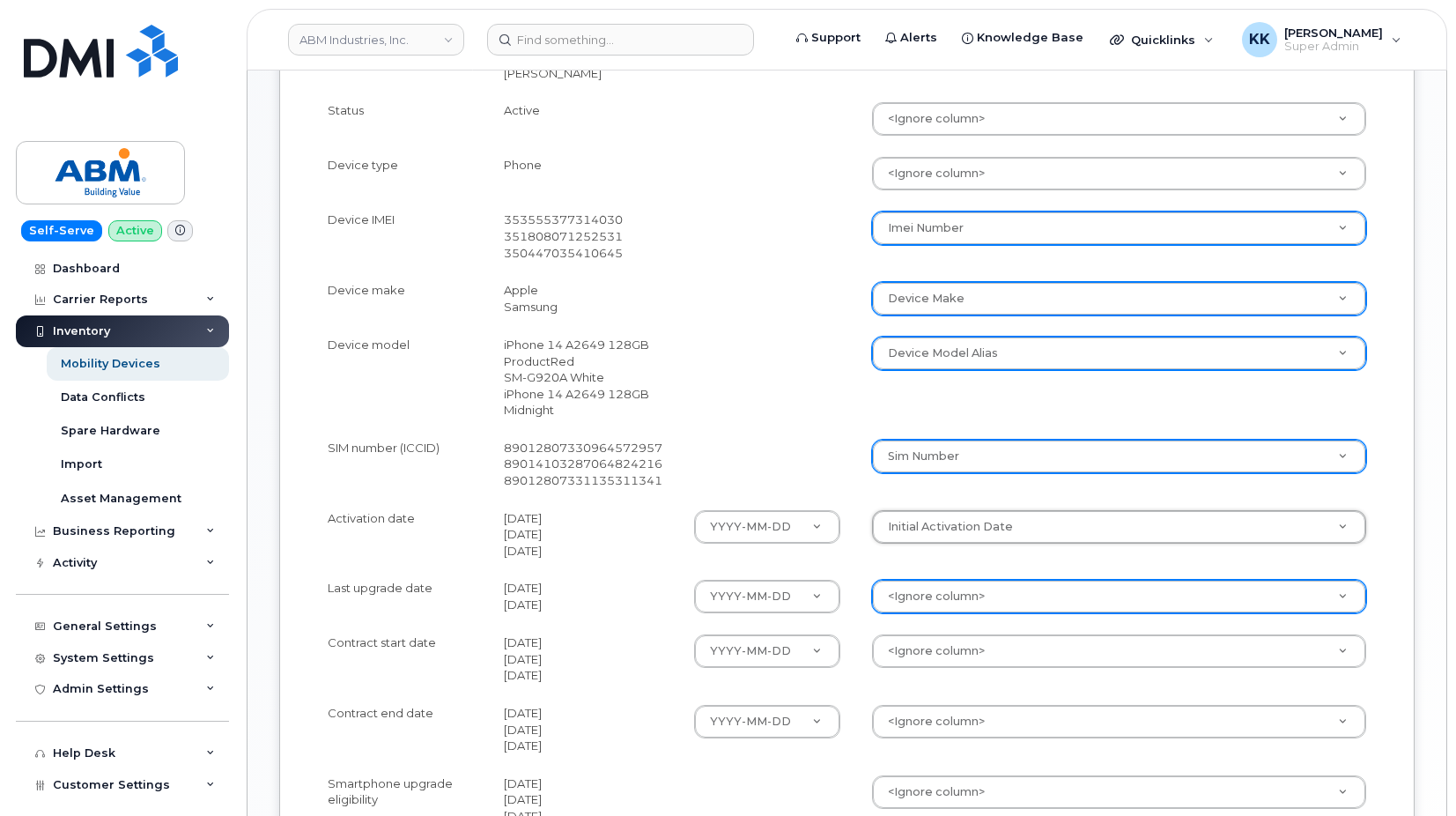
click at [940, 598] on body "ABM Industries, Inc. Support Alerts Knowledge Base Quicklinks Suspend / Cancel …" at bounding box center [728, 208] width 1456 height 1675
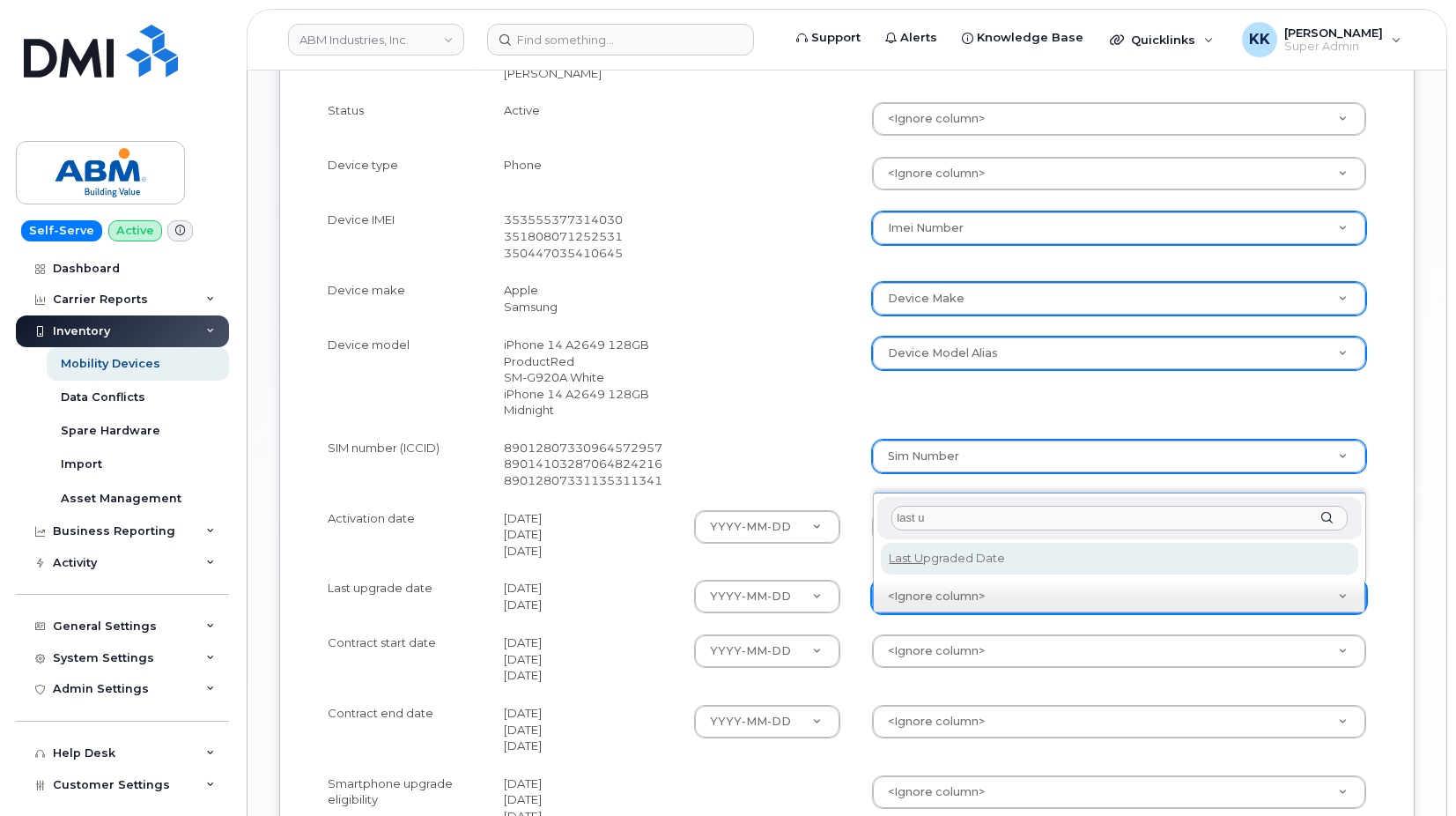
type input "last u"
select select "last_upgraded_date"
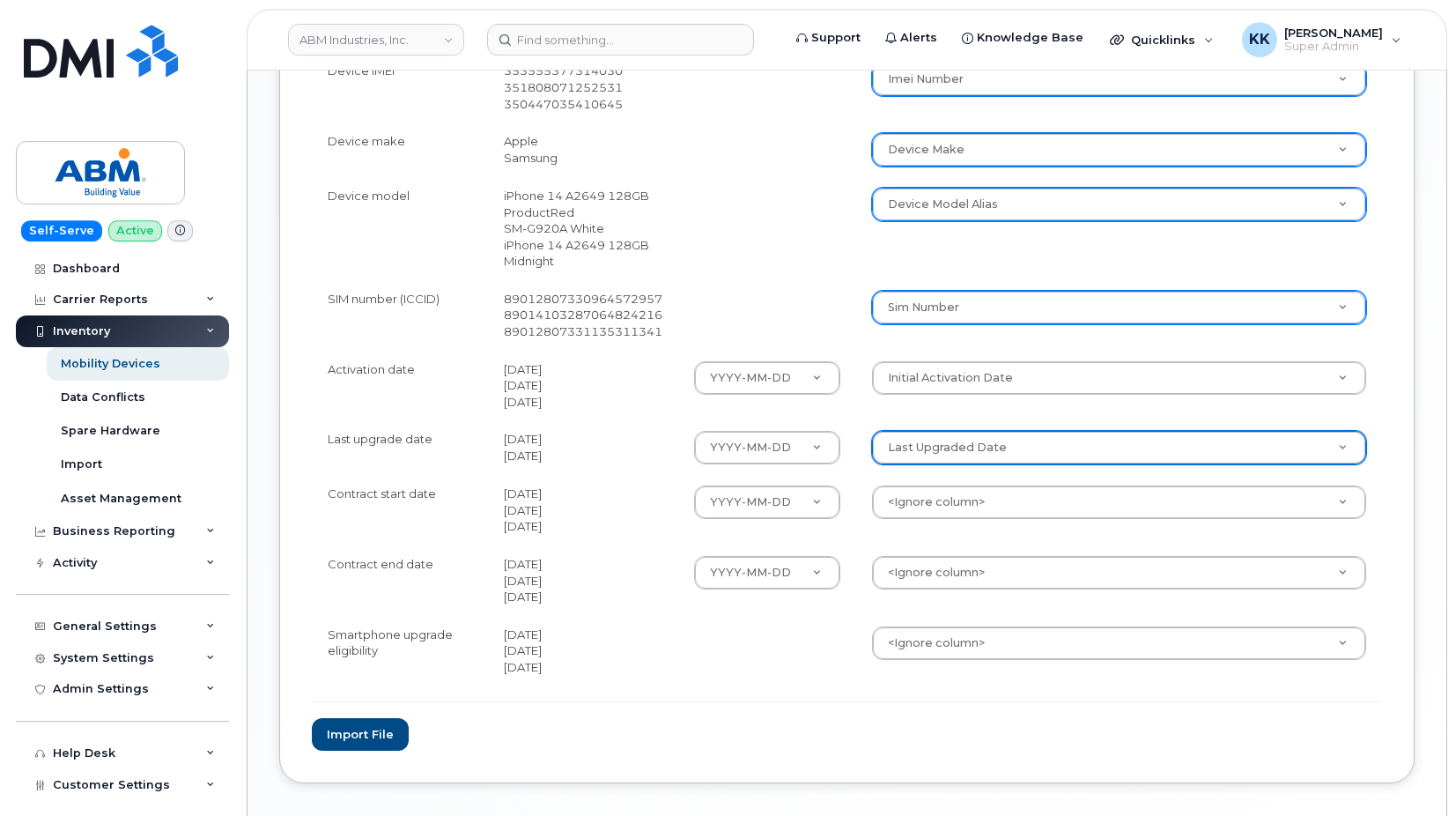
scroll to position [809, 0]
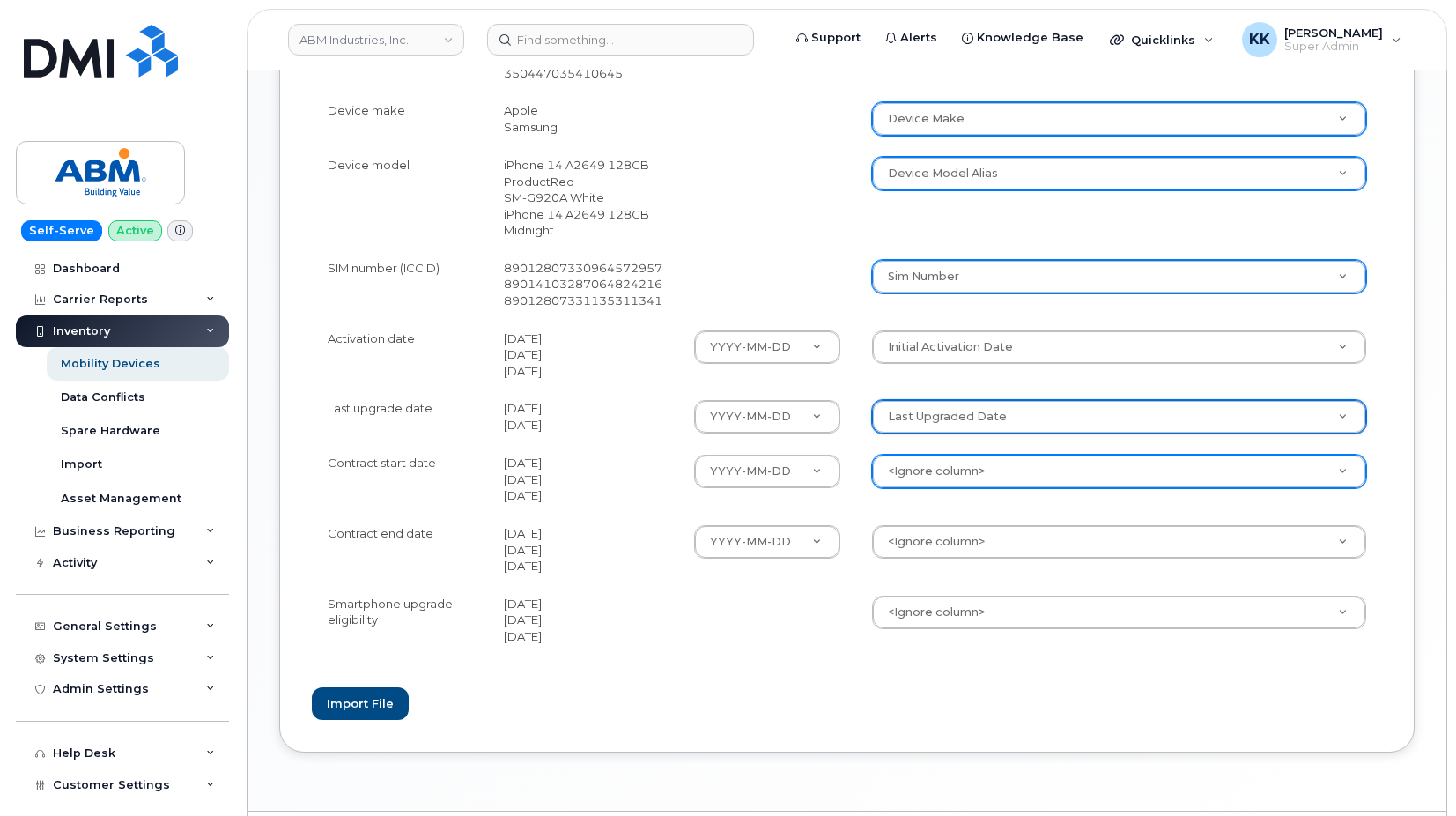
click at [954, 465] on body "ABM Industries, Inc. Support Alerts Knowledge Base Quicklinks Suspend / Cancel …" at bounding box center [728, 29] width 1456 height 1675
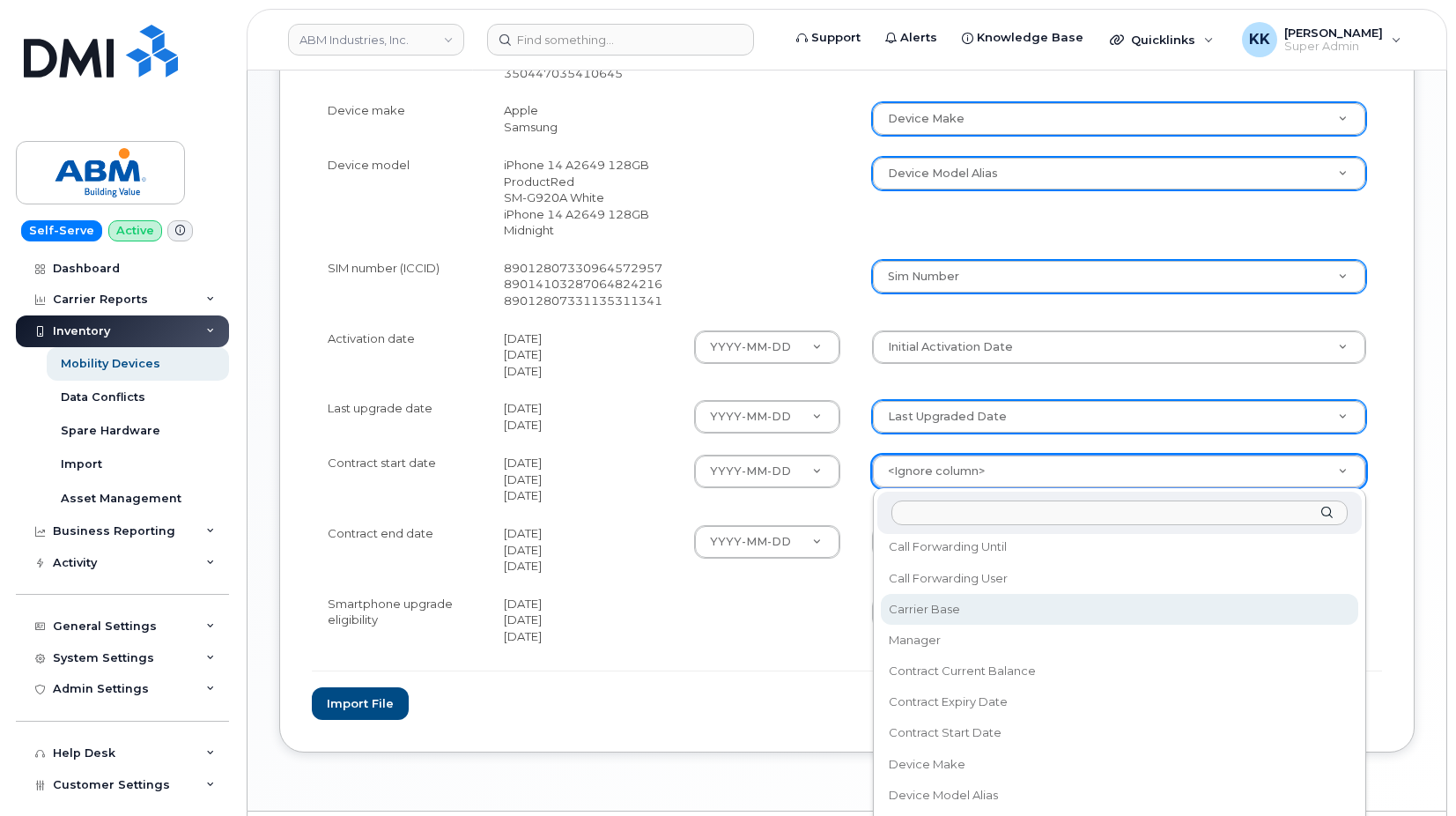
scroll to position [253, 0]
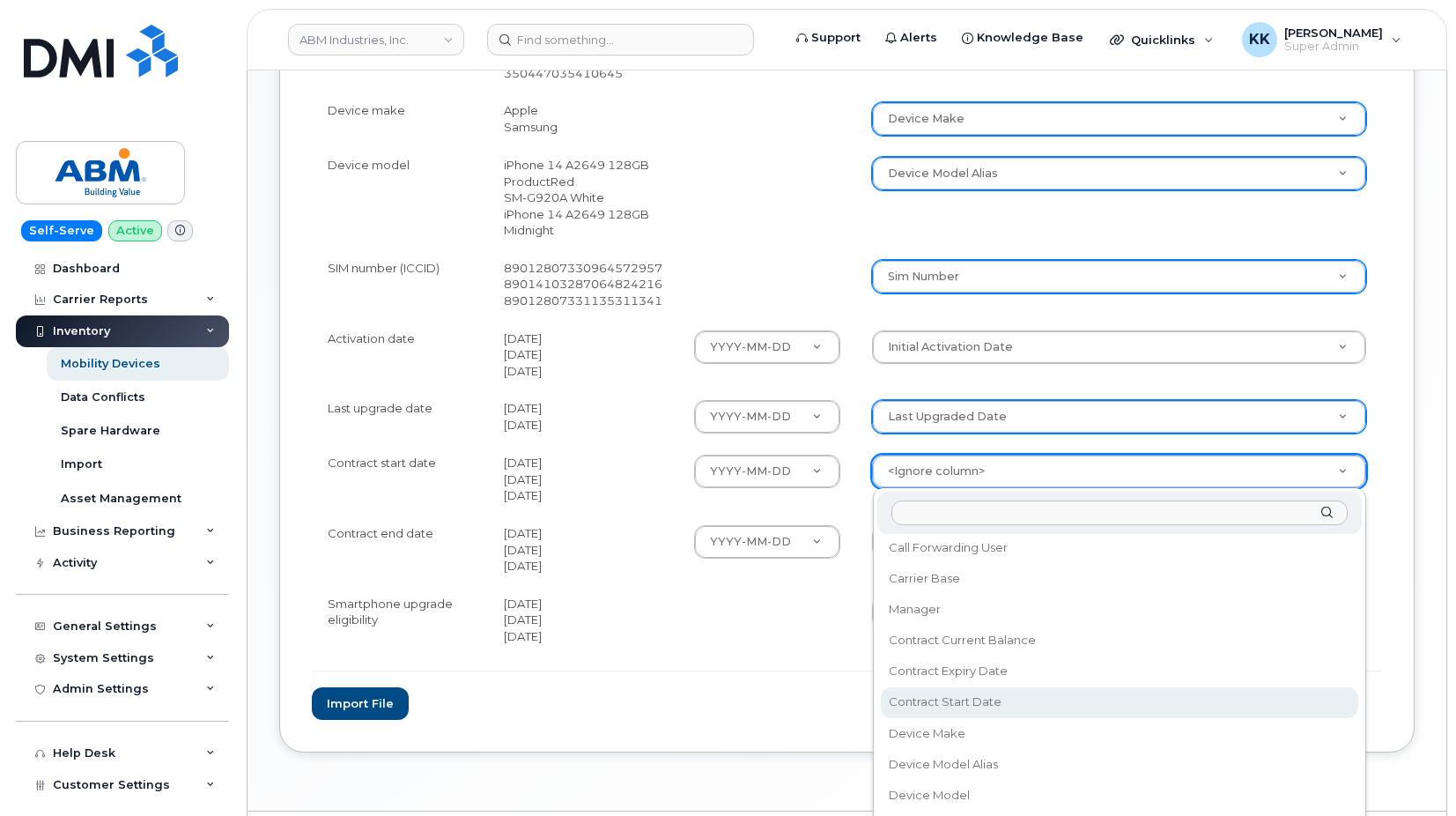
select select "contract_start_date"
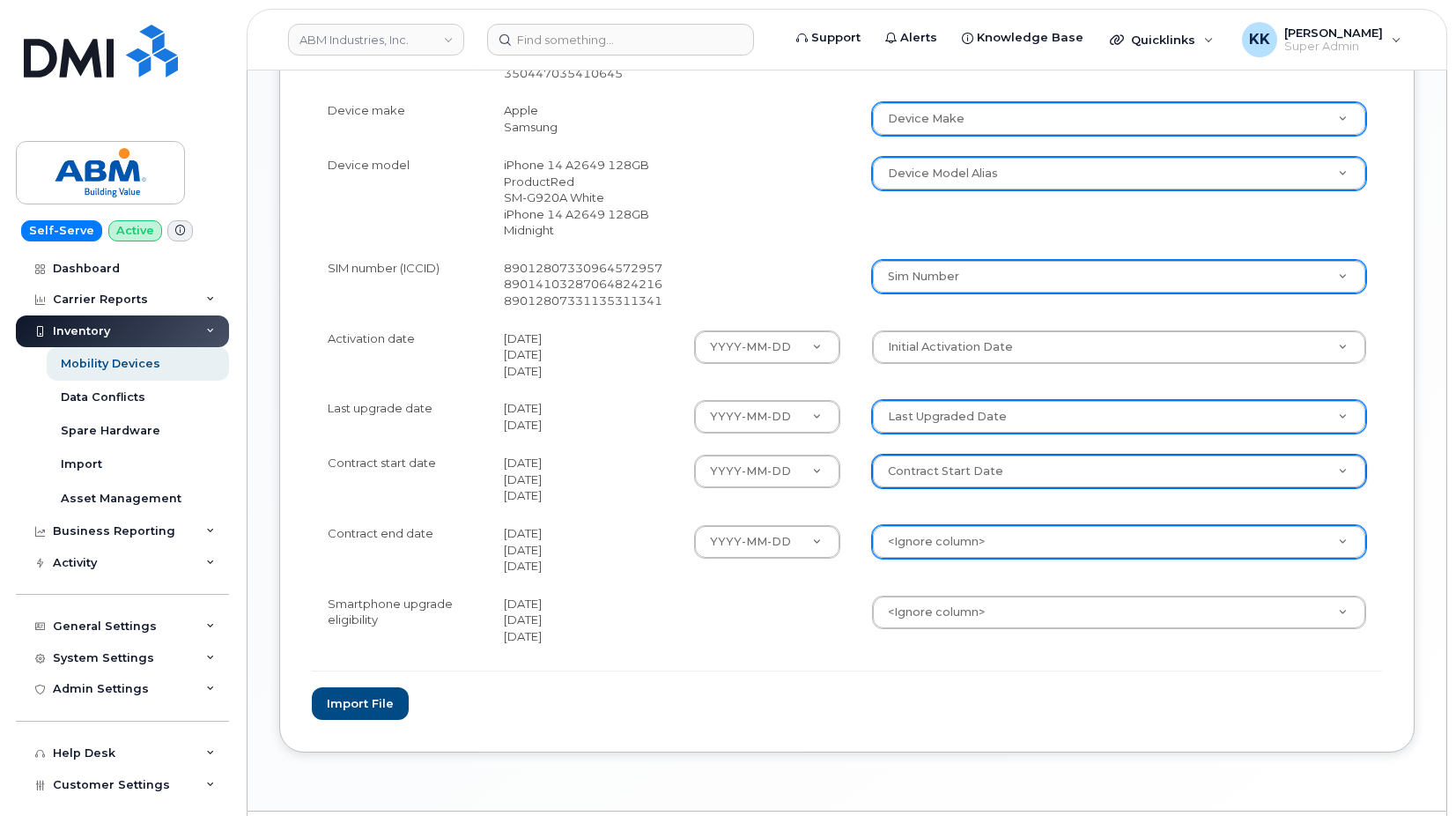
click at [955, 541] on body "ABM Industries, Inc. Support Alerts Knowledge Base Quicklinks Suspend / Cancel …" at bounding box center [728, 29] width 1456 height 1675
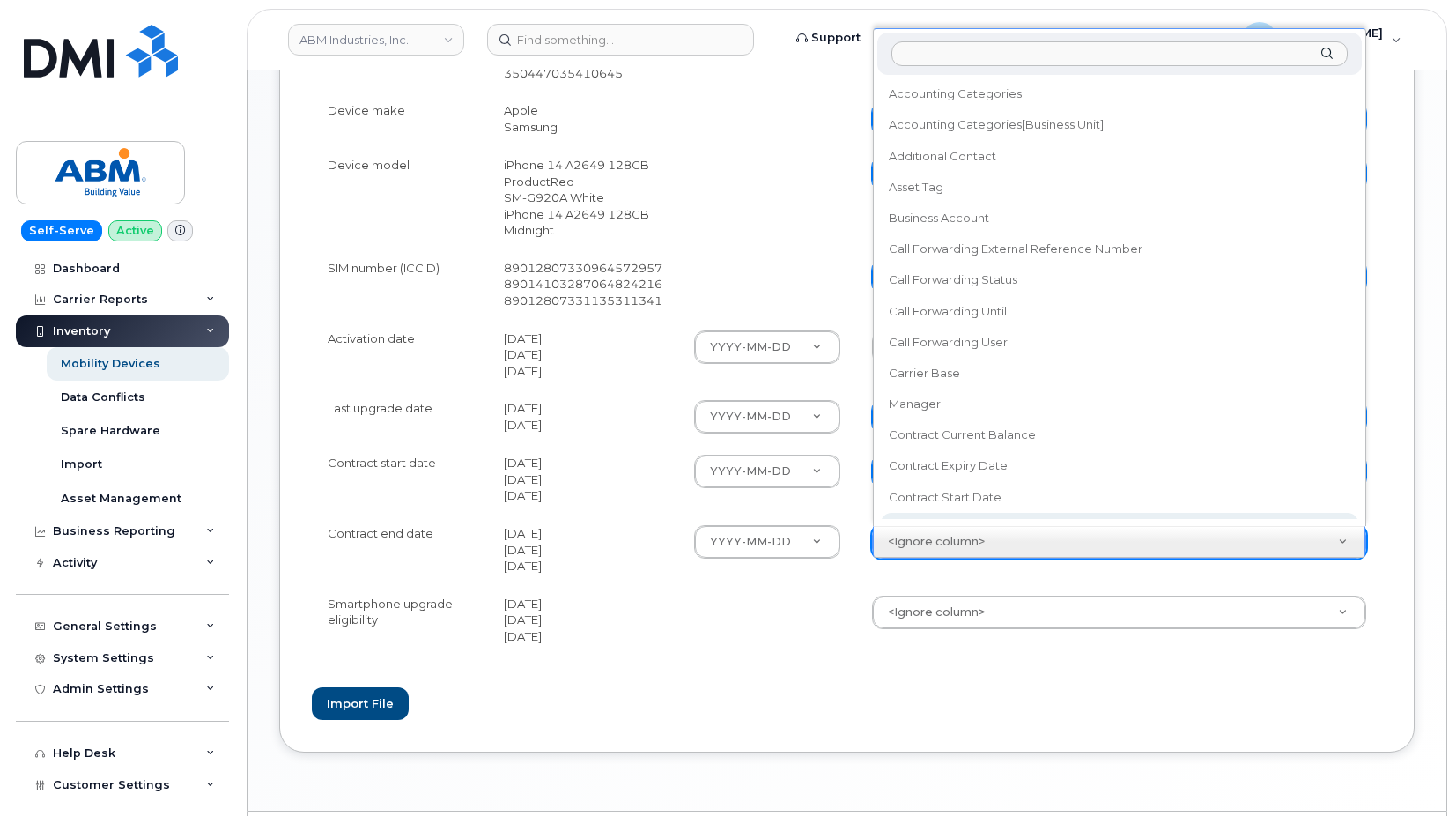
scroll to position [16, 0]
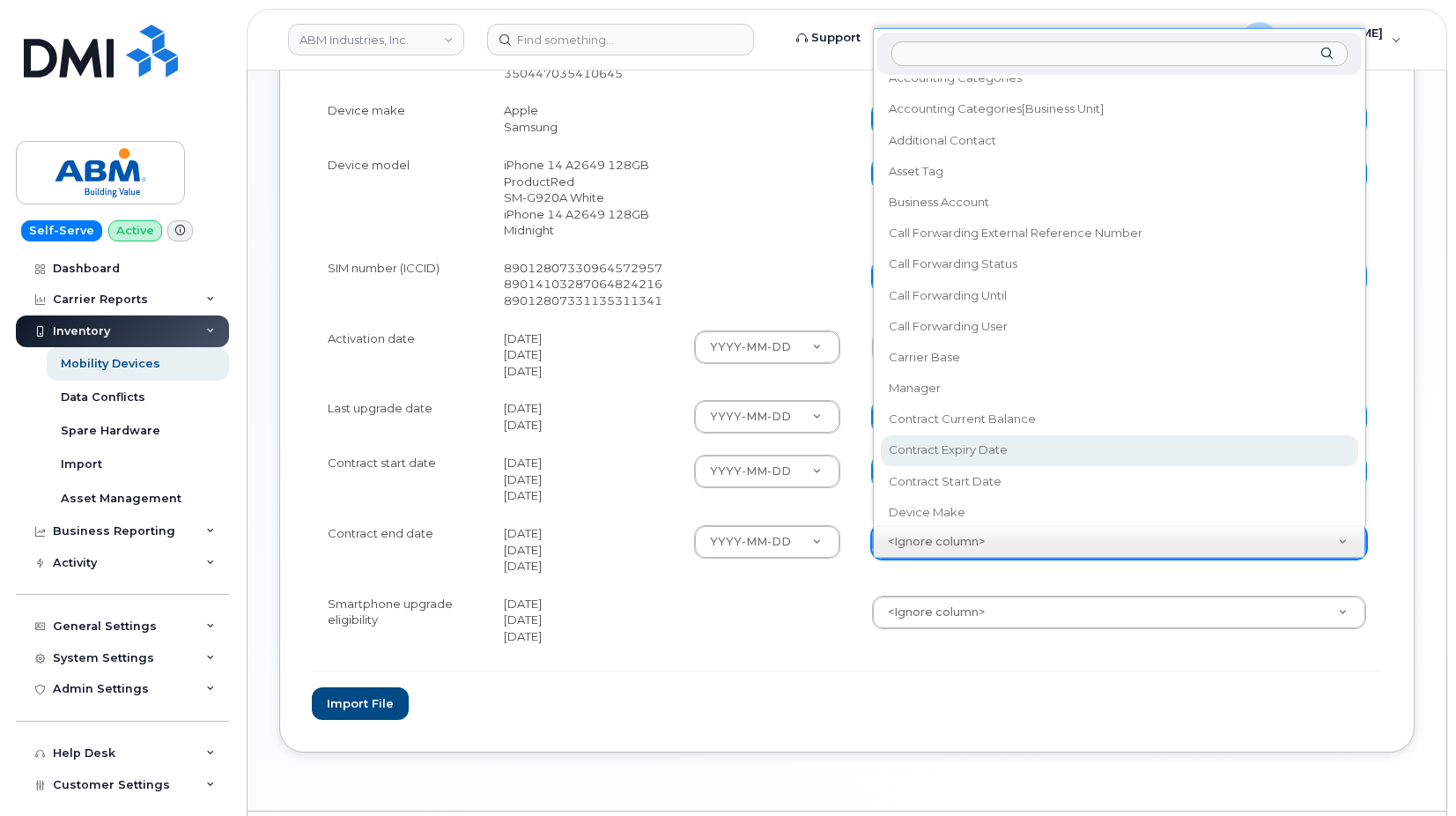
select select "contract_expiry_date"
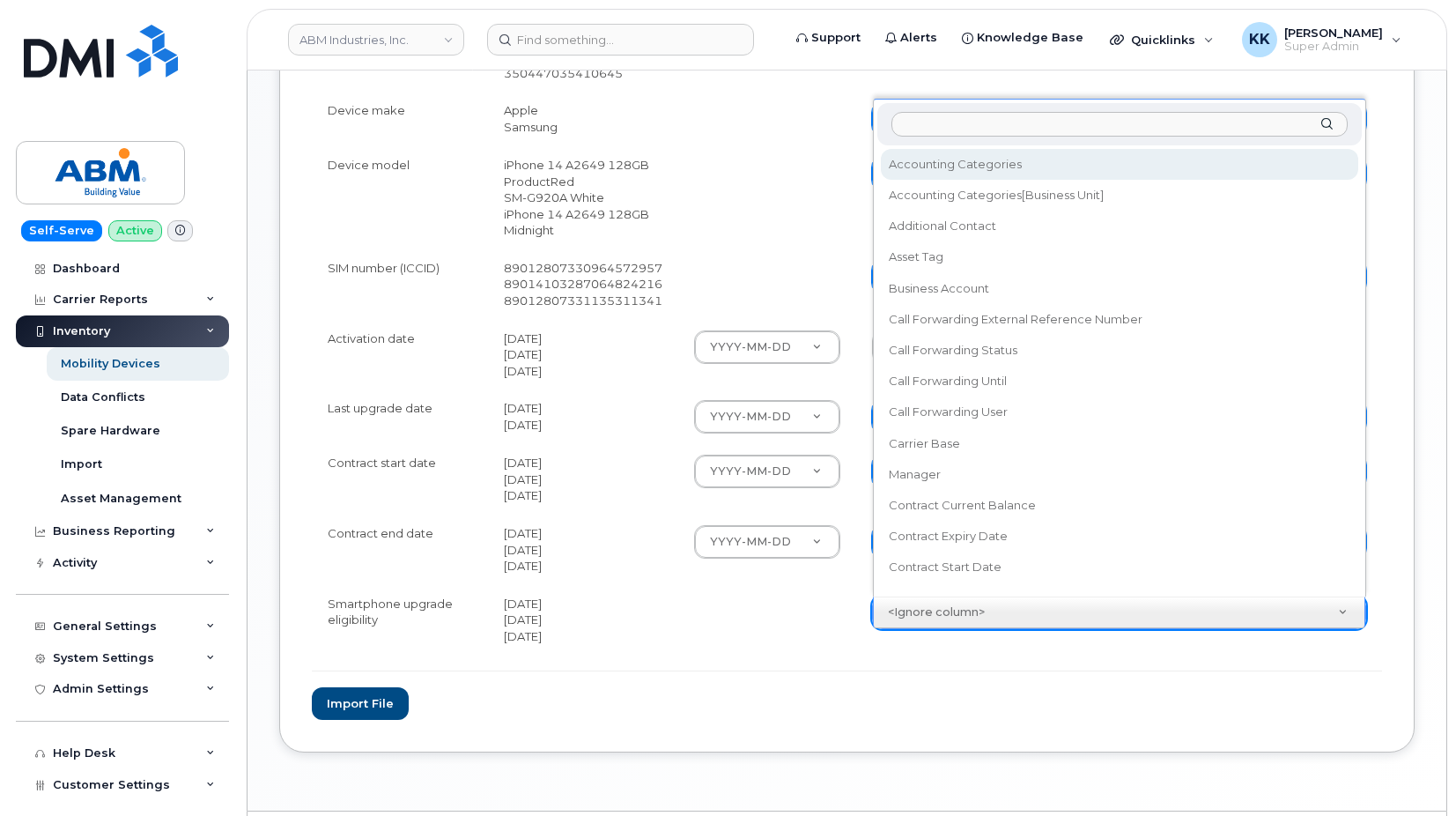
click at [931, 607] on body "ABM Industries, Inc. Support Alerts Knowledge Base Quicklinks Suspend / Cancel …" at bounding box center [728, 29] width 1456 height 1675
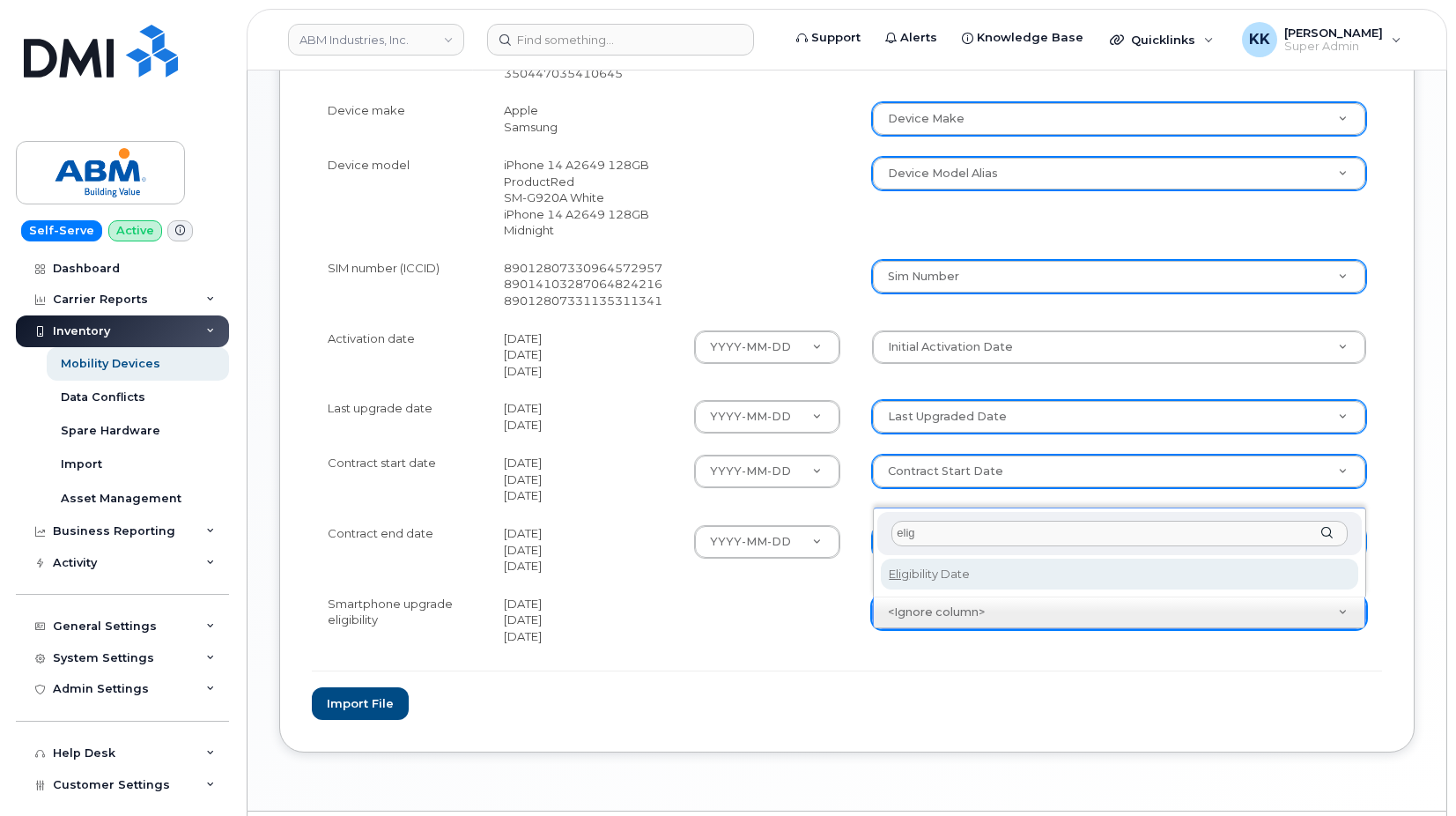
type input "elig"
select select "eligibility_date"
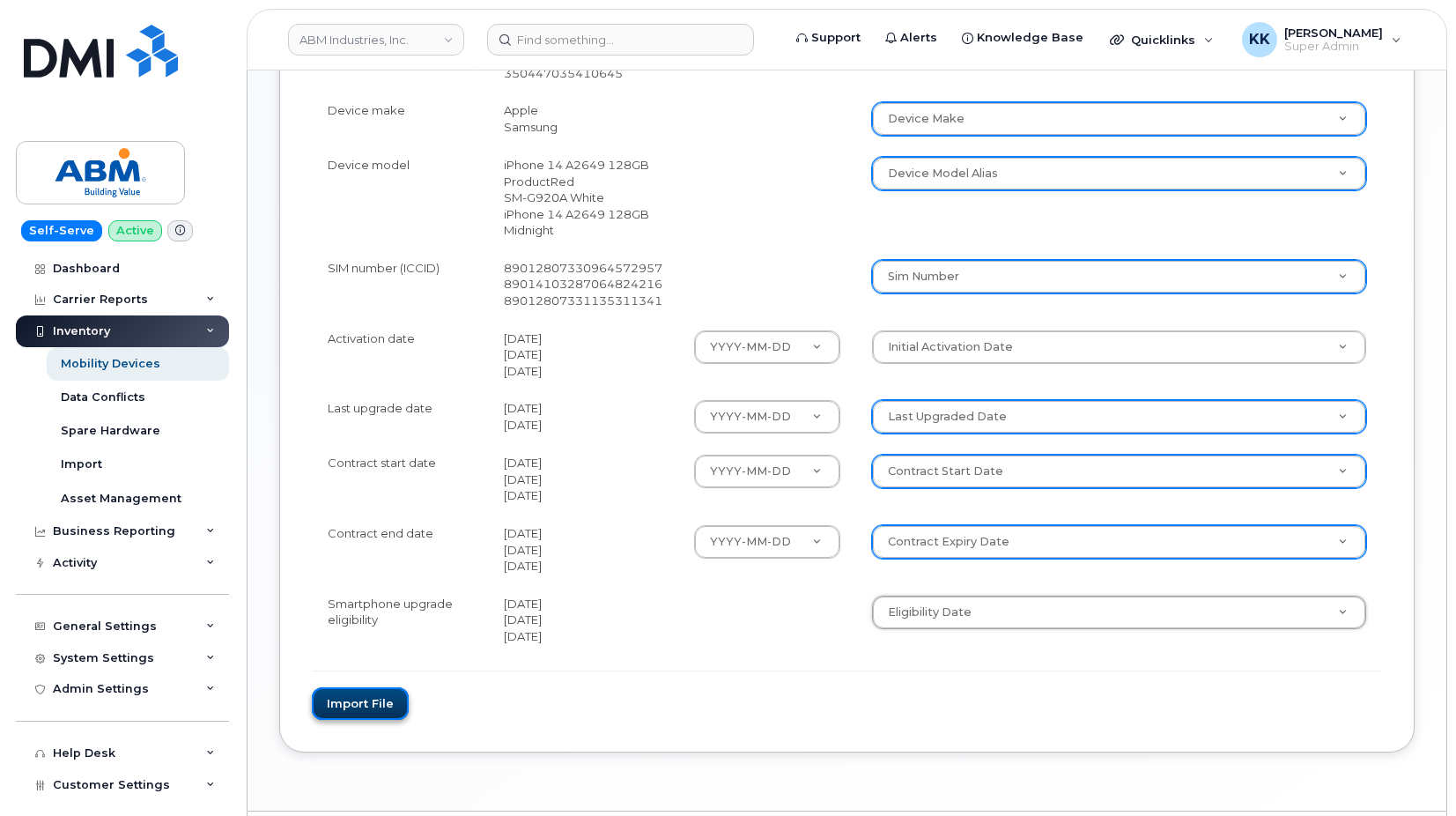
click at [364, 692] on button "Import file" at bounding box center [361, 703] width 97 height 33
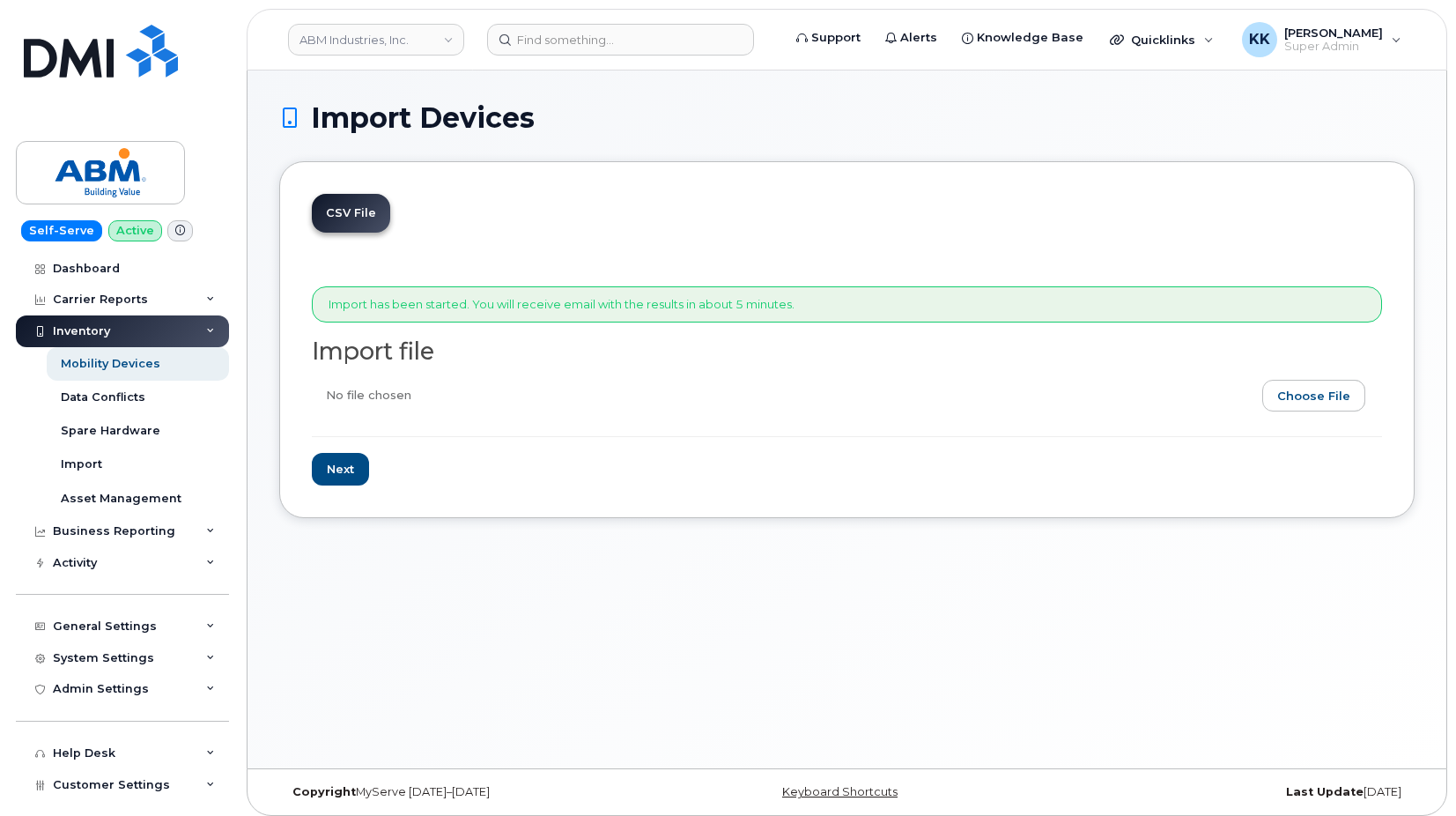
click at [659, 128] on h1 "Import Devices" at bounding box center [847, 117] width 1135 height 31
click at [407, 44] on link "ABM Industries, Inc." at bounding box center [376, 39] width 176 height 32
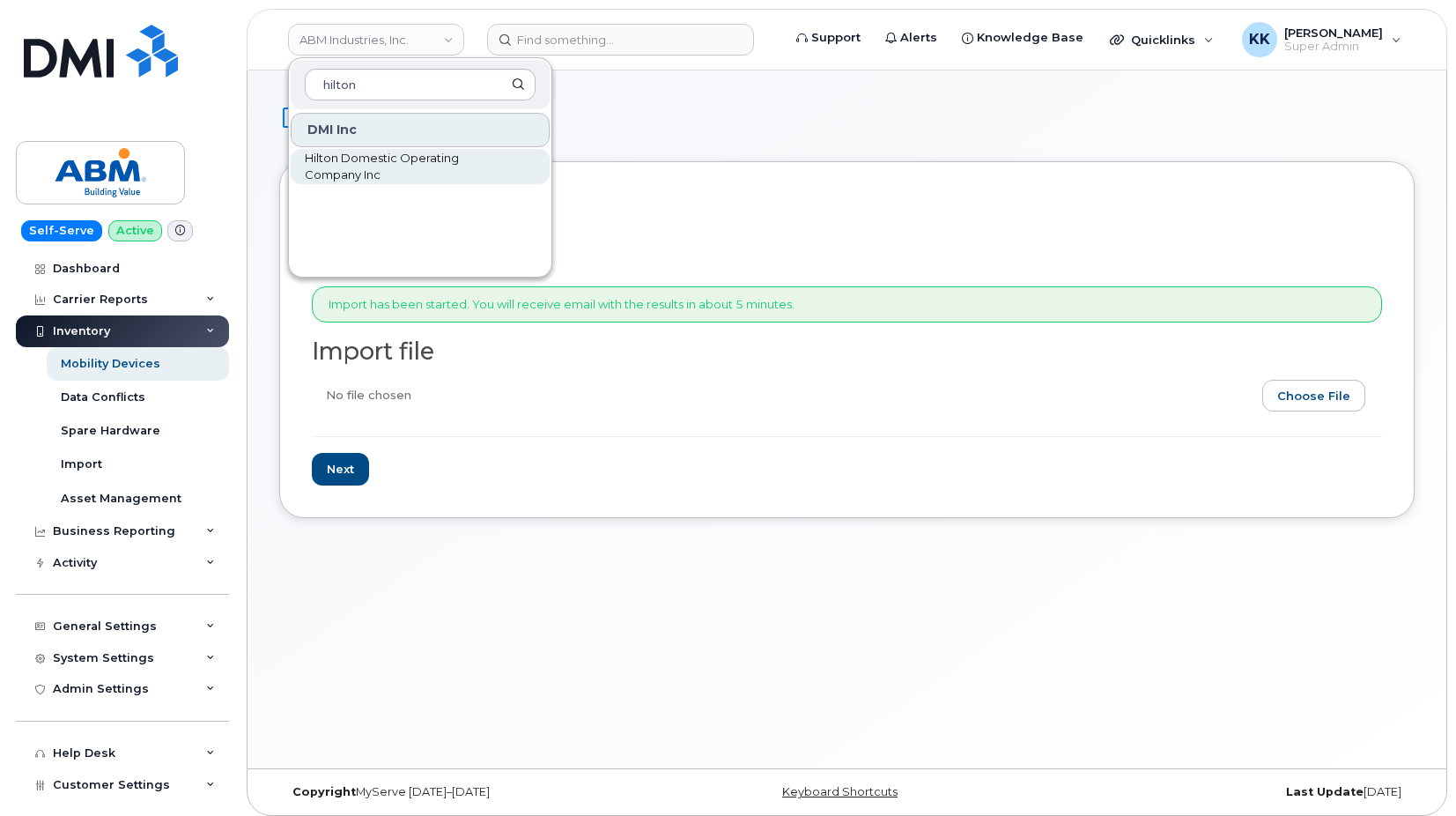
type input "hilton"
click at [385, 167] on span "Hilton Domestic Operating Company Inc" at bounding box center [406, 166] width 203 height 35
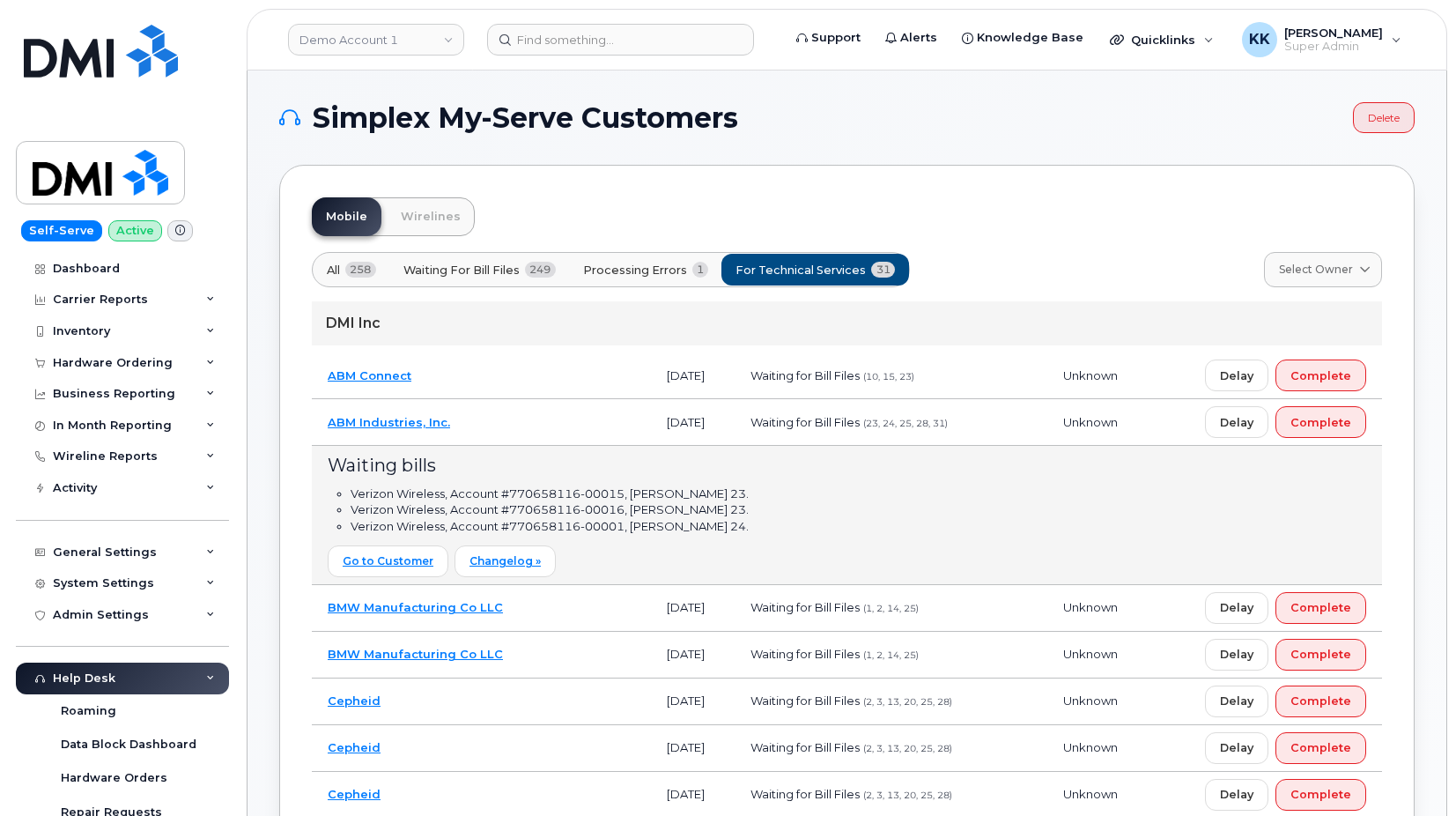
scroll to position [83, 0]
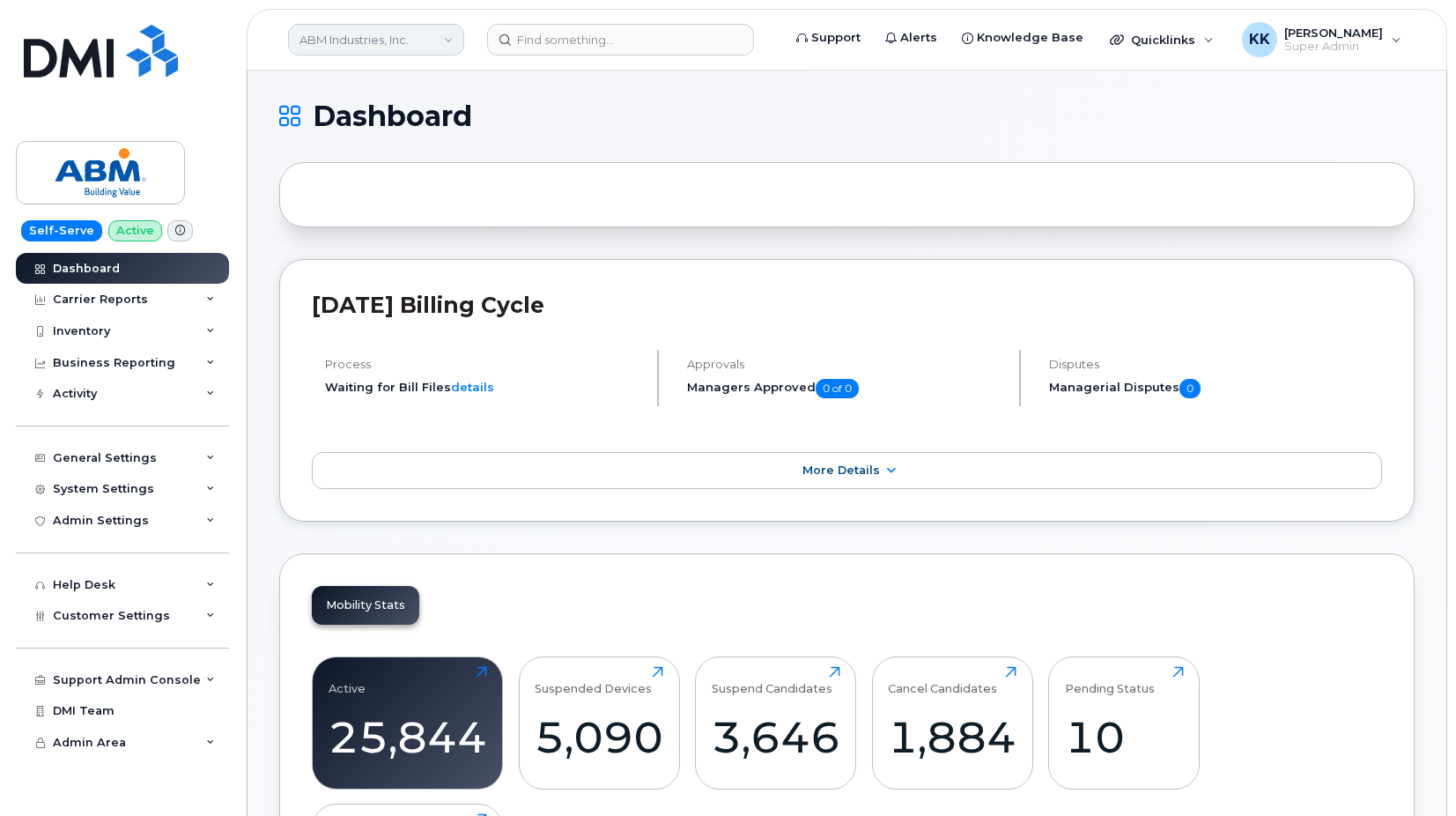
click at [334, 38] on link "ABM Industries, Inc." at bounding box center [376, 39] width 176 height 32
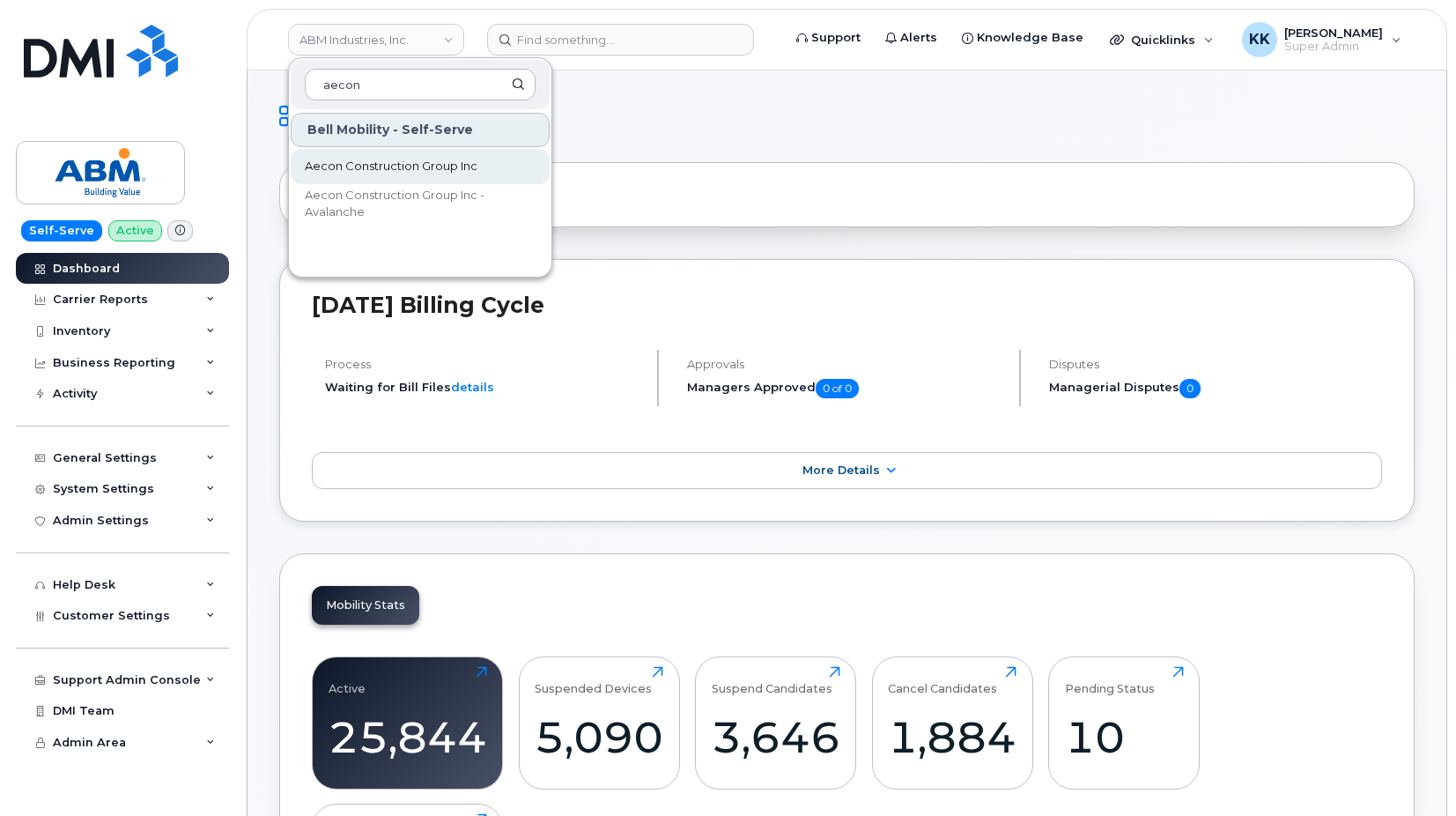
type input "aecon"
click at [362, 175] on span "Aecon Construction Group Inc" at bounding box center [391, 166] width 173 height 18
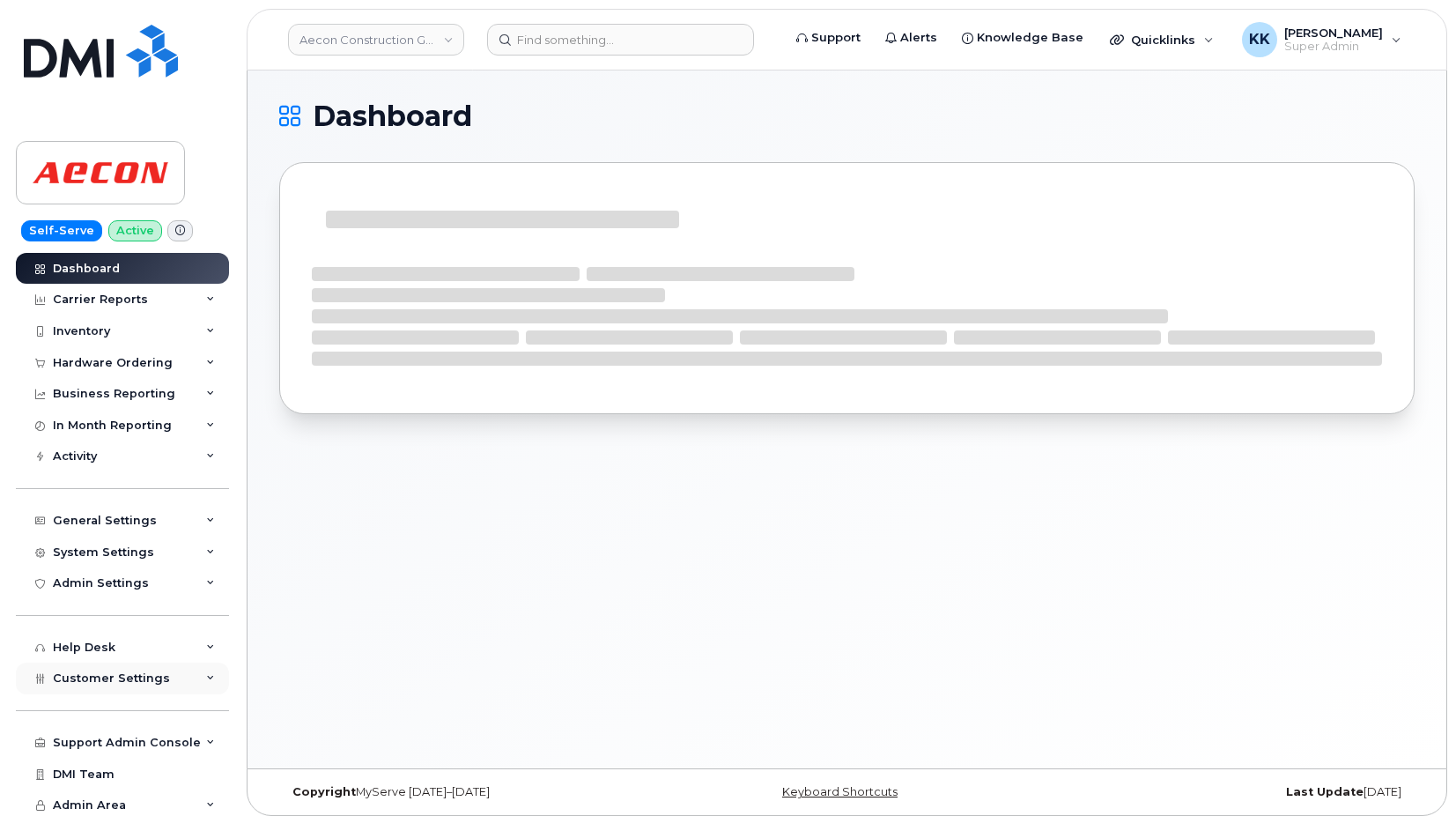
click at [139, 680] on span "Customer Settings" at bounding box center [111, 678] width 117 height 13
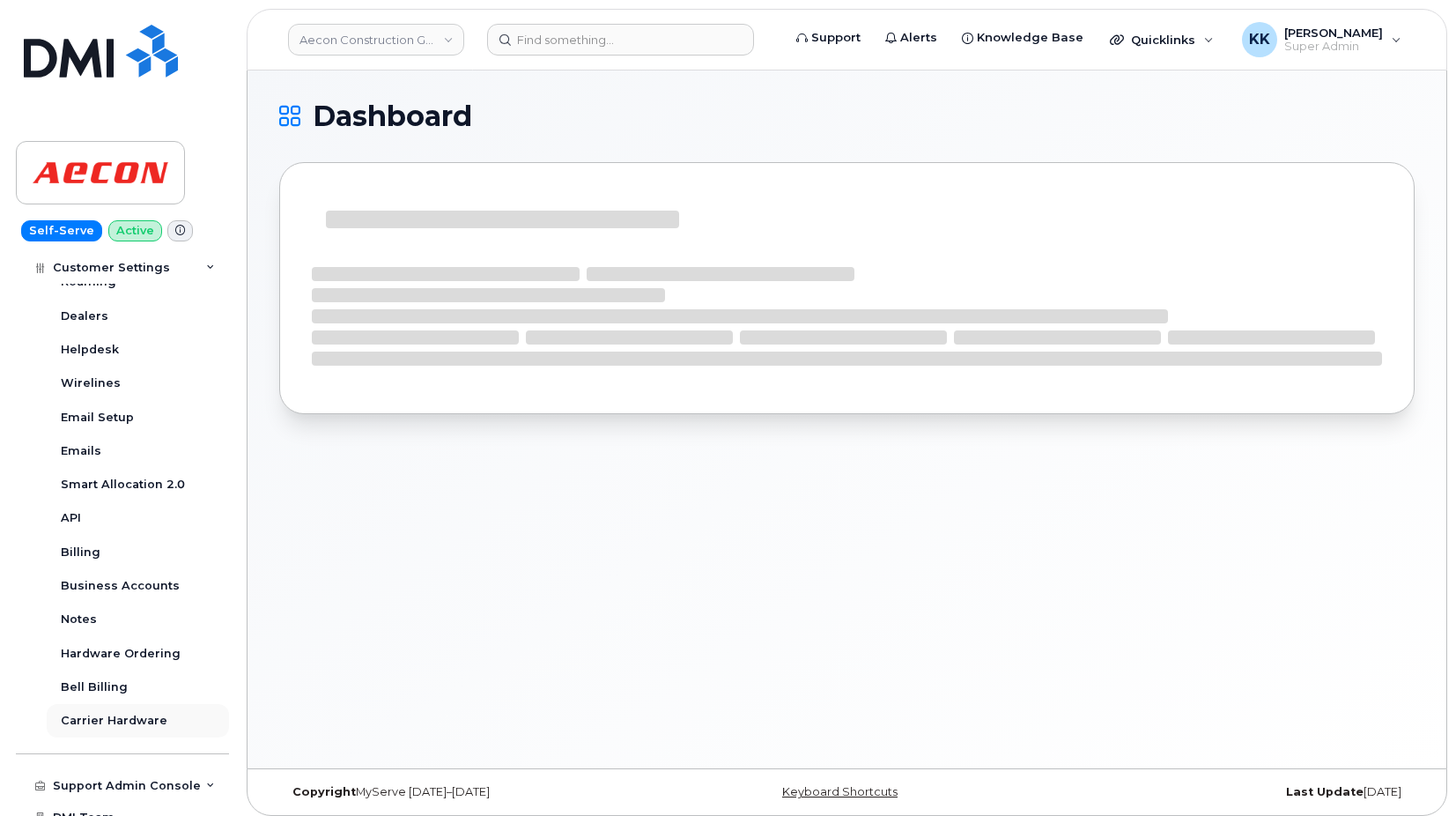
scroll to position [508, 0]
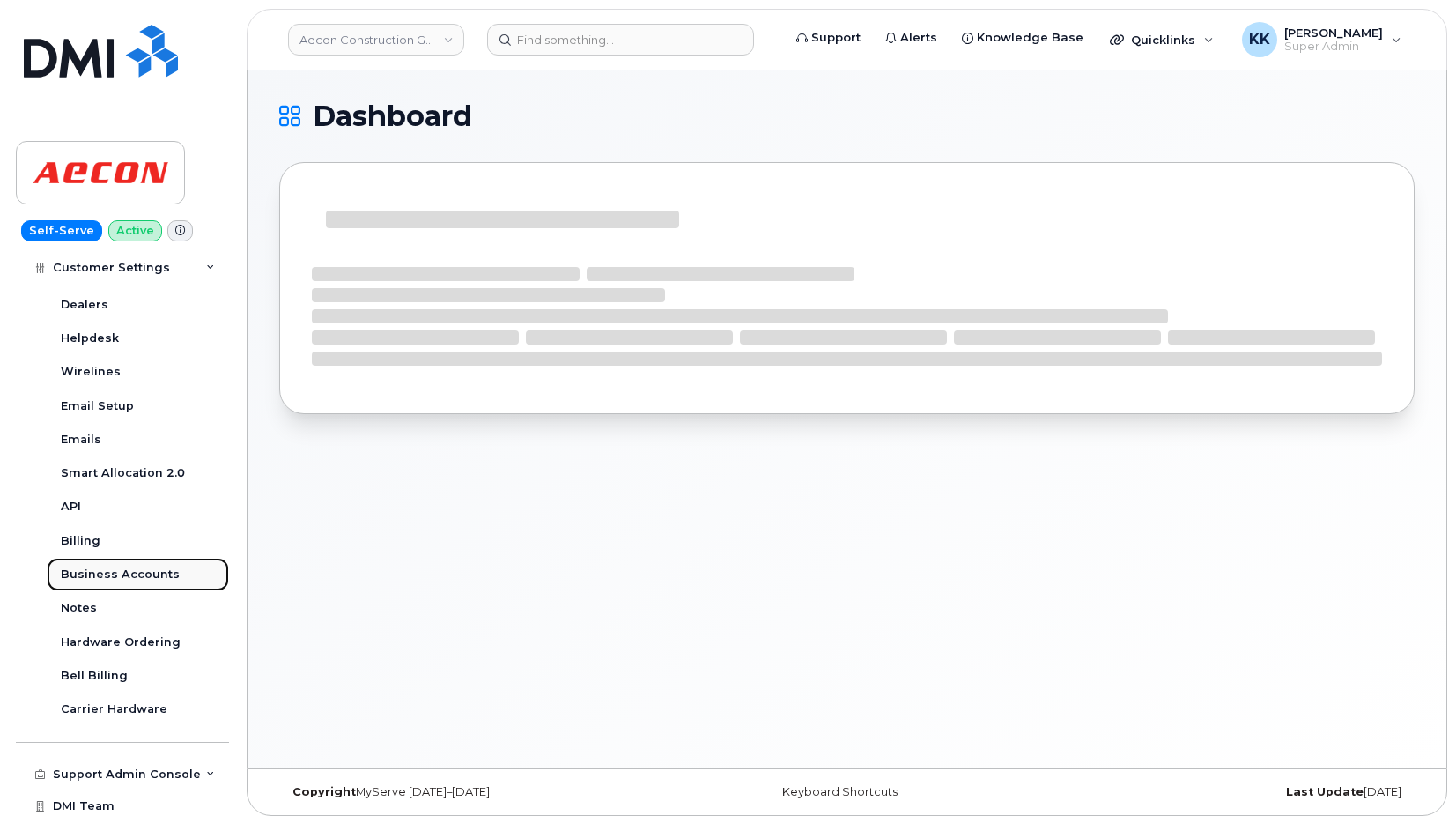
click at [121, 569] on div "Business Accounts" at bounding box center [120, 574] width 119 height 16
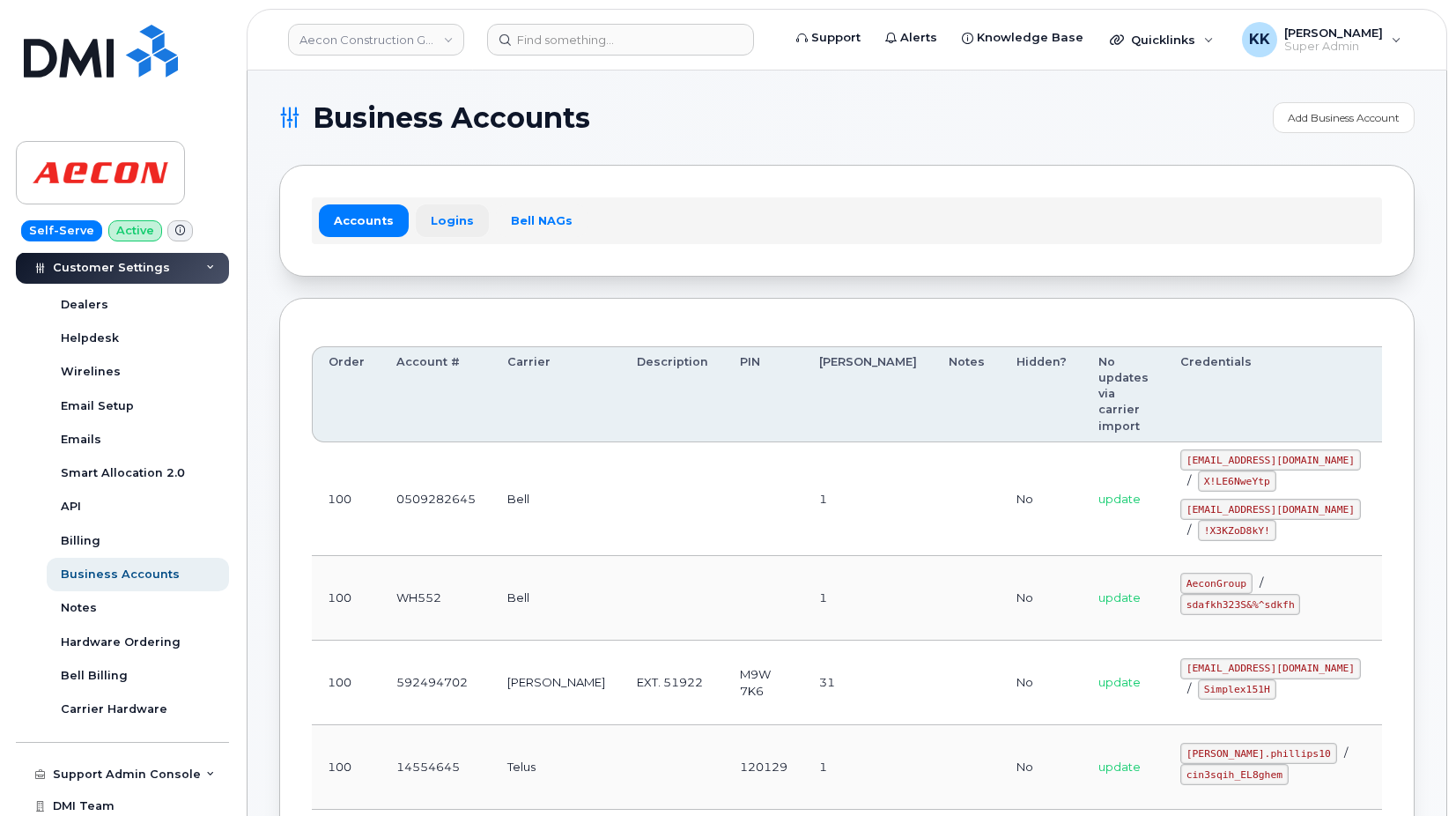
click at [467, 222] on link "Logins" at bounding box center [452, 221] width 73 height 32
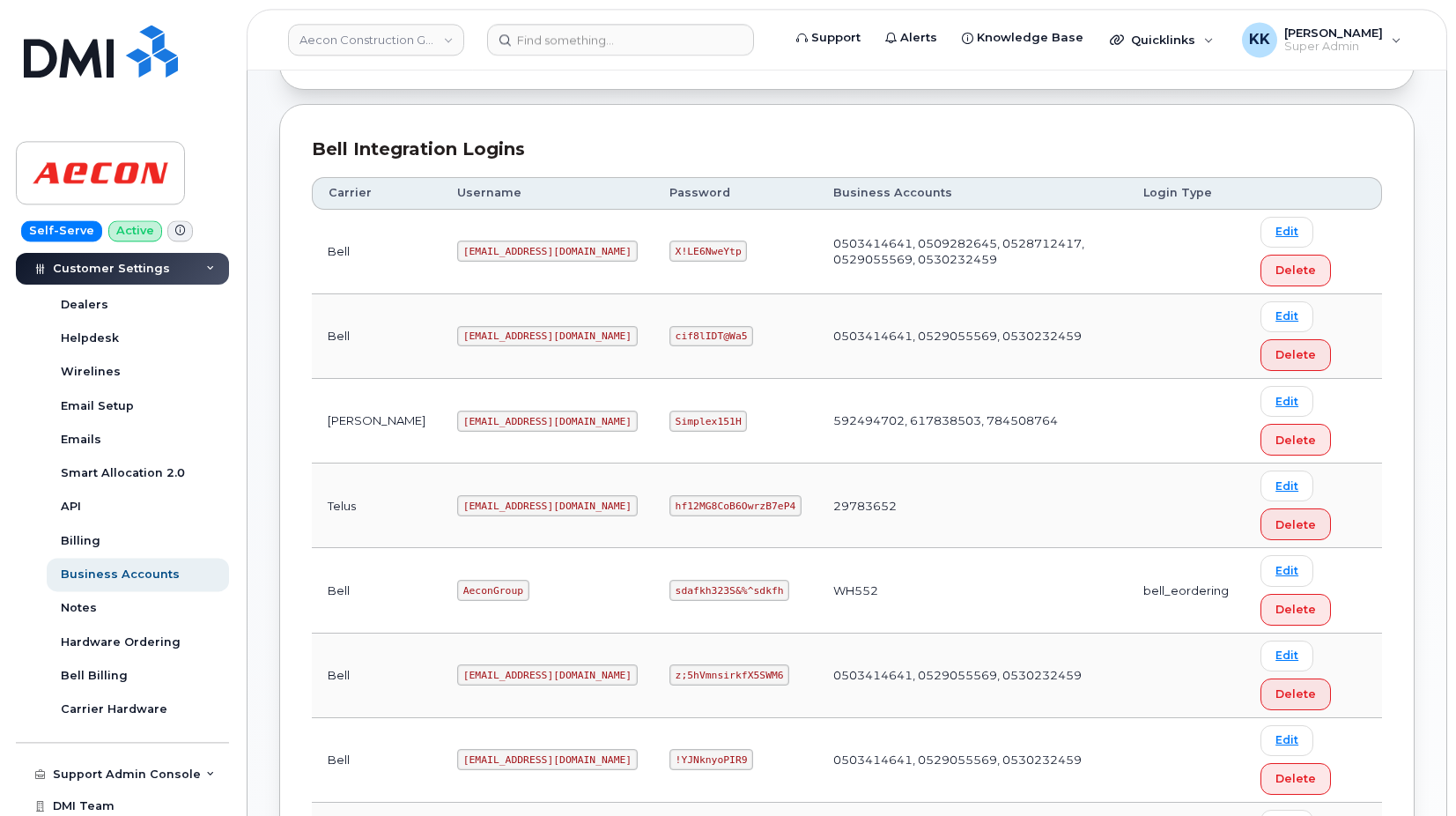
scroll to position [370, 0]
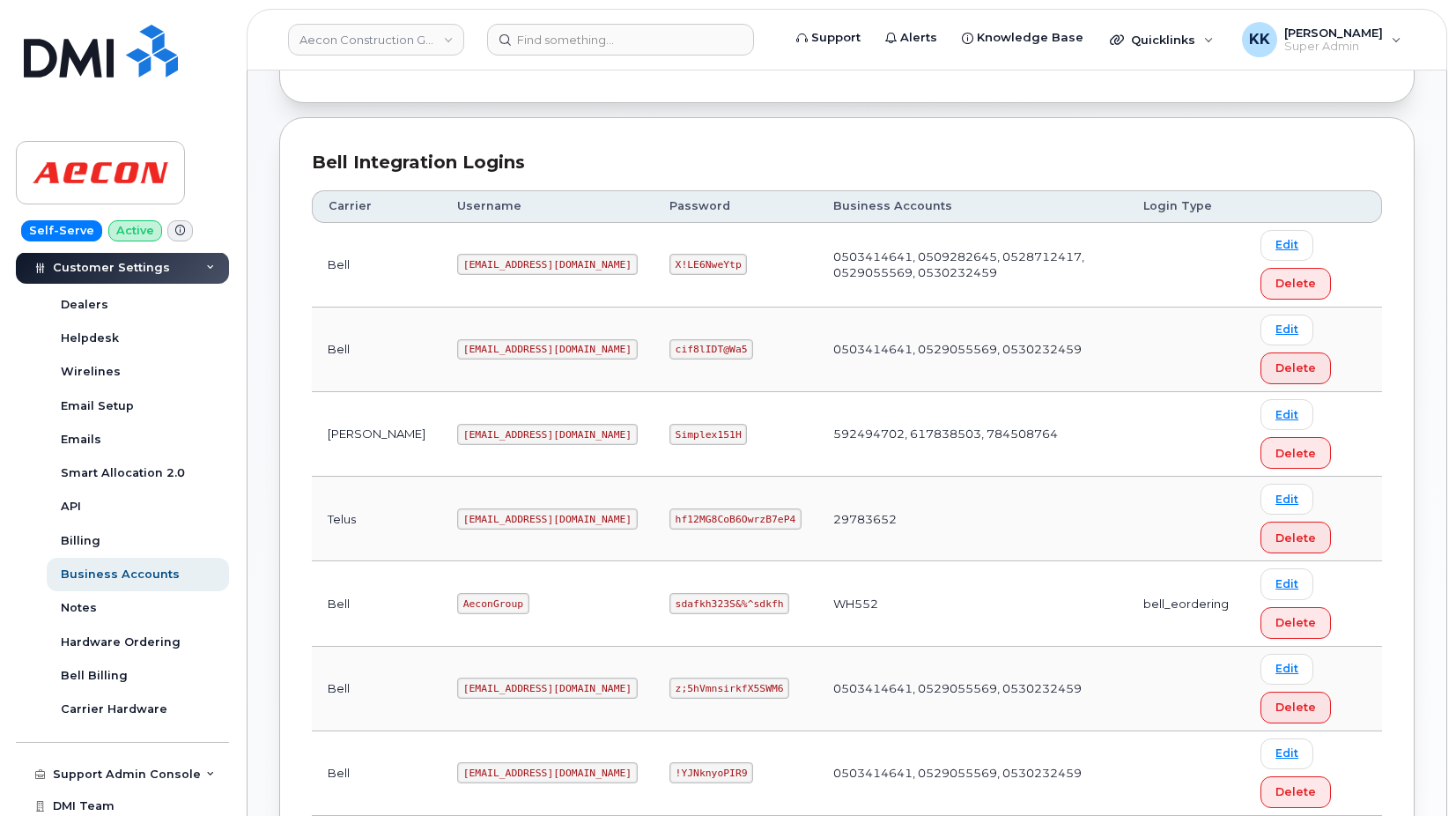
click at [529, 454] on td "aecon@smplx.co" at bounding box center [547, 434] width 212 height 84
click at [466, 437] on code "aecon@smplx.co" at bounding box center [547, 434] width 180 height 21
click at [474, 434] on code "aecon@smplx.co" at bounding box center [547, 434] width 180 height 21
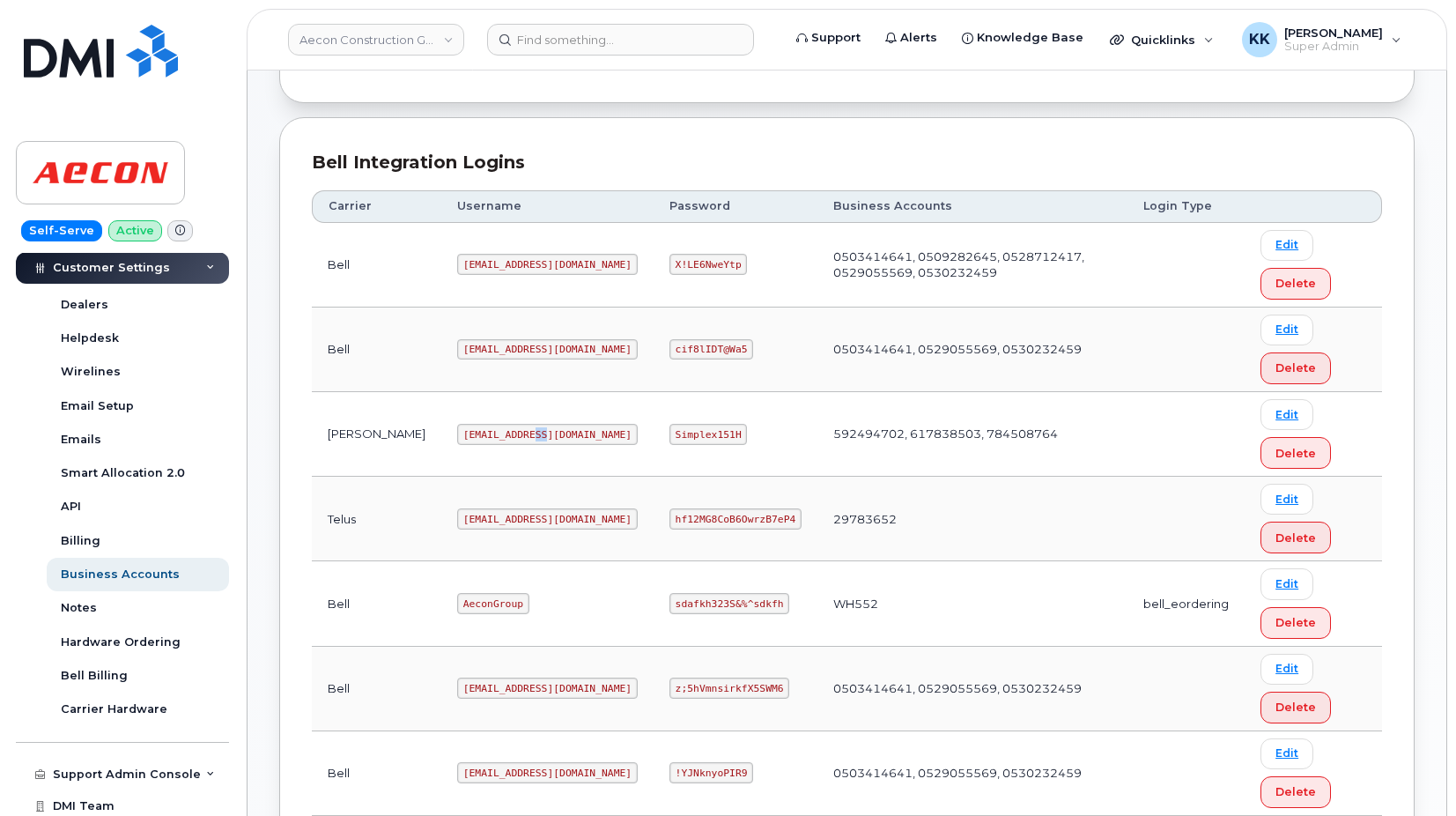
click at [474, 434] on code "aecon@smplx.co" at bounding box center [547, 434] width 180 height 21
click at [457, 428] on code "aecon@smplx.co" at bounding box center [547, 434] width 180 height 21
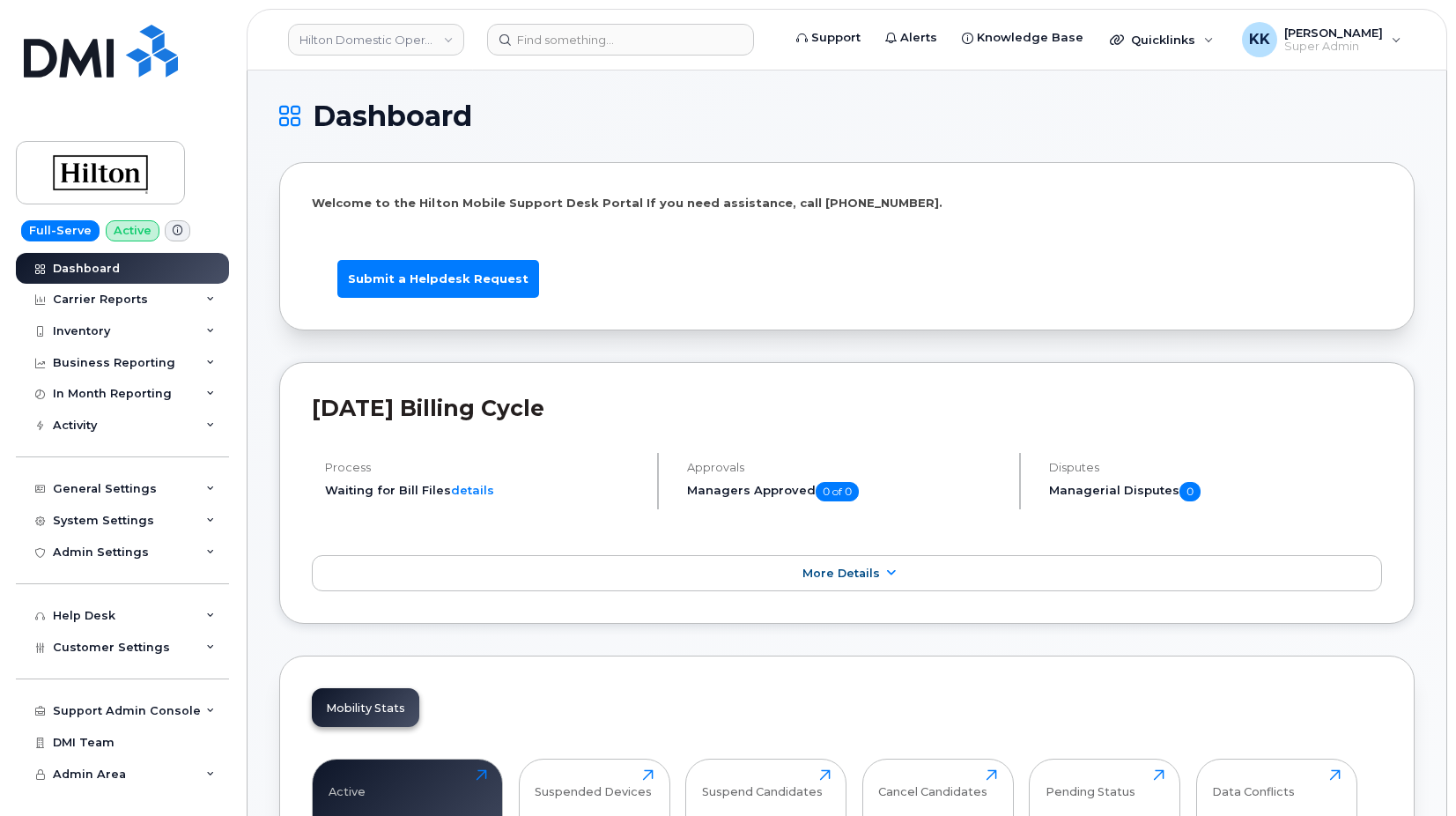
drag, startPoint x: 722, startPoint y: 581, endPoint x: 709, endPoint y: 598, distance: 21.4
click at [709, 600] on div "[DATE] Billing Cycle Process Waiting for Bill Files details Approvals Managers …" at bounding box center [847, 493] width 1135 height 263
click at [115, 644] on span "Customer Settings" at bounding box center [111, 647] width 117 height 13
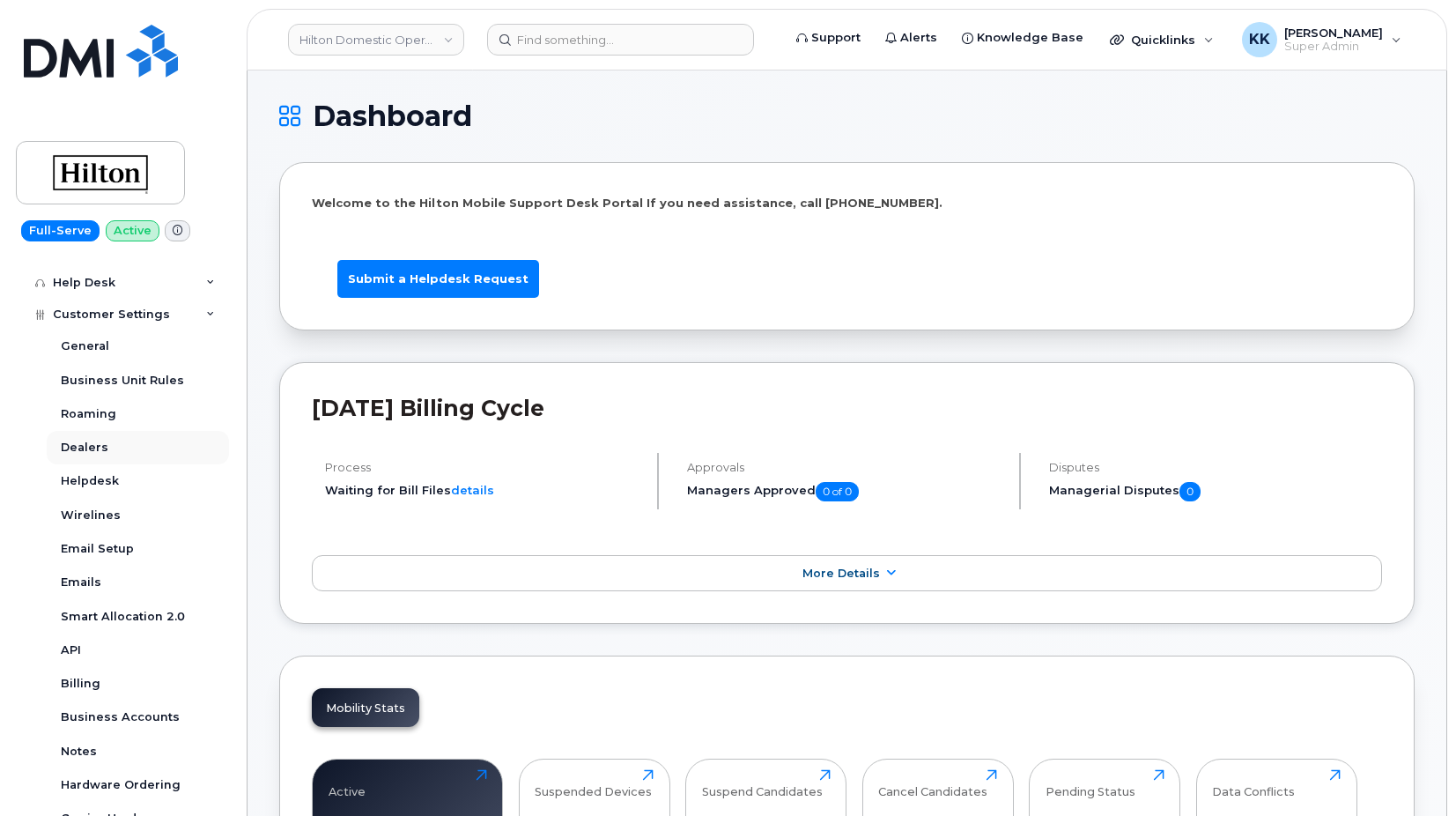
scroll to position [338, 0]
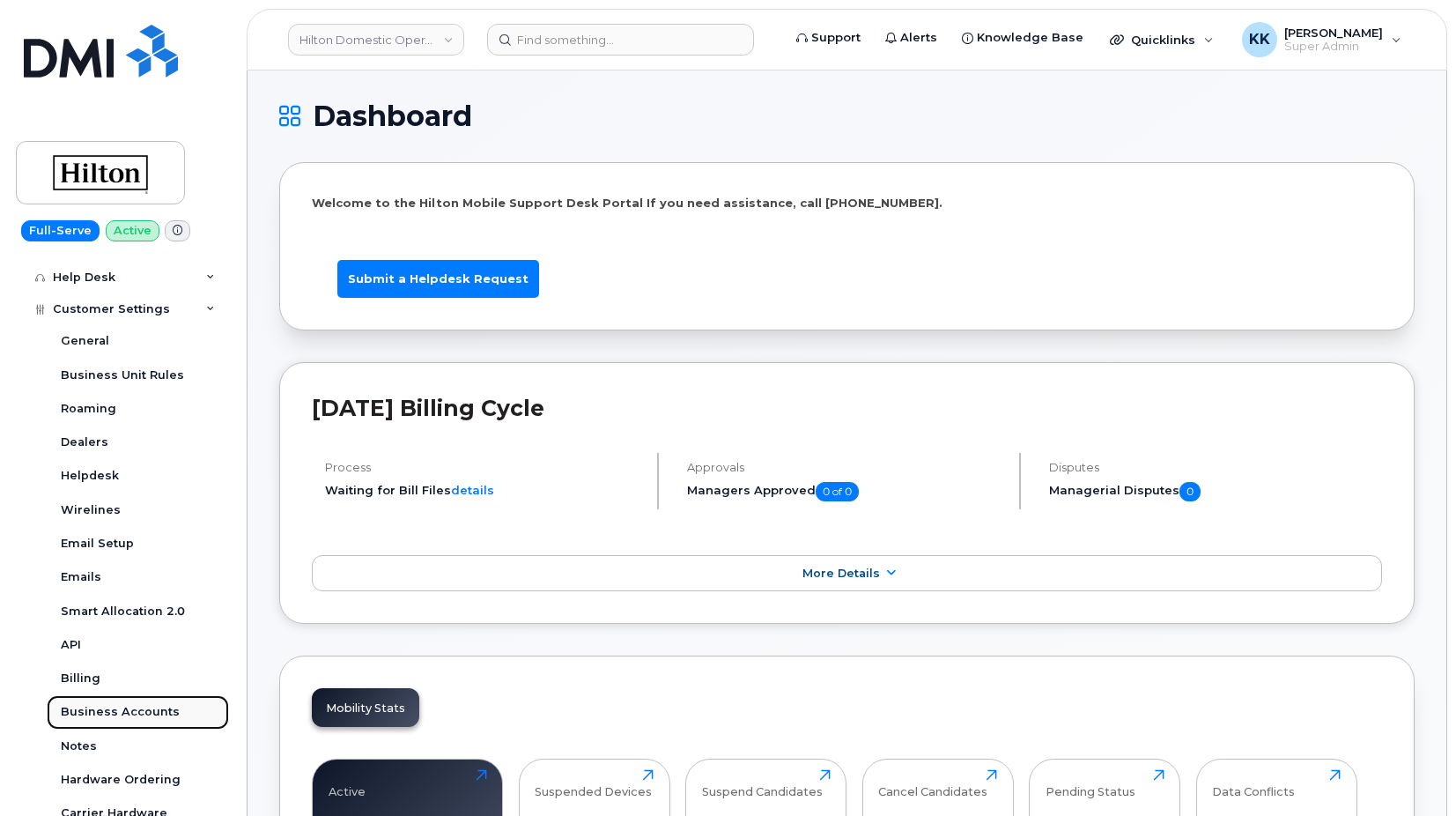
click at [125, 713] on div "Business Accounts" at bounding box center [120, 711] width 119 height 16
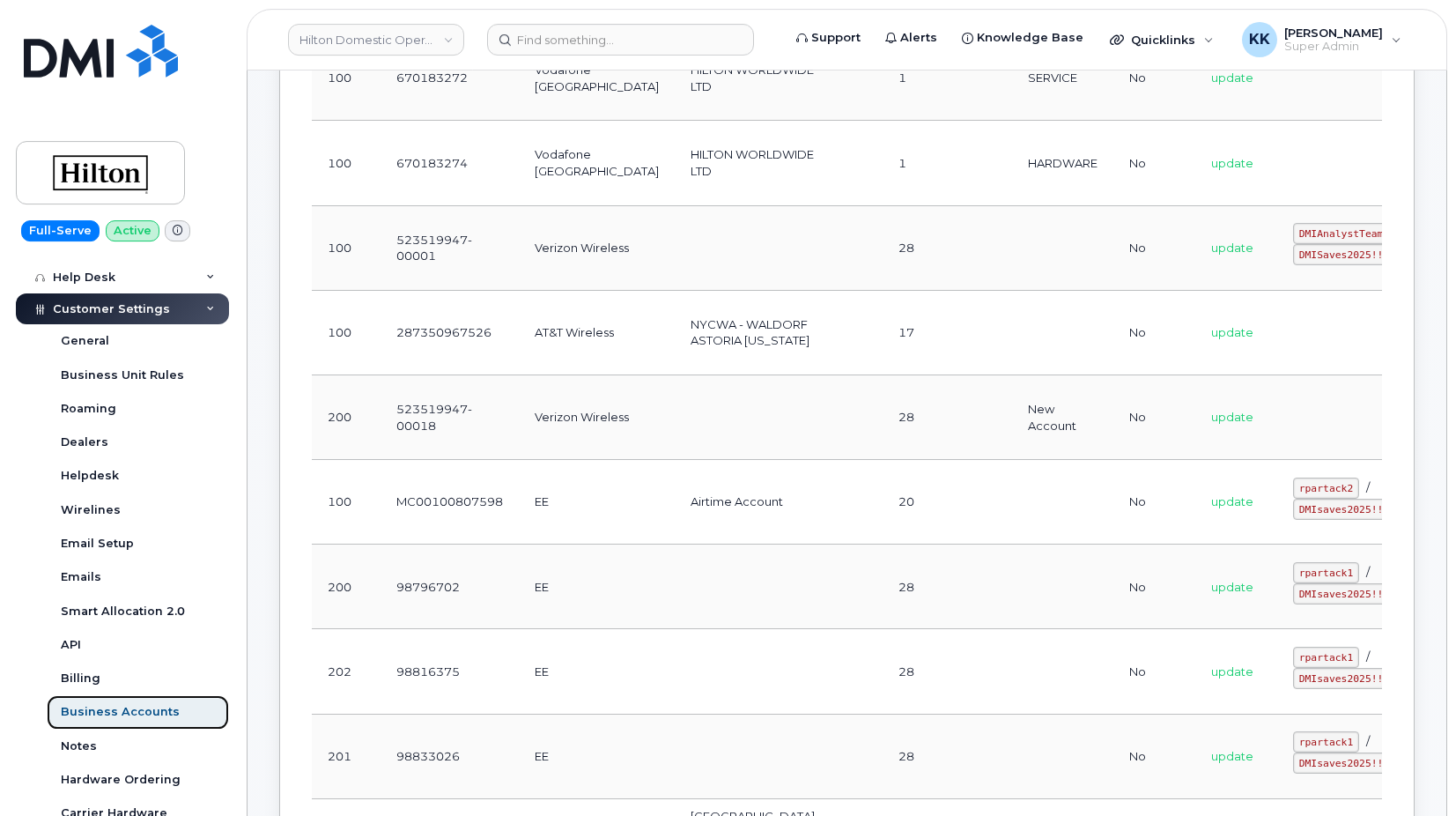
scroll to position [539, 0]
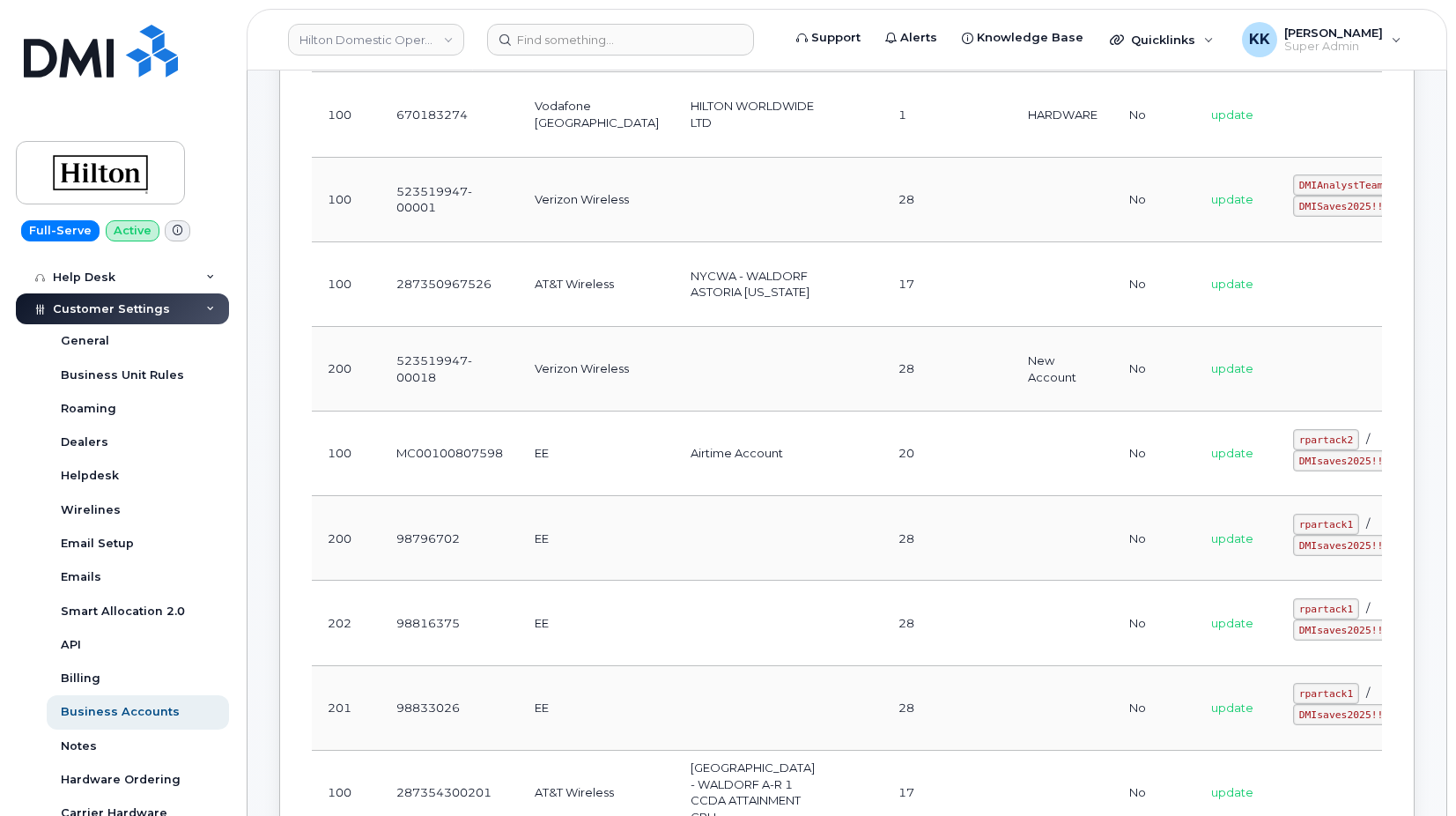
click at [474, 453] on td "MC00100807598" at bounding box center [450, 453] width 138 height 84
copy td "MC00100807598"
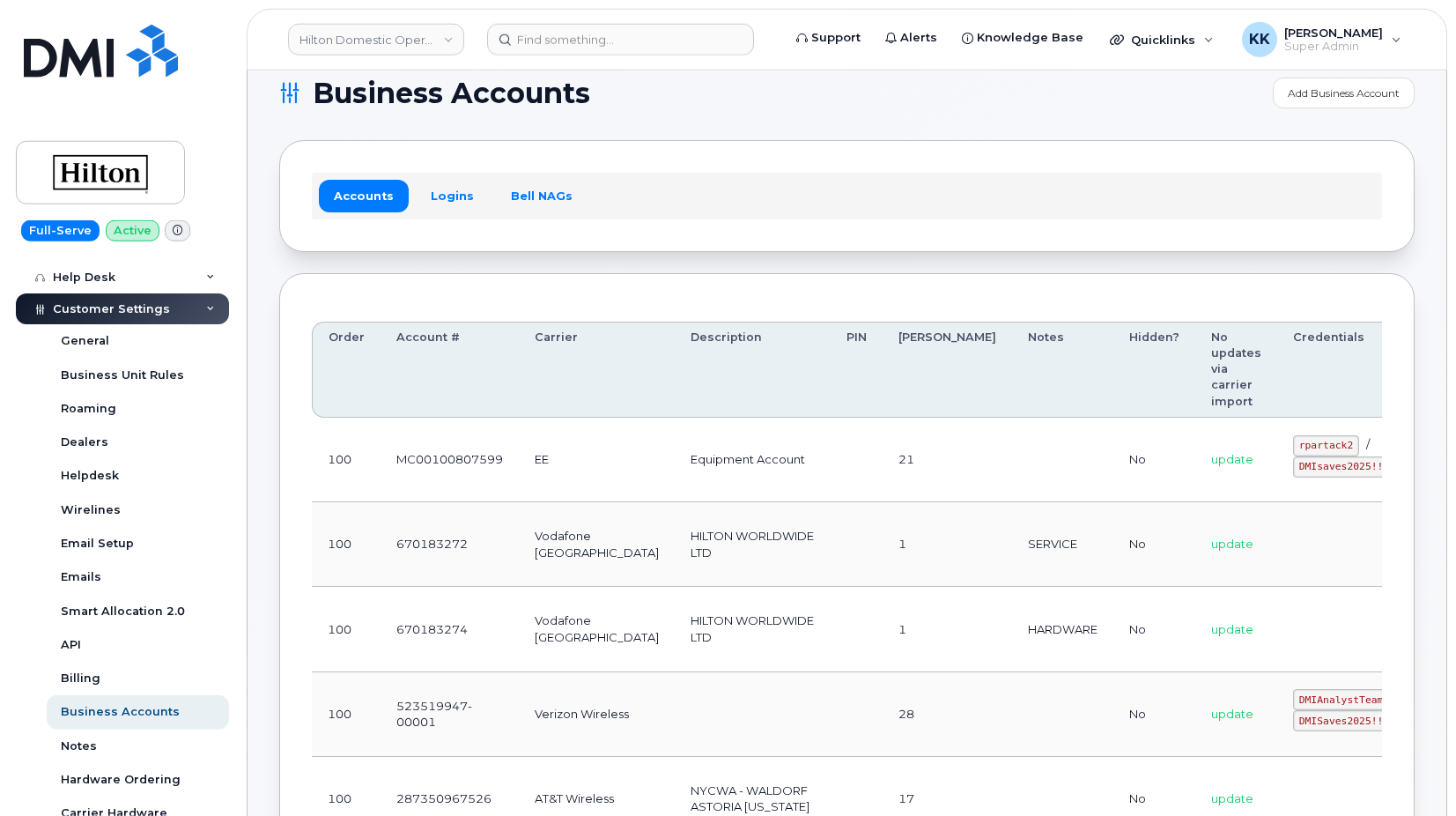
scroll to position [0, 0]
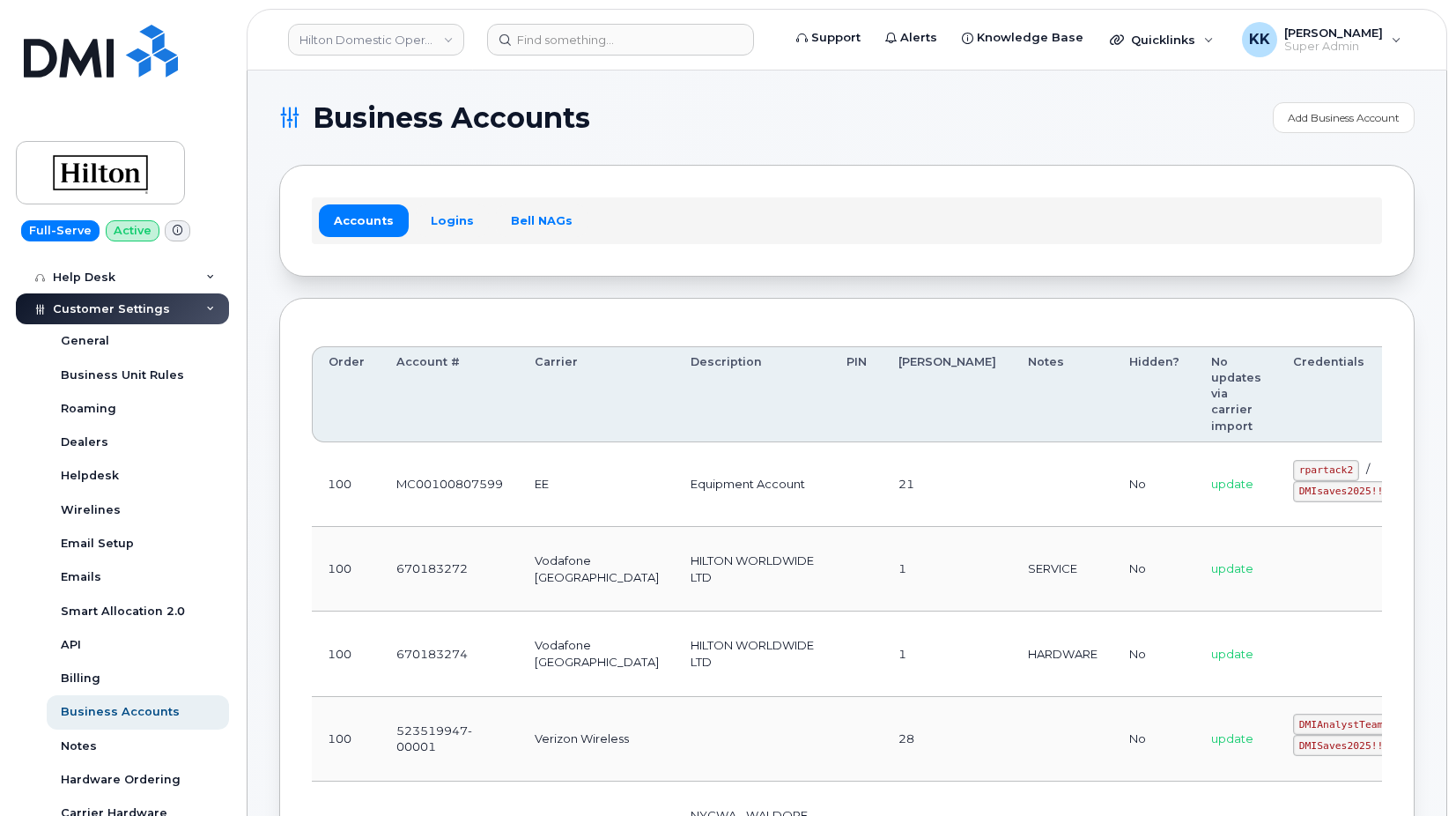
click at [435, 477] on td "MC00100807599" at bounding box center [450, 484] width 138 height 84
copy td "MC00100807599"
click at [471, 486] on td "MC00100807599" at bounding box center [450, 484] width 138 height 84
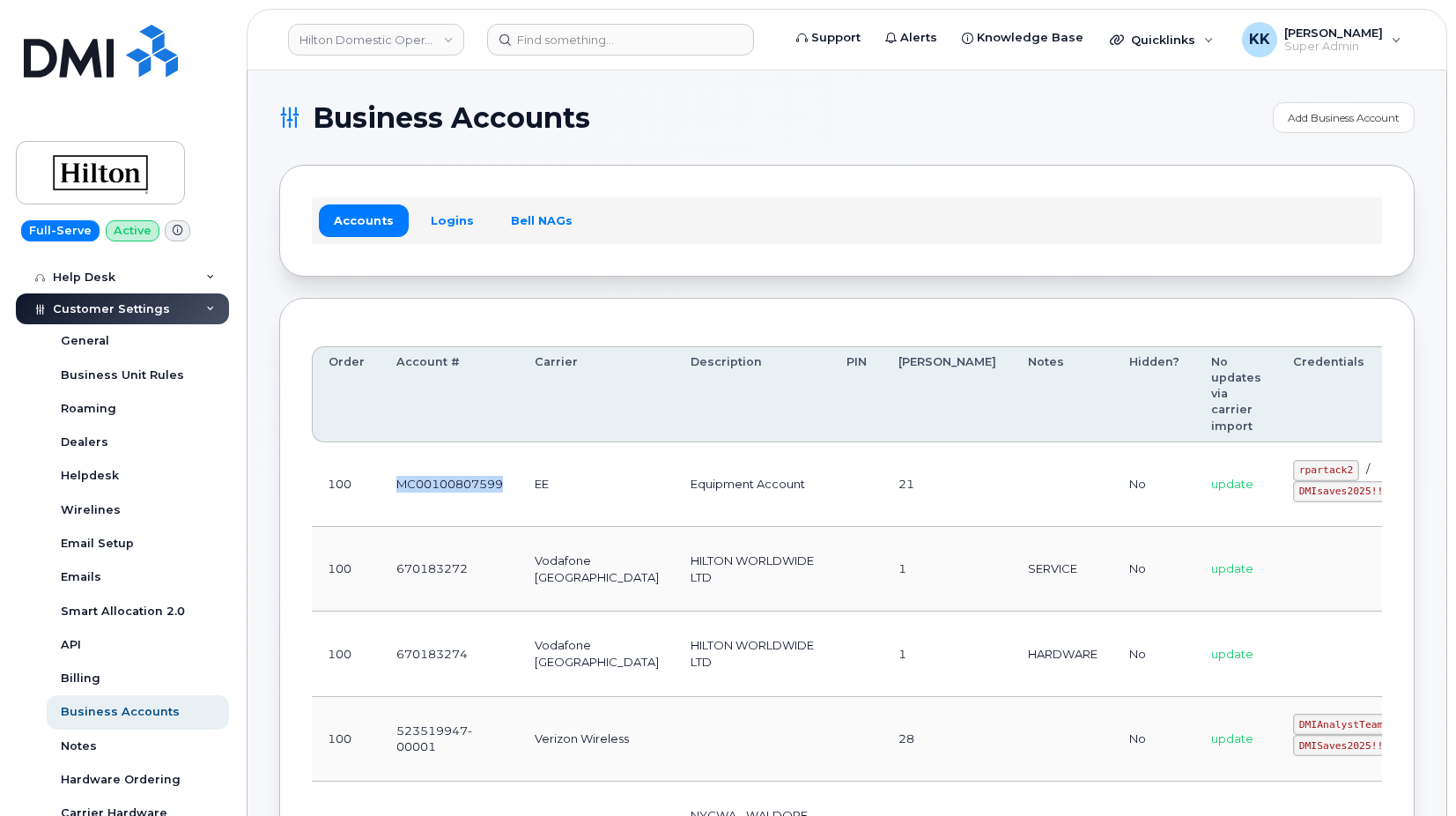
copy td "MC00100807599"
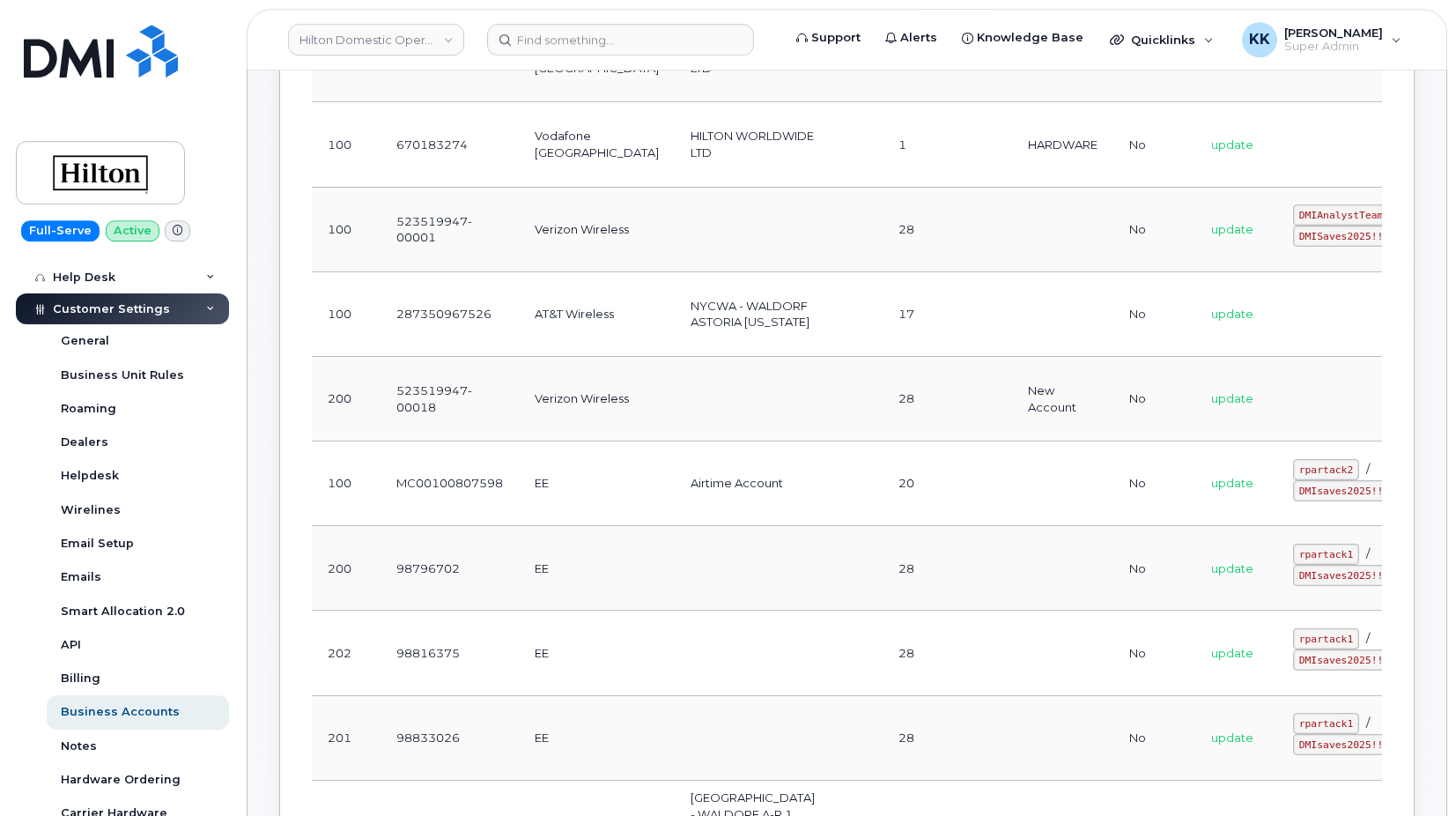
scroll to position [539, 0]
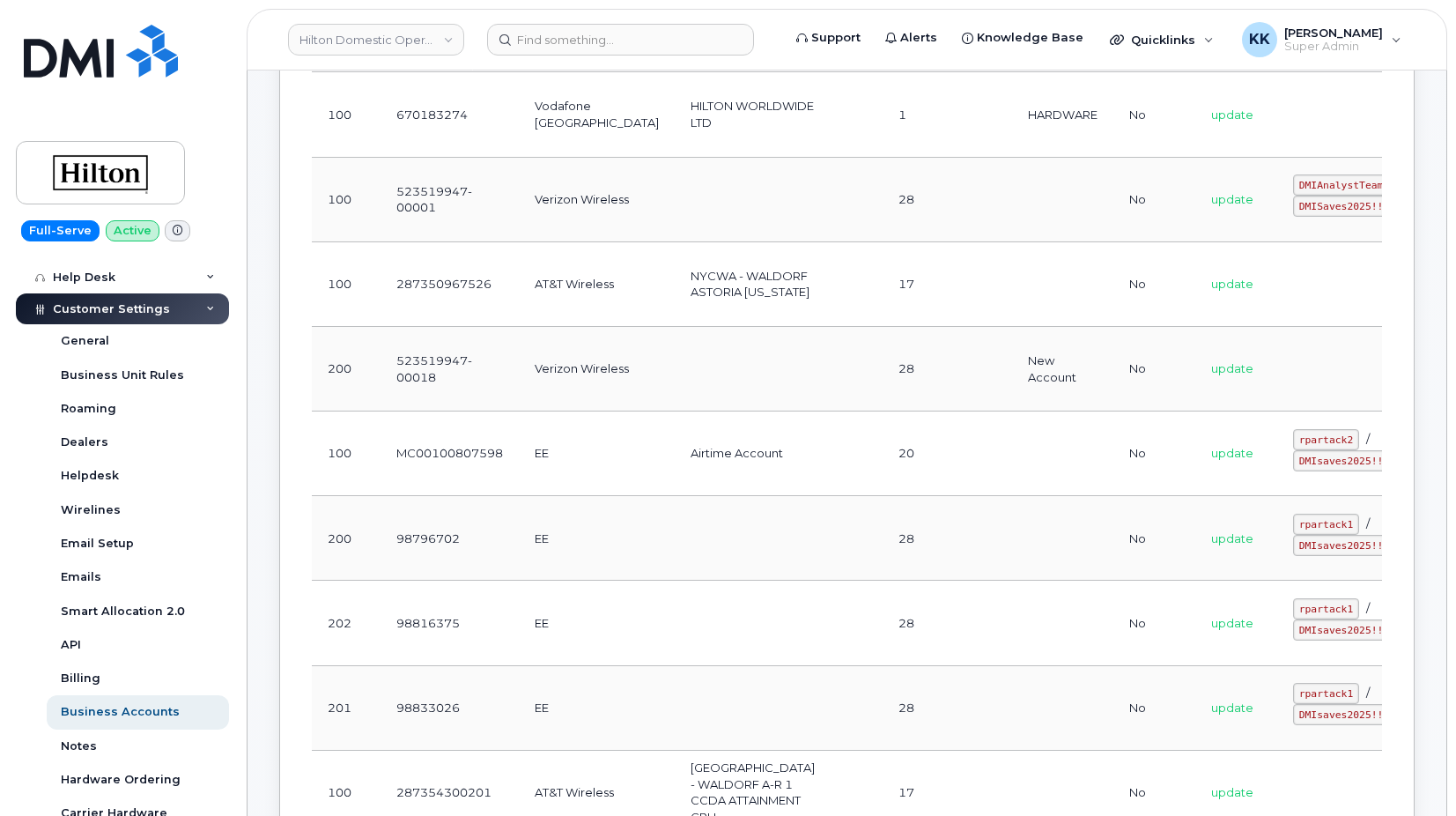
click at [435, 451] on td "MC00100807598" at bounding box center [450, 453] width 138 height 84
copy td "MC00100807598"
click at [445, 453] on td "MC00100807598" at bounding box center [450, 453] width 138 height 84
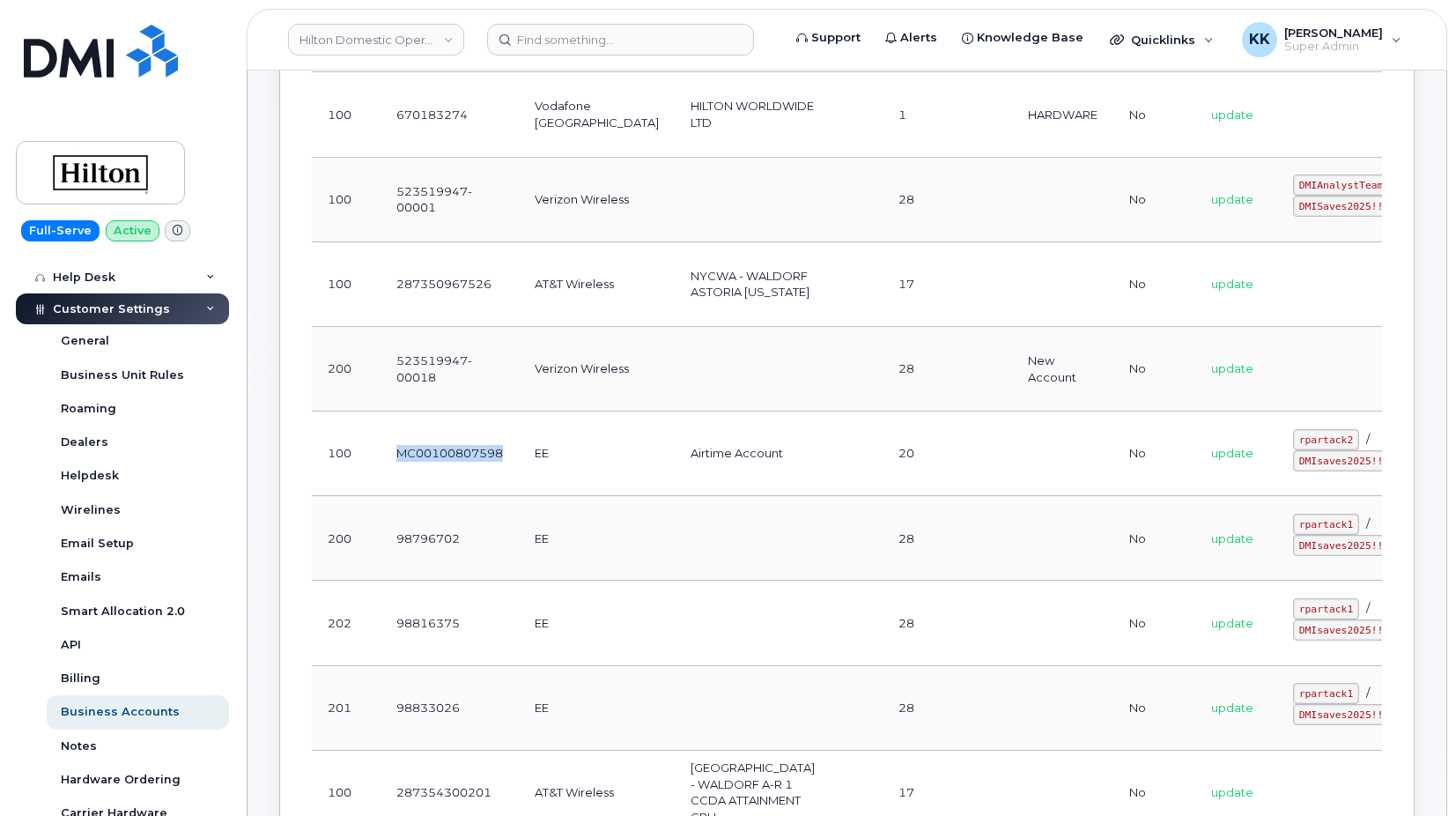
copy td "MC00100807598"
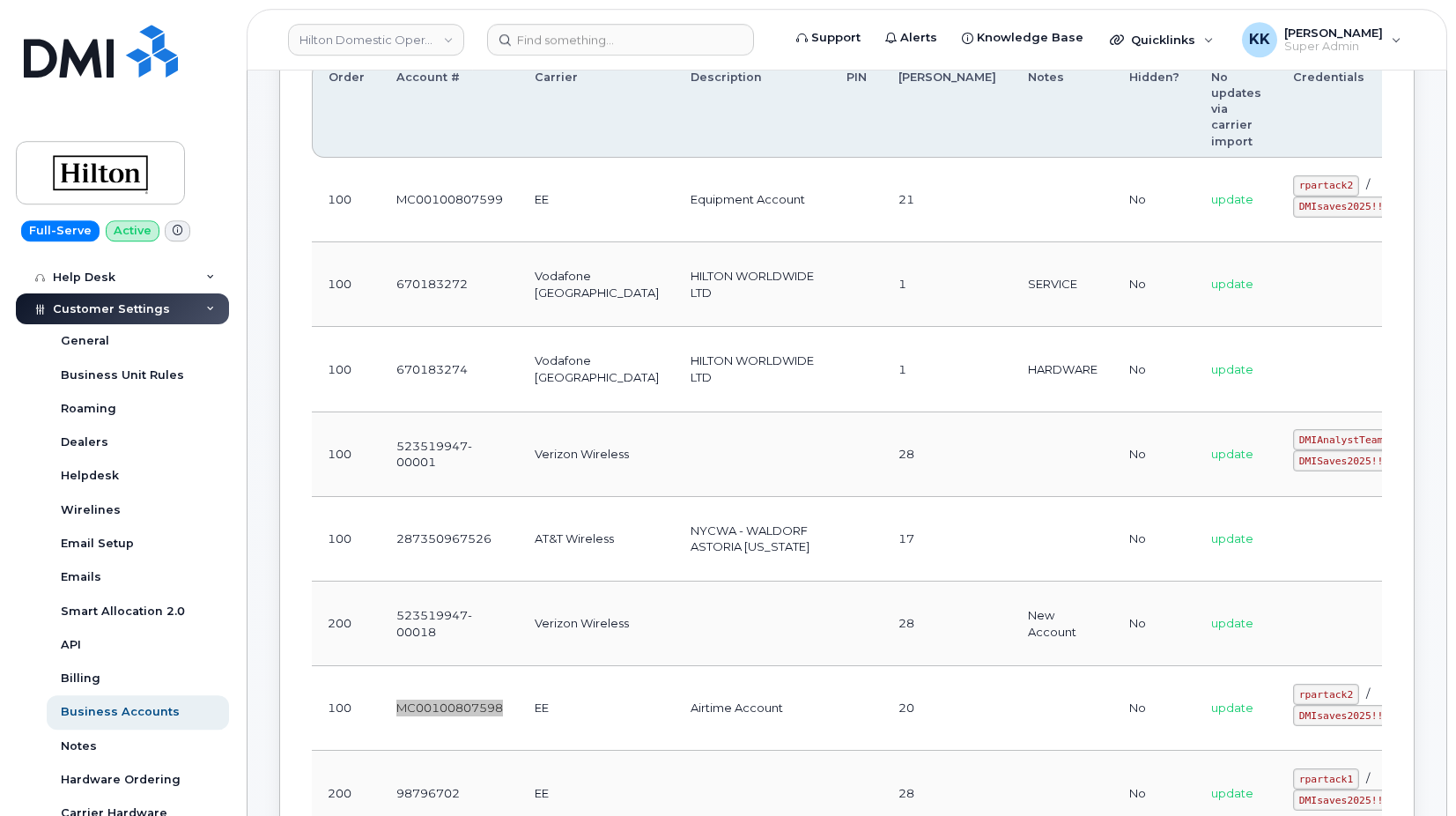
scroll to position [269, 0]
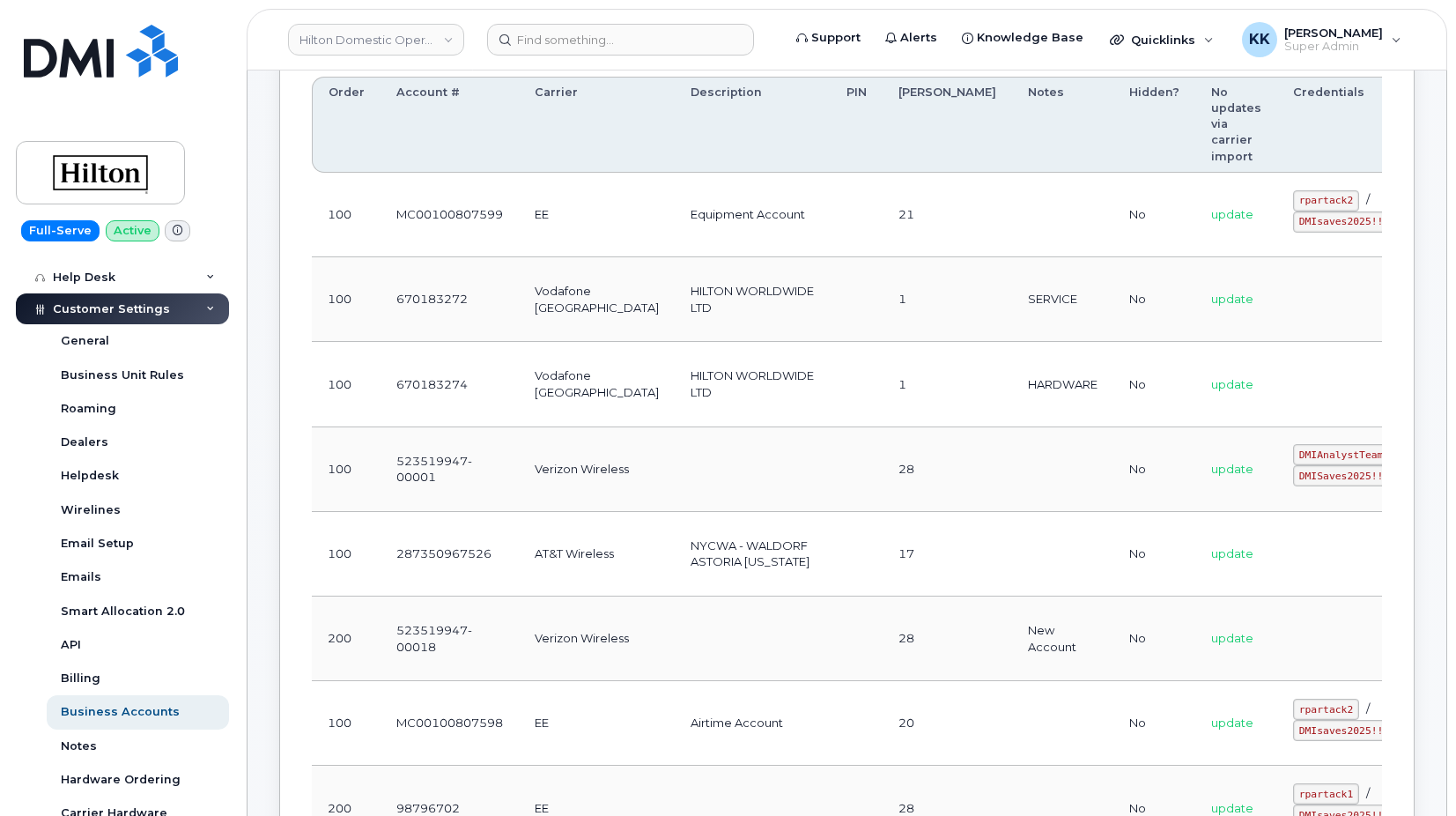
click at [459, 217] on td "MC00100807599" at bounding box center [450, 215] width 138 height 84
copy td "MC00100807599"
click at [473, 217] on td "MC00100807599" at bounding box center [450, 215] width 138 height 84
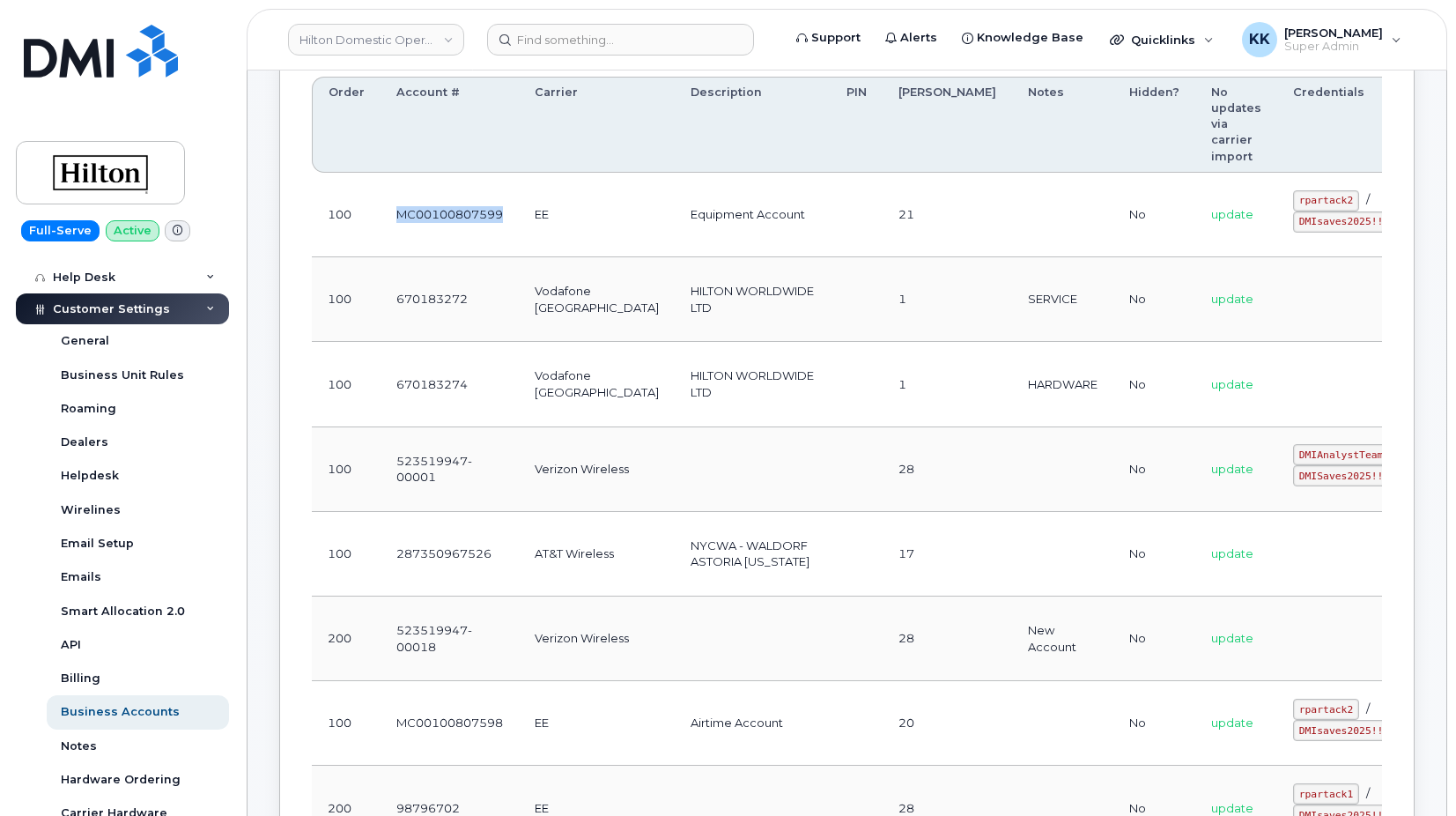
copy td "MC00100807599"
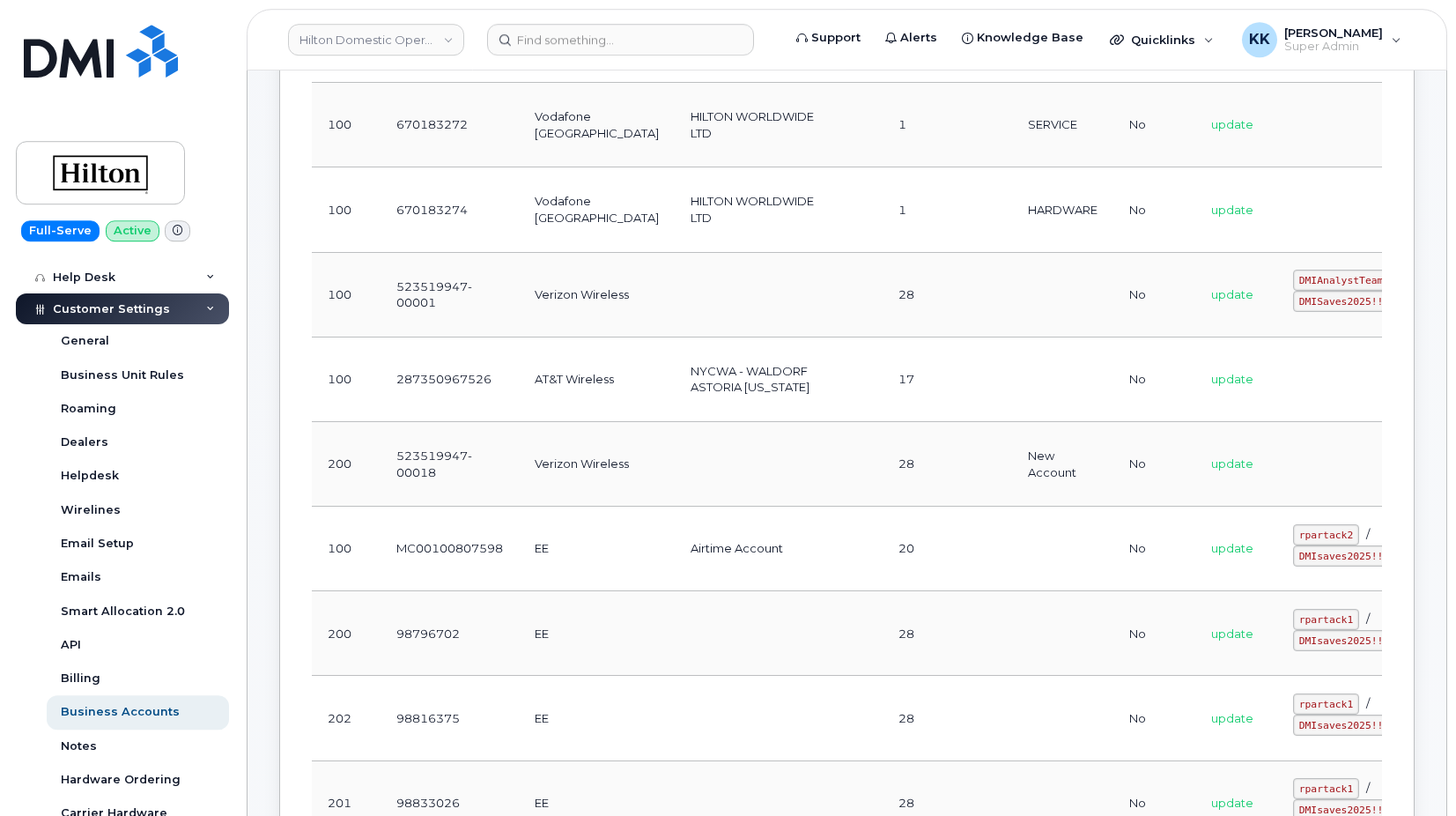
scroll to position [450, 0]
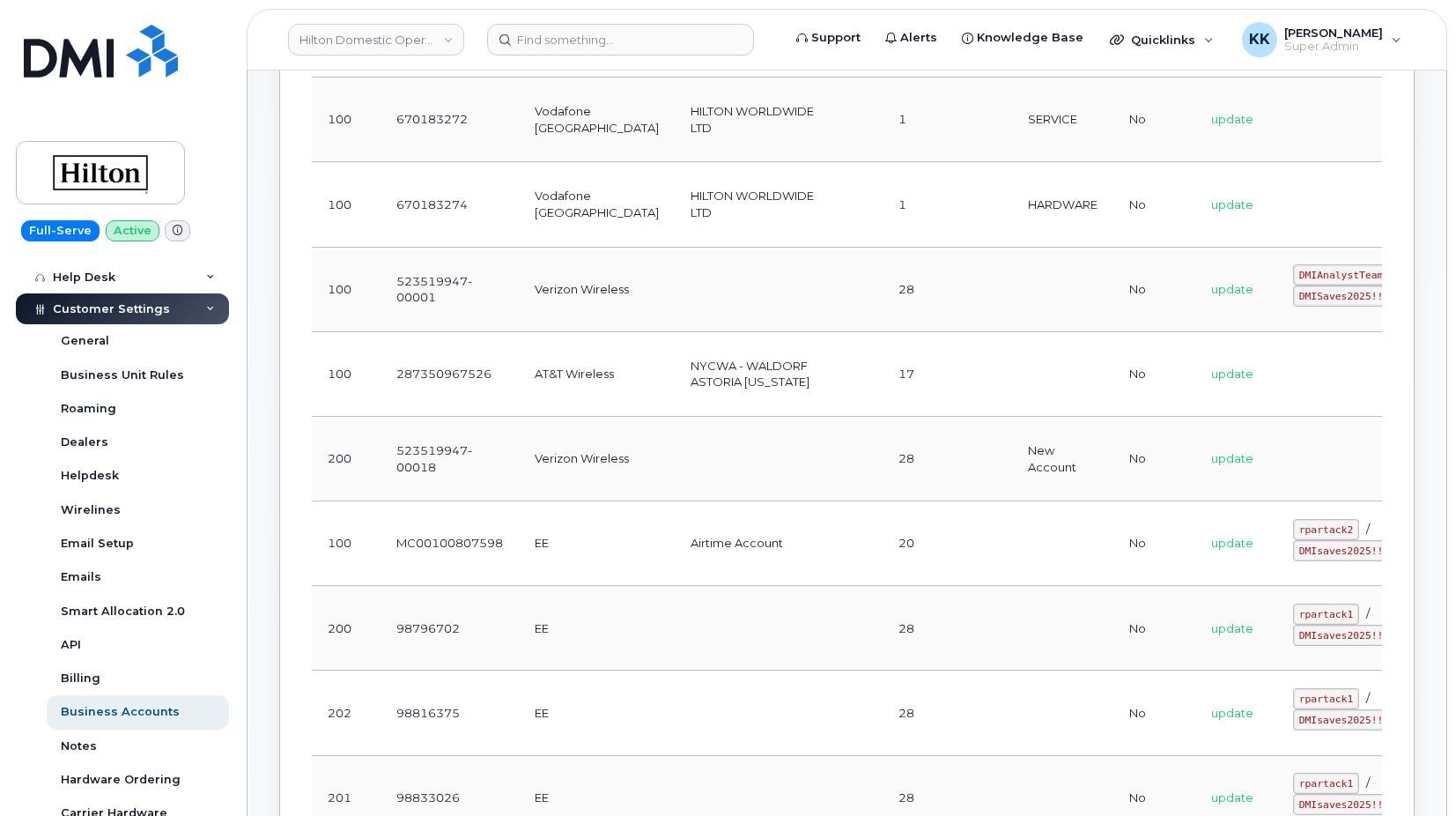
click at [443, 544] on td "MC00100807598" at bounding box center [450, 543] width 138 height 84
copy td "MC00100807598"
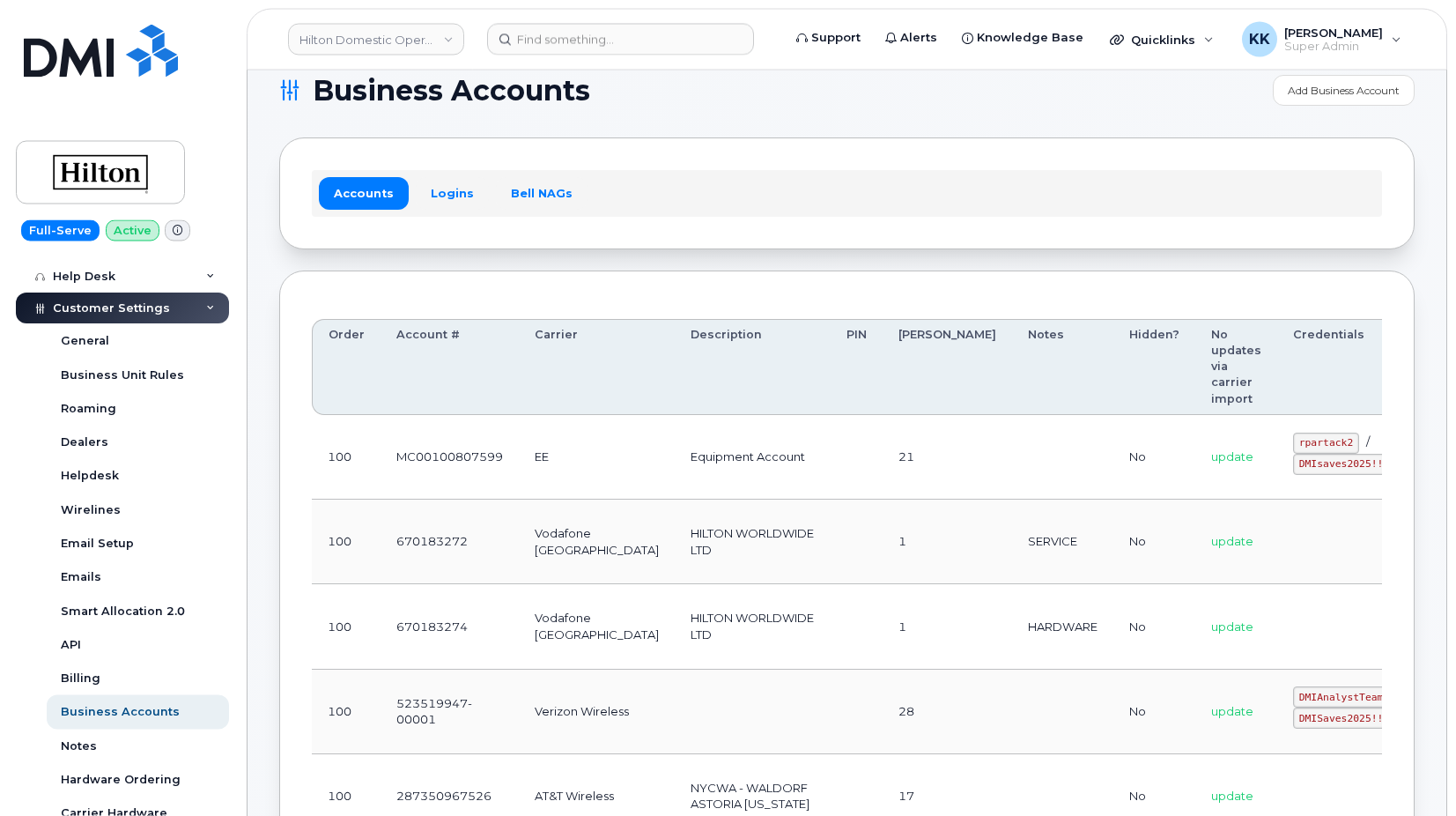
scroll to position [0, 0]
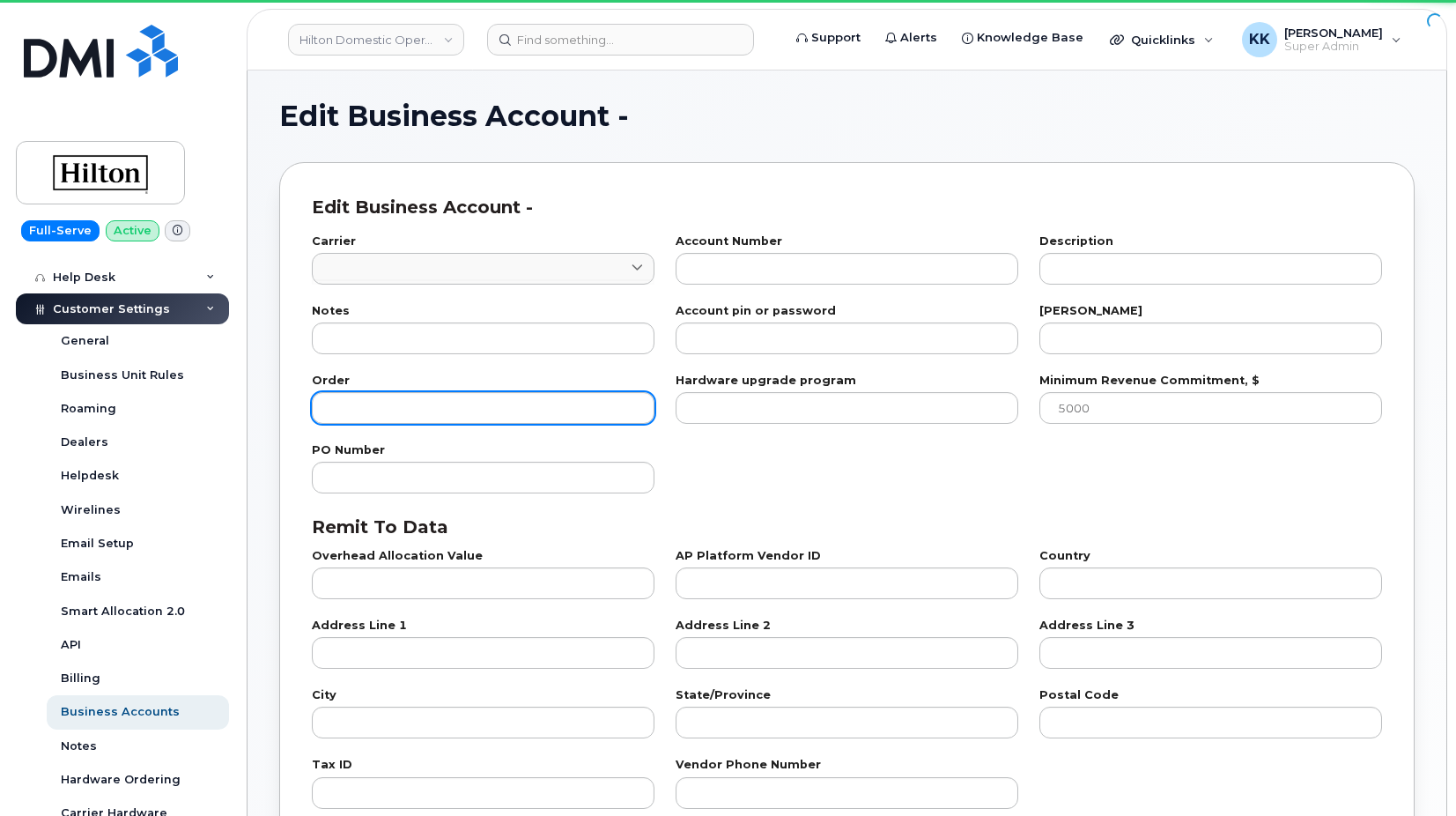
type input "84"
type input "MC00100807599"
type input "Equipment Account"
type input "21"
type input "100"
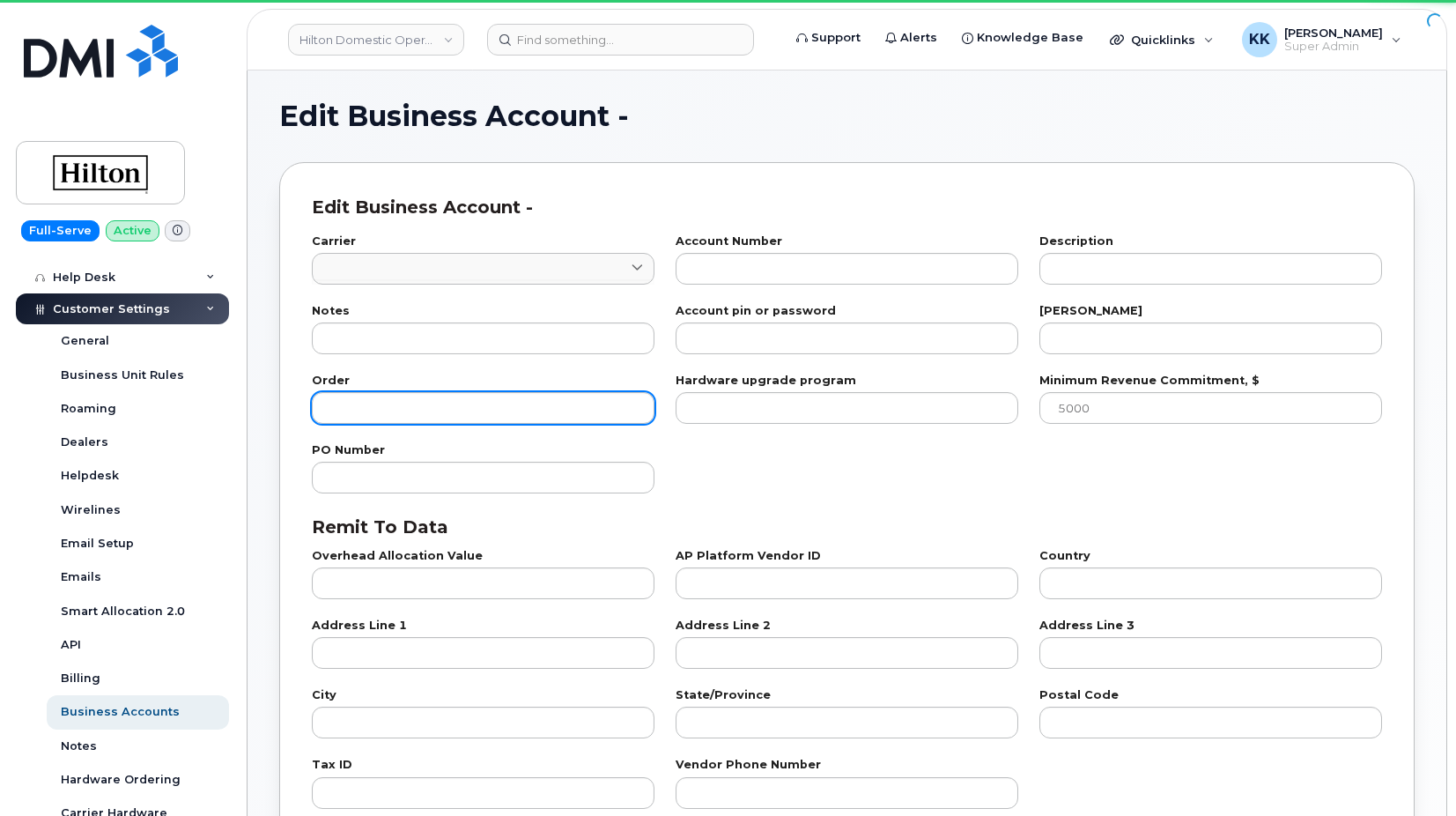
checkbox input "true"
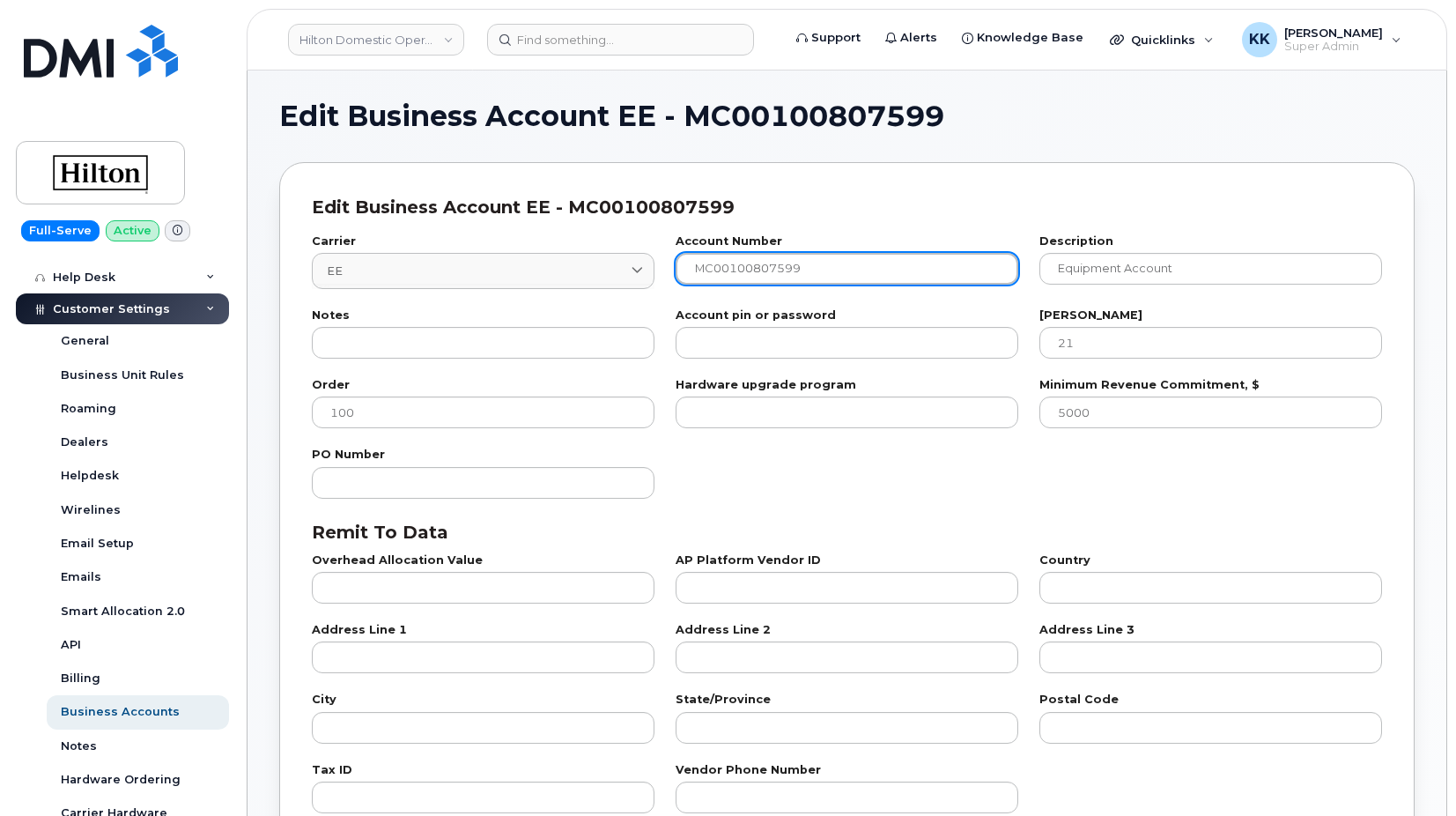
drag, startPoint x: 711, startPoint y: 265, endPoint x: 665, endPoint y: 276, distance: 47.3
click at [676, 276] on input "MC00100807599" at bounding box center [847, 268] width 343 height 32
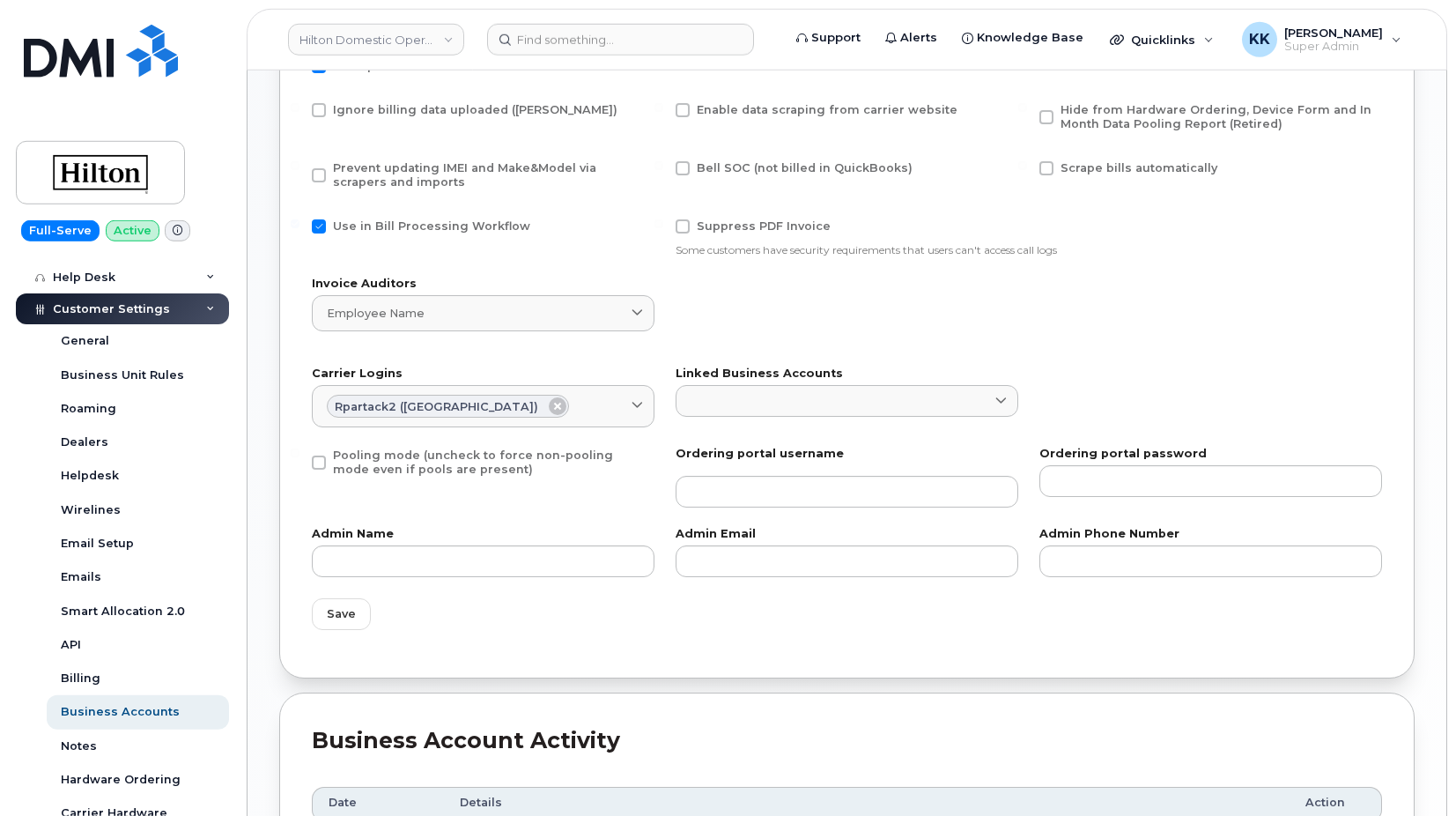
scroll to position [898, 0]
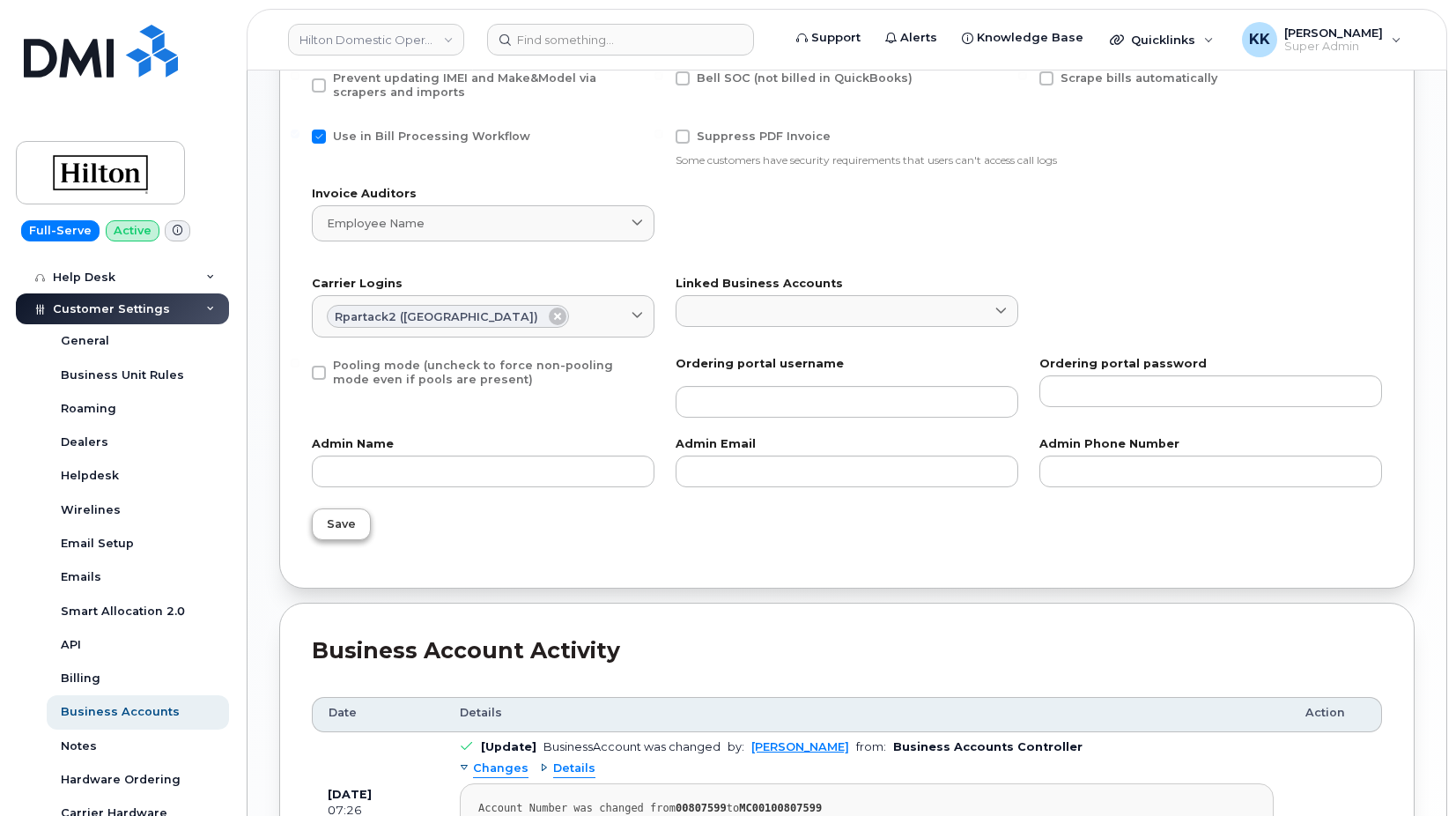
type input "00100807599"
click at [347, 527] on span "Save" at bounding box center [341, 523] width 29 height 17
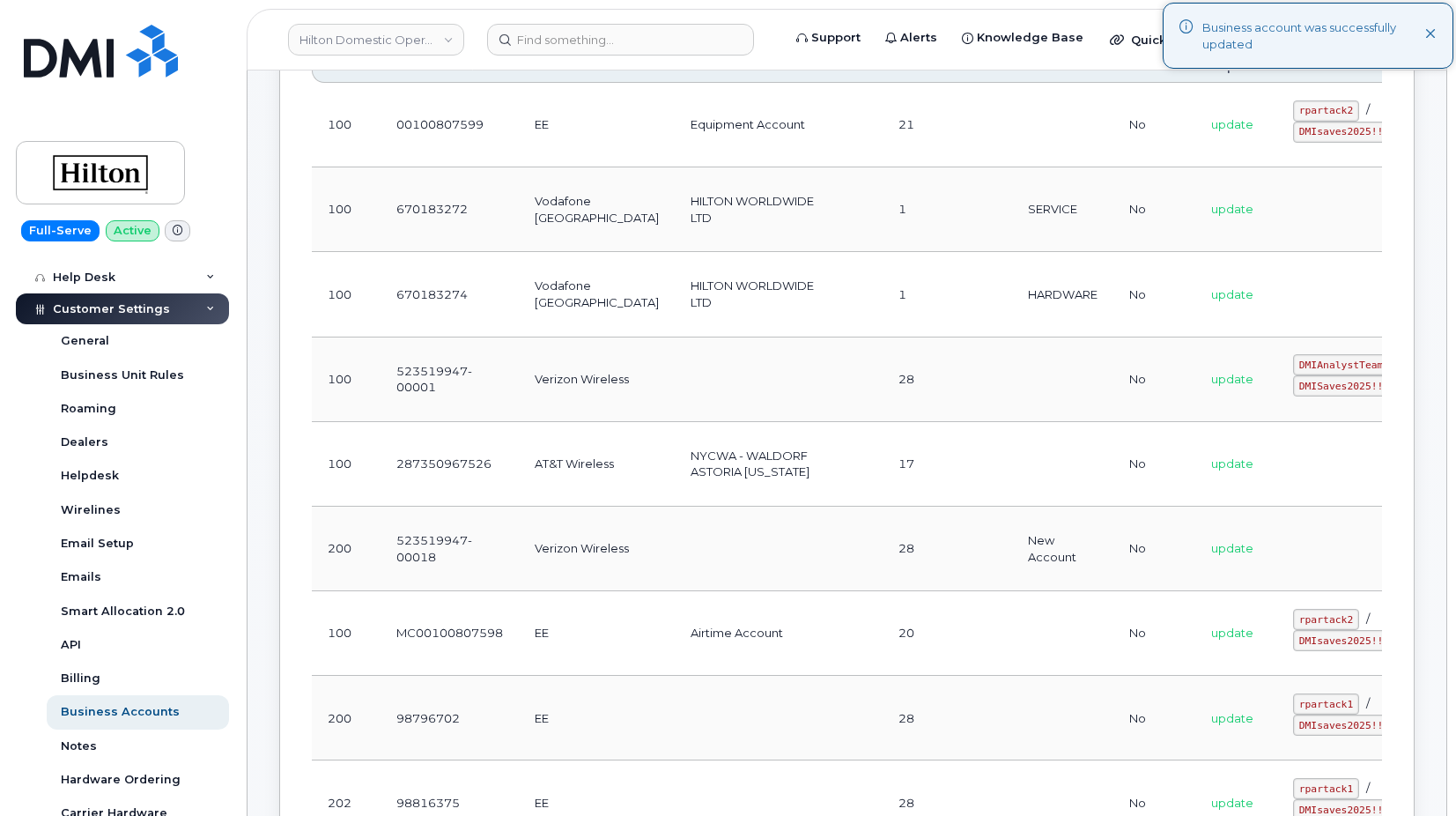
scroll to position [450, 0]
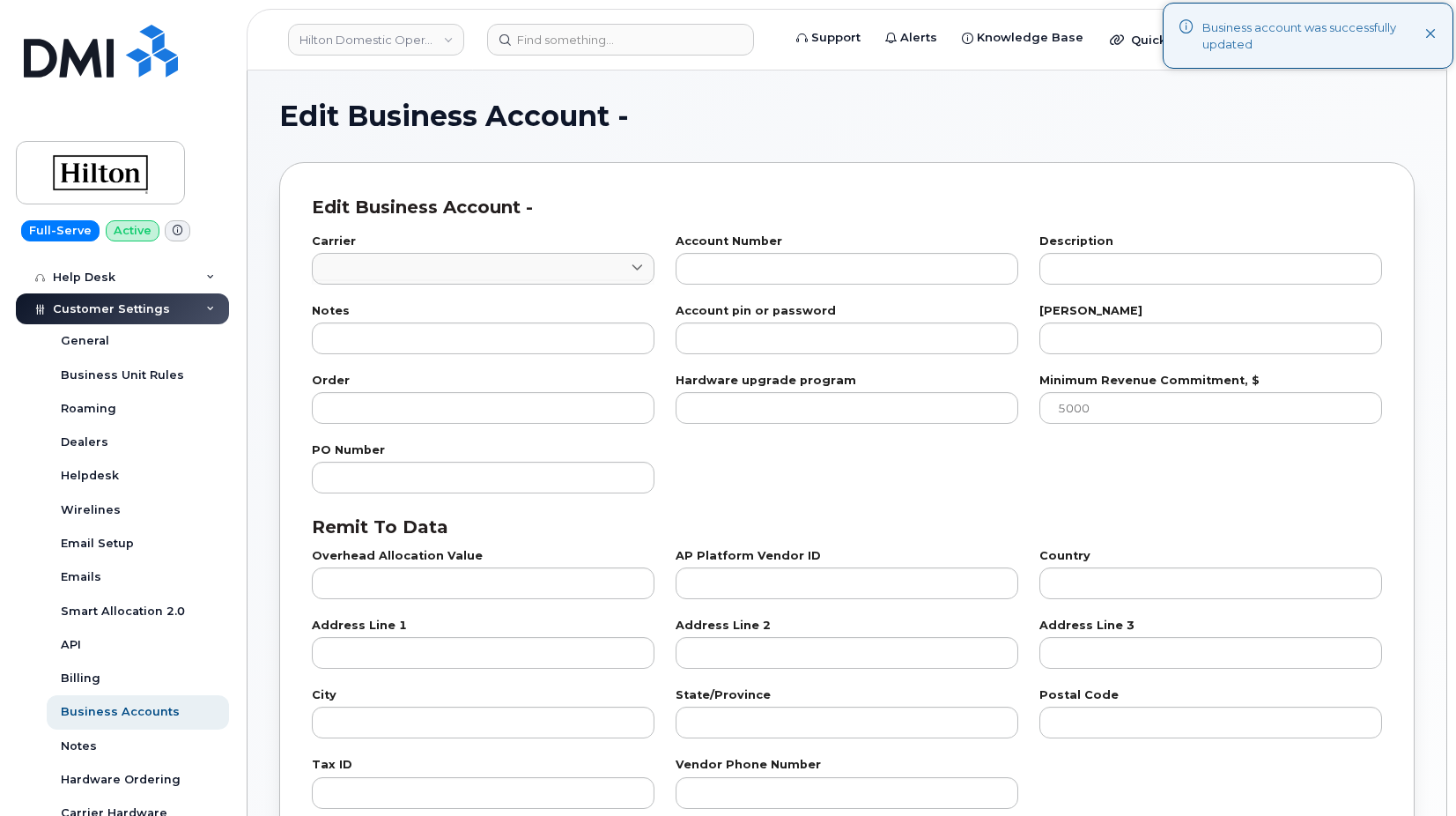
type input "84"
type input "MC00100807598"
type input "Airtime Account"
type input "20"
type input "100"
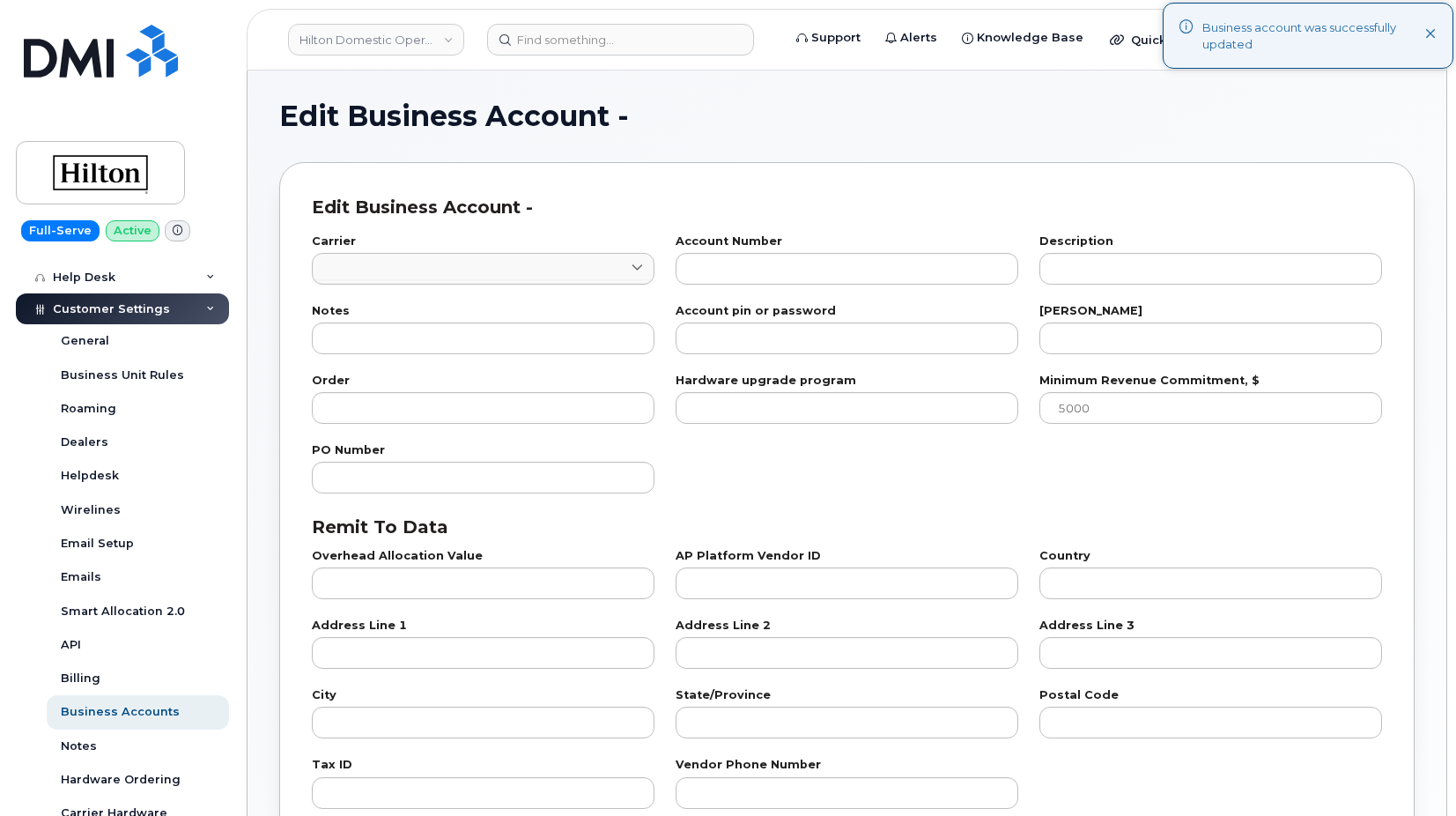
checkbox input "true"
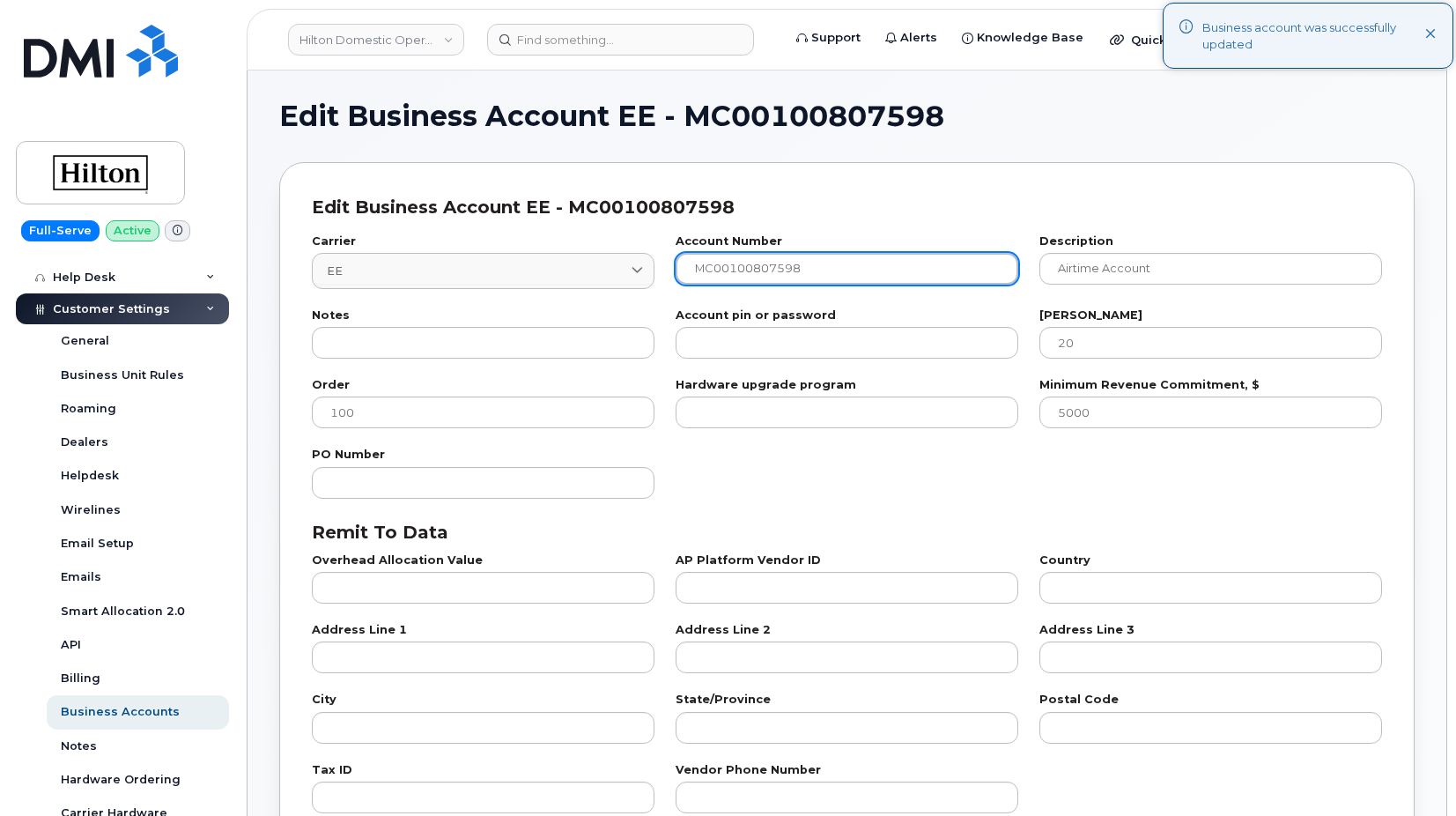
drag, startPoint x: 708, startPoint y: 273, endPoint x: 672, endPoint y: 271, distance: 36.1
click at [676, 271] on input "MC00100807598" at bounding box center [847, 268] width 343 height 32
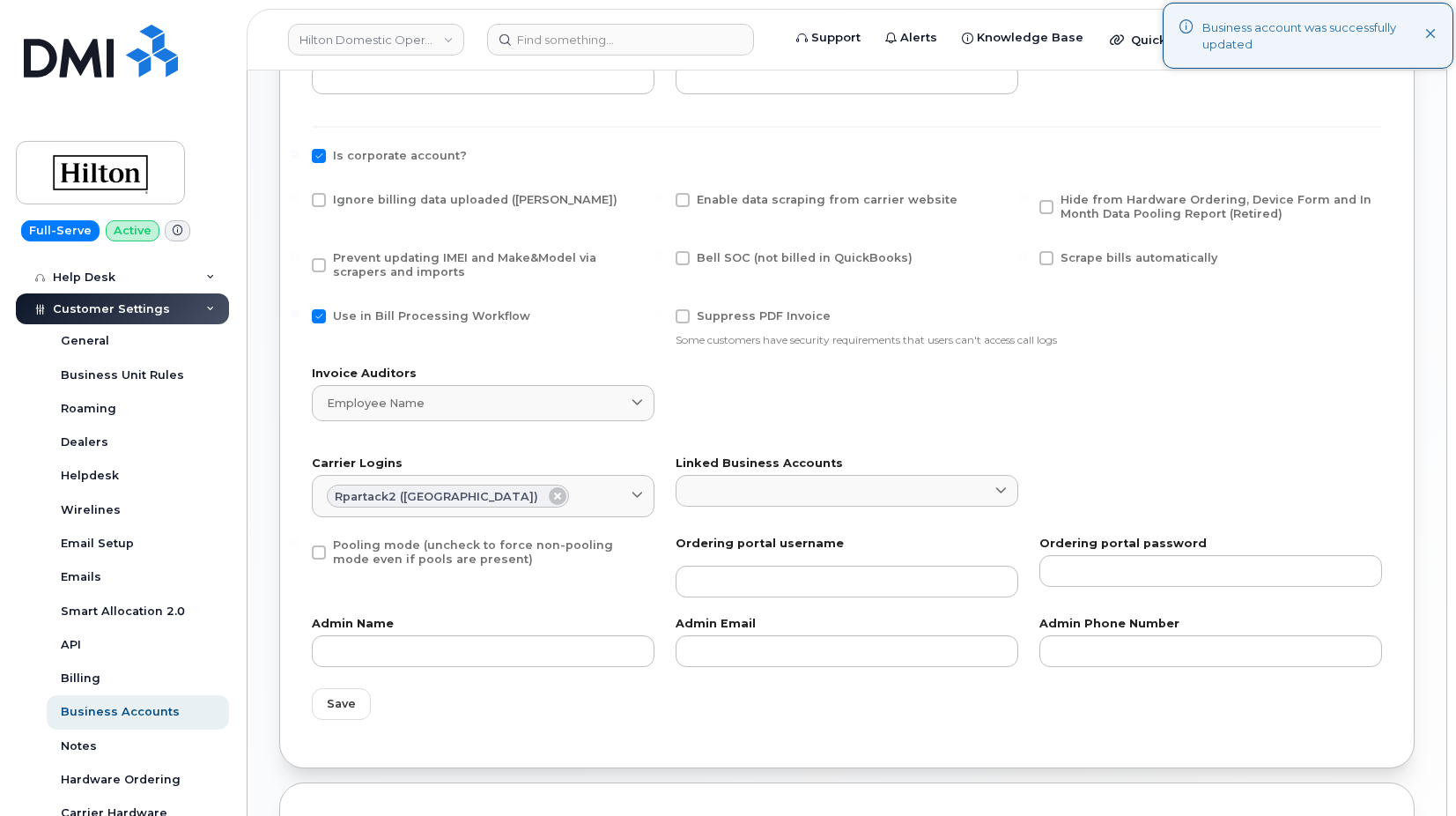
scroll to position [809, 0]
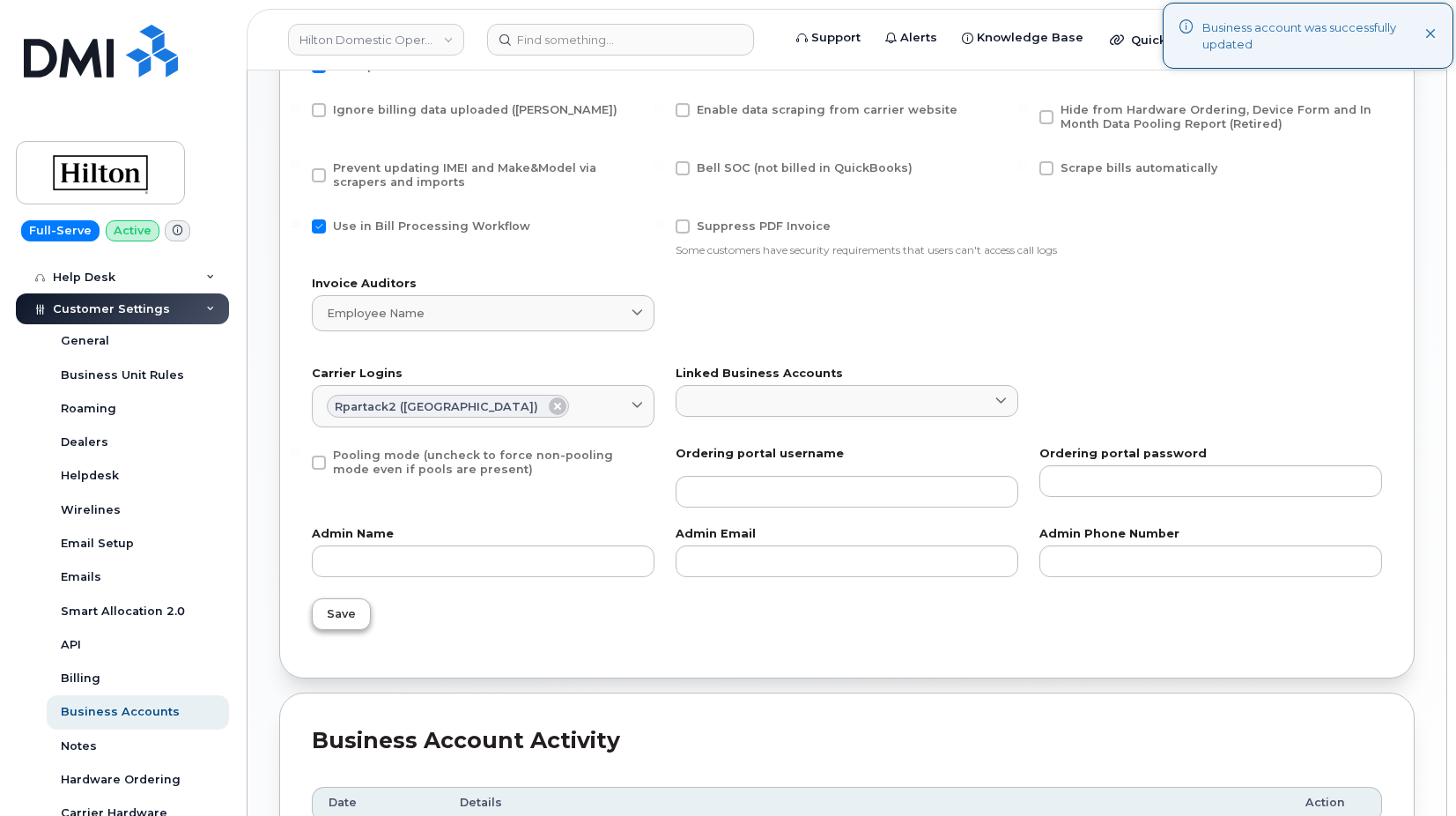
type input "00100807598"
click at [336, 616] on span "Save" at bounding box center [341, 613] width 29 height 17
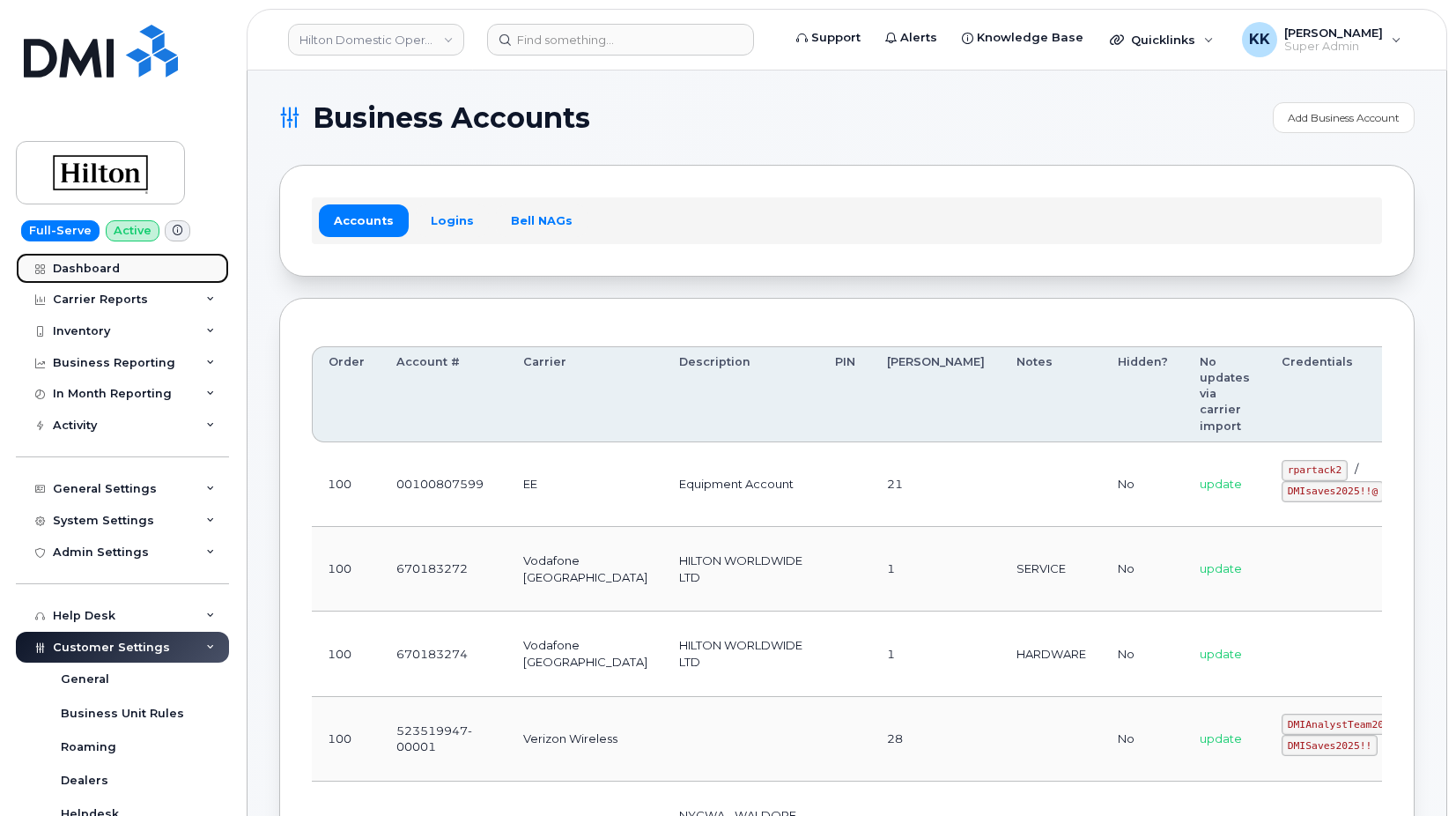
click at [105, 277] on link "Dashboard" at bounding box center [122, 268] width 213 height 32
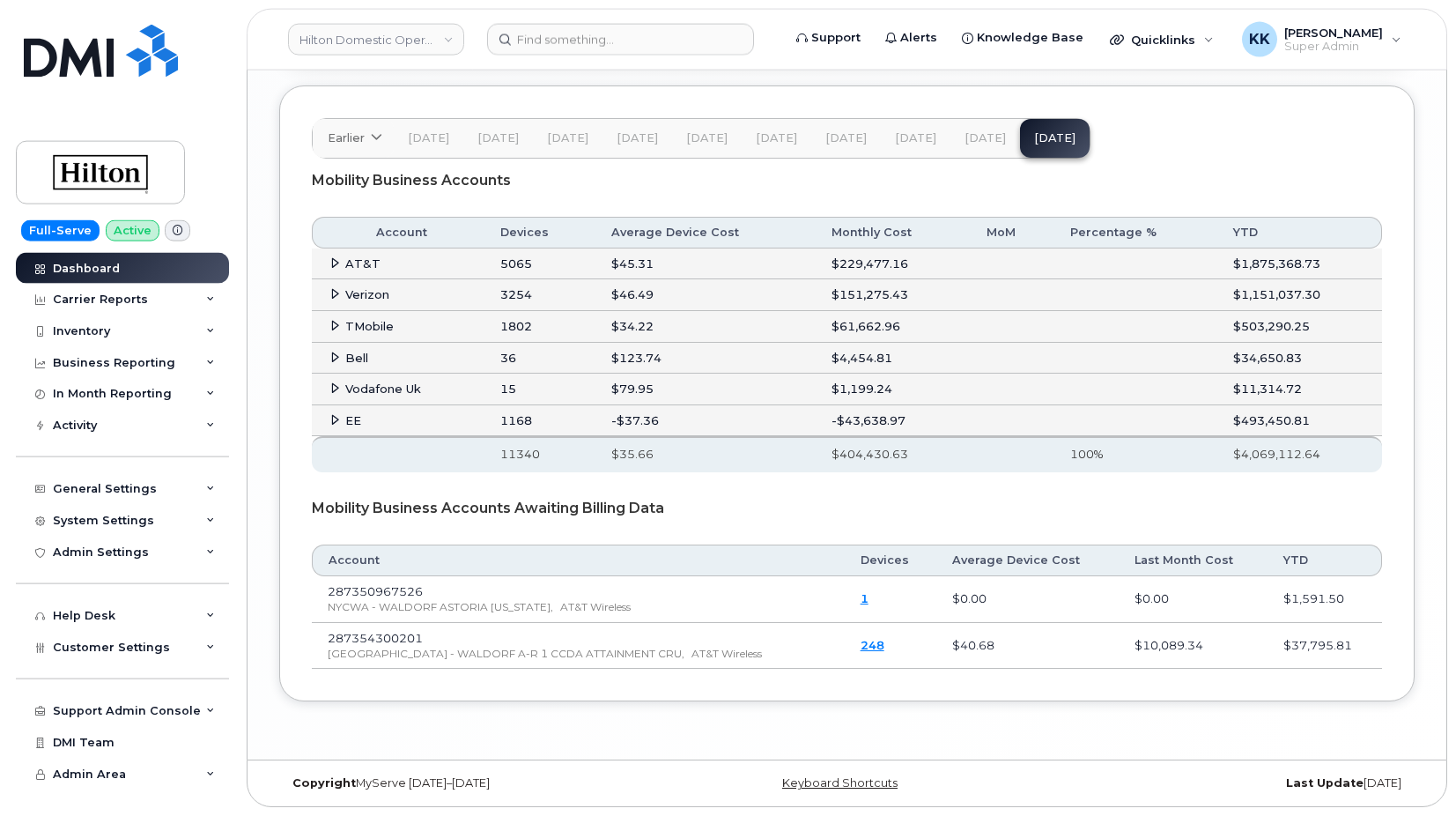
scroll to position [2898, 0]
click at [964, 137] on span "Jul 25" at bounding box center [985, 137] width 41 height 14
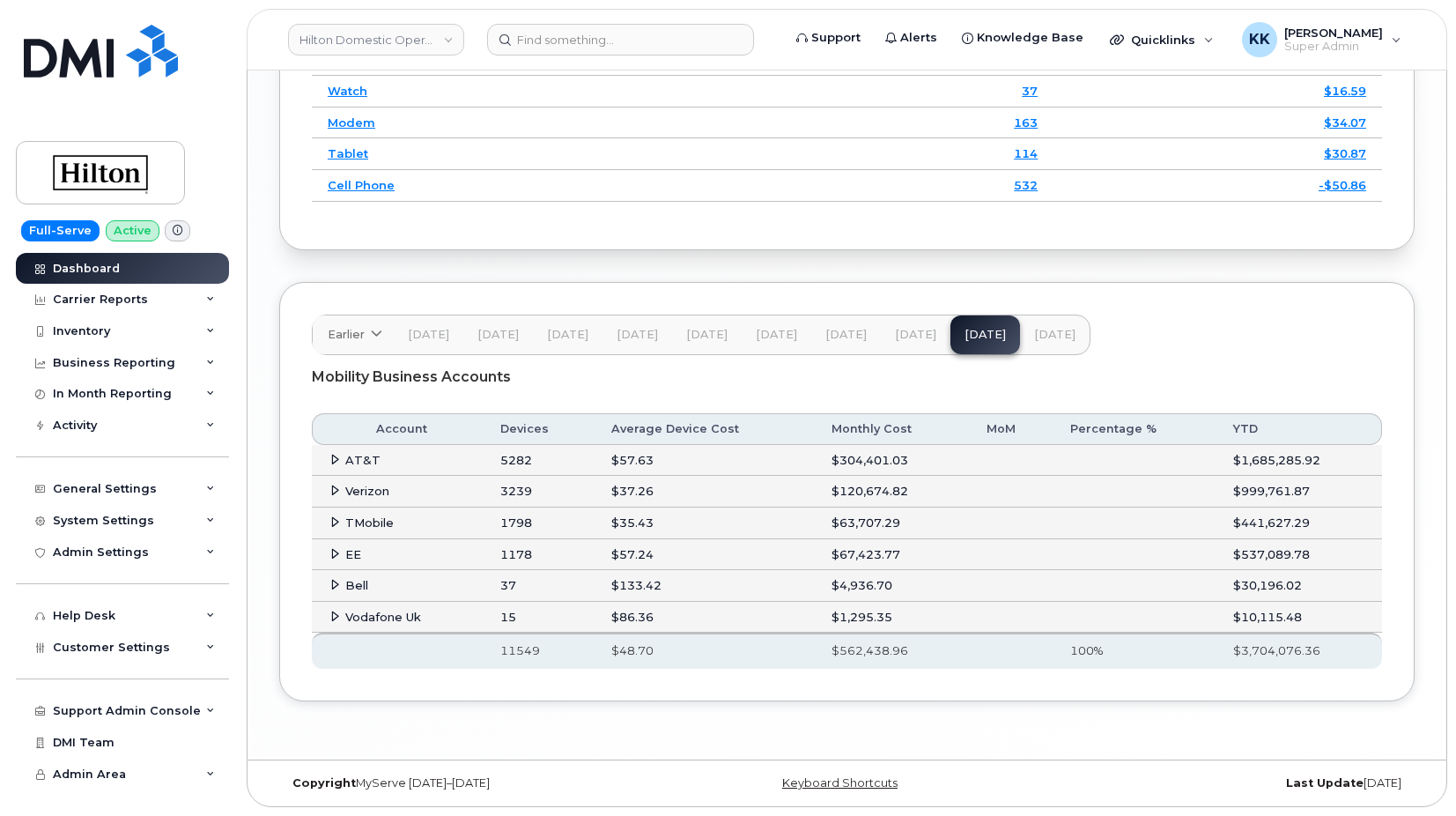
click at [333, 559] on icon at bounding box center [335, 553] width 11 height 11
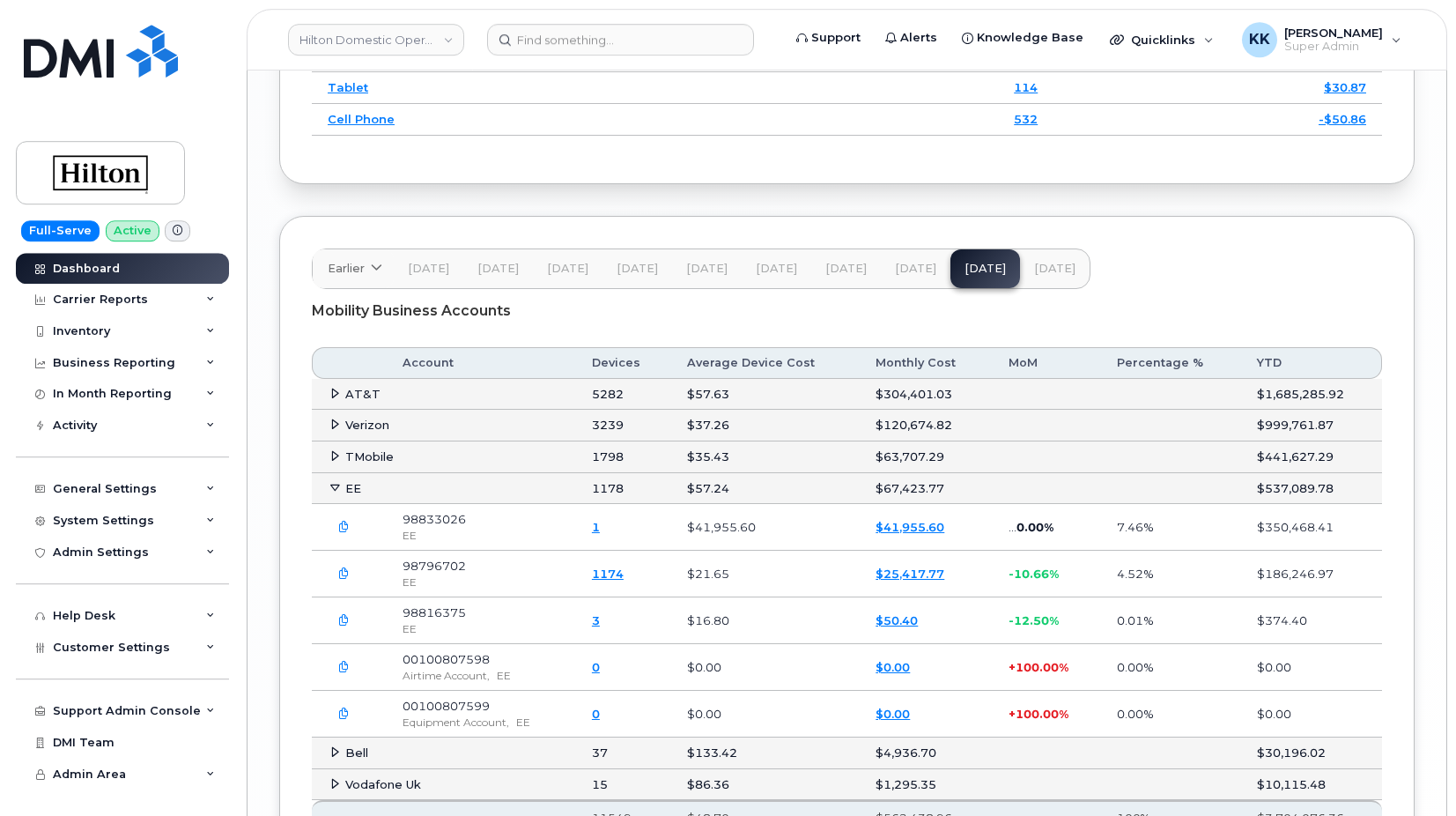
scroll to position [2771, 0]
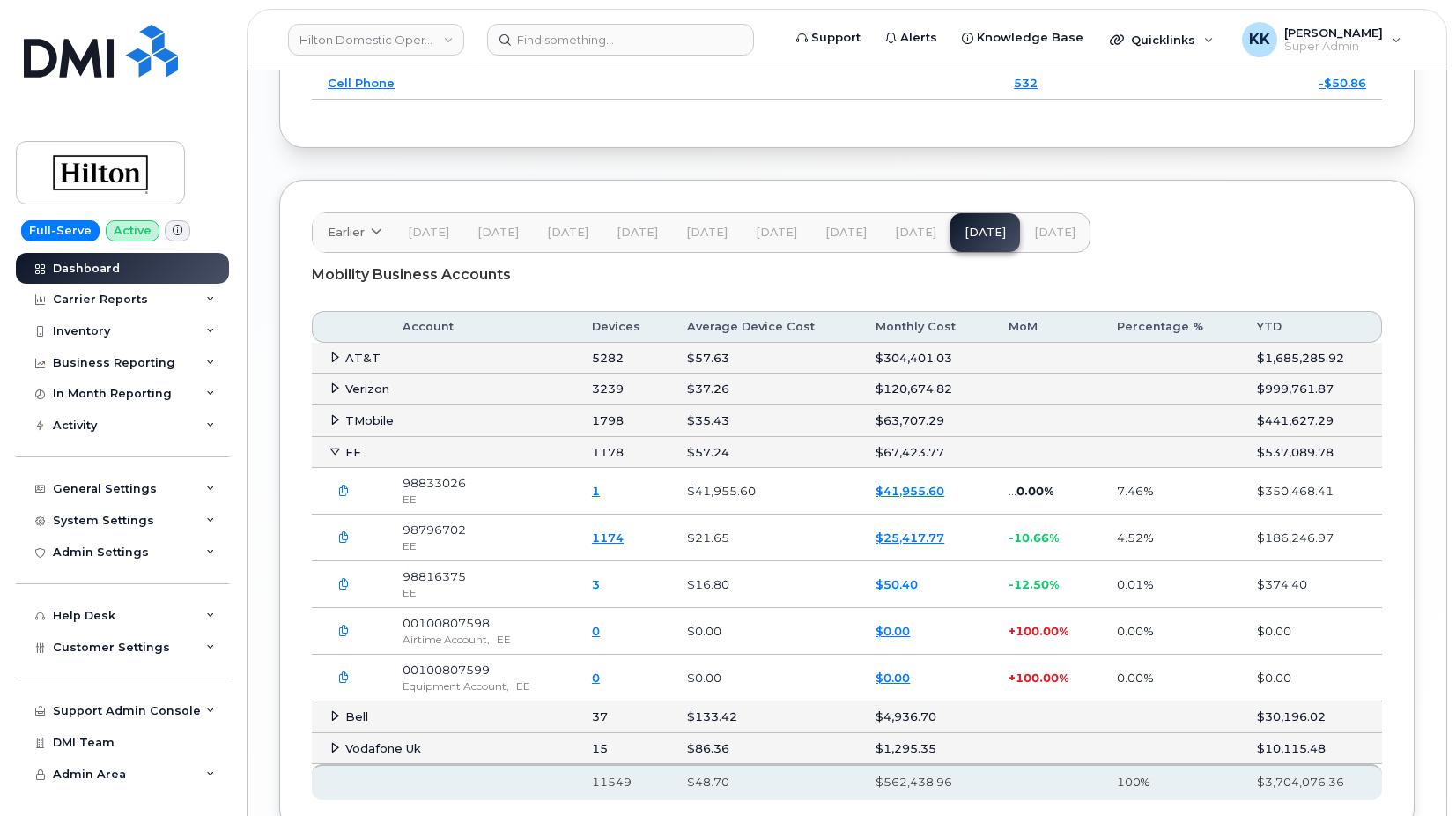
click at [327, 468] on td "EE" at bounding box center [444, 452] width 264 height 32
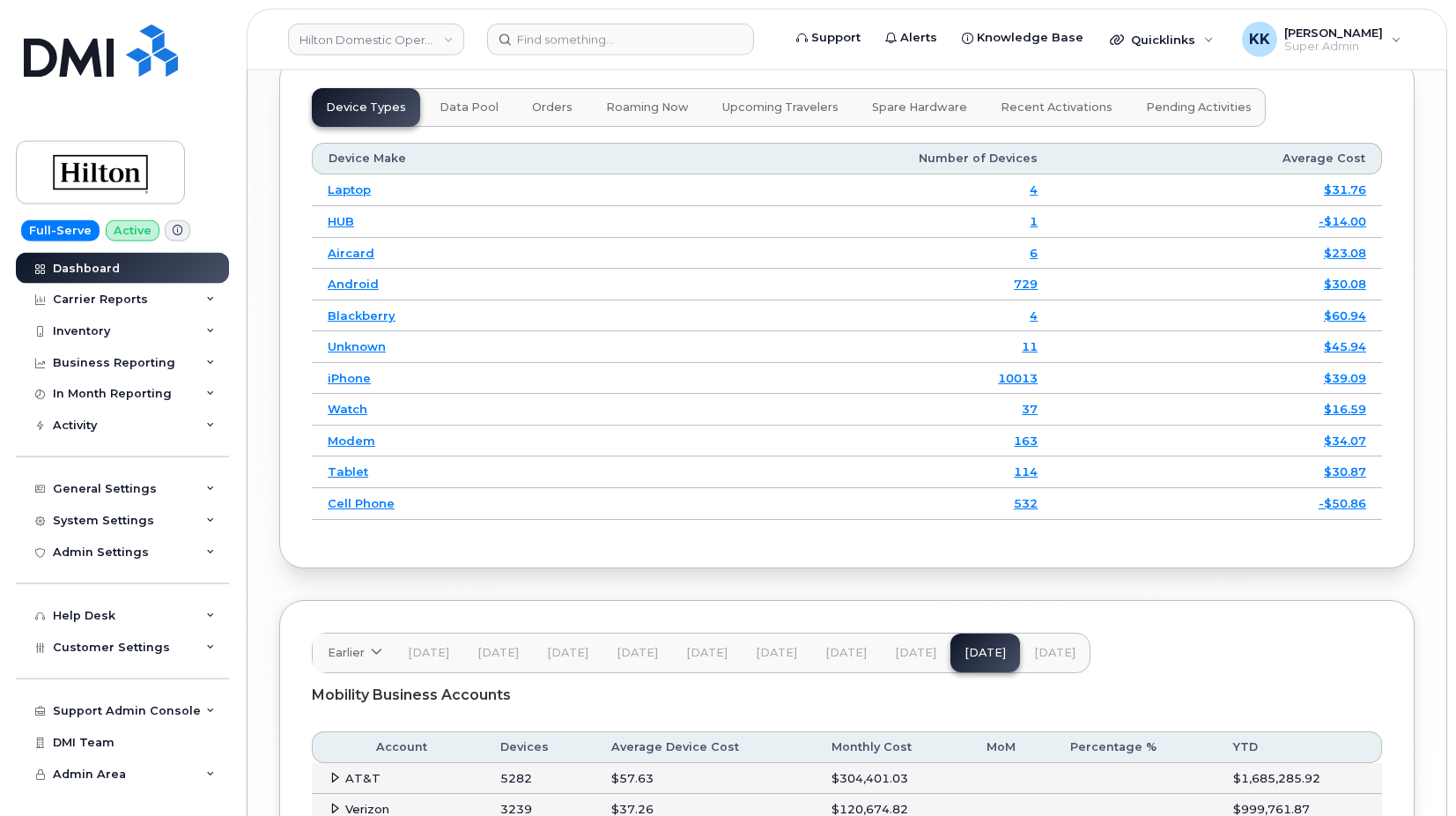
scroll to position [2341, 0]
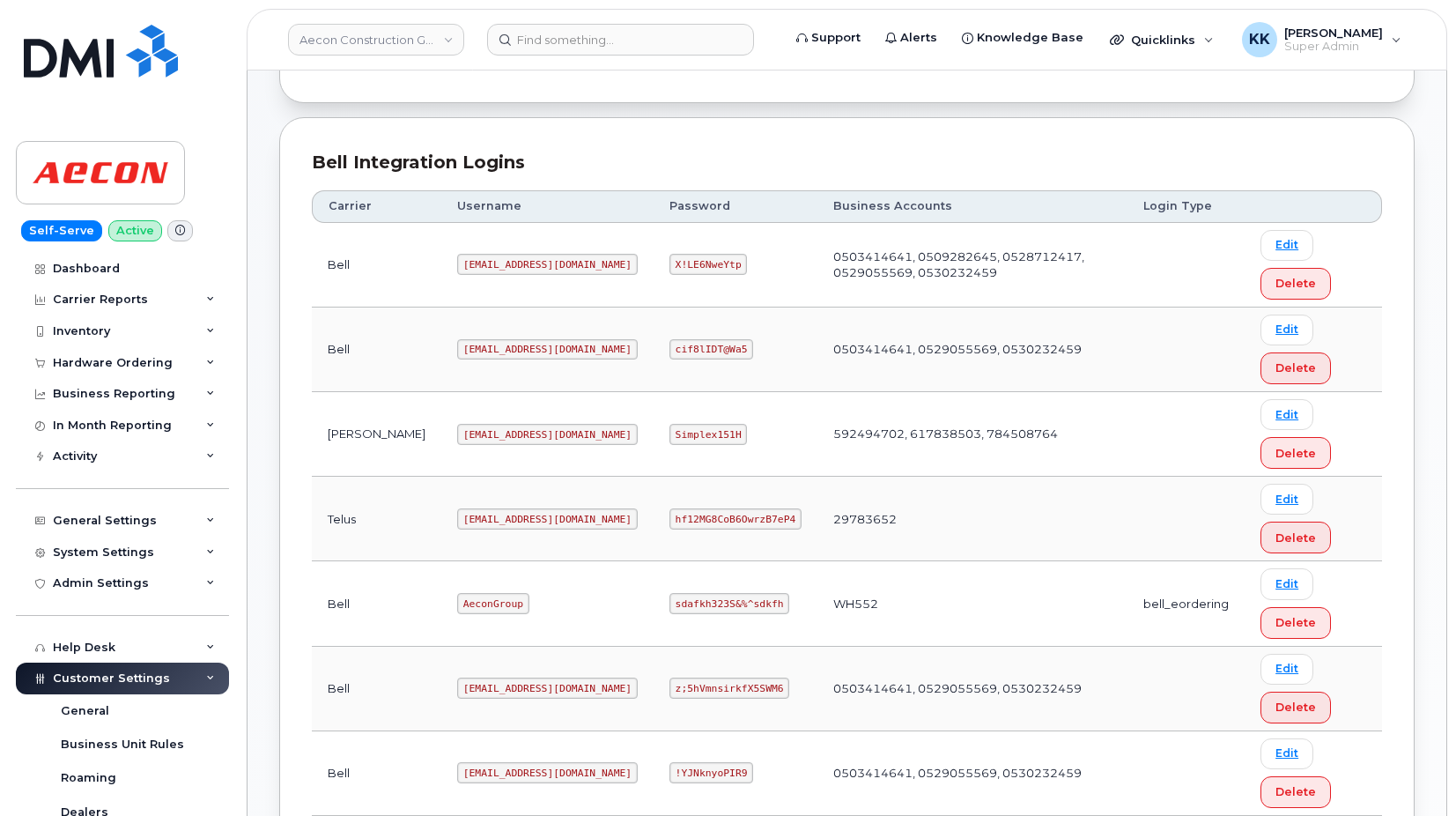
scroll to position [508, 0]
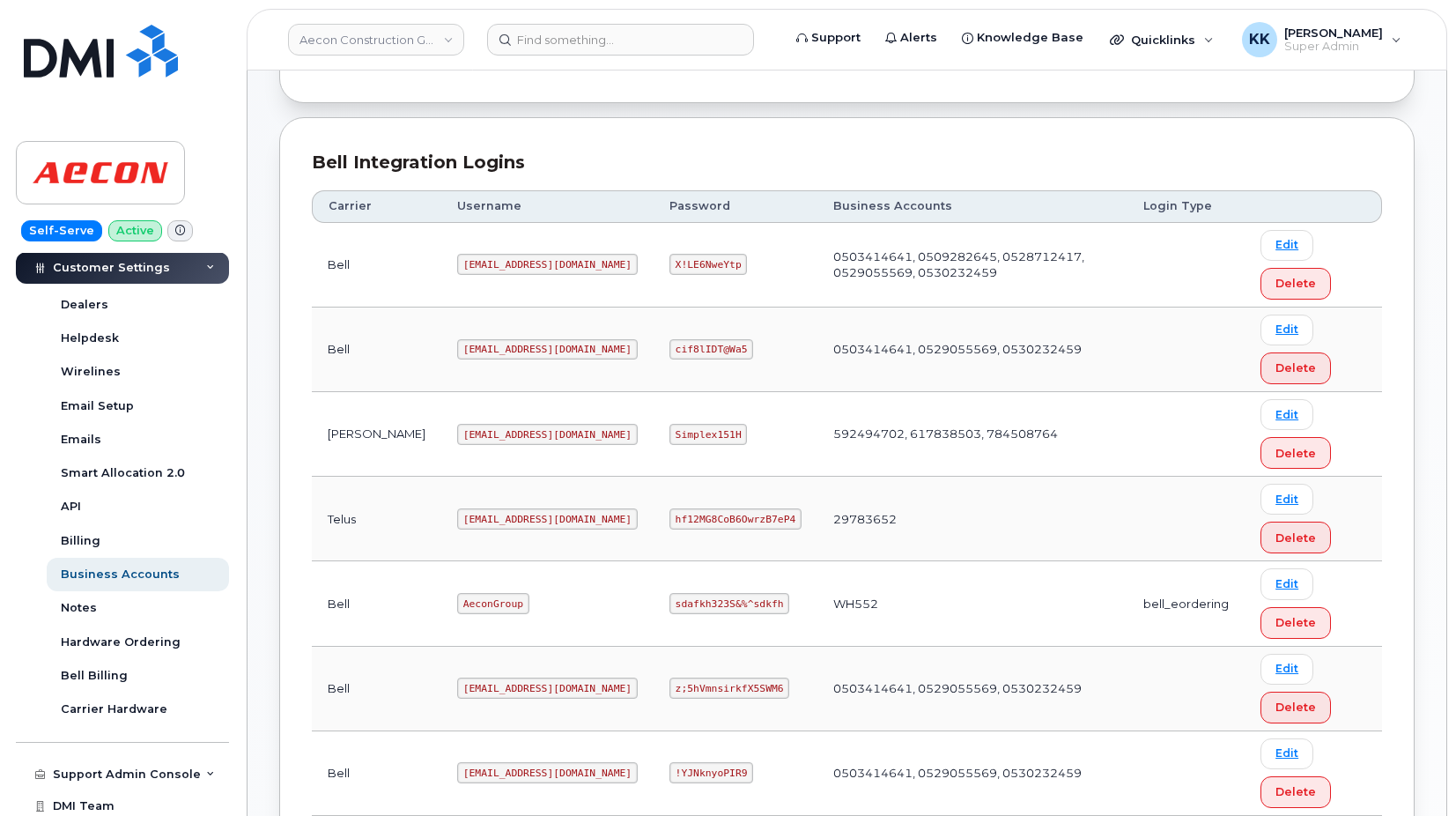
click at [457, 429] on code "[EMAIL_ADDRESS][DOMAIN_NAME]" at bounding box center [547, 434] width 180 height 21
click at [684, 437] on code "Simplex151H" at bounding box center [708, 434] width 79 height 21
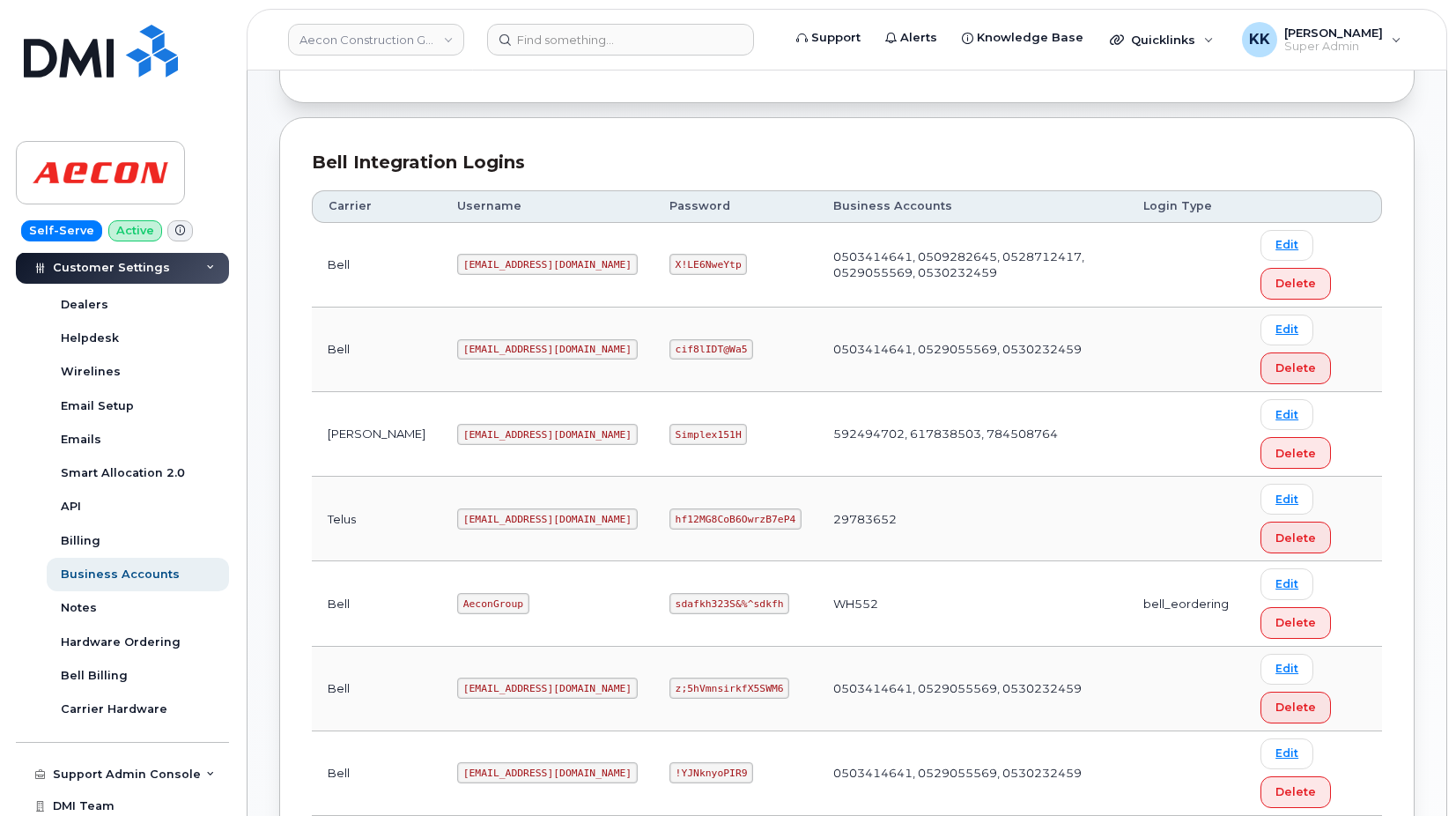
click at [684, 437] on code "Simplex151H" at bounding box center [708, 434] width 79 height 21
click at [111, 261] on div "Customer Settings" at bounding box center [122, 268] width 213 height 32
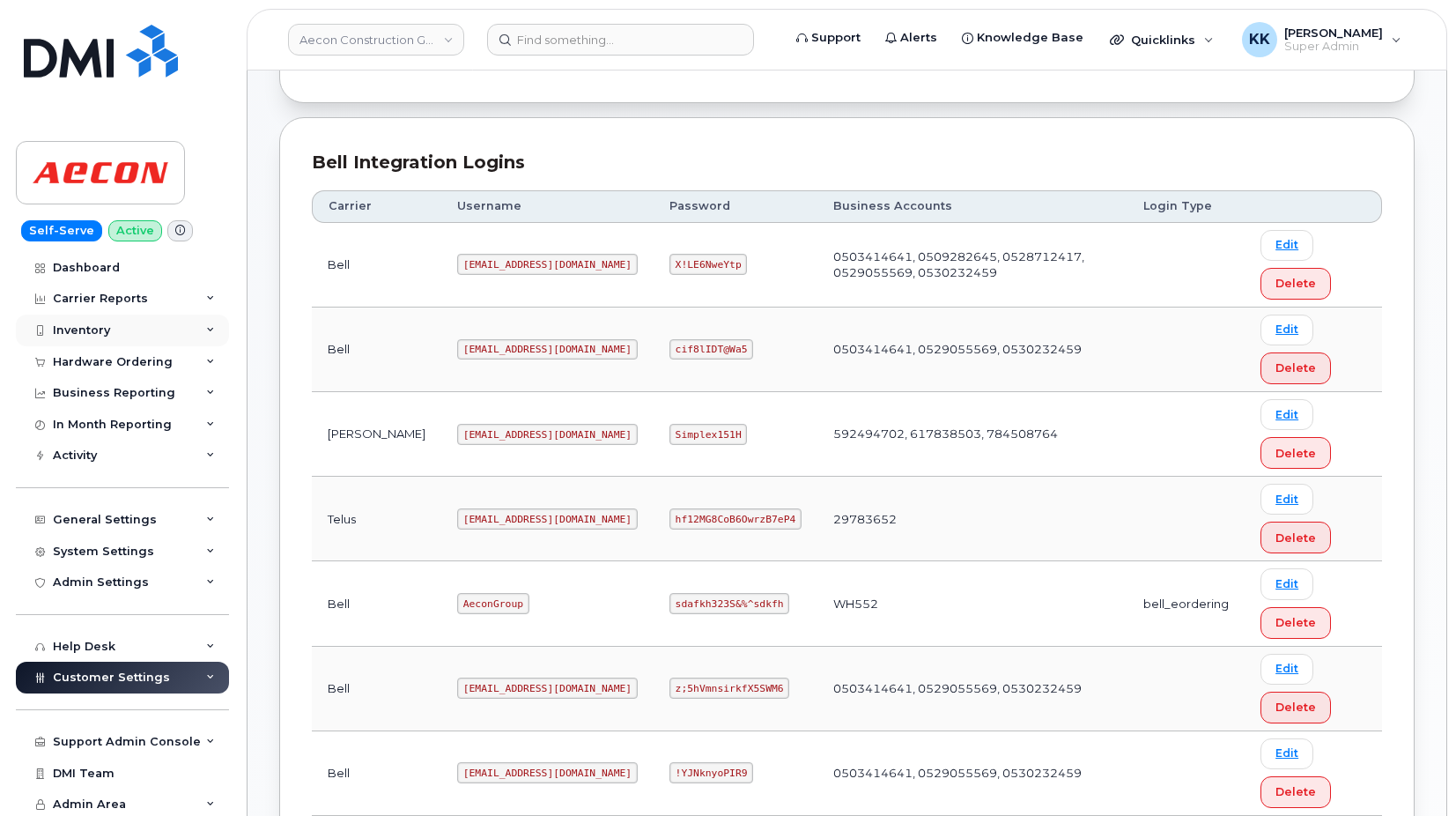
scroll to position [0, 0]
click at [99, 324] on div "Inventory" at bounding box center [81, 331] width 57 height 14
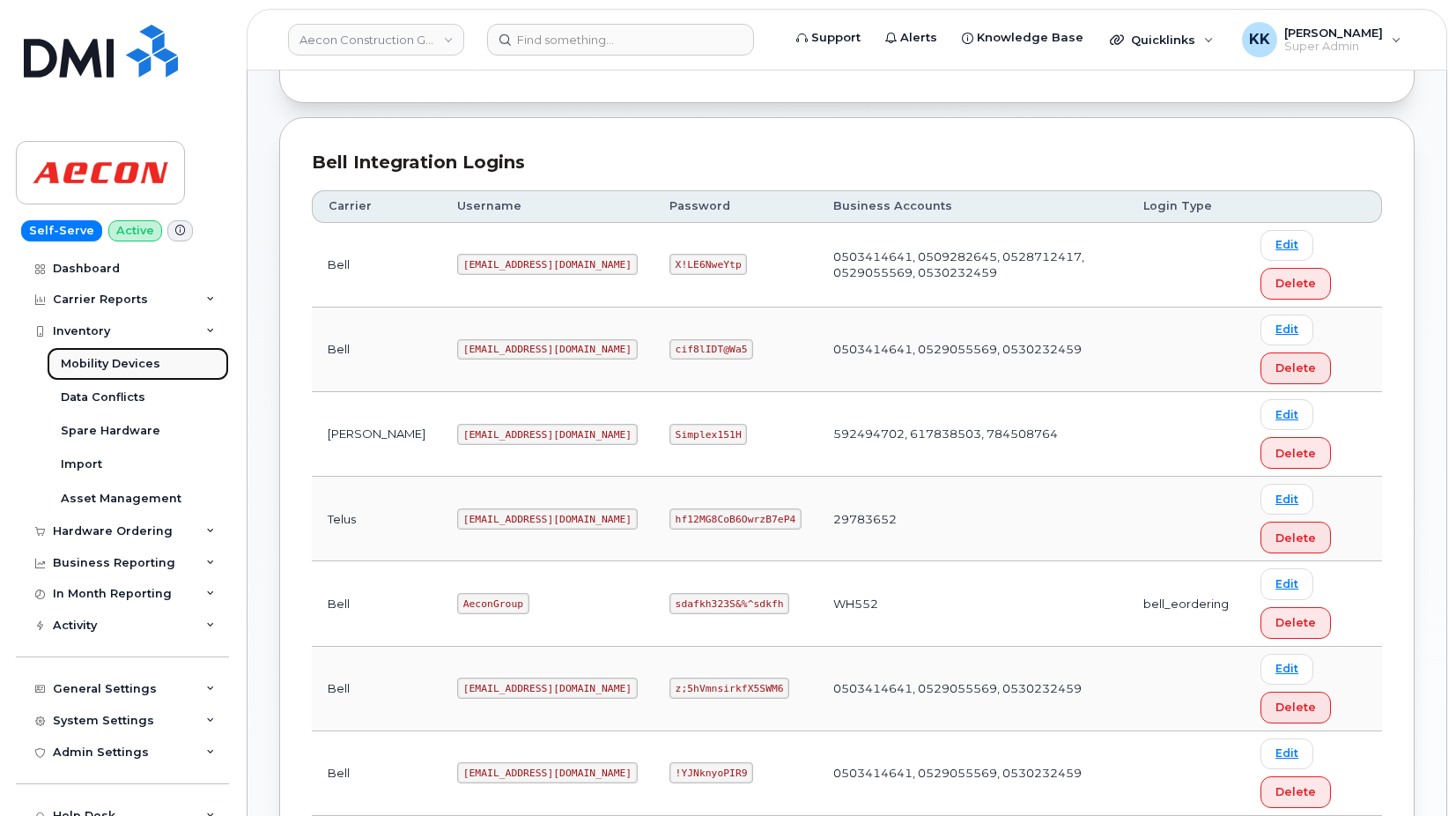
click at [103, 359] on div "Mobility Devices" at bounding box center [110, 364] width 99 height 16
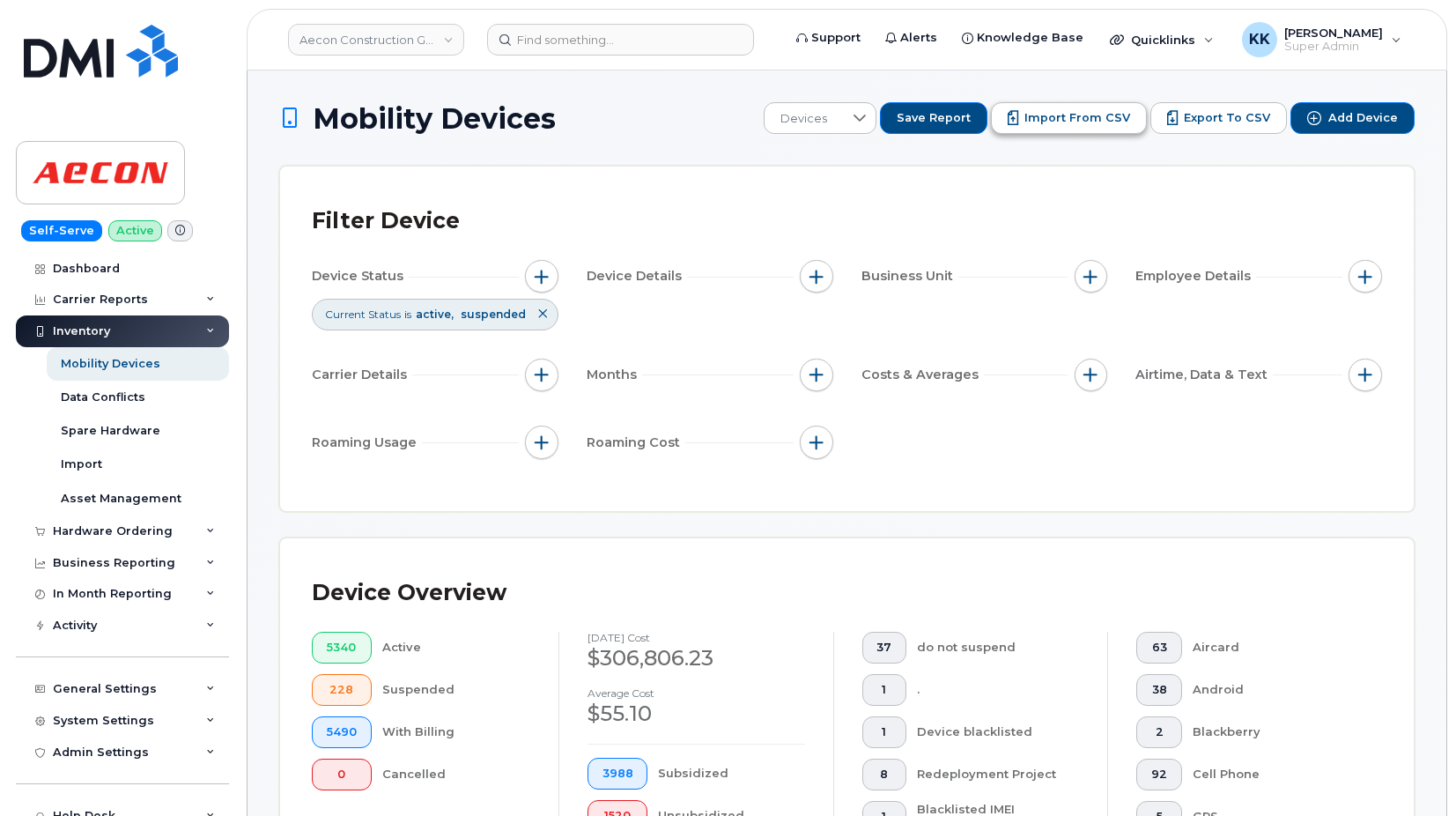
click at [1106, 113] on span "Import from CSV" at bounding box center [1077, 118] width 106 height 16
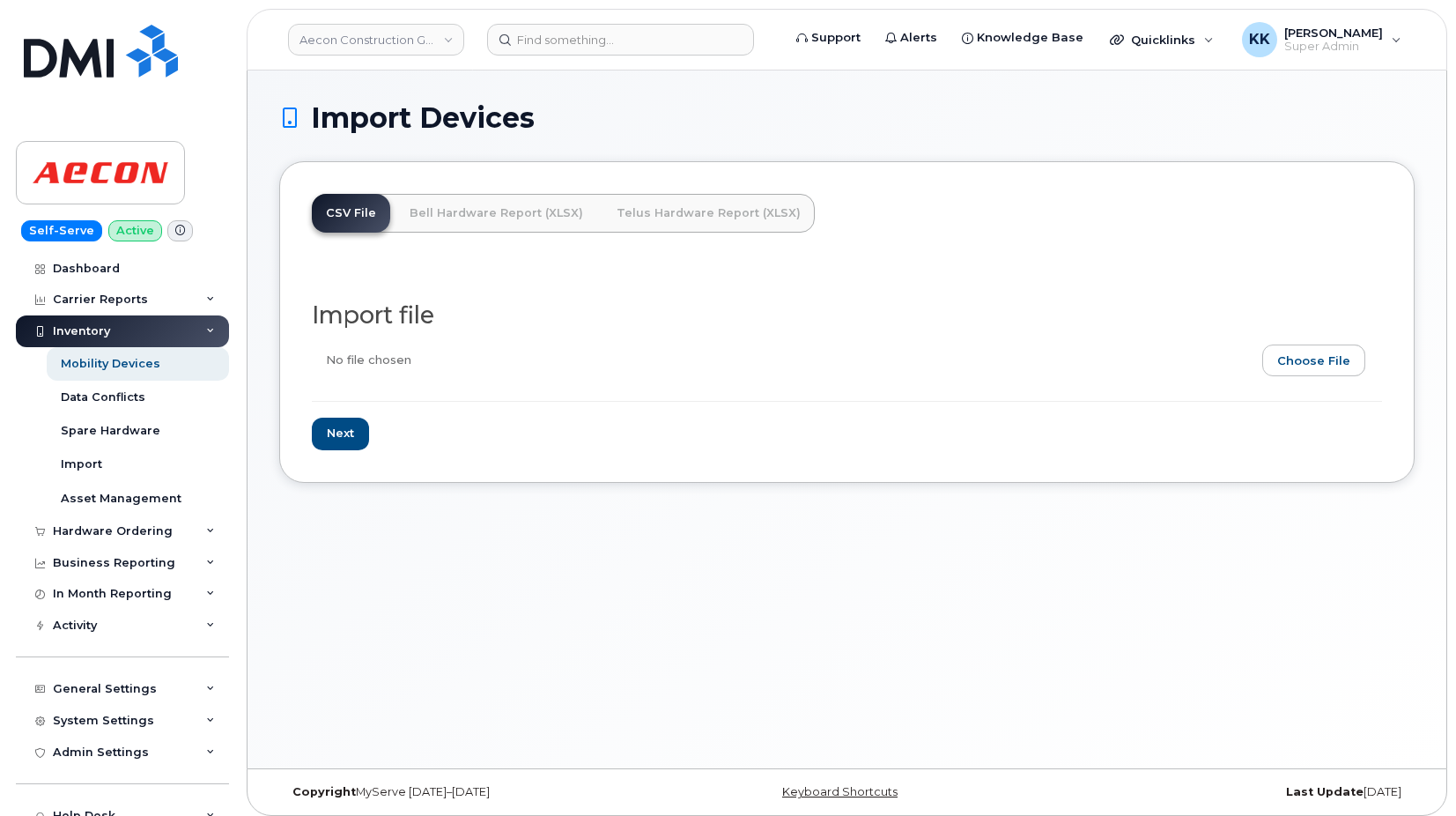
click at [1343, 367] on input "file" at bounding box center [840, 364] width 1056 height 40
type input "C:\fakepath\Aecon [PERSON_NAME] Part 2 Inventory [DATE].csv"
click at [342, 438] on input "Next" at bounding box center [340, 434] width 57 height 33
type input "Loading..."
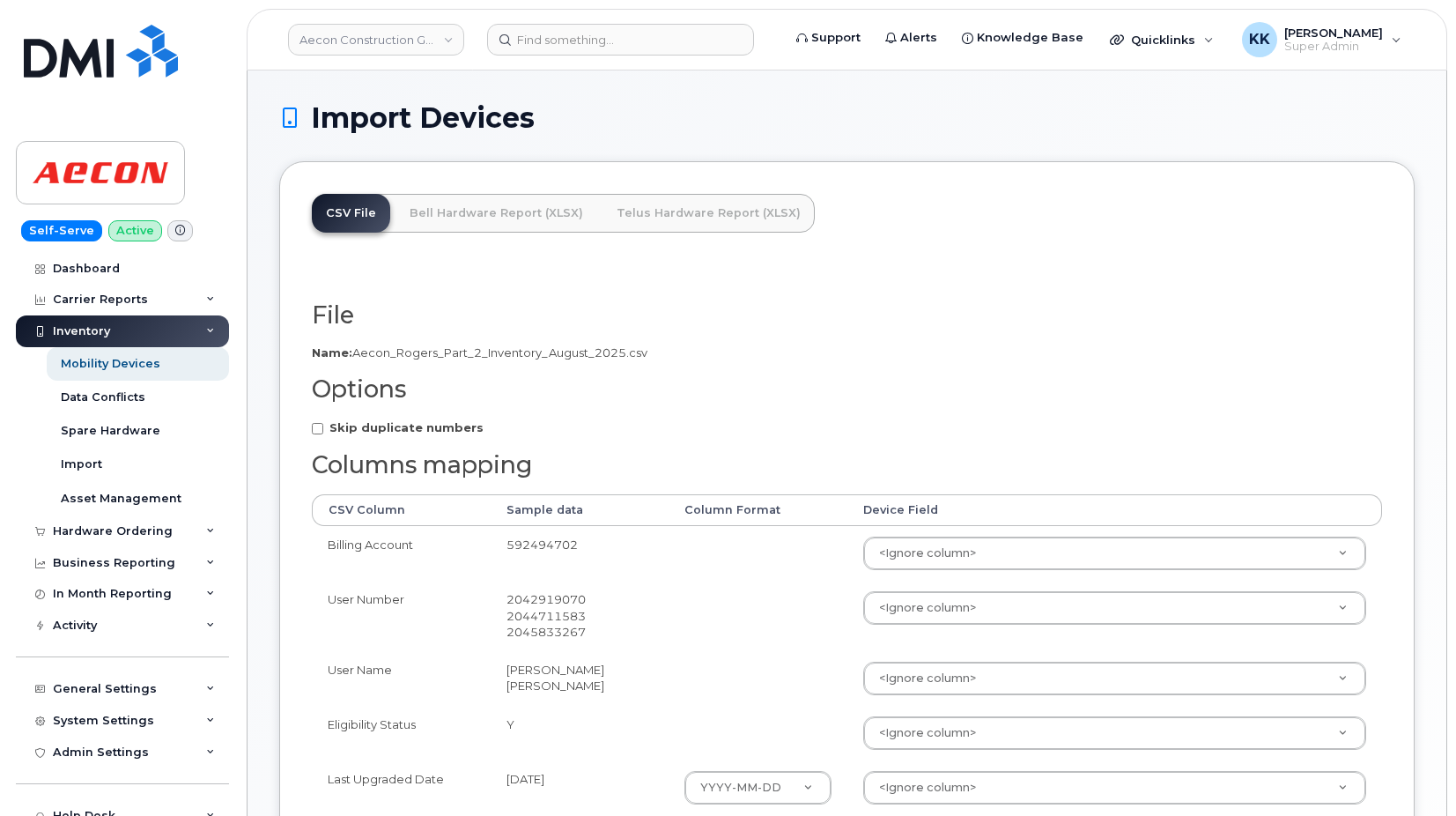
click at [407, 422] on strong "Skip duplicate numbers" at bounding box center [406, 427] width 154 height 14
click at [323, 422] on input "Skip duplicate numbers" at bounding box center [318, 428] width 11 height 11
checkbox input "true"
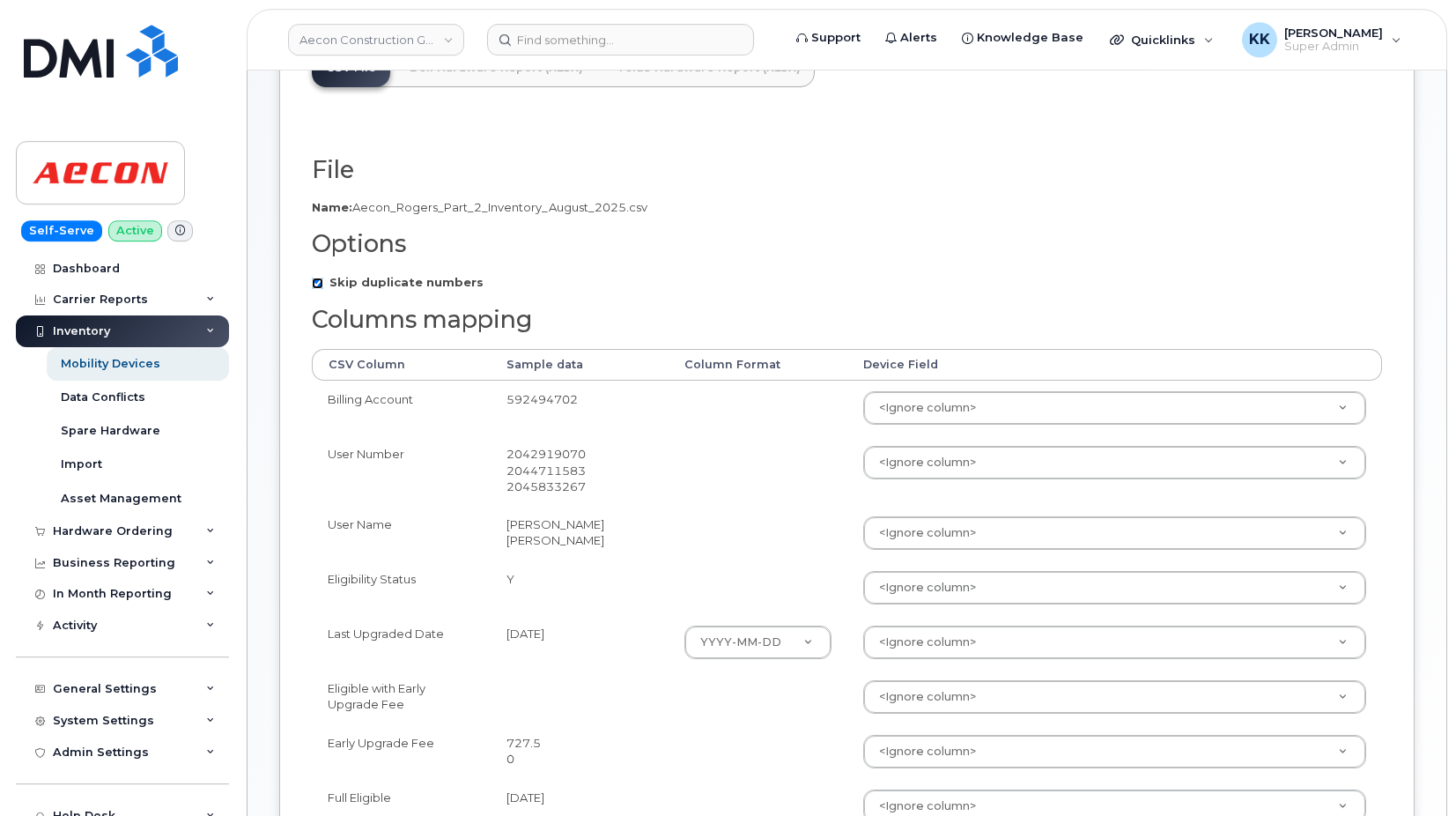
scroll to position [179, 0]
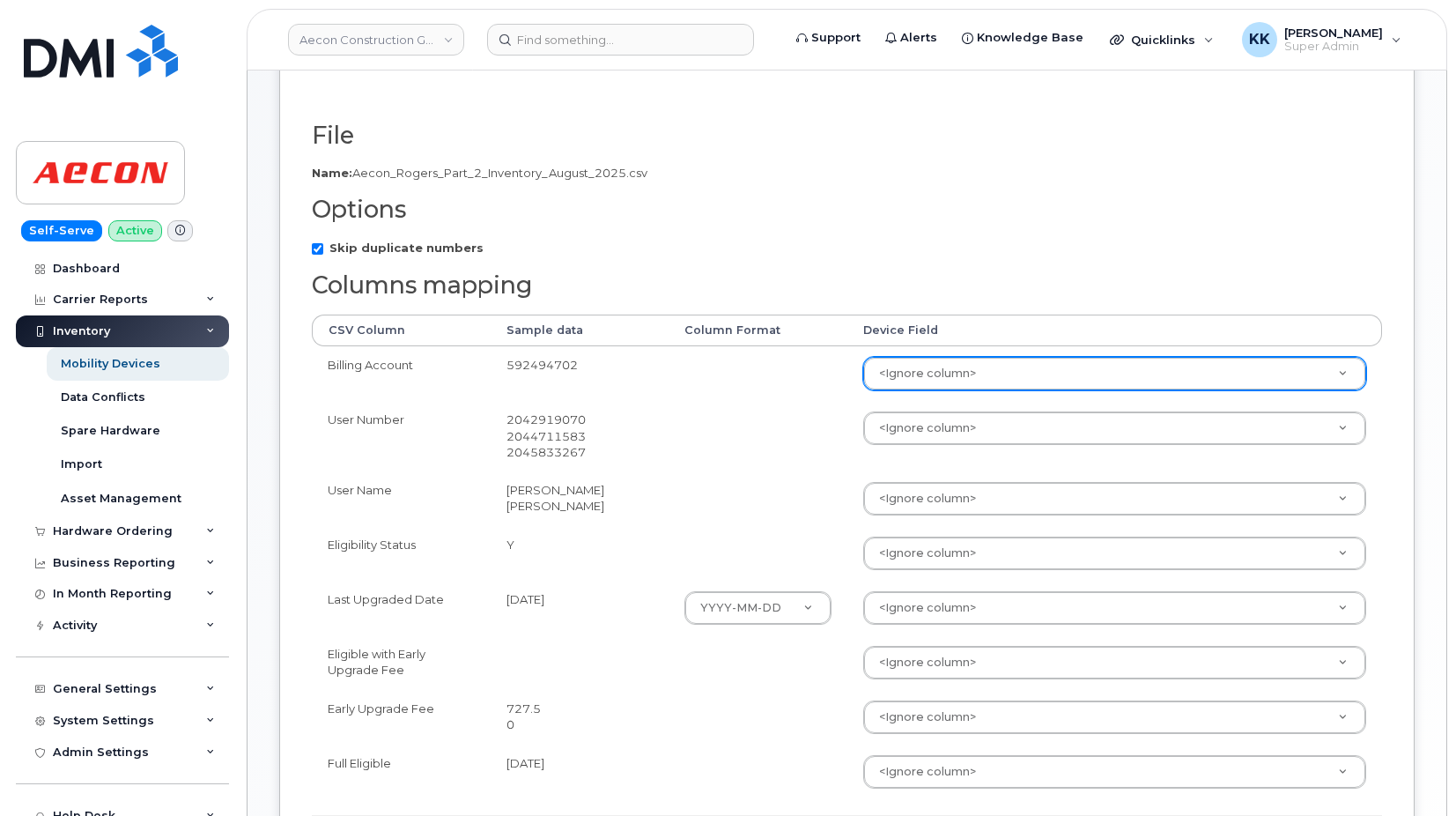
click at [967, 374] on body "Aecon Construction Group Inc Support Alerts Knowledge Base Quicklinks Suspend /…" at bounding box center [728, 415] width 1456 height 1190
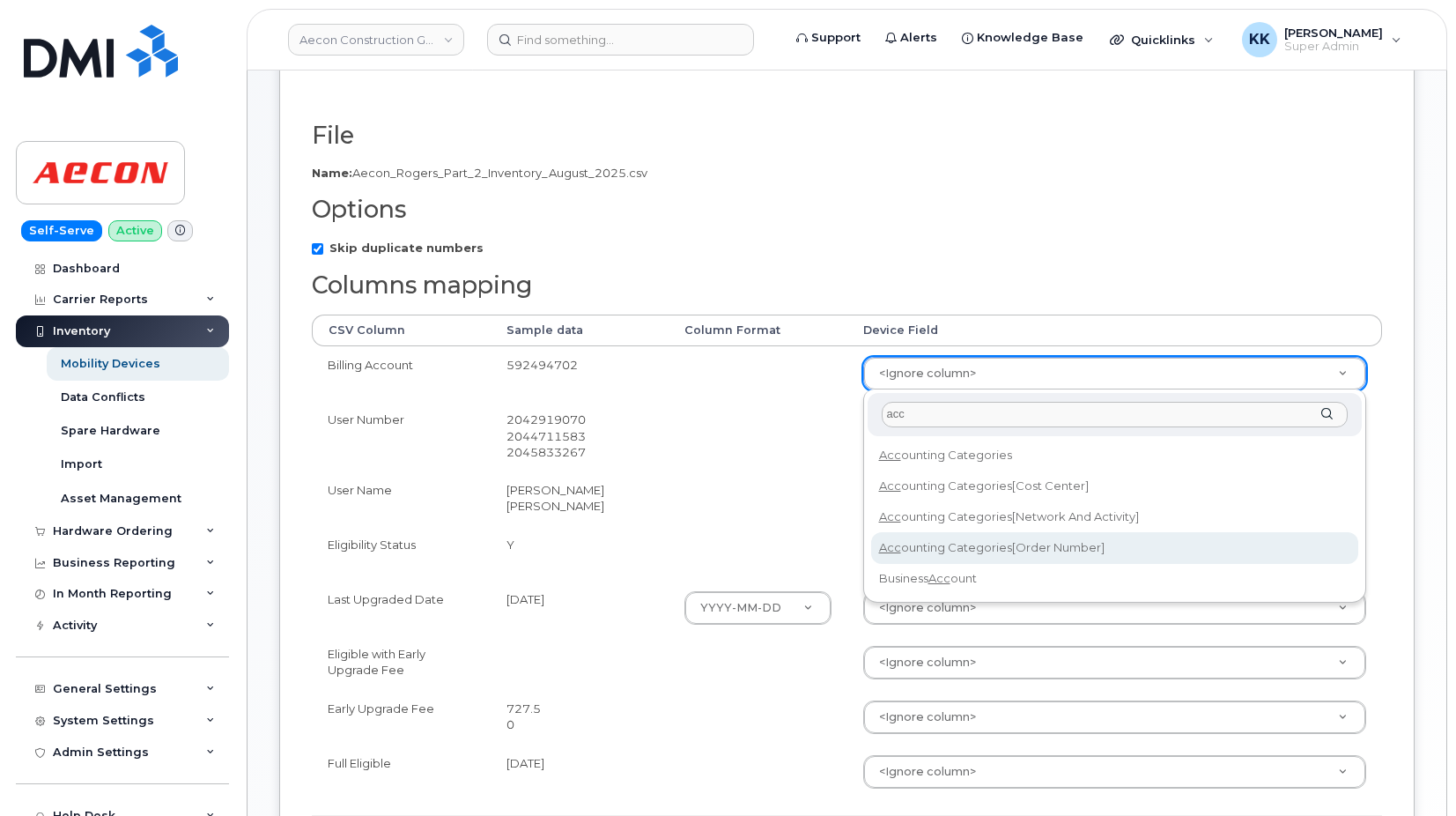
type input "acc"
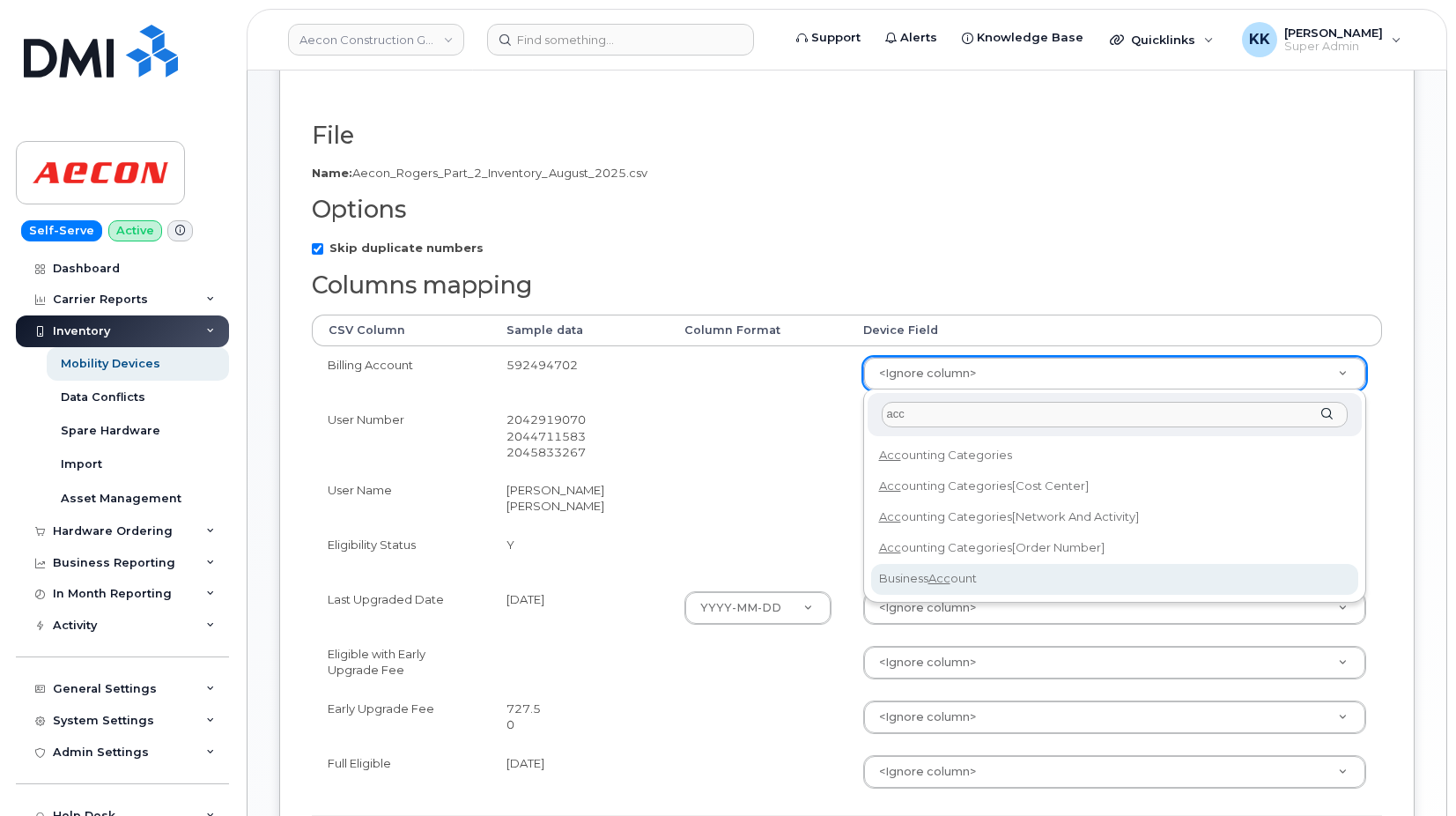
select select "business_account_id"
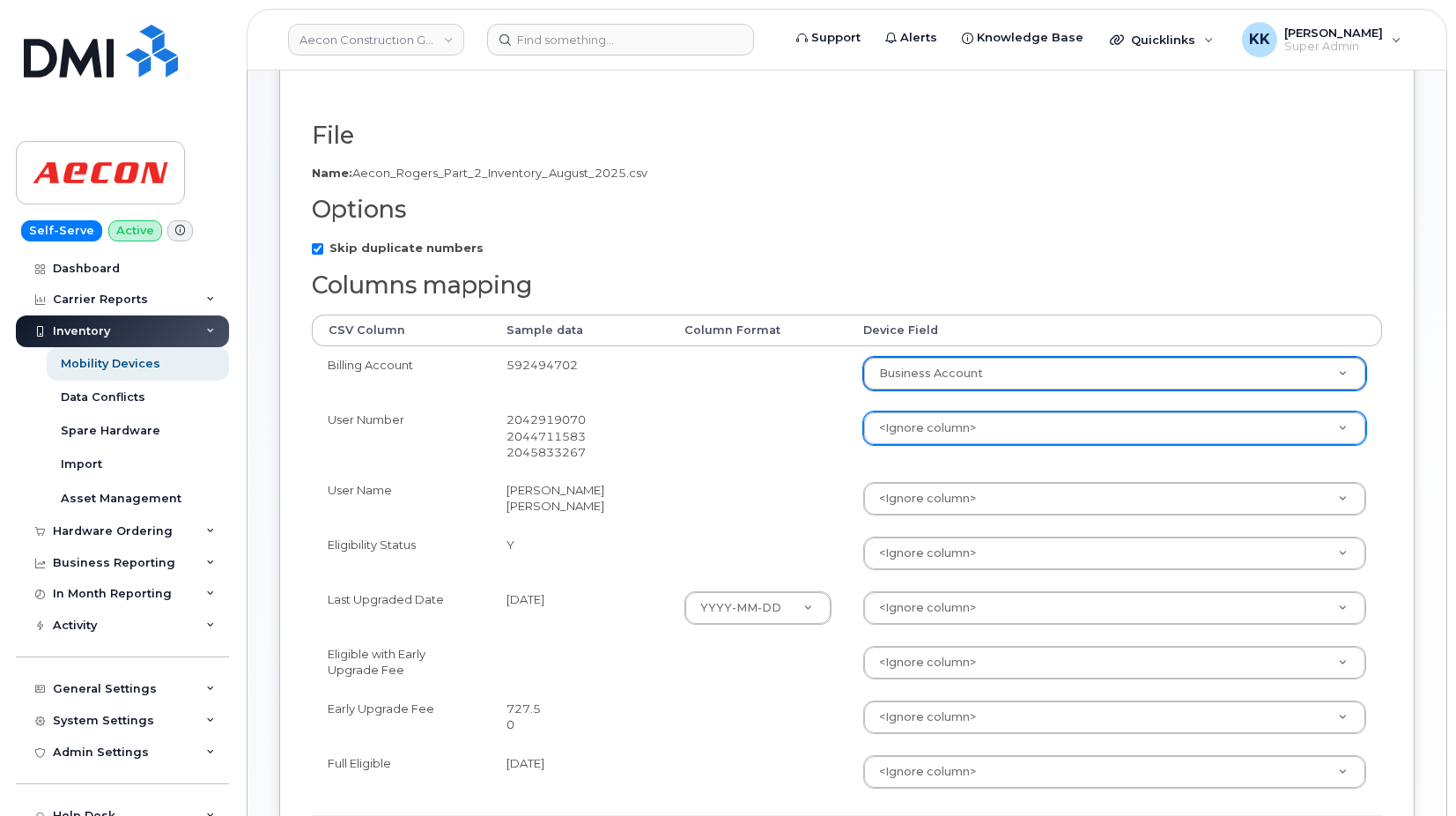
click at [943, 424] on body "Aecon Construction Group Inc Support Alerts Knowledge Base Quicklinks Suspend /…" at bounding box center [728, 415] width 1456 height 1190
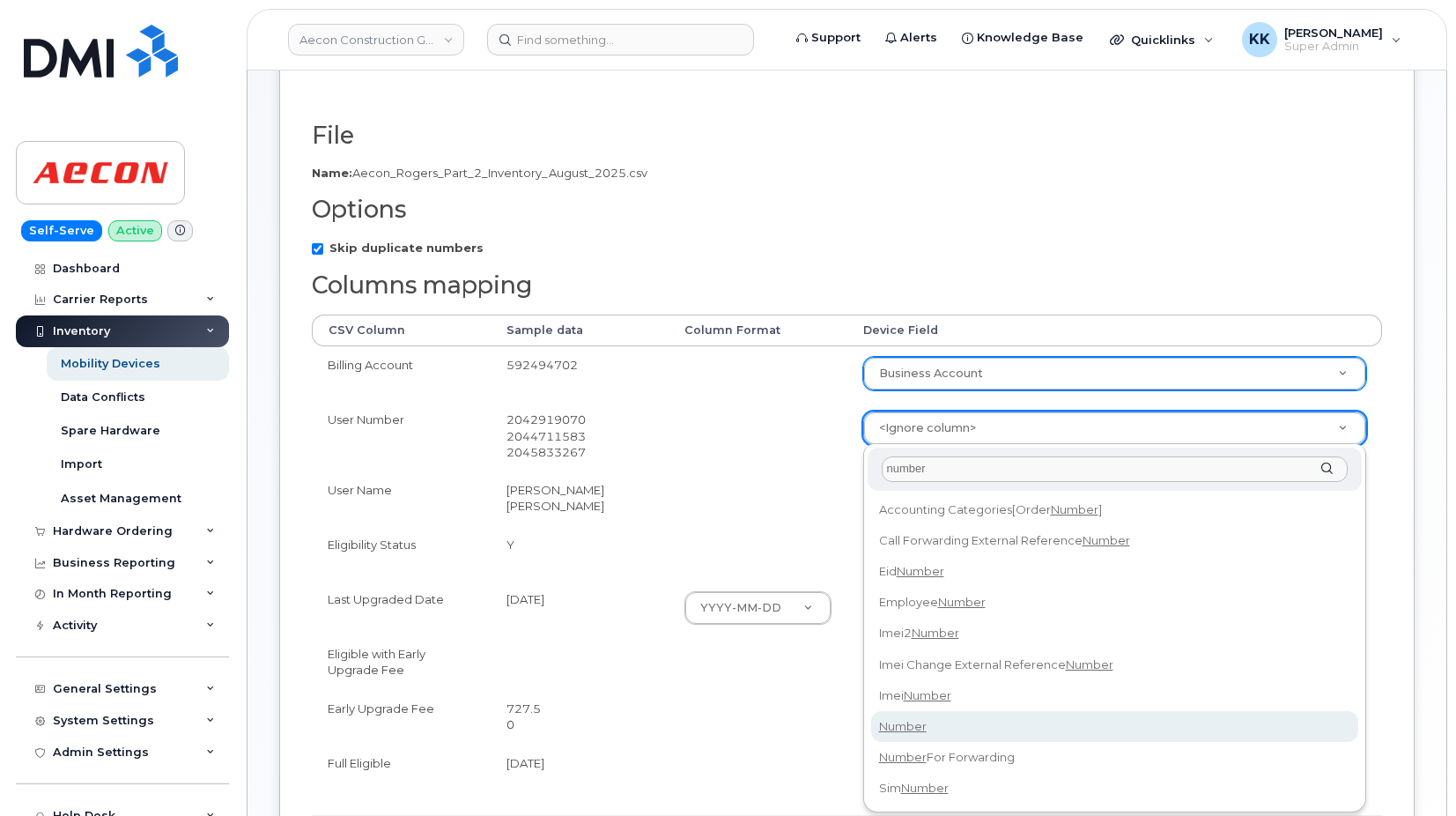
type input "number"
select select "number"
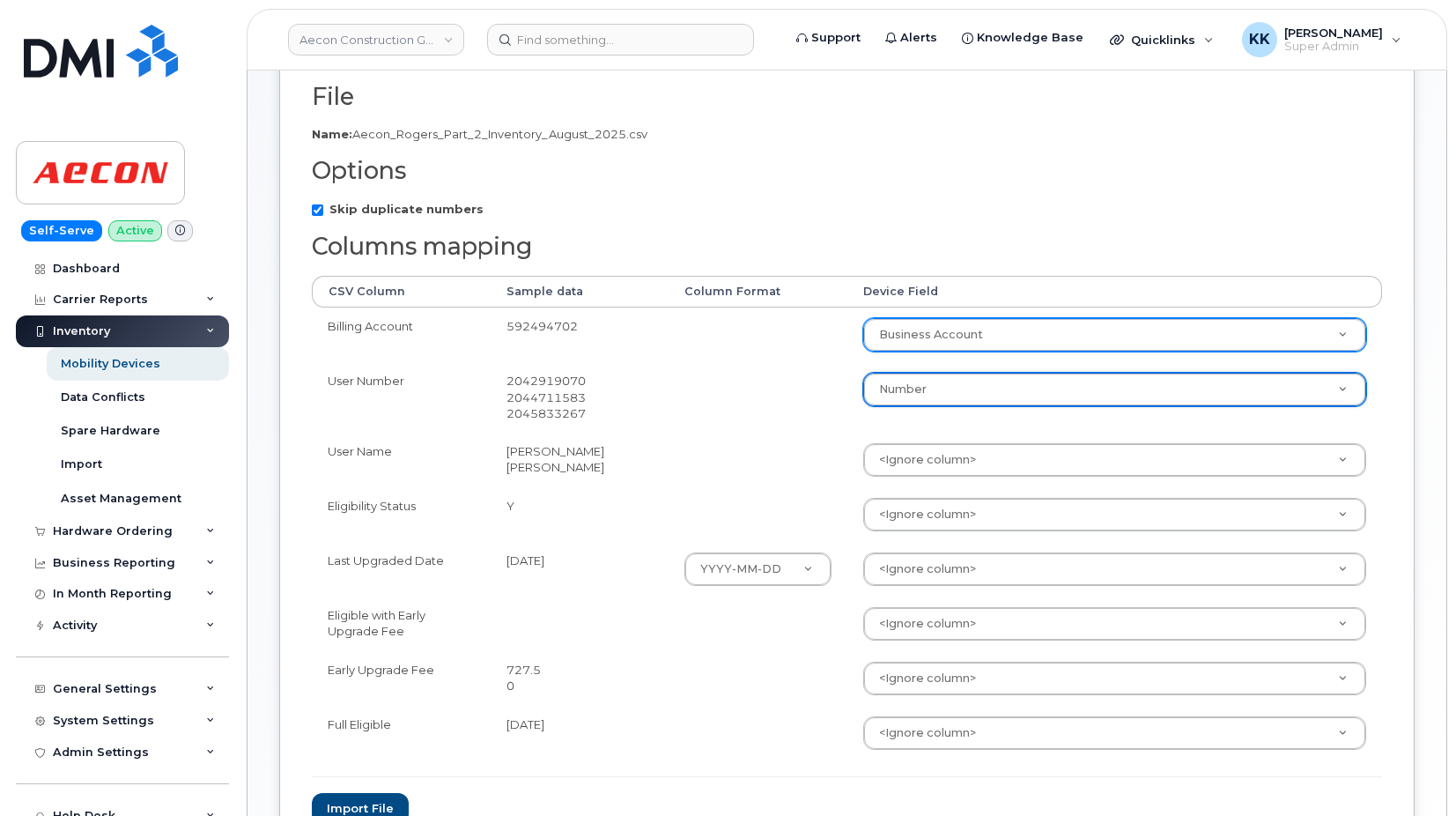
scroll to position [269, 0]
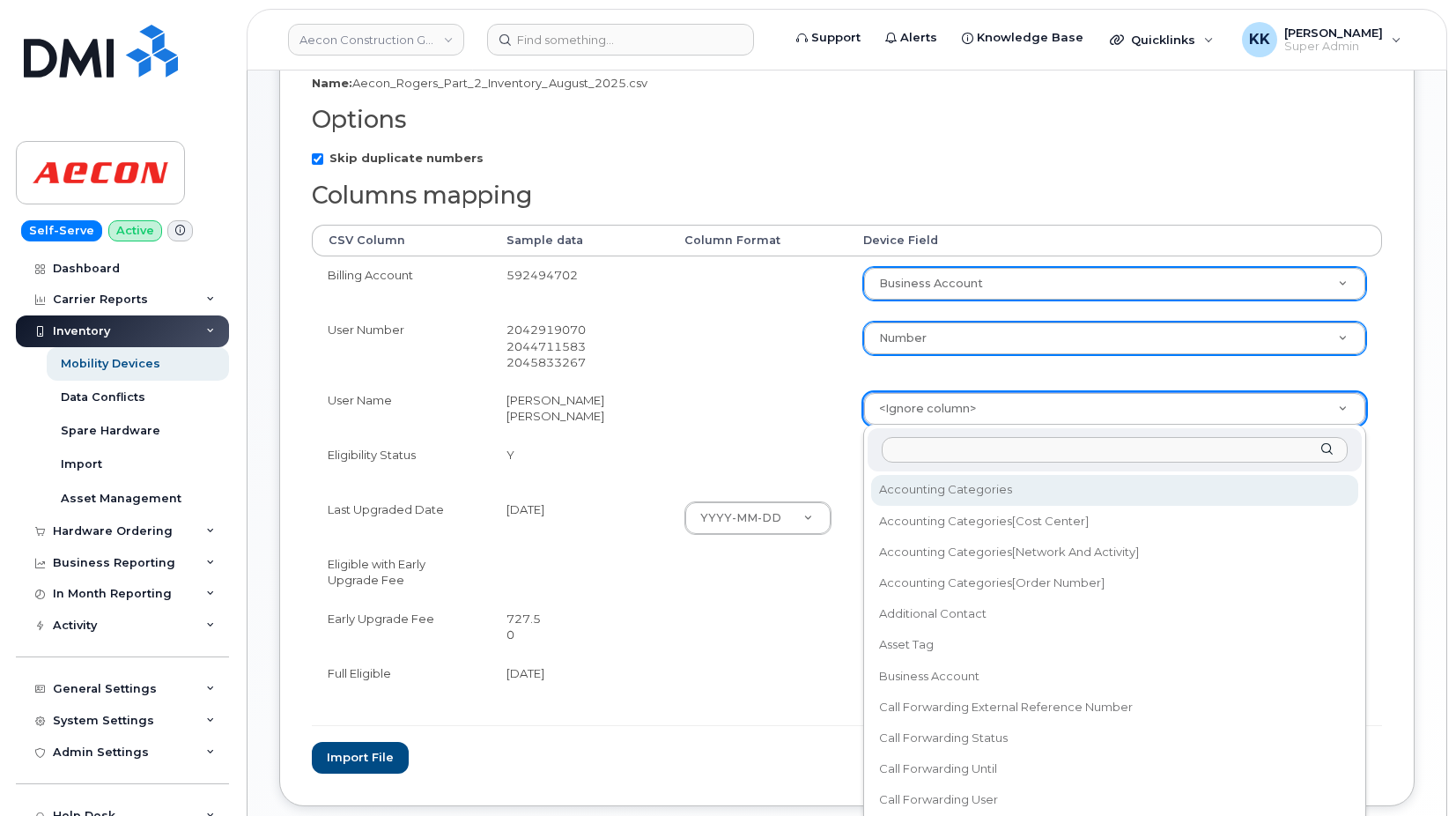
click at [915, 422] on body "Aecon Construction Group Inc Support Alerts Knowledge Base Quicklinks Suspend /…" at bounding box center [728, 325] width 1456 height 1190
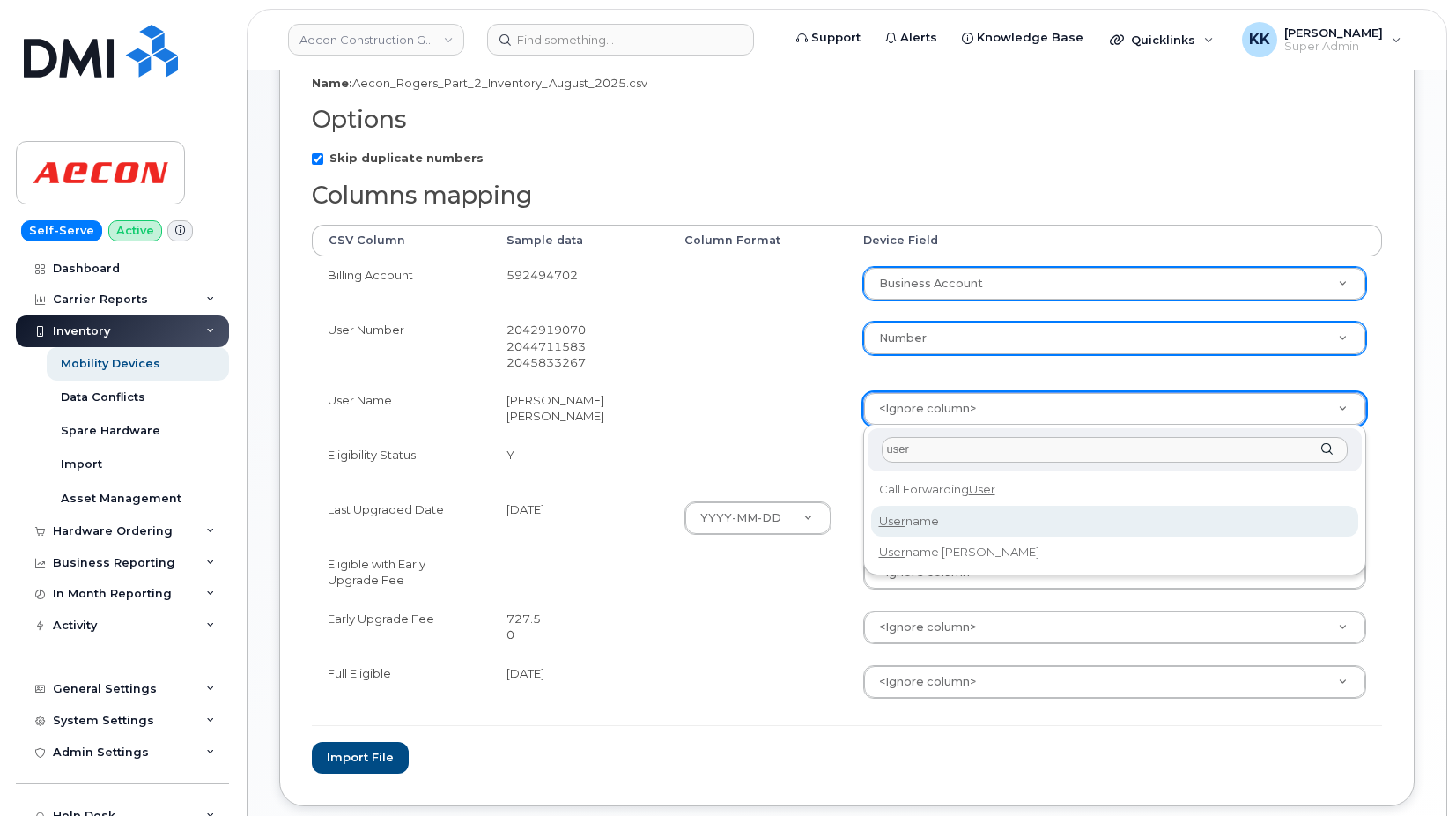
type input "user"
select select "username"
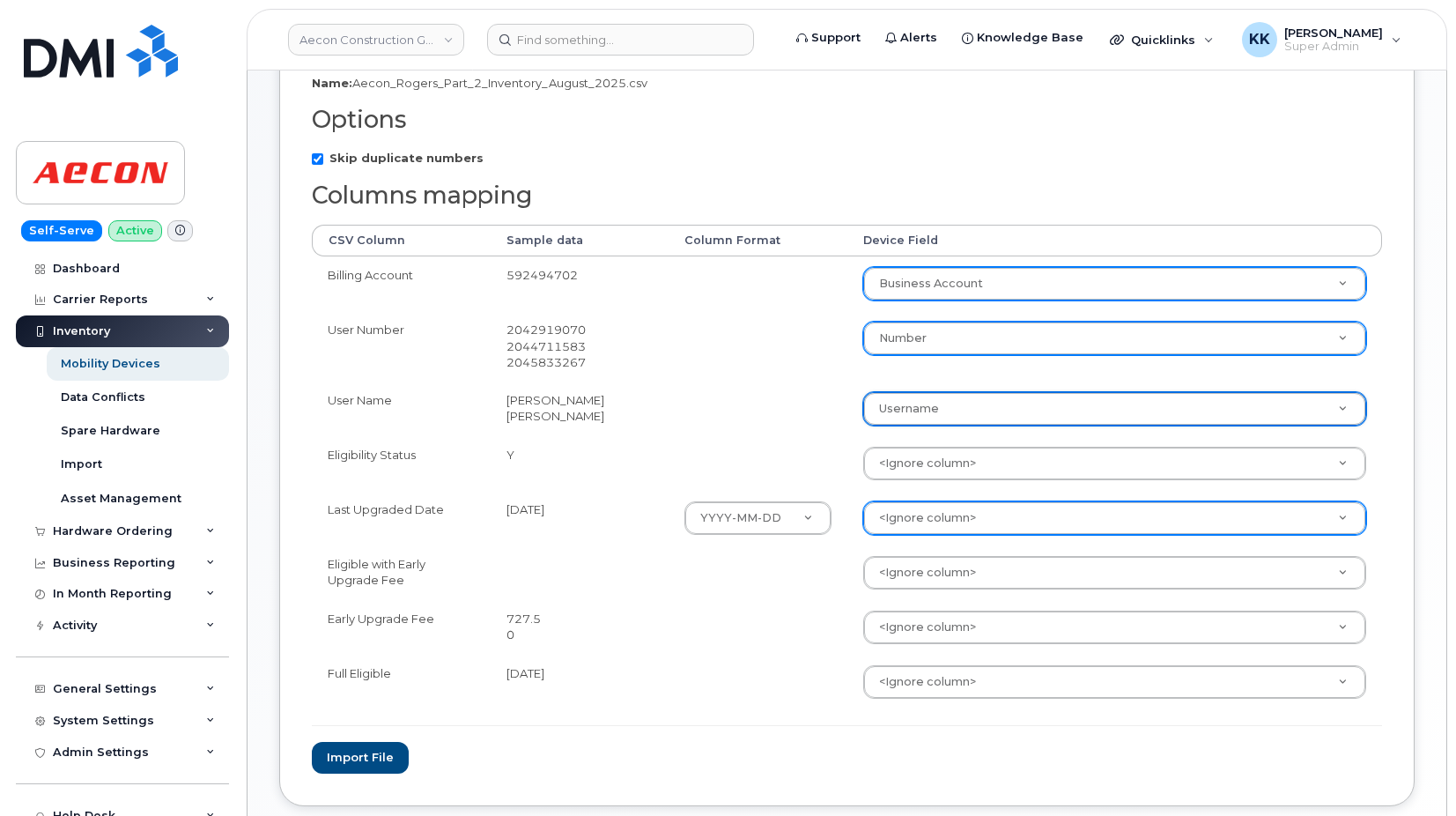
click at [890, 543] on body "Aecon Construction Group Inc Support Alerts Knowledge Base Quicklinks Suspend /…" at bounding box center [728, 325] width 1456 height 1190
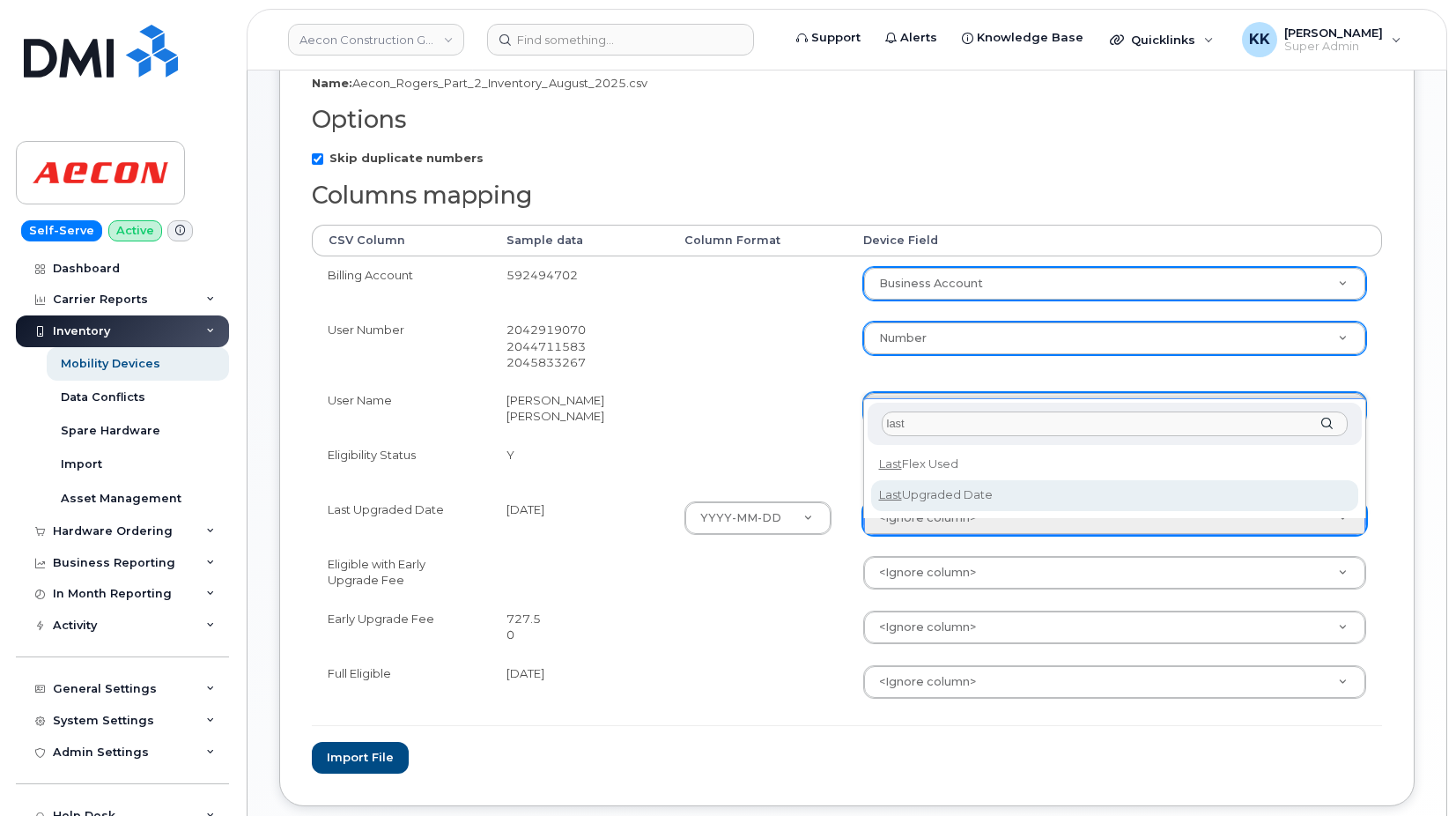
type input "last"
select select "last_upgraded_date"
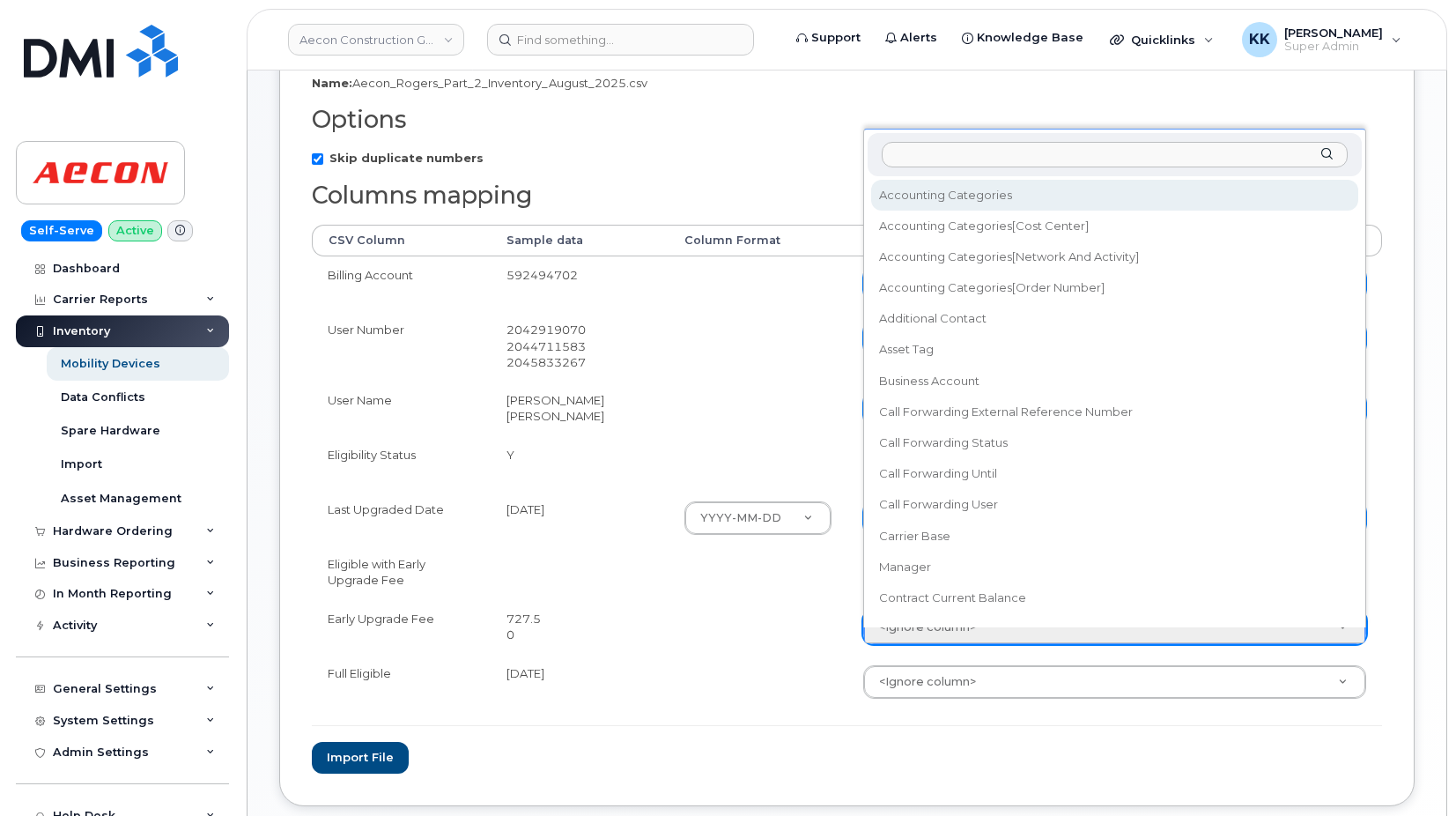
click at [919, 644] on body "Aecon Construction Group Inc Support Alerts Knowledge Base Quicklinks Suspend /…" at bounding box center [728, 325] width 1456 height 1190
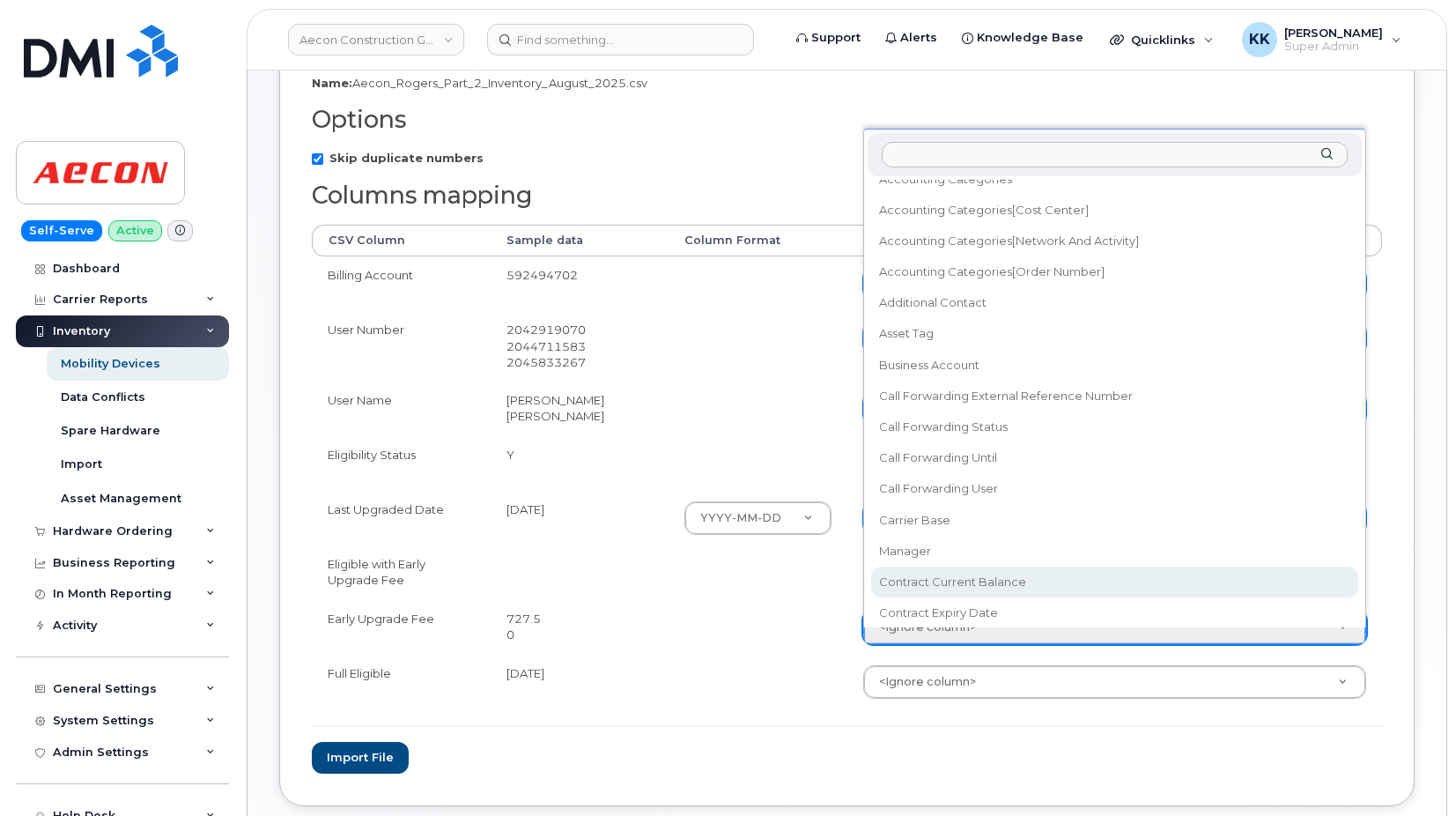
select select "contract_current_balance"
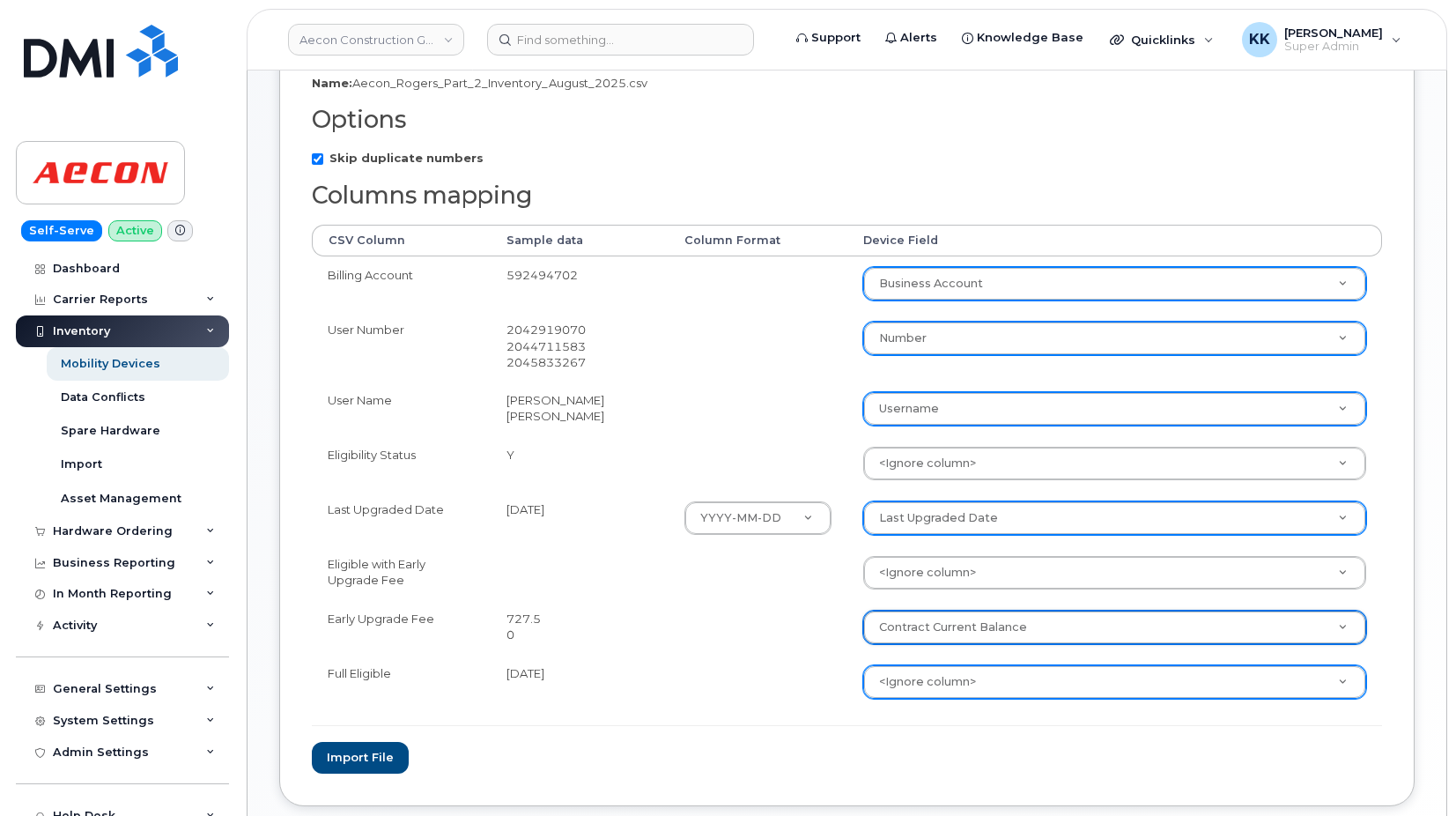
click at [902, 709] on body "Aecon Construction Group Inc Support Alerts Knowledge Base Quicklinks Suspend /…" at bounding box center [728, 325] width 1456 height 1190
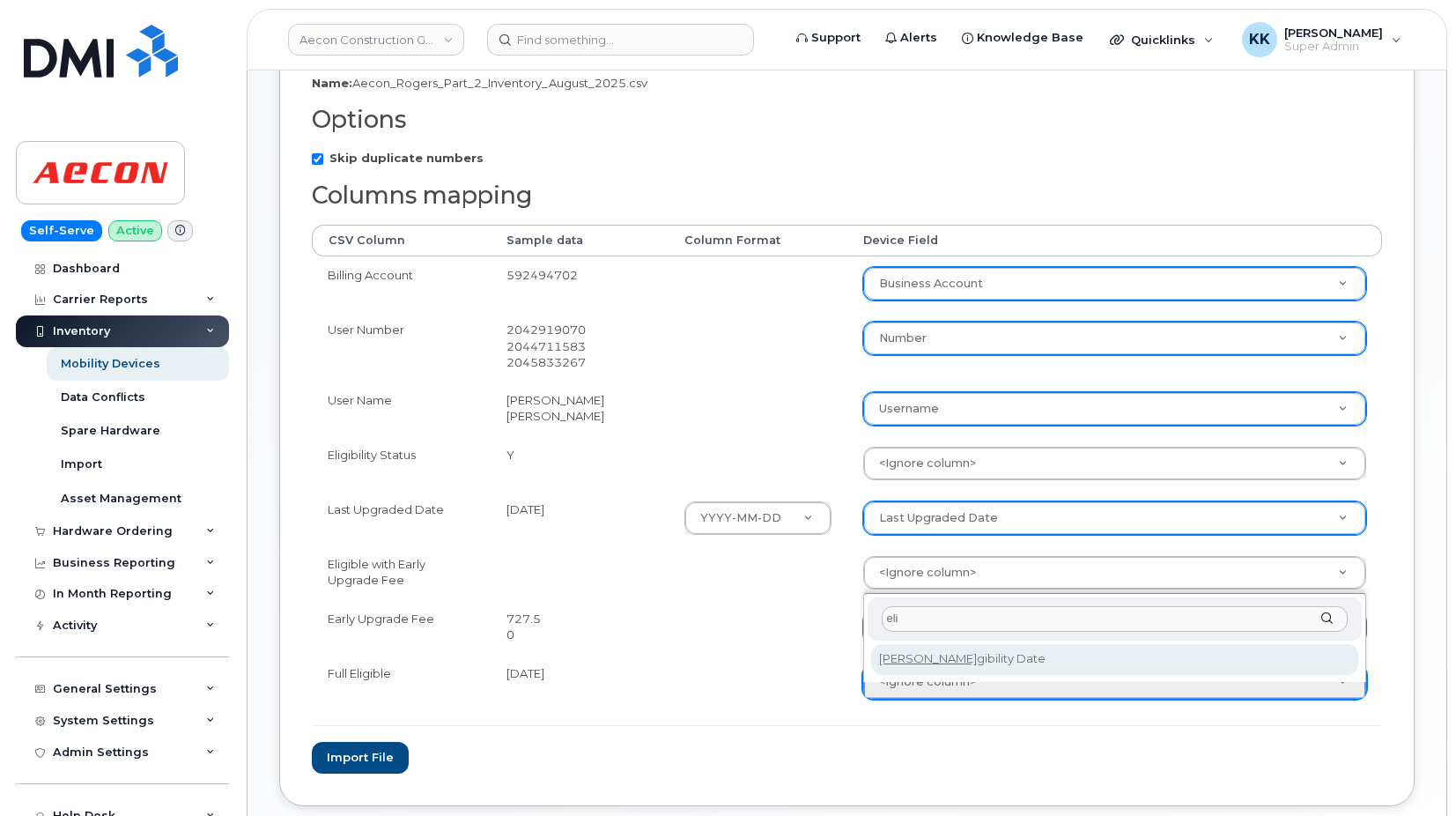
type input "eli"
select select "eligibility_date"
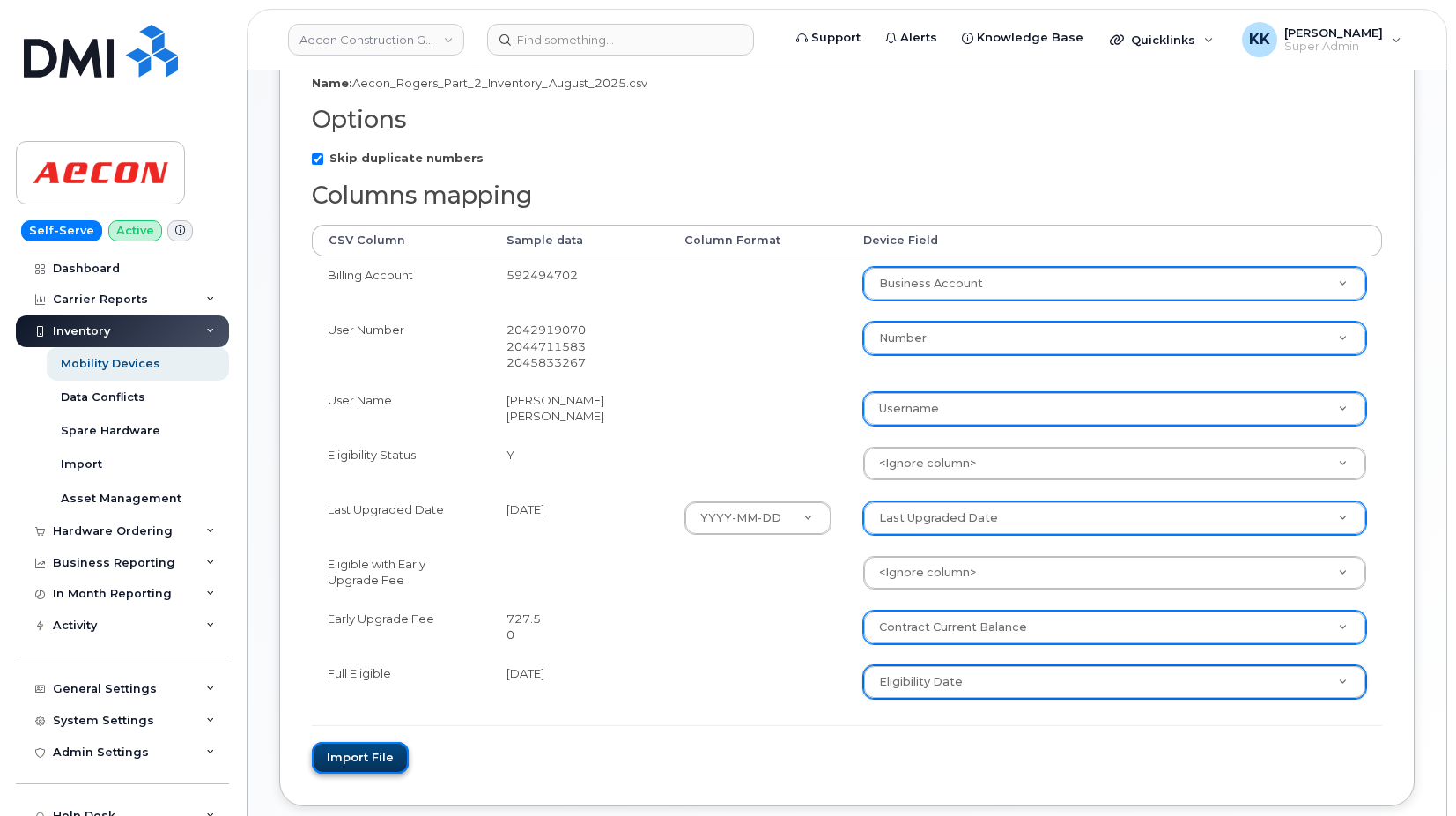
click at [364, 764] on button "Import file" at bounding box center [361, 758] width 97 height 33
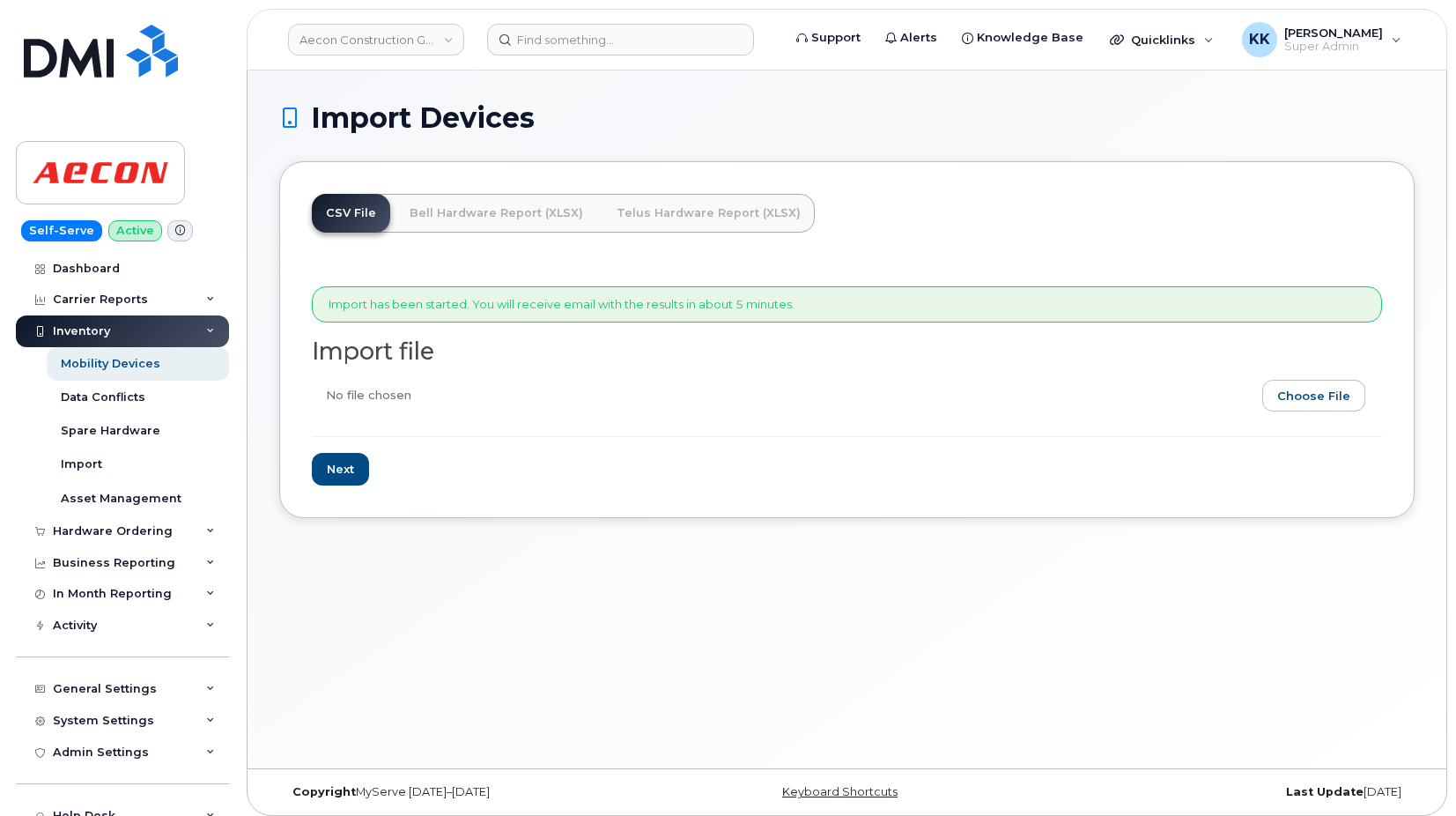
click at [1306, 381] on input "file" at bounding box center [840, 399] width 1056 height 40
type input "C:\fakepath\Aecon Rogers Part 2 Inventory August 2025.csv"
click at [358, 482] on input "Next" at bounding box center [340, 468] width 57 height 33
type input "Loading..."
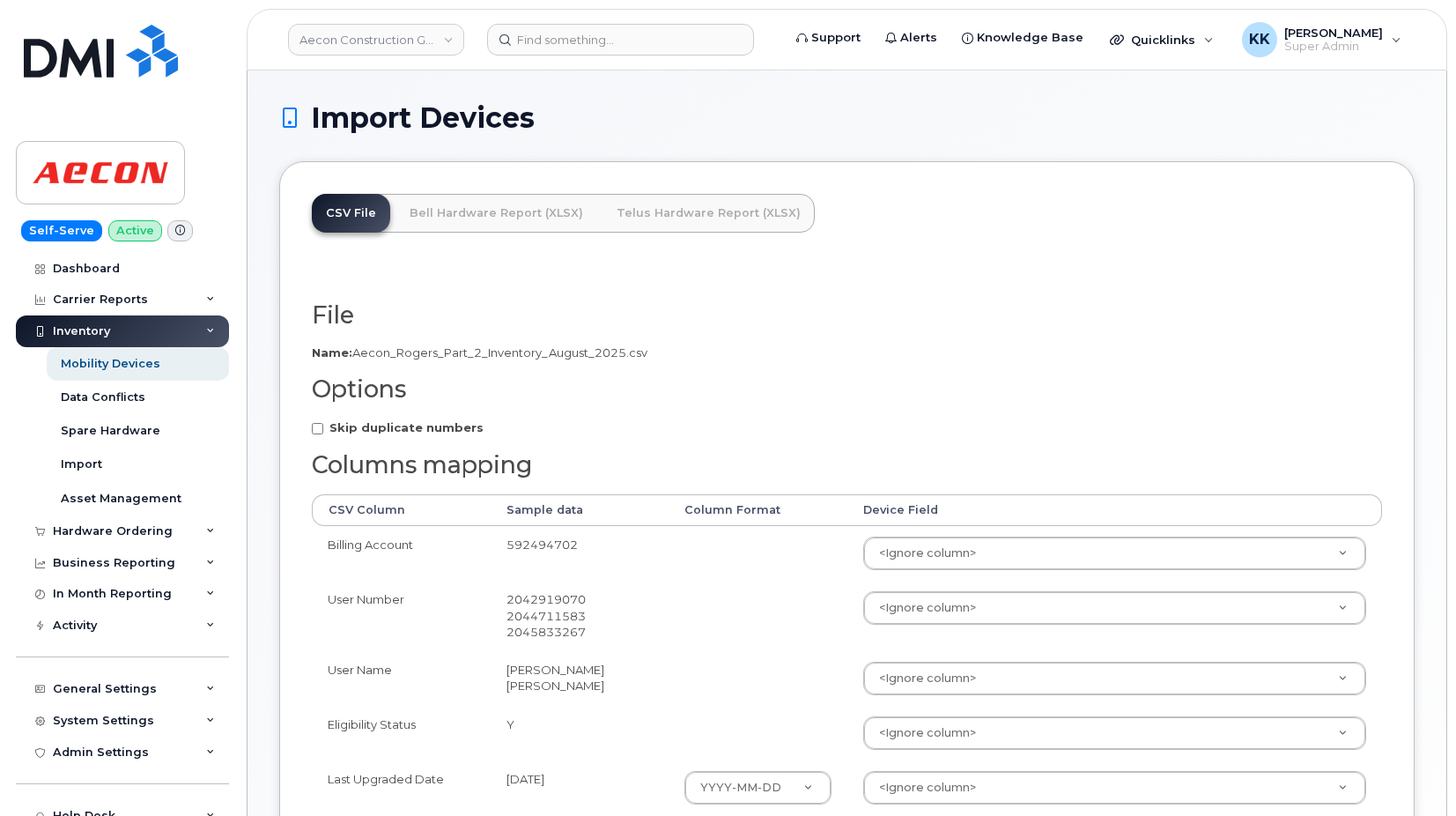
click at [355, 430] on strong "Skip duplicate numbers" at bounding box center [406, 427] width 154 height 14
click at [323, 430] on input "Skip duplicate numbers" at bounding box center [318, 428] width 11 height 11
checkbox input "true"
click at [1008, 547] on body "Aecon Construction Group Inc Support Alerts Knowledge Base Quicklinks Suspend /…" at bounding box center [728, 594] width 1456 height 1190
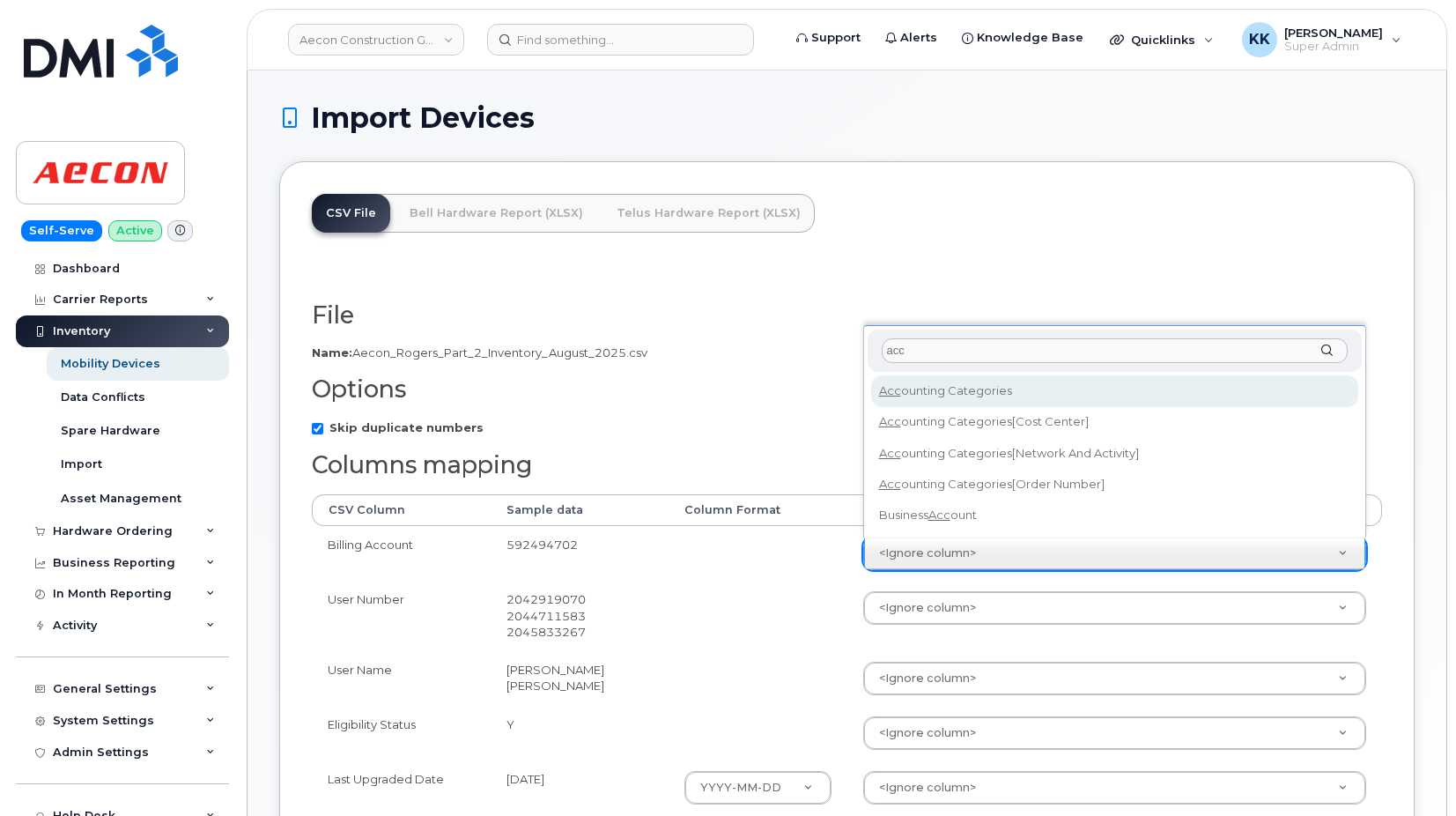
type input "acc"
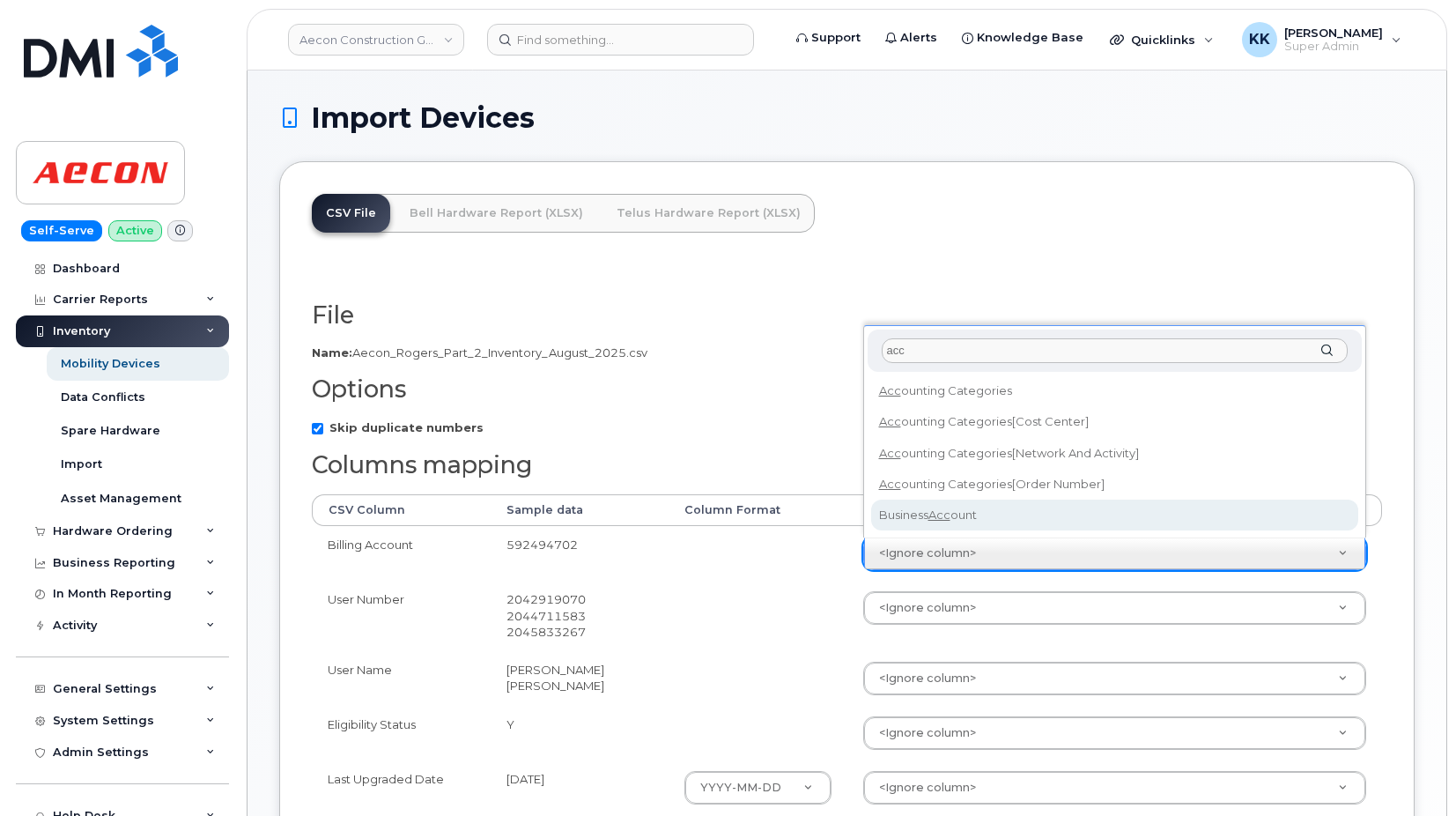
select select "business_account_id"
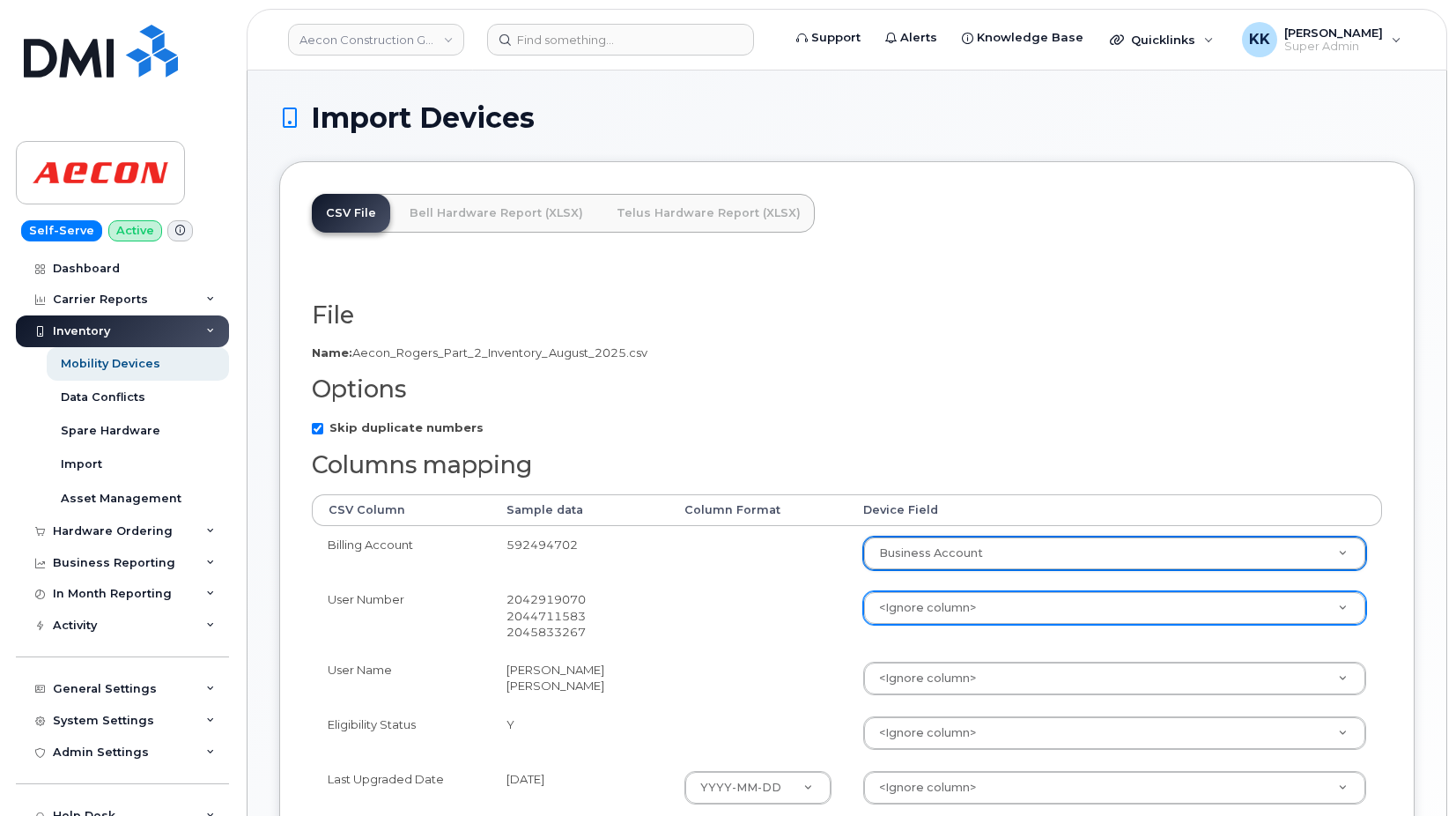
click at [975, 615] on body "Aecon Construction Group Inc Support Alerts Knowledge Base Quicklinks Suspend /…" at bounding box center [728, 594] width 1456 height 1190
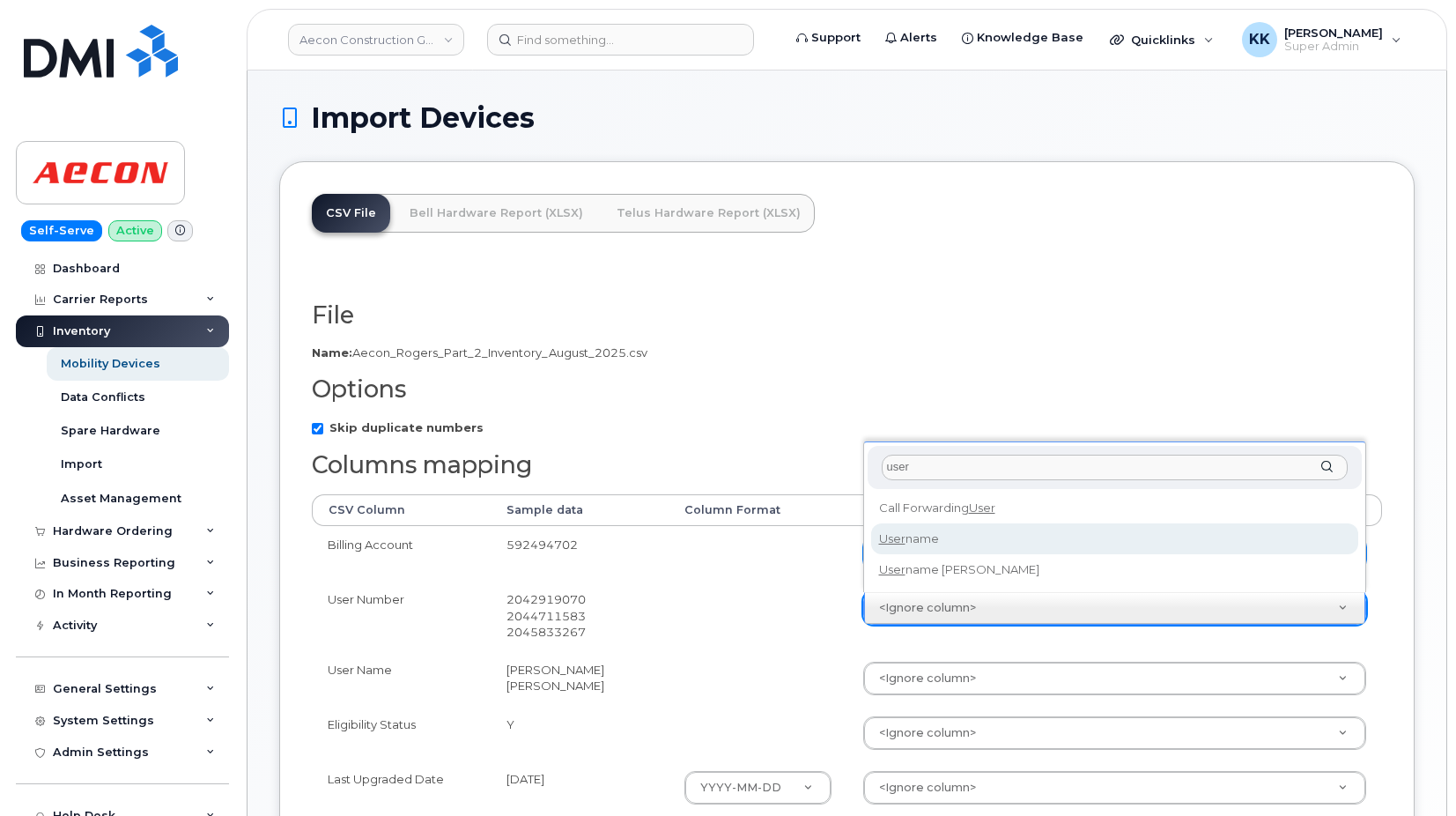
type input "user"
select select "username"
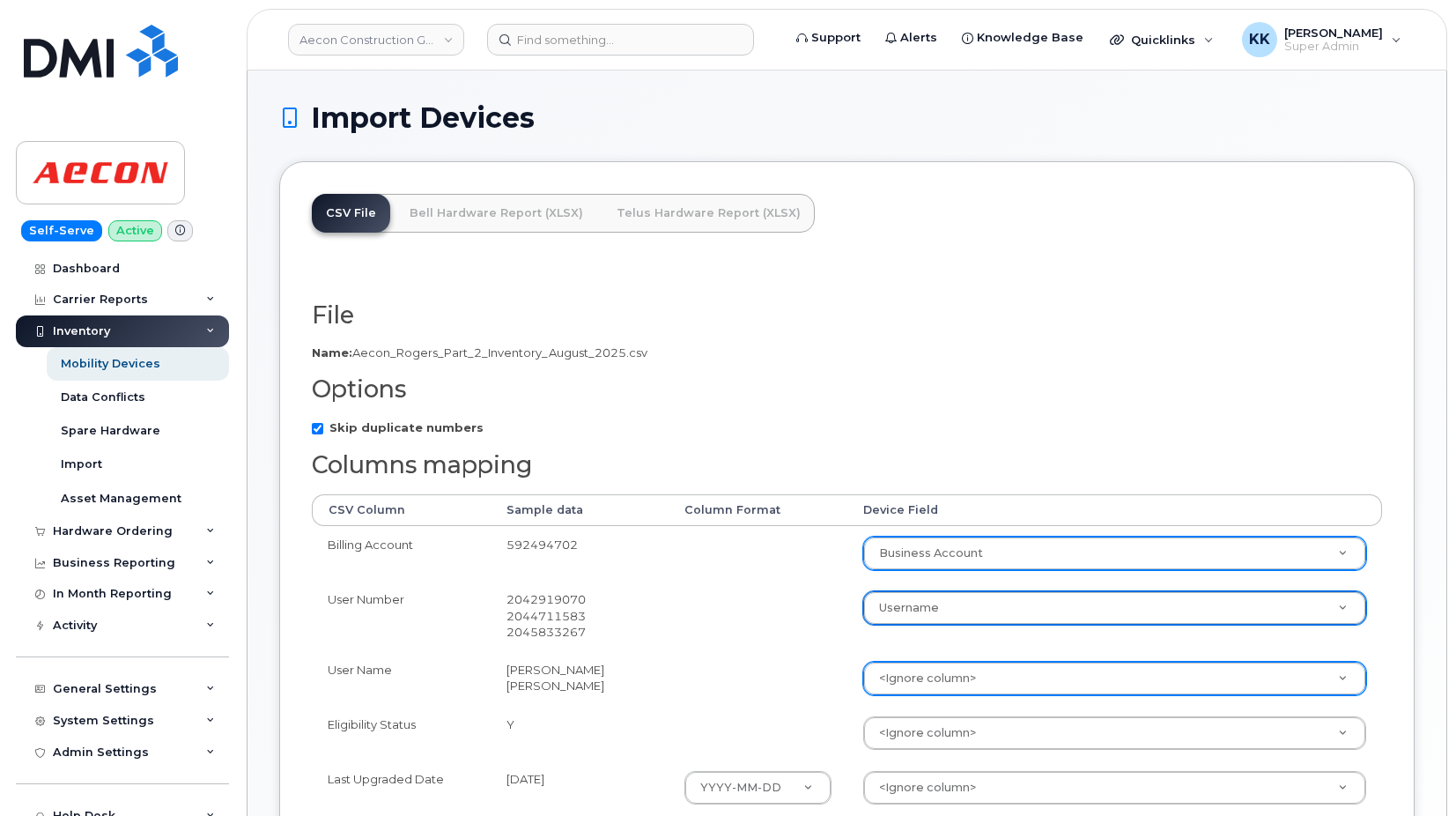
click at [941, 691] on body "Aecon Construction Group Inc Support Alerts Knowledge Base Quicklinks Suspend /…" at bounding box center [728, 594] width 1456 height 1190
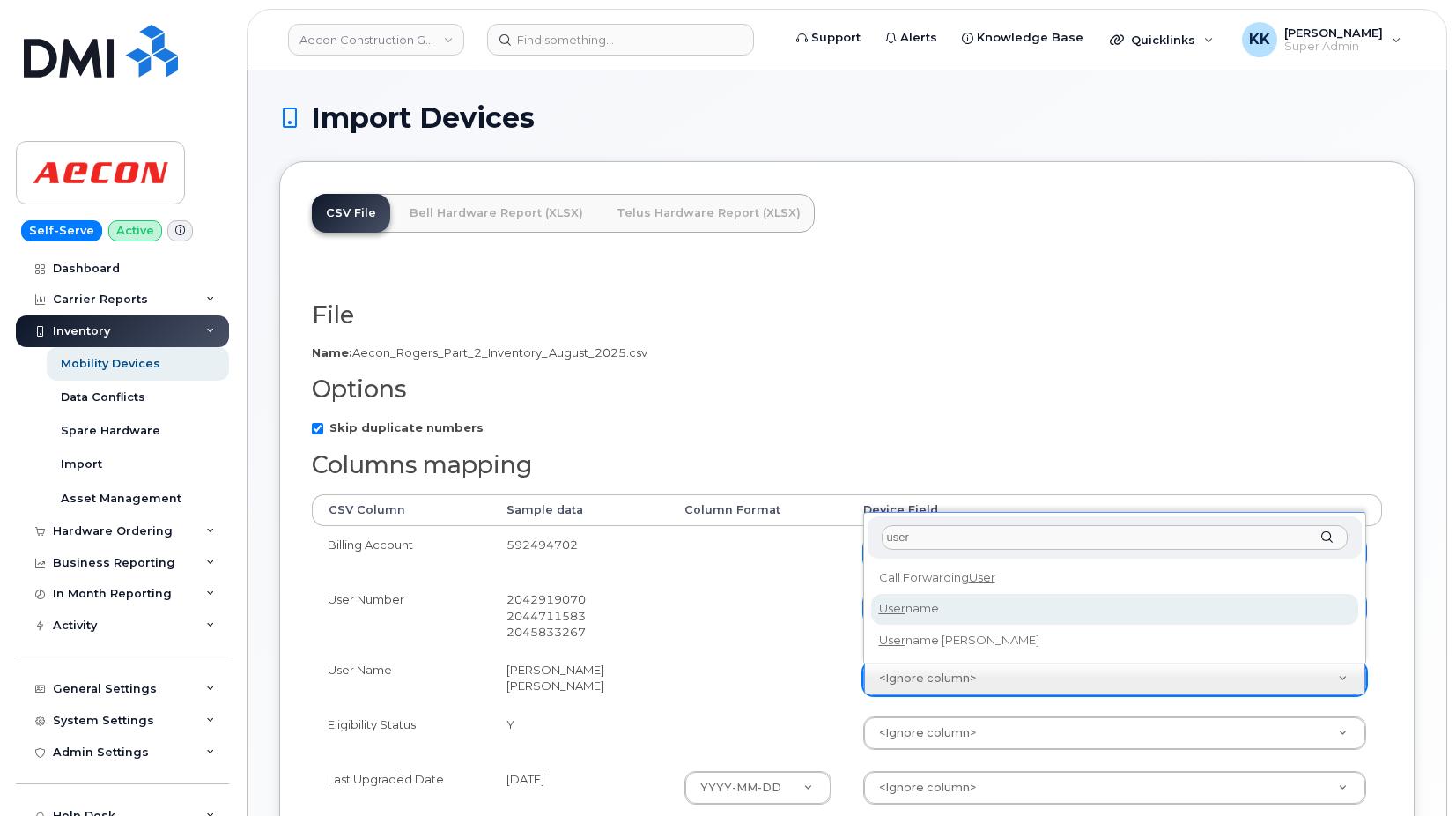
type input "user"
select select "username"
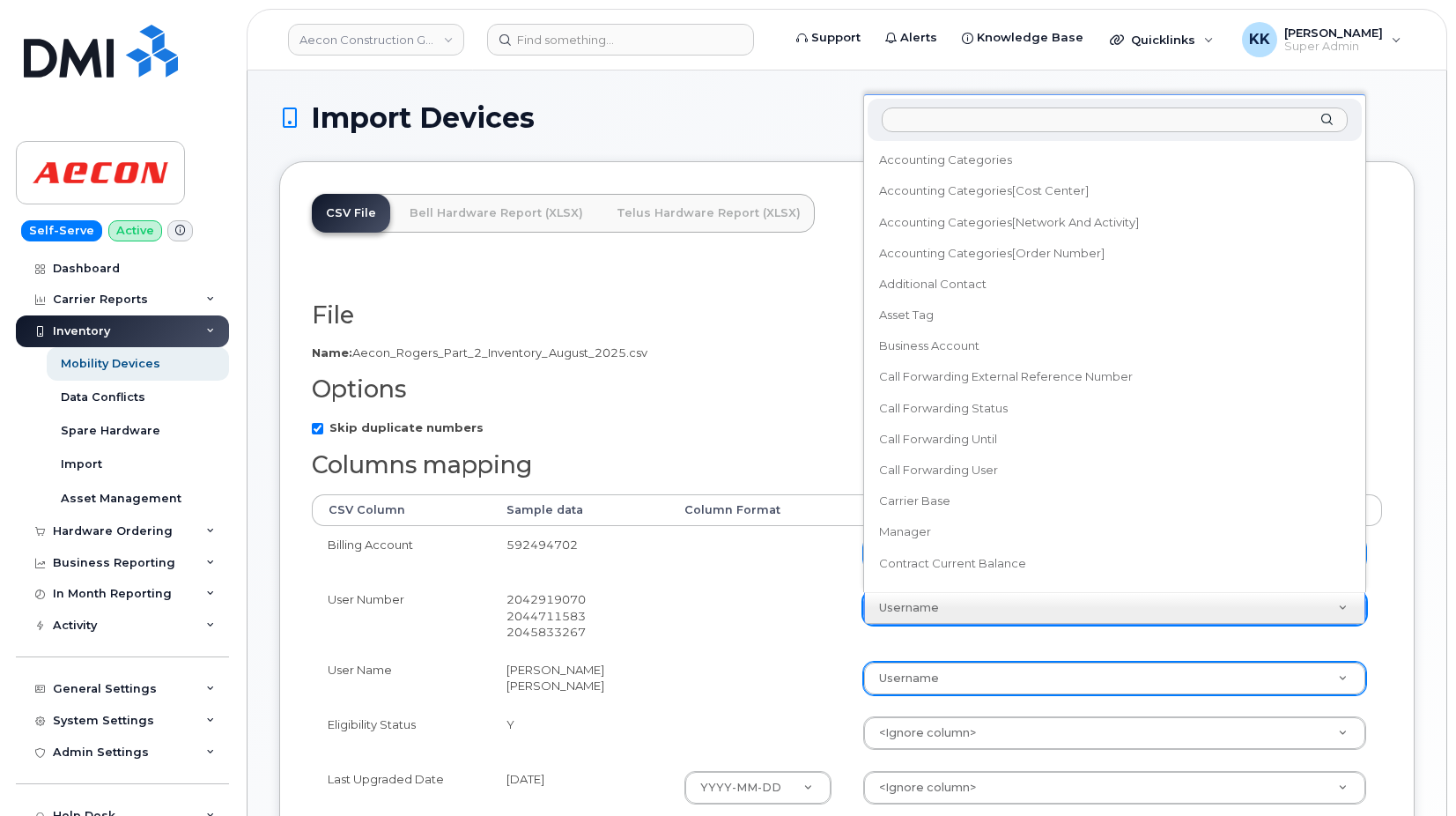
click at [940, 614] on body "Aecon Construction Group Inc Support Alerts Knowledge Base Quicklinks Suspend /…" at bounding box center [728, 594] width 1456 height 1190
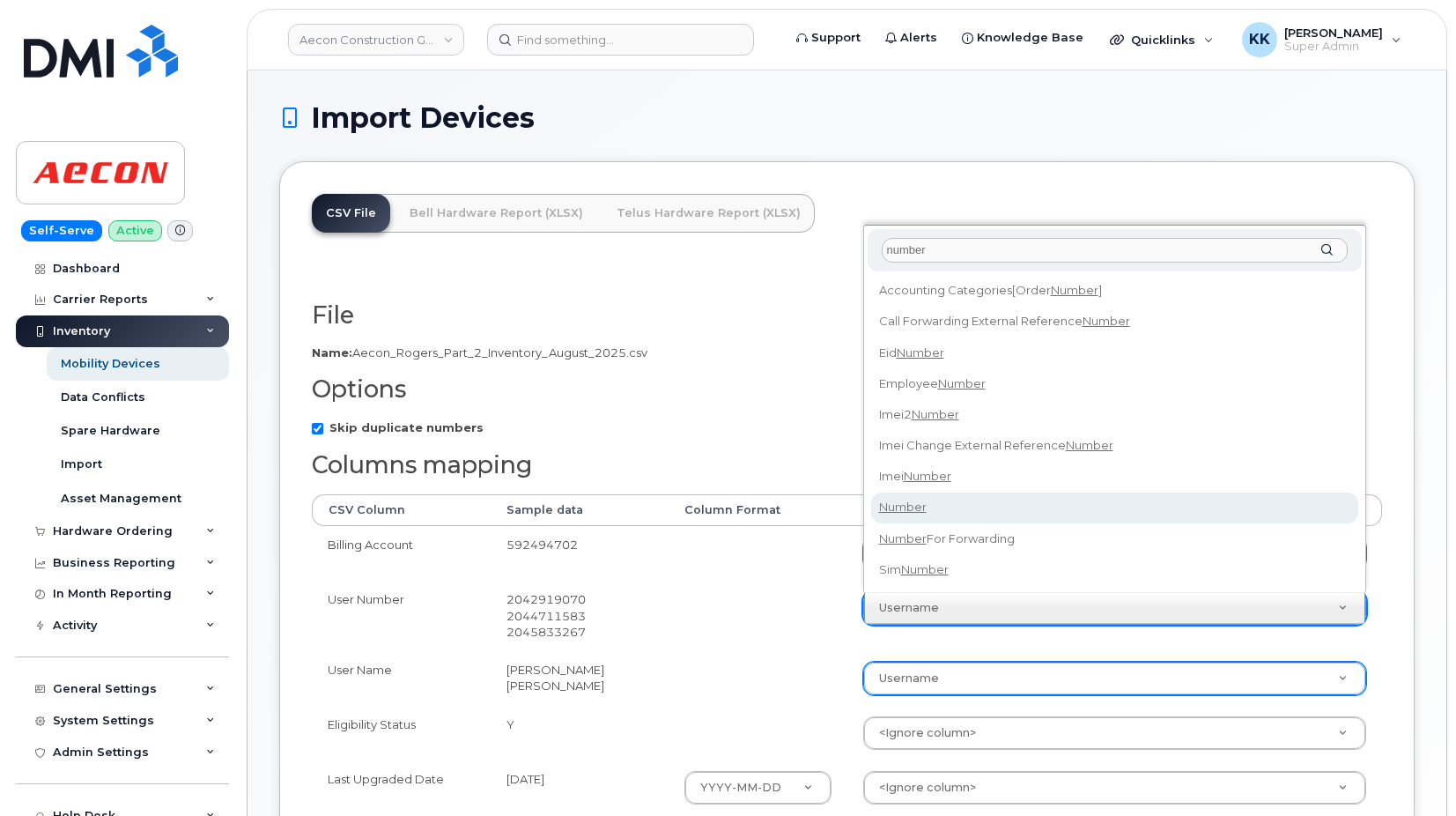
type input "number"
select select "number"
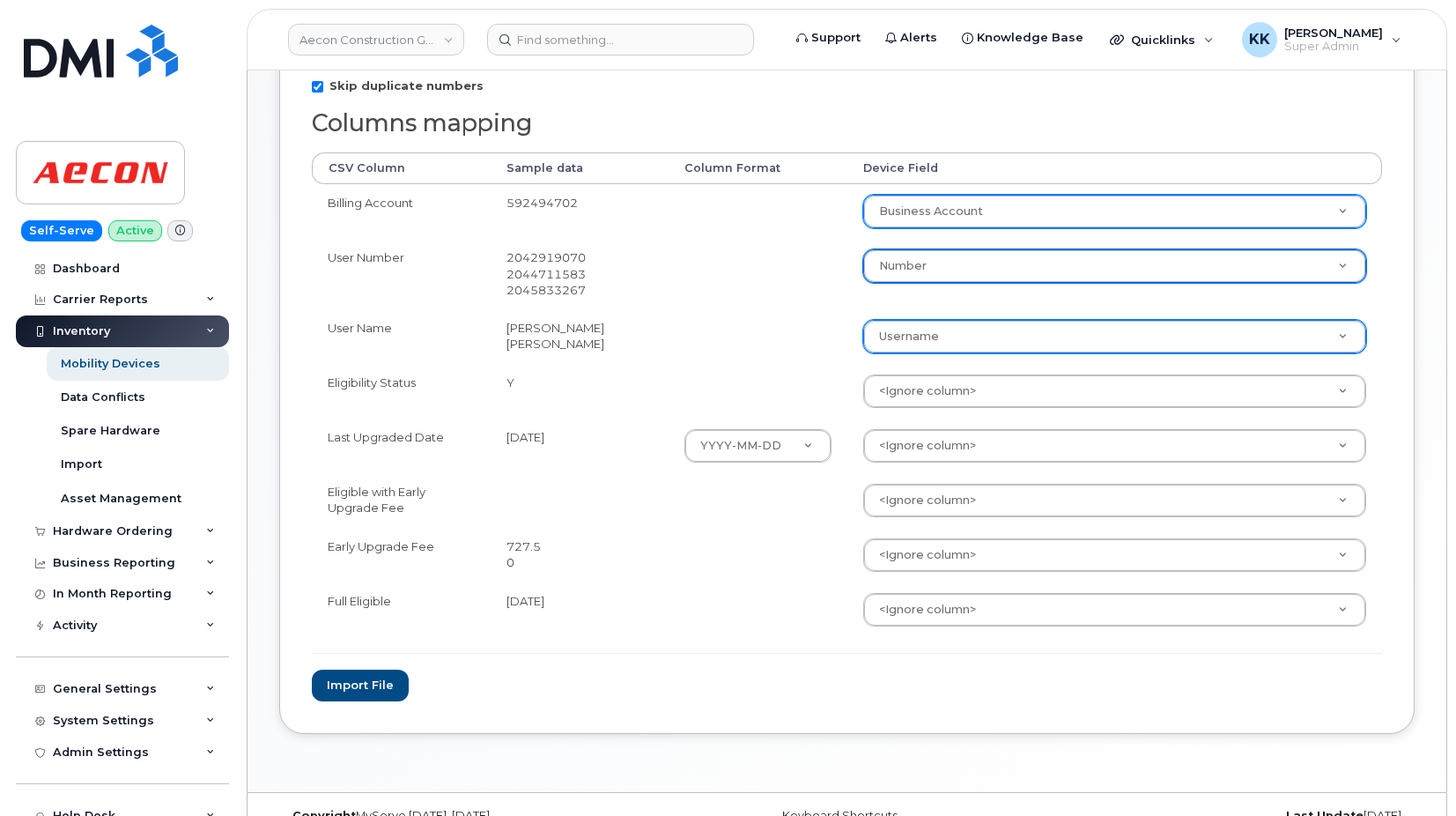
scroll to position [360, 0]
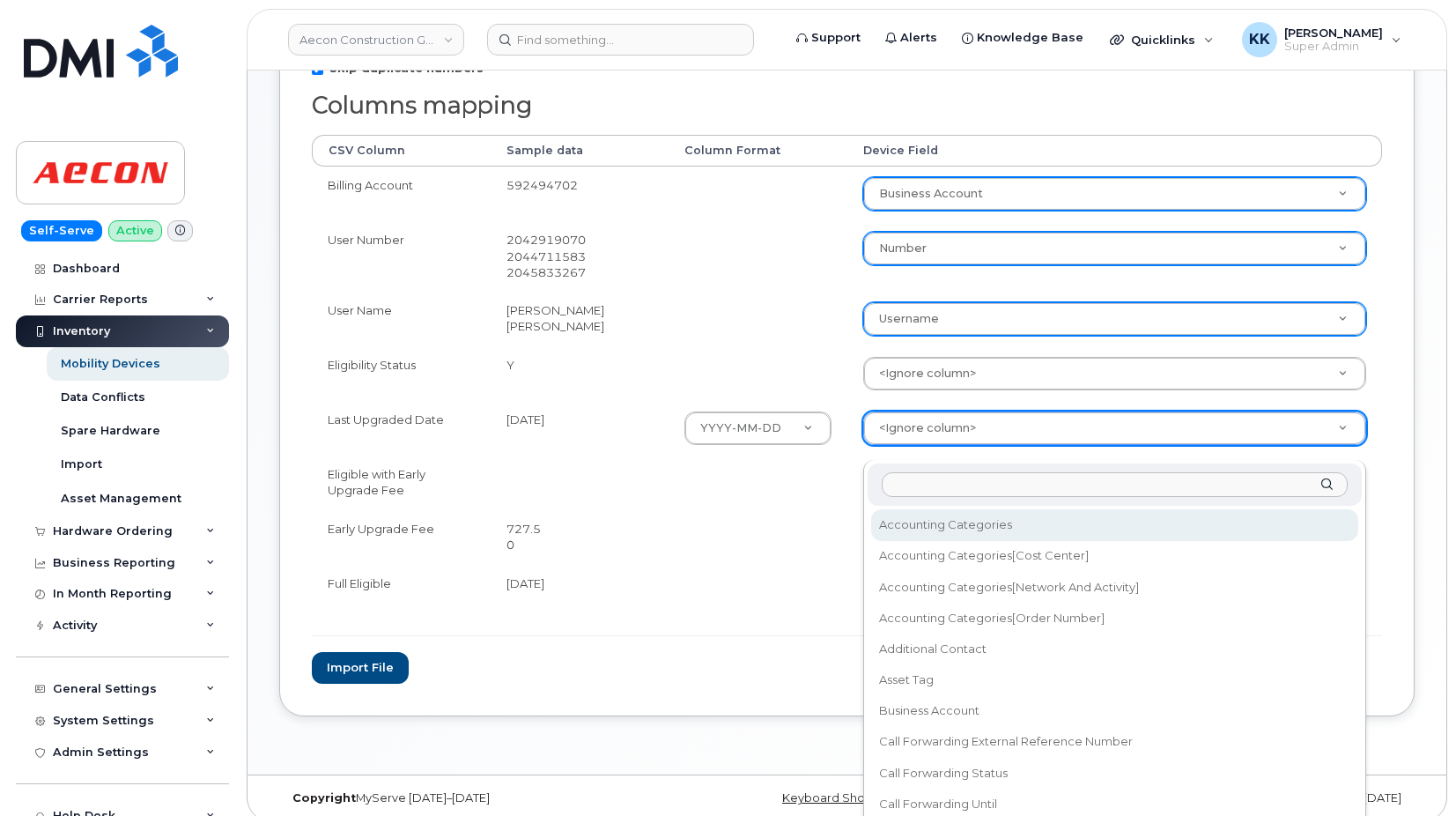
click at [964, 437] on body "Aecon Construction Group Inc Support Alerts Knowledge Base Quicklinks Suspend /…" at bounding box center [728, 235] width 1456 height 1190
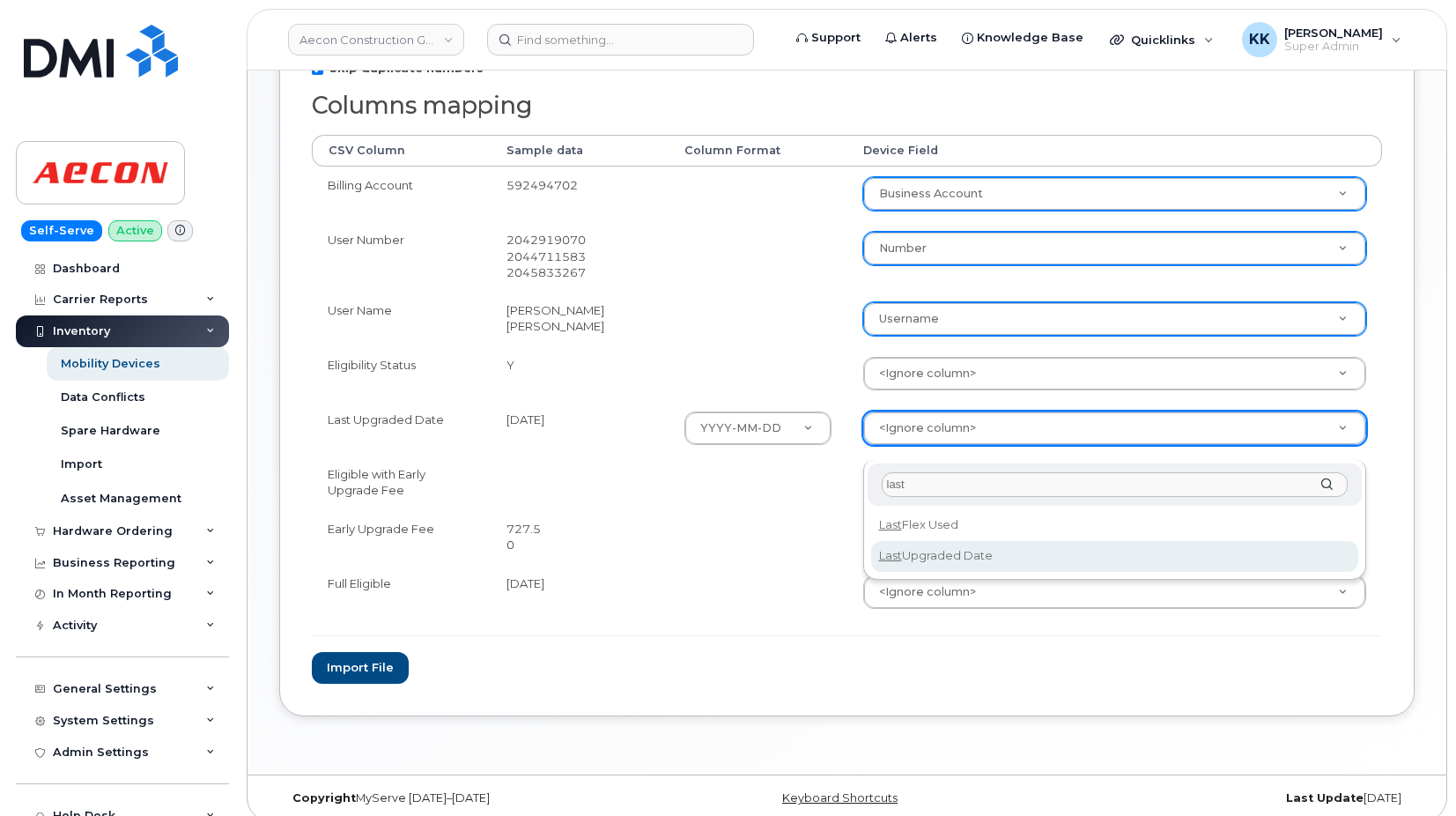
type input "last"
select select "last_upgraded_date"
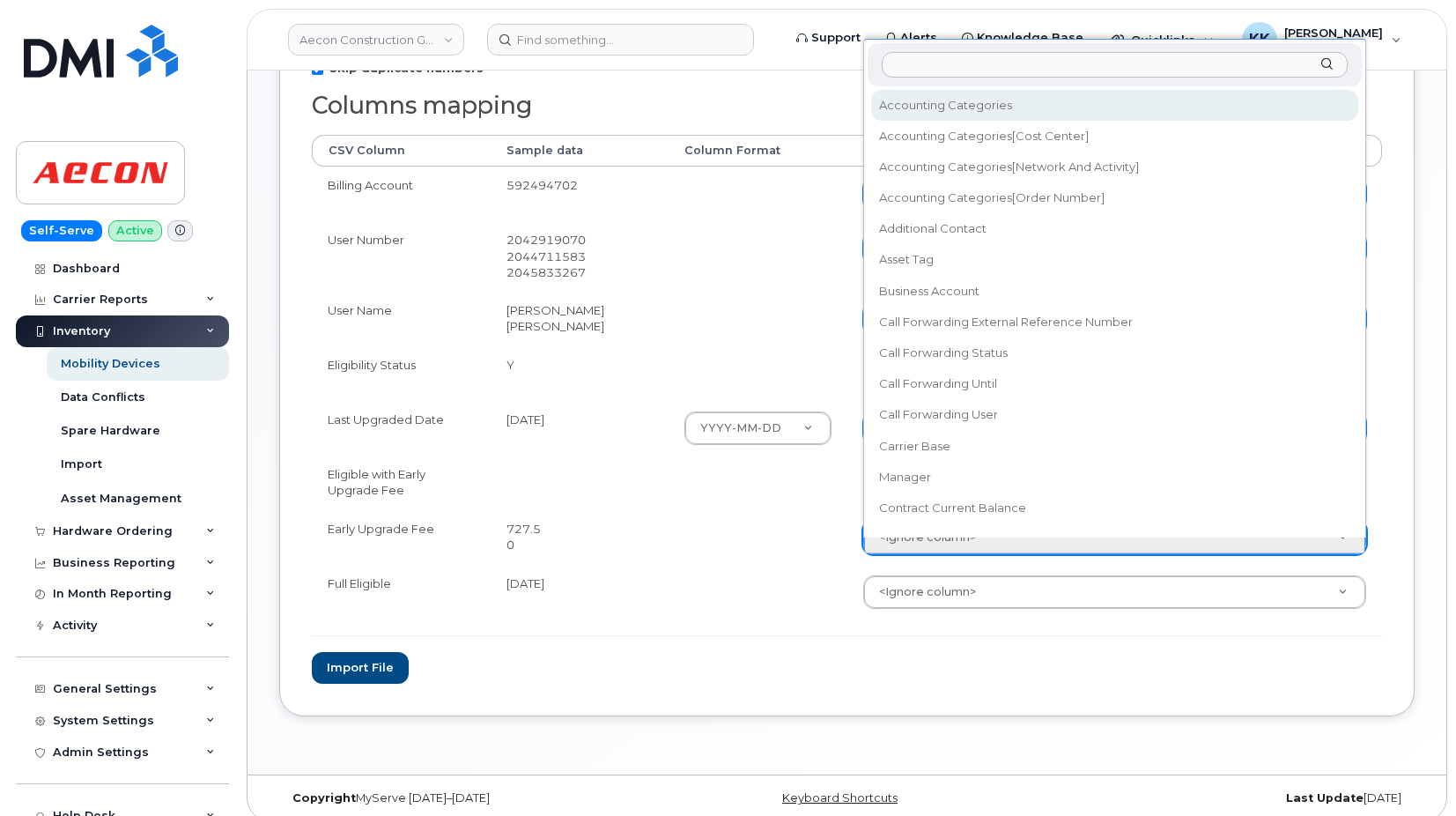
click at [943, 544] on body "Aecon Construction Group Inc Support Alerts Knowledge Base Quicklinks Suspend /…" at bounding box center [728, 235] width 1456 height 1190
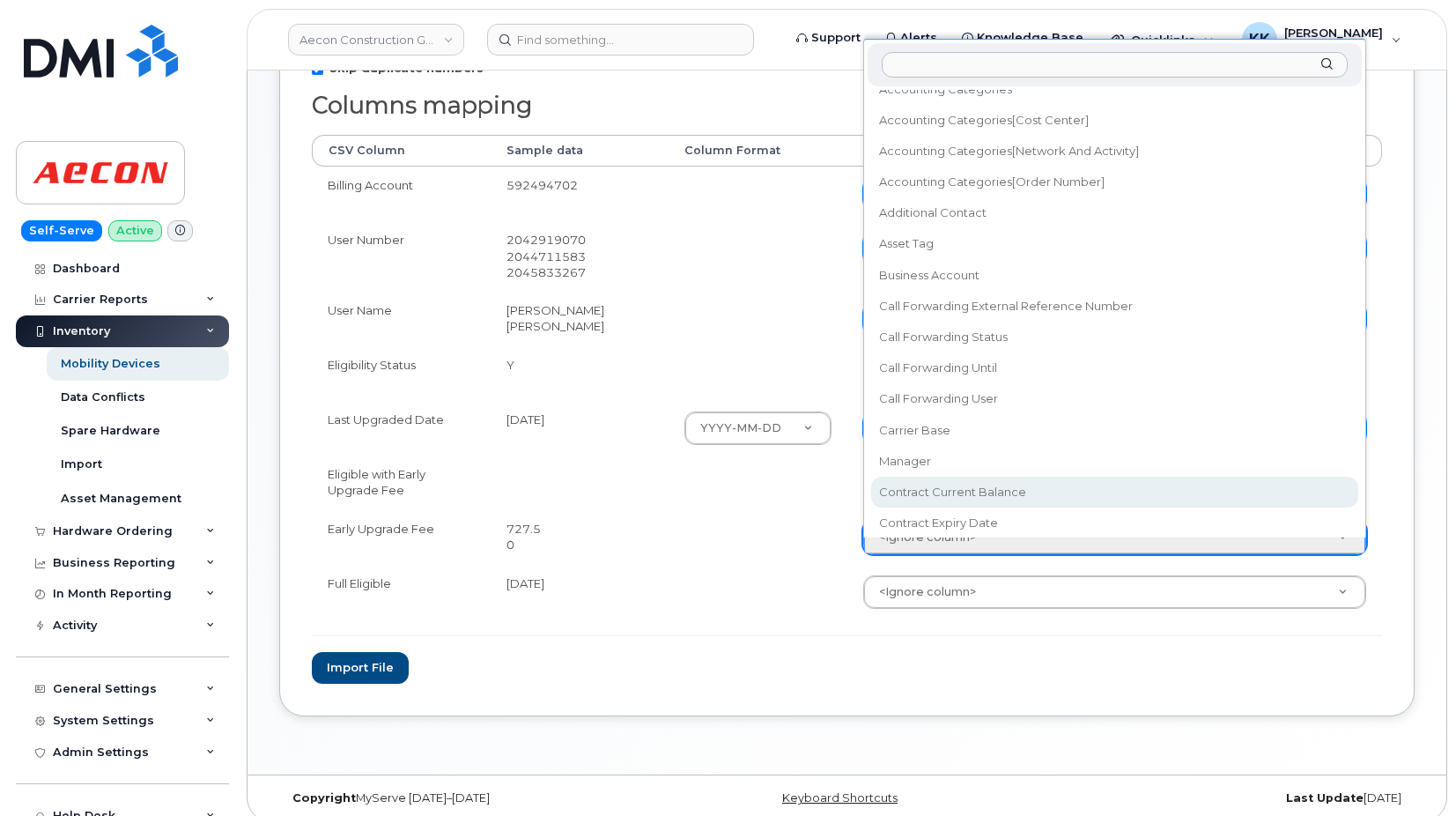
select select "contract_current_balance"
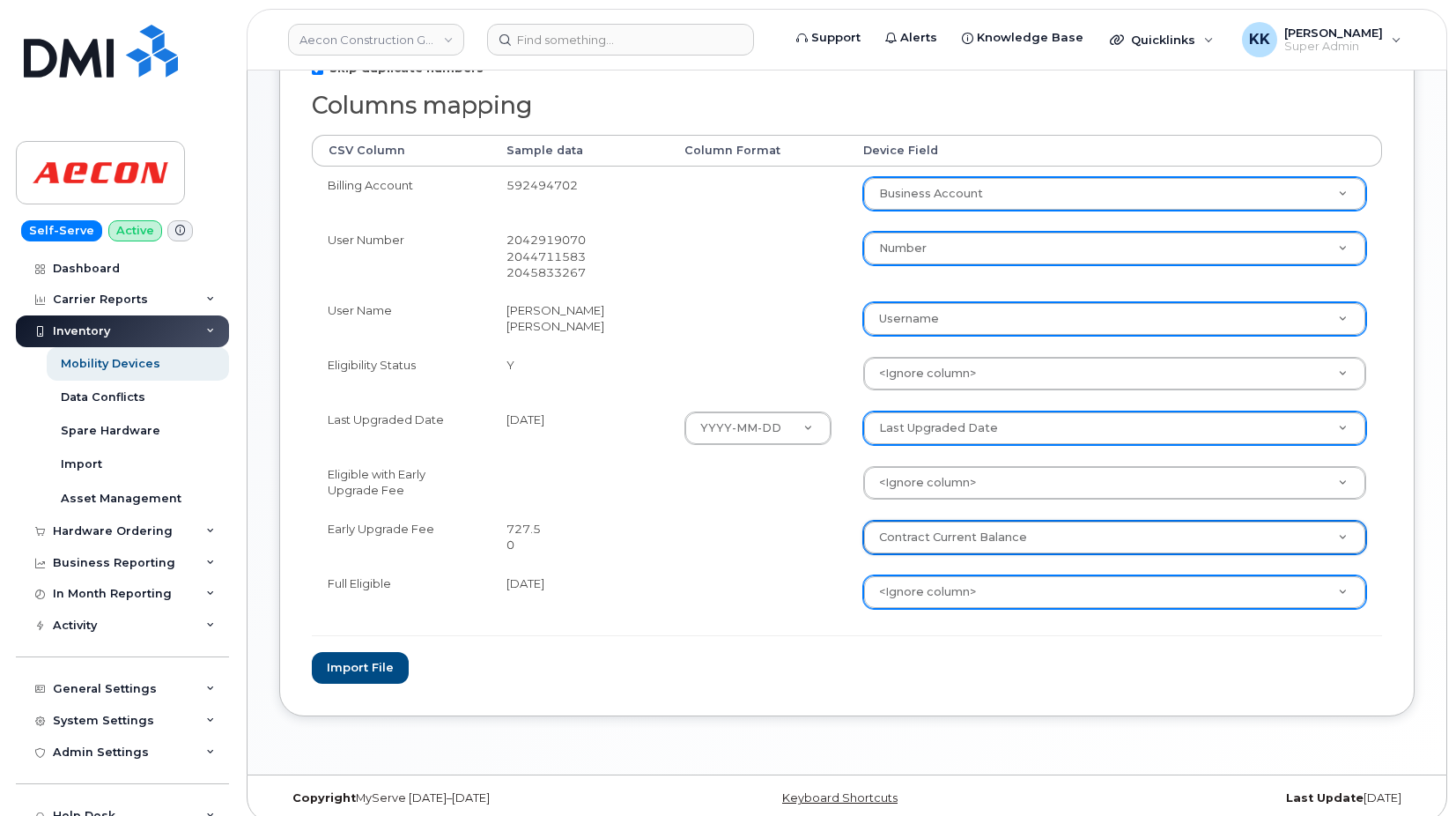
click at [928, 601] on body "Aecon Construction Group Inc Support Alerts Knowledge Base Quicklinks Suspend /…" at bounding box center [728, 235] width 1456 height 1190
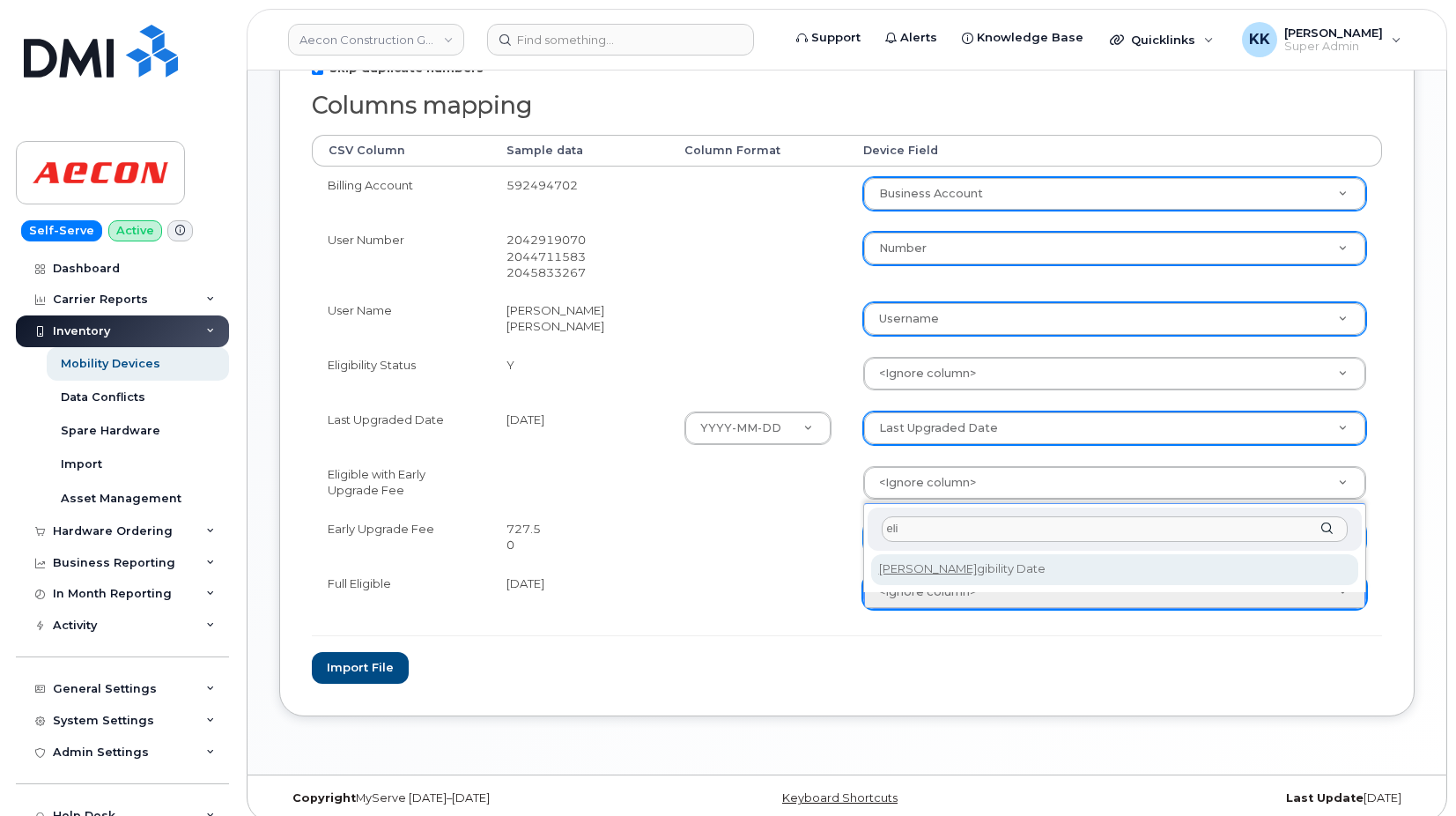
type input "eli"
select select "eligibility_date"
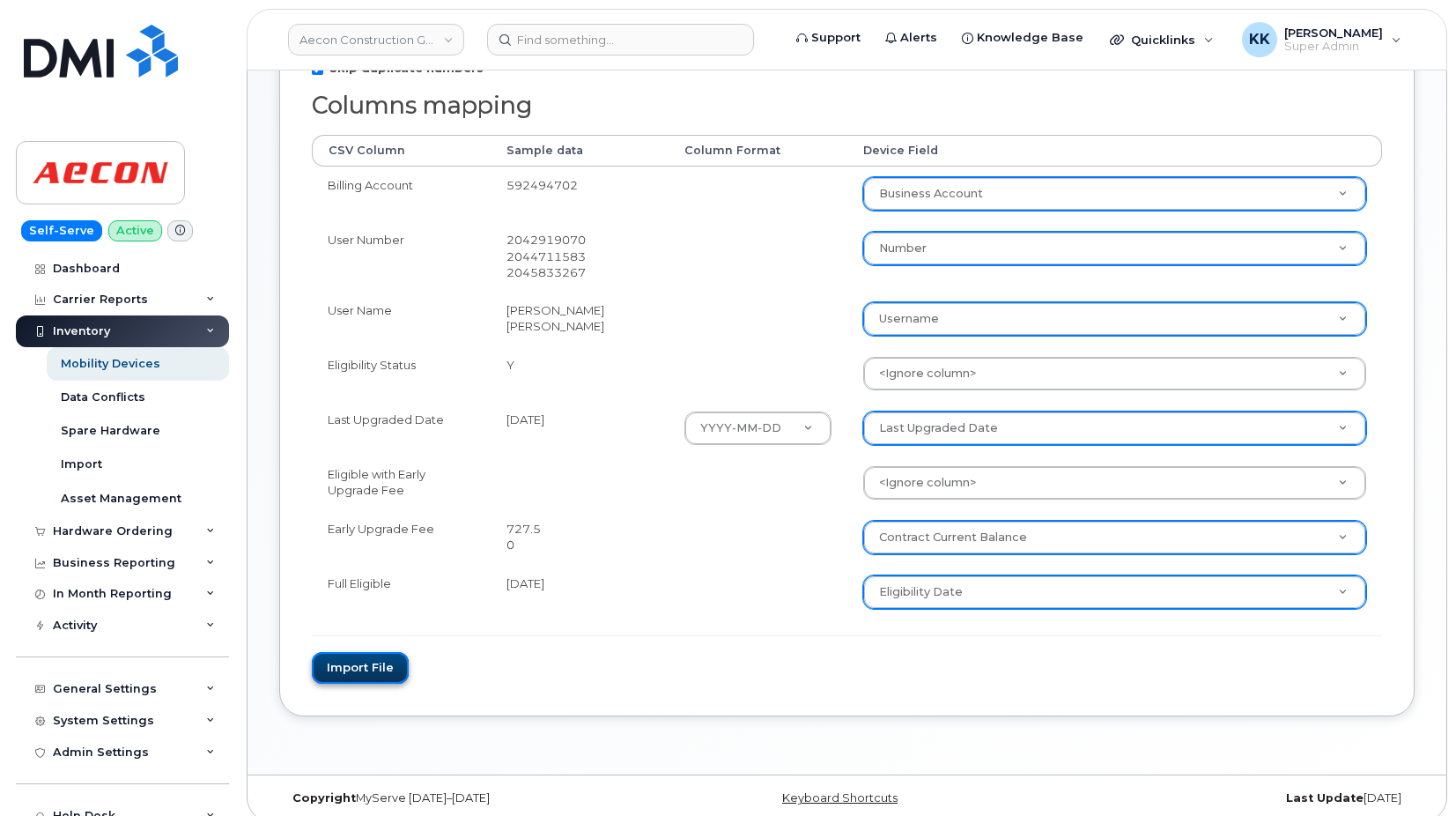
click at [377, 684] on button "Import file" at bounding box center [361, 667] width 97 height 33
